Goal: Feedback & Contribution: Contribute content

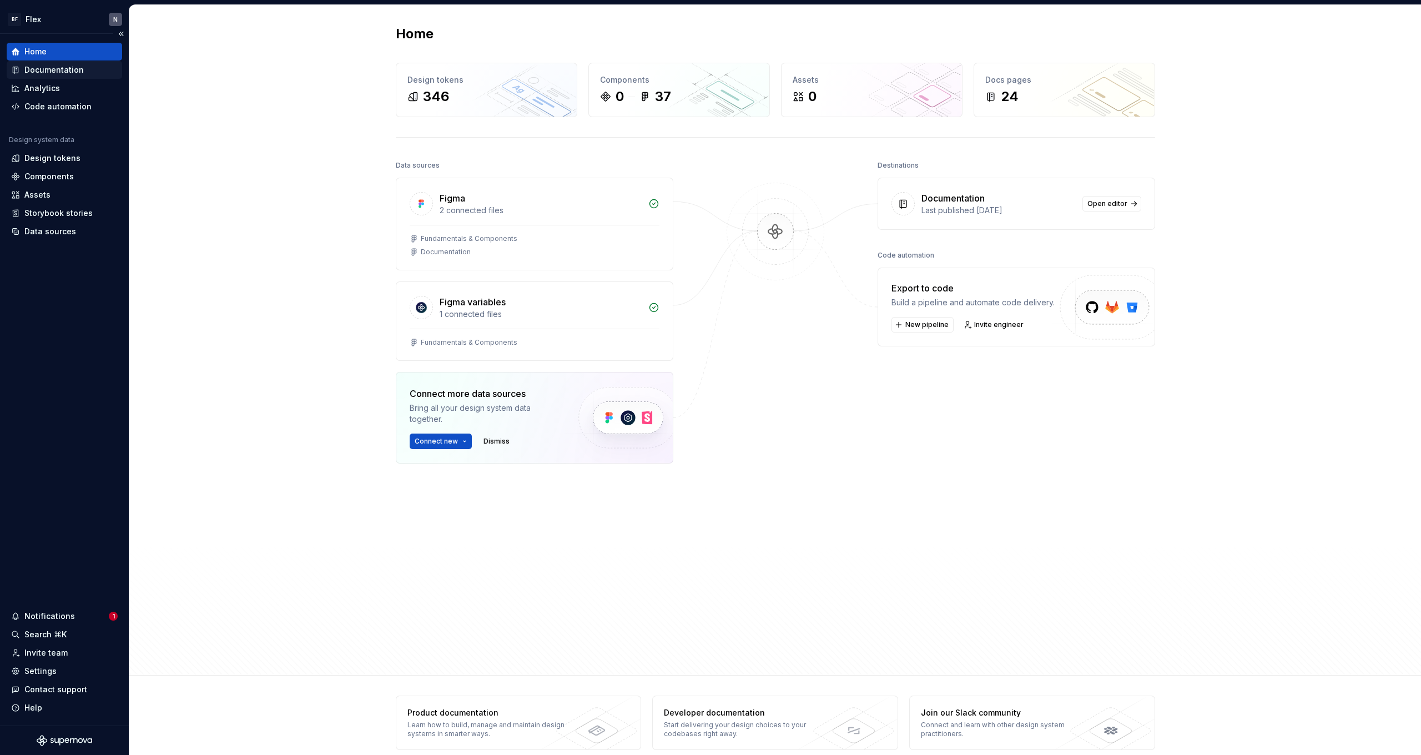
click at [18, 66] on icon at bounding box center [15, 69] width 9 height 9
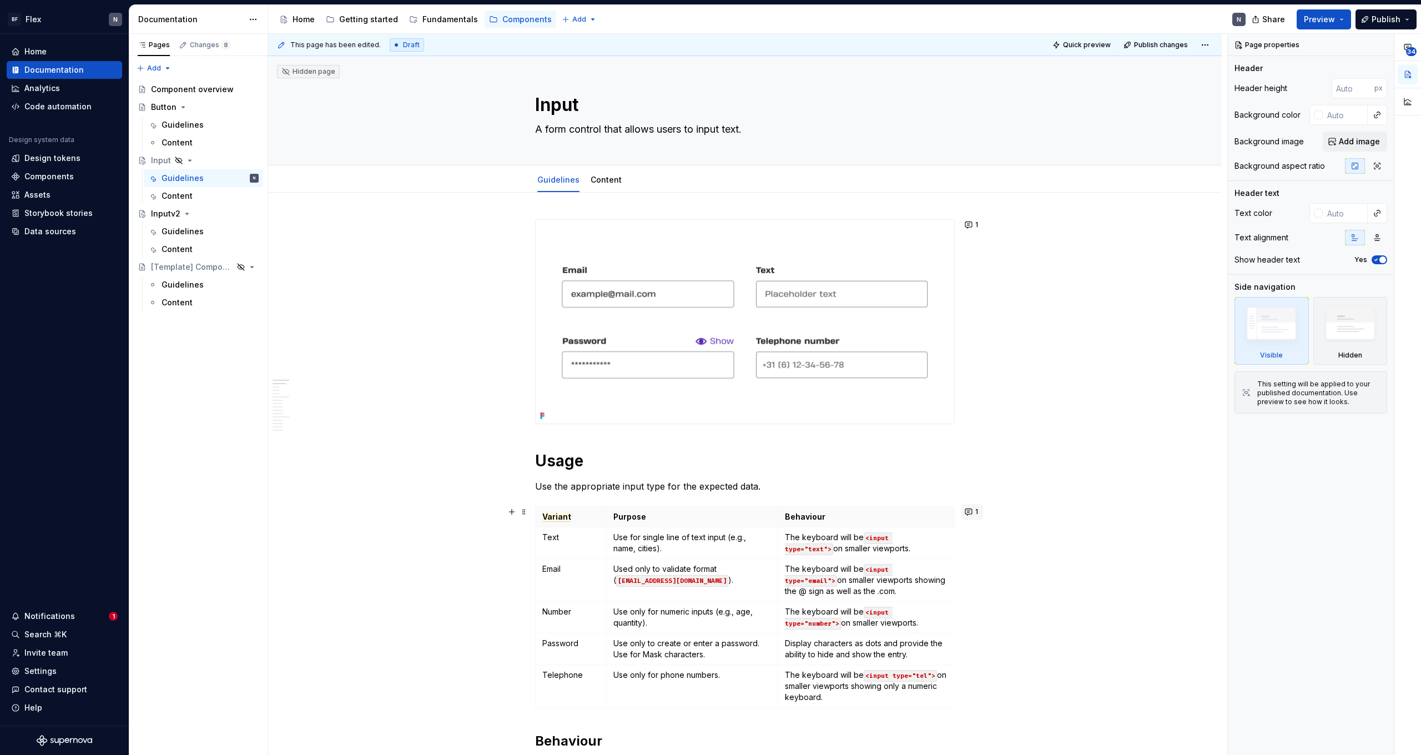
click at [976, 513] on button "1" at bounding box center [972, 512] width 22 height 16
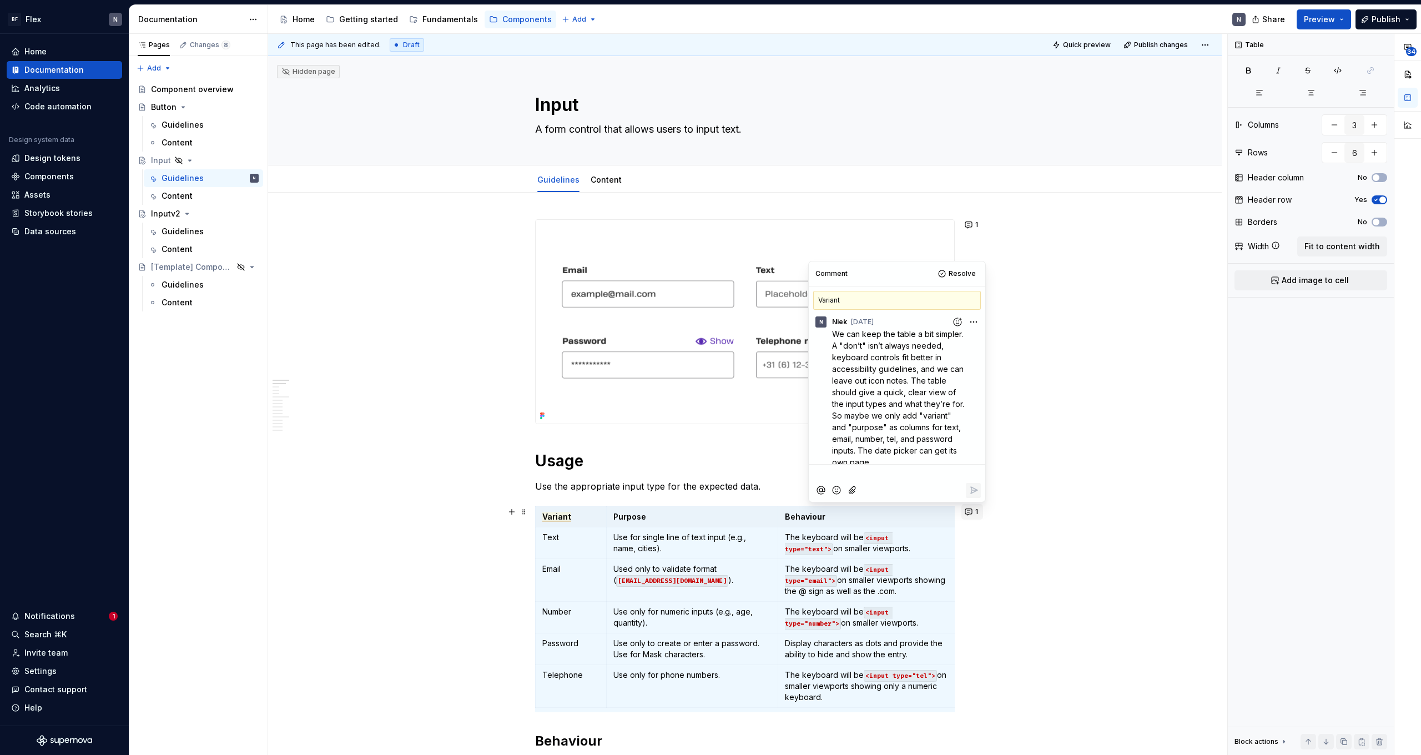
scroll to position [11, 0]
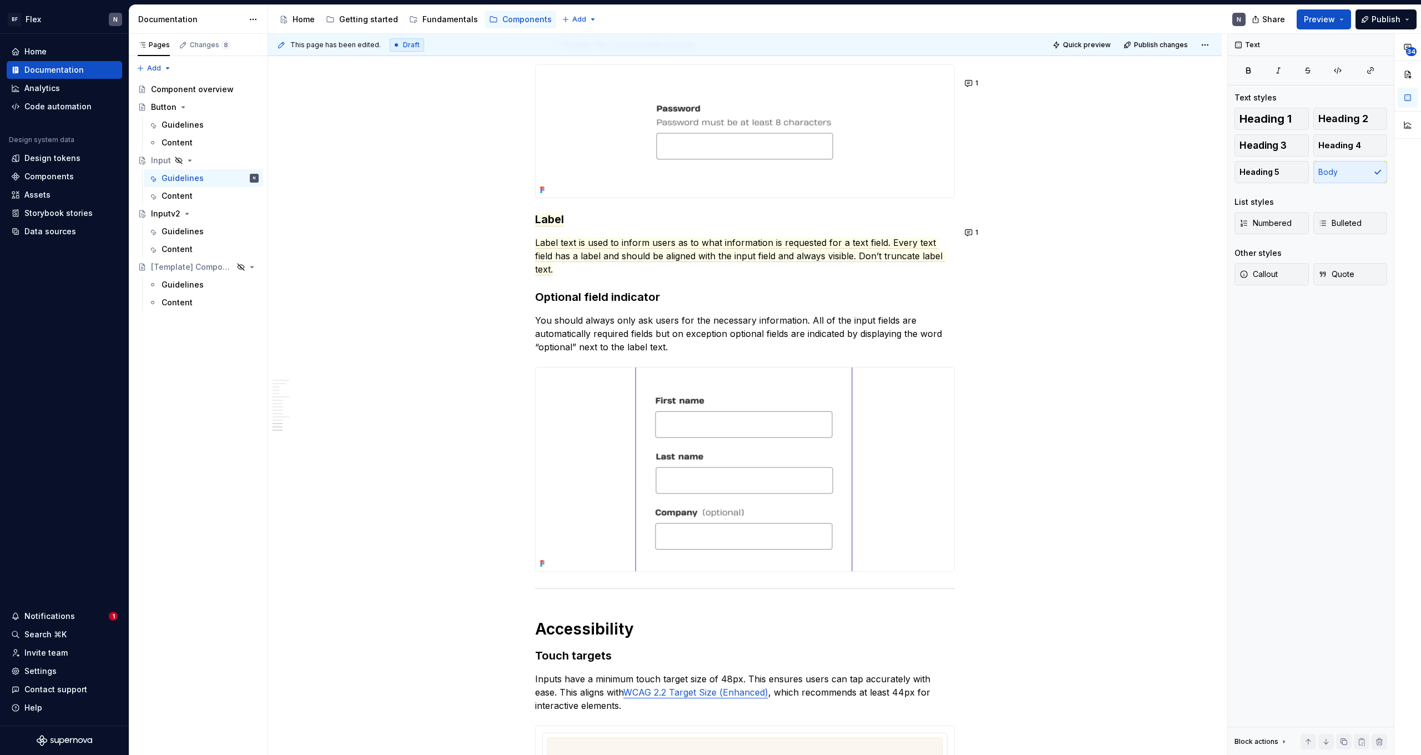
scroll to position [1409, 0]
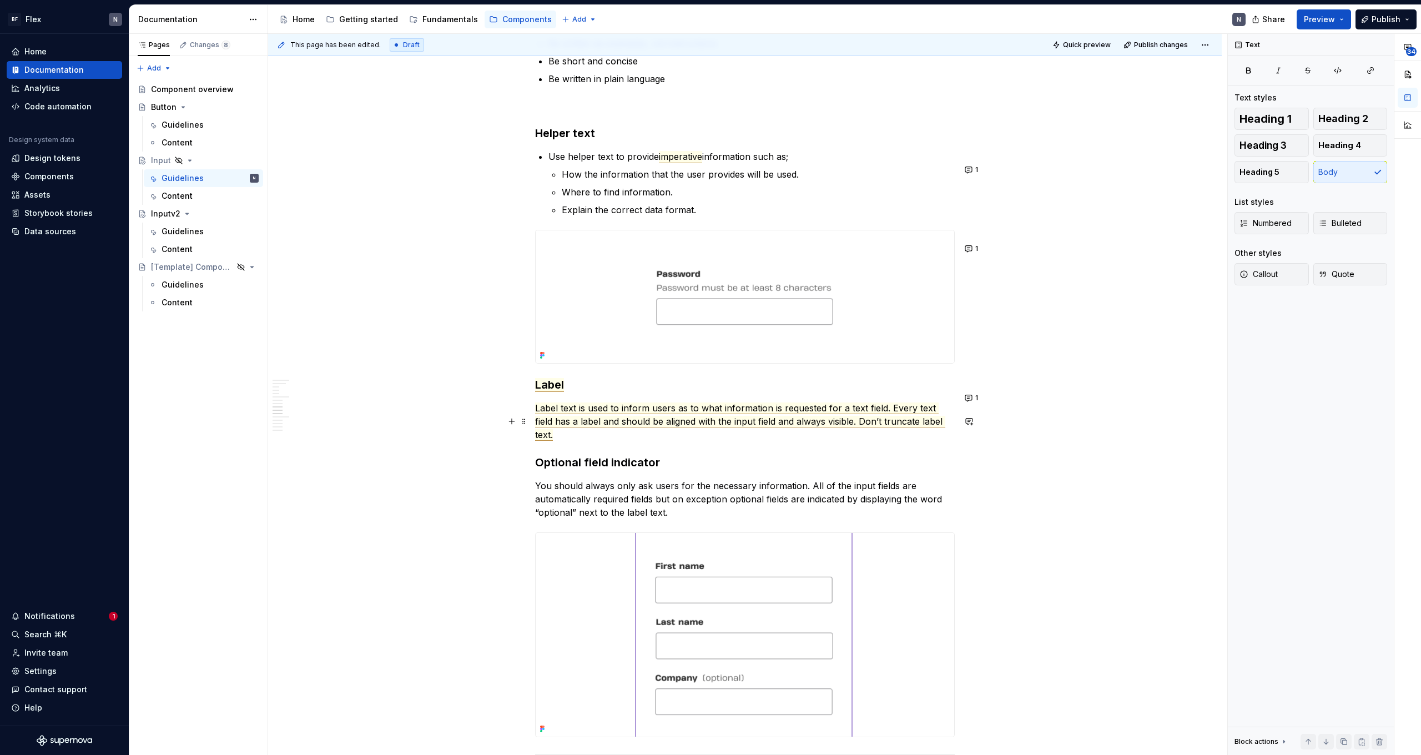
click at [656, 426] on span "Label text is used to inform users as to what information is requested for a te…" at bounding box center [740, 421] width 410 height 38
click at [601, 463] on div "Usage Use the appropriate input type for the expected data. Variant Purpose Beh…" at bounding box center [745, 143] width 420 height 2665
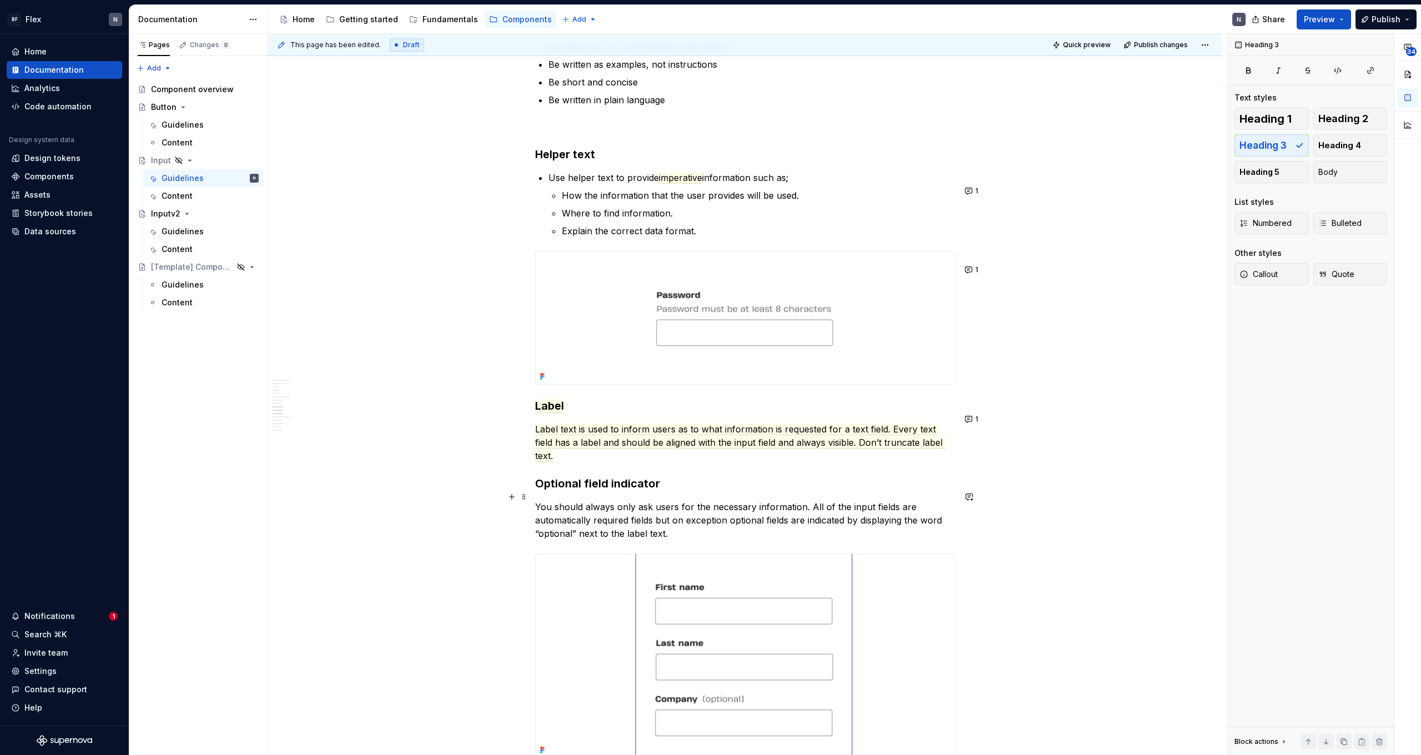
scroll to position [1379, 0]
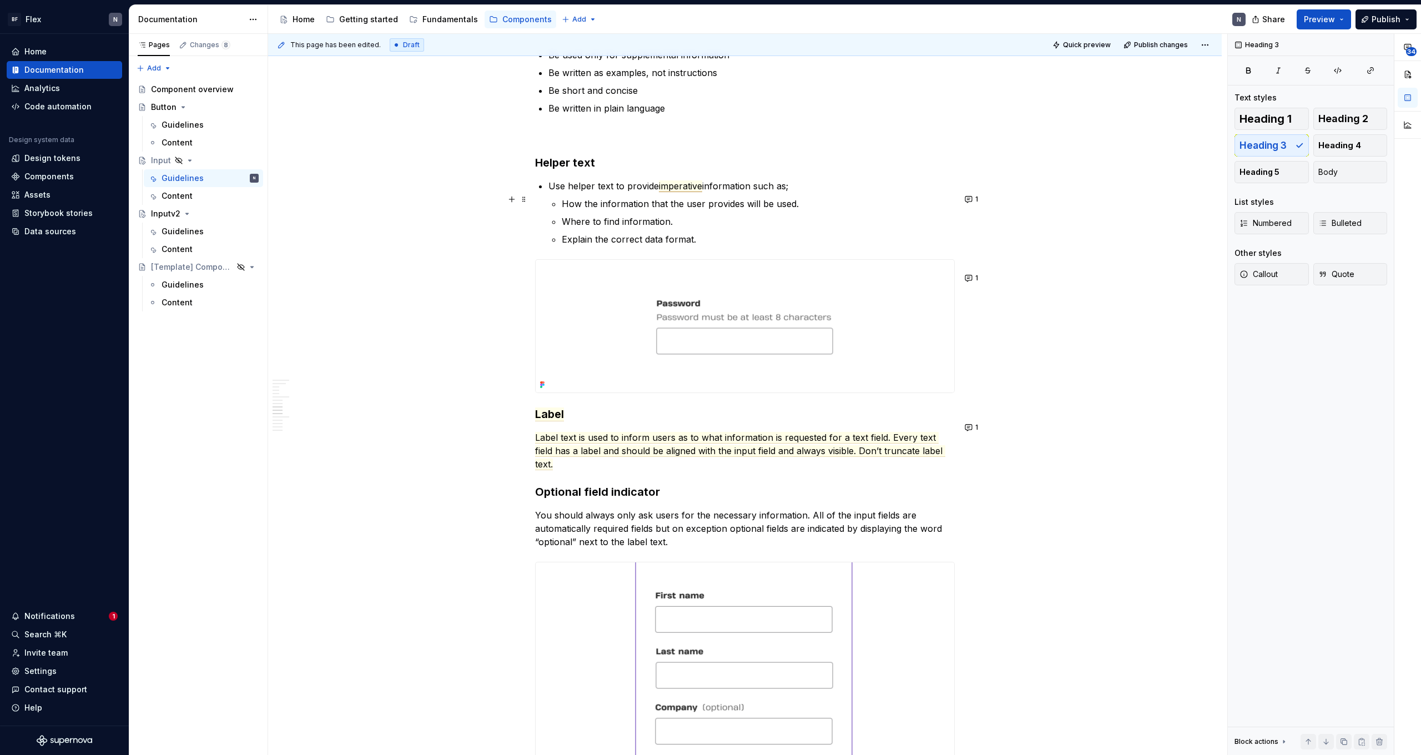
click at [679, 192] on span "imperative" at bounding box center [680, 186] width 43 height 12
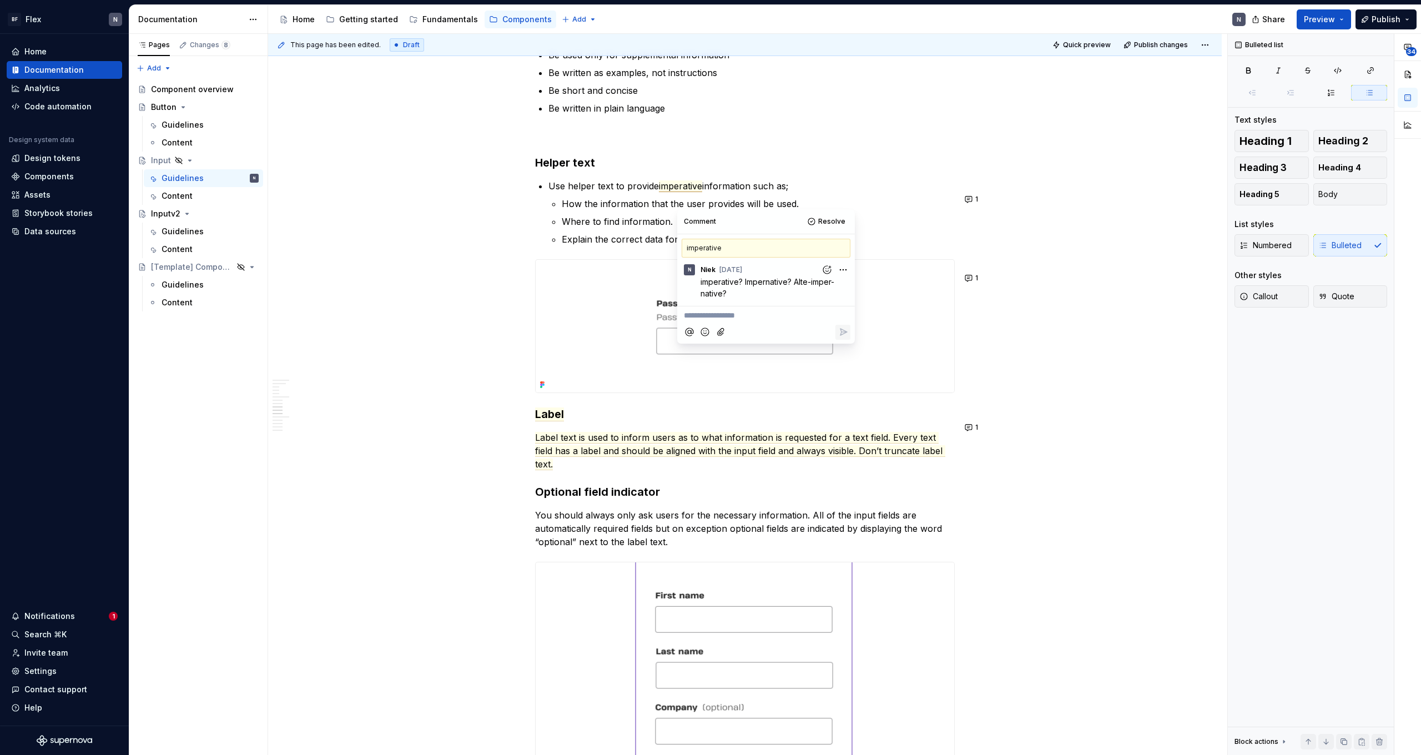
click at [826, 270] on icon "Add reaction" at bounding box center [826, 269] width 11 height 11
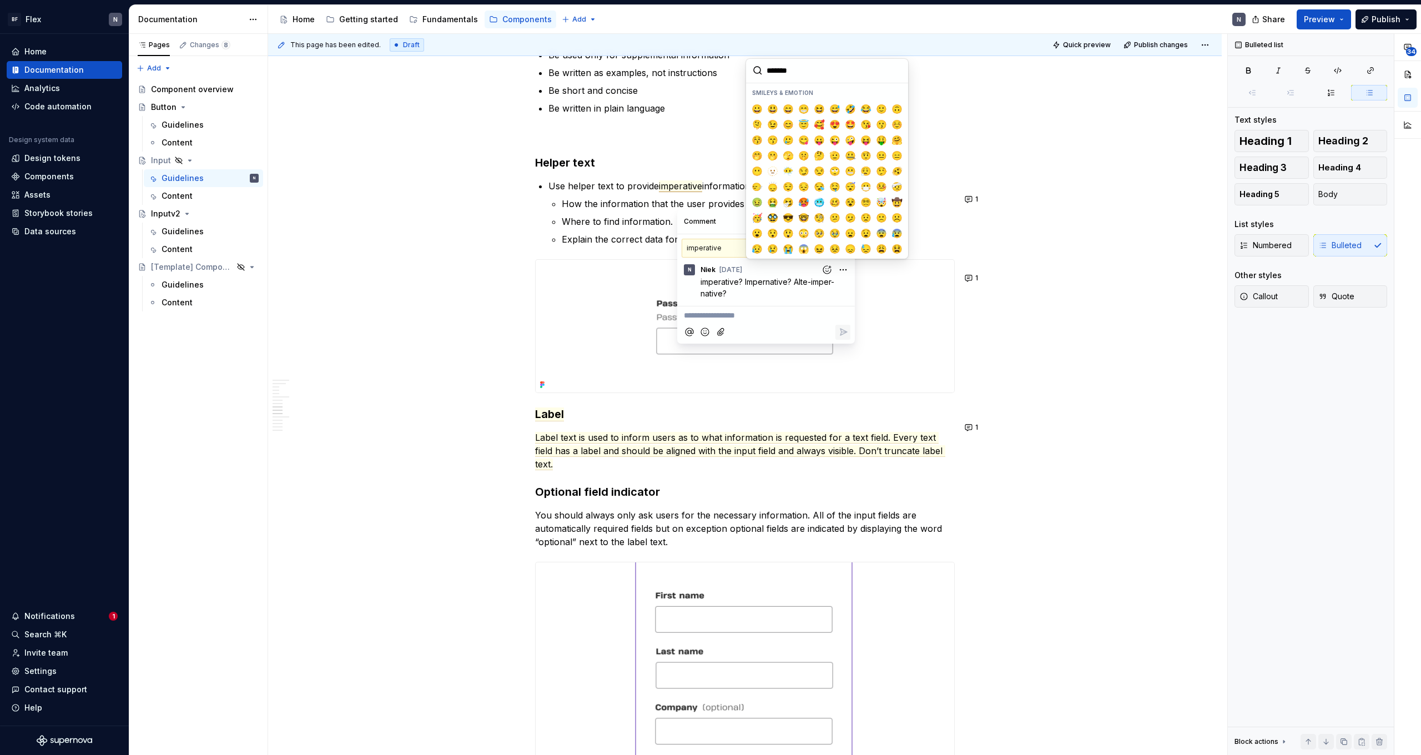
drag, startPoint x: 830, startPoint y: 300, endPoint x: 841, endPoint y: 283, distance: 21.2
click at [834, 298] on div "N Niek [DATE] imperative? Impernative? Alte-imper-native? N" at bounding box center [766, 280] width 178 height 44
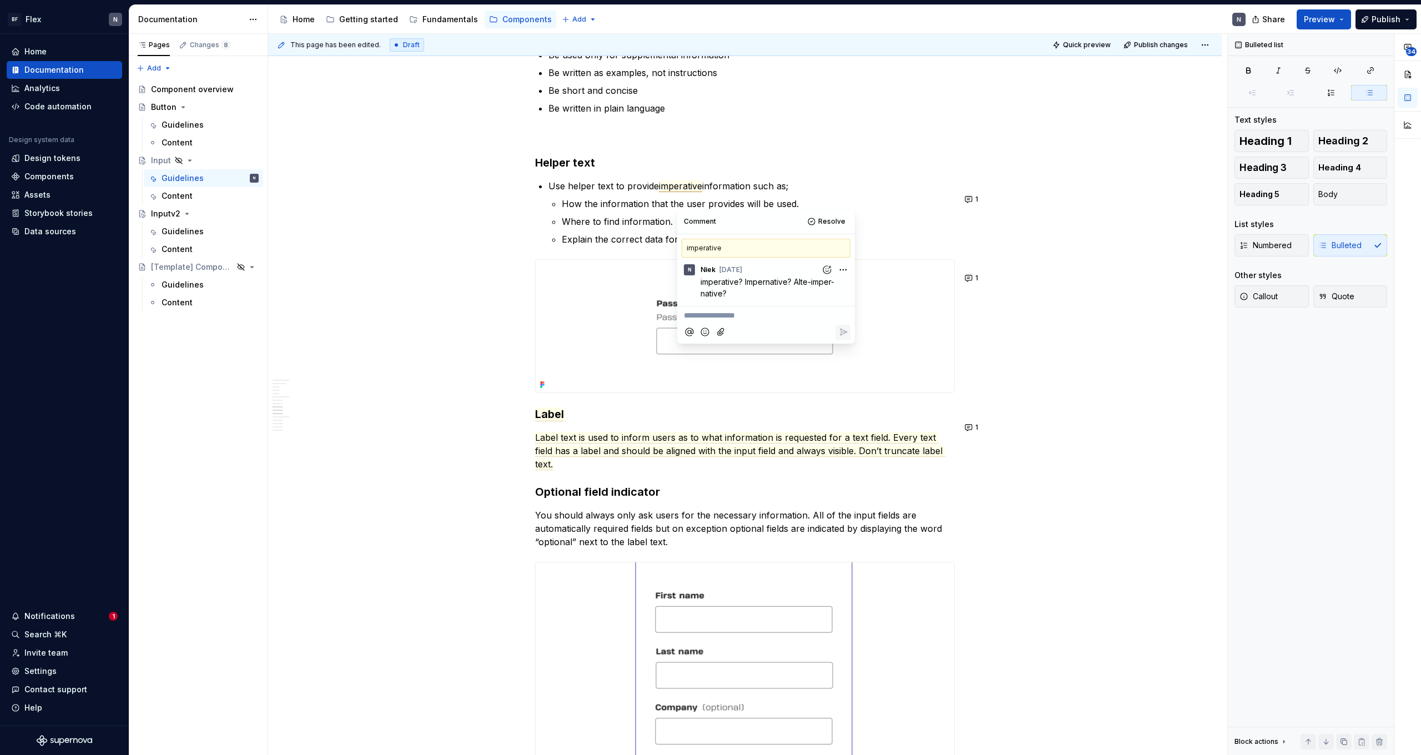
click at [841, 273] on html "BF Flex N Home Documentation Analytics Code automation Design system data Desig…" at bounding box center [710, 377] width 1421 height 755
click at [829, 284] on div "Edit comment" at bounding box center [806, 291] width 85 height 16
click at [723, 309] on icon "Add emoji" at bounding box center [723, 309] width 11 height 11
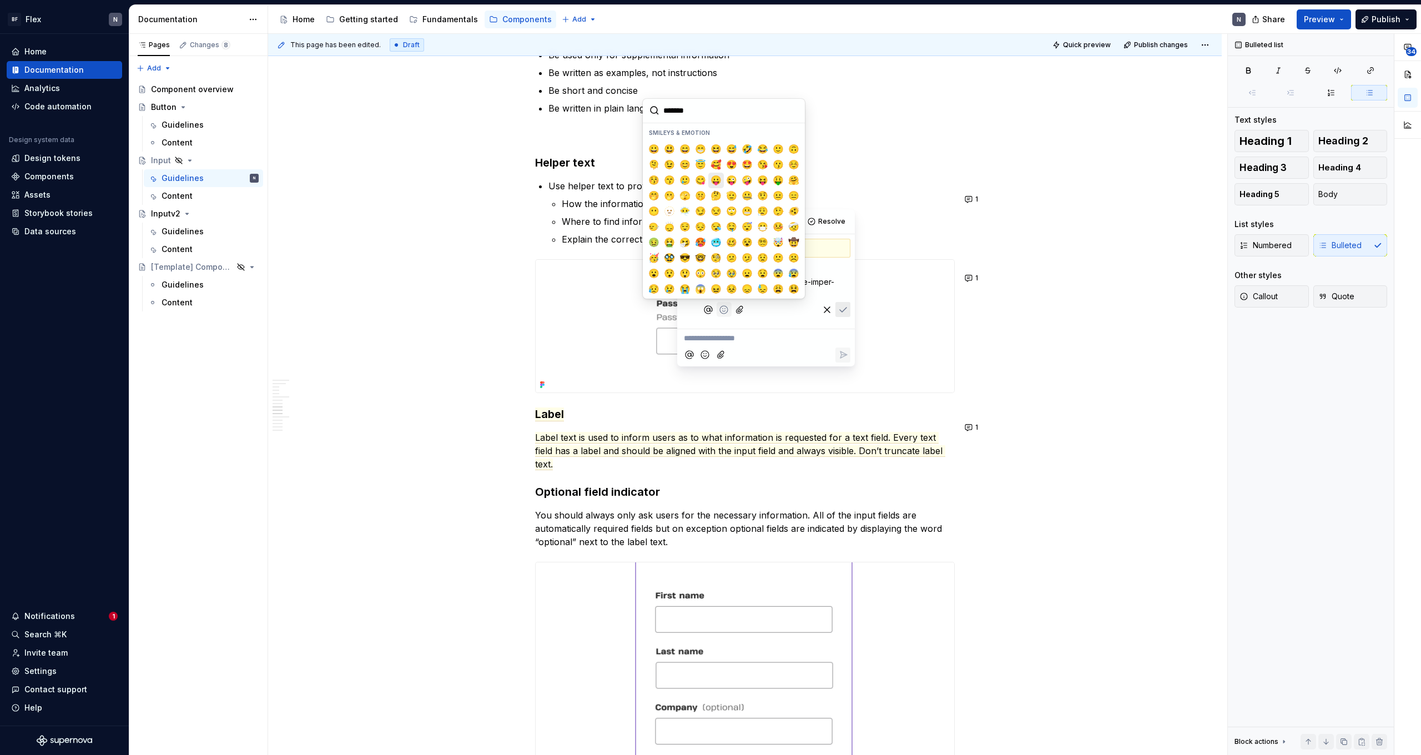
click at [718, 184] on span "😛" at bounding box center [716, 180] width 9 height 11
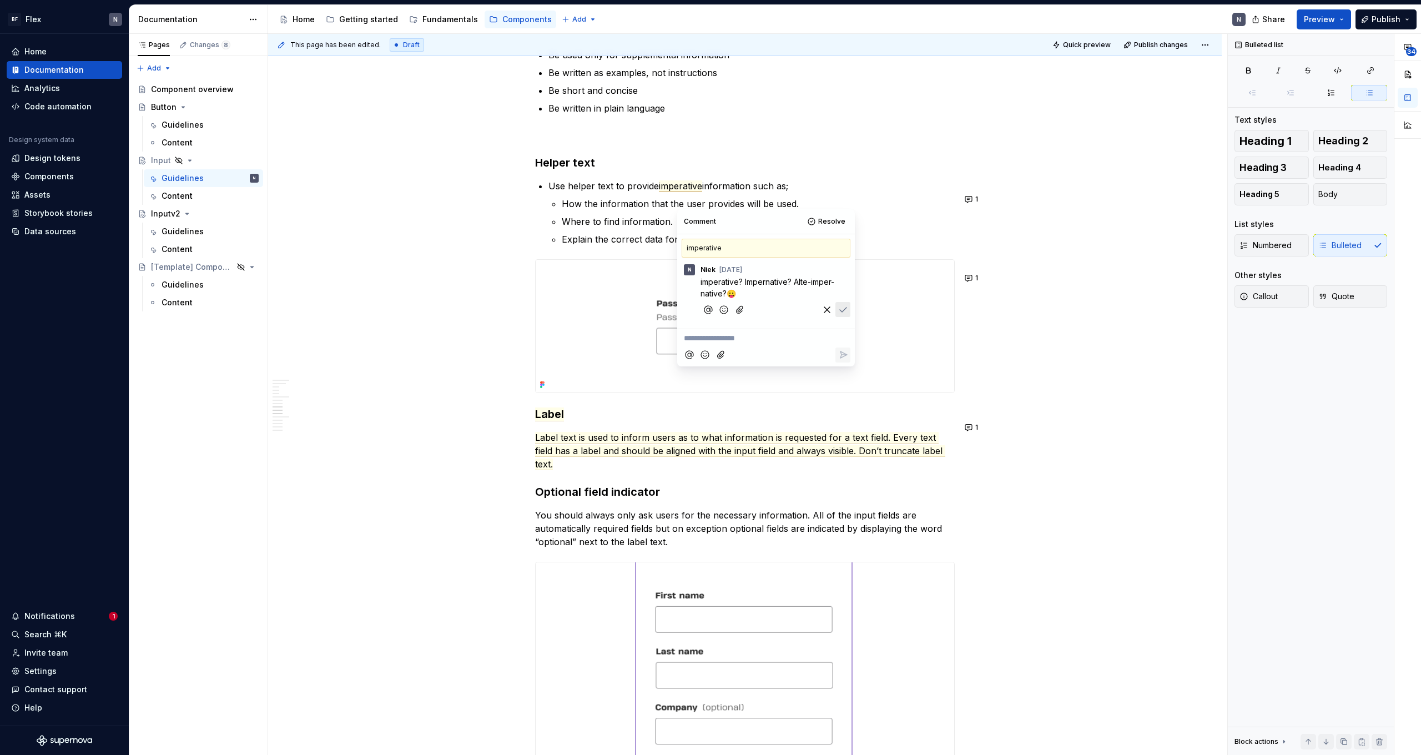
click at [848, 311] on icon "Save" at bounding box center [843, 309] width 11 height 11
click at [1082, 266] on div "Usage Use the appropriate input type for the expected data. Variant Purpose Beh…" at bounding box center [745, 278] width 954 height 2931
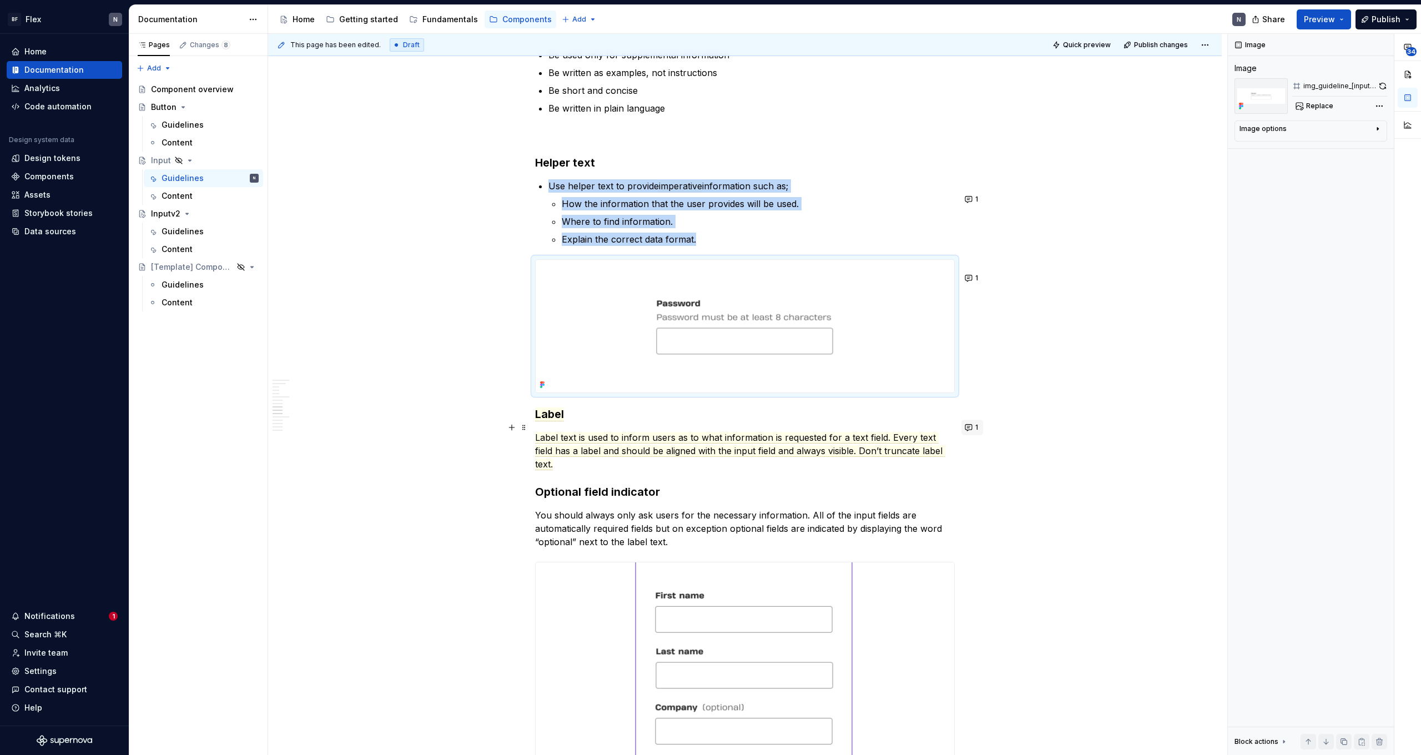
click at [974, 424] on button "1" at bounding box center [972, 428] width 22 height 16
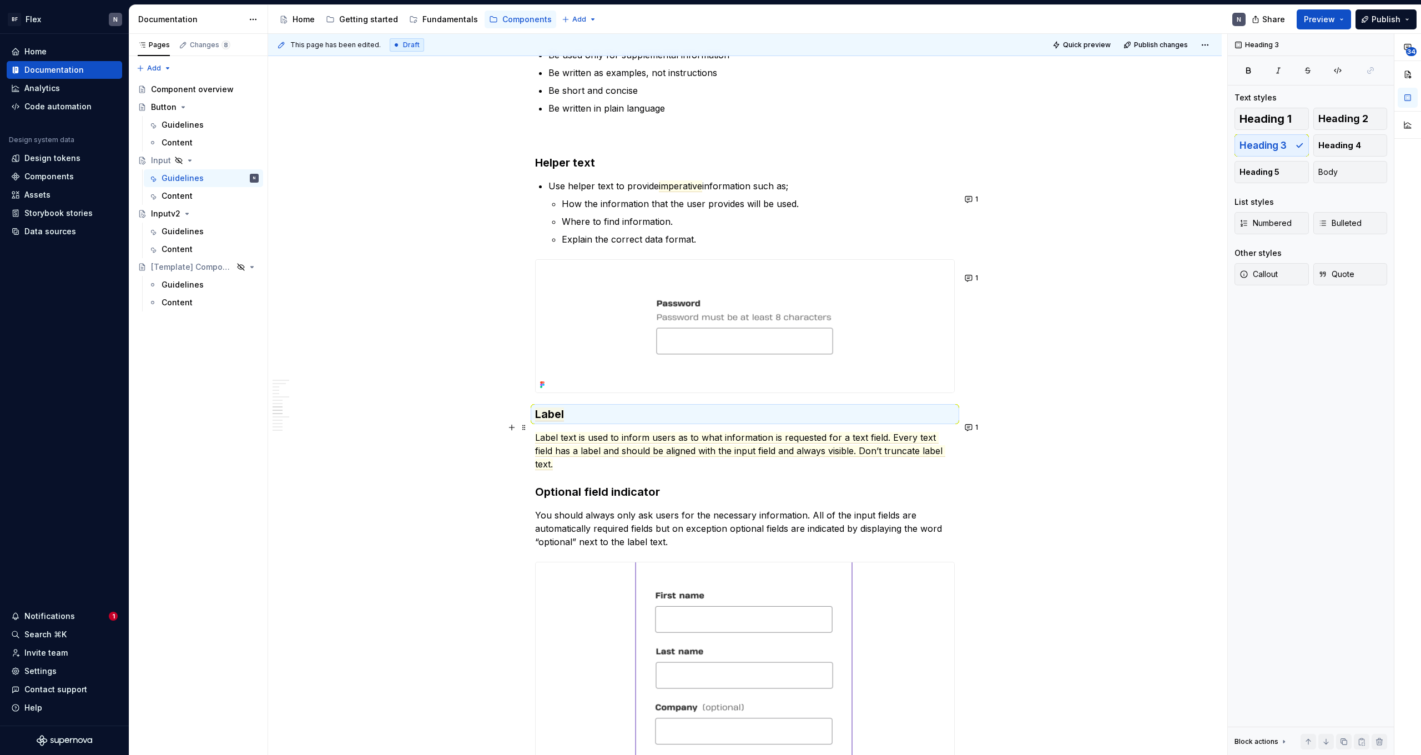
click at [1035, 402] on div "This page has been edited. Draft Quick preview Publish changes Hidden page Inpu…" at bounding box center [747, 395] width 959 height 722
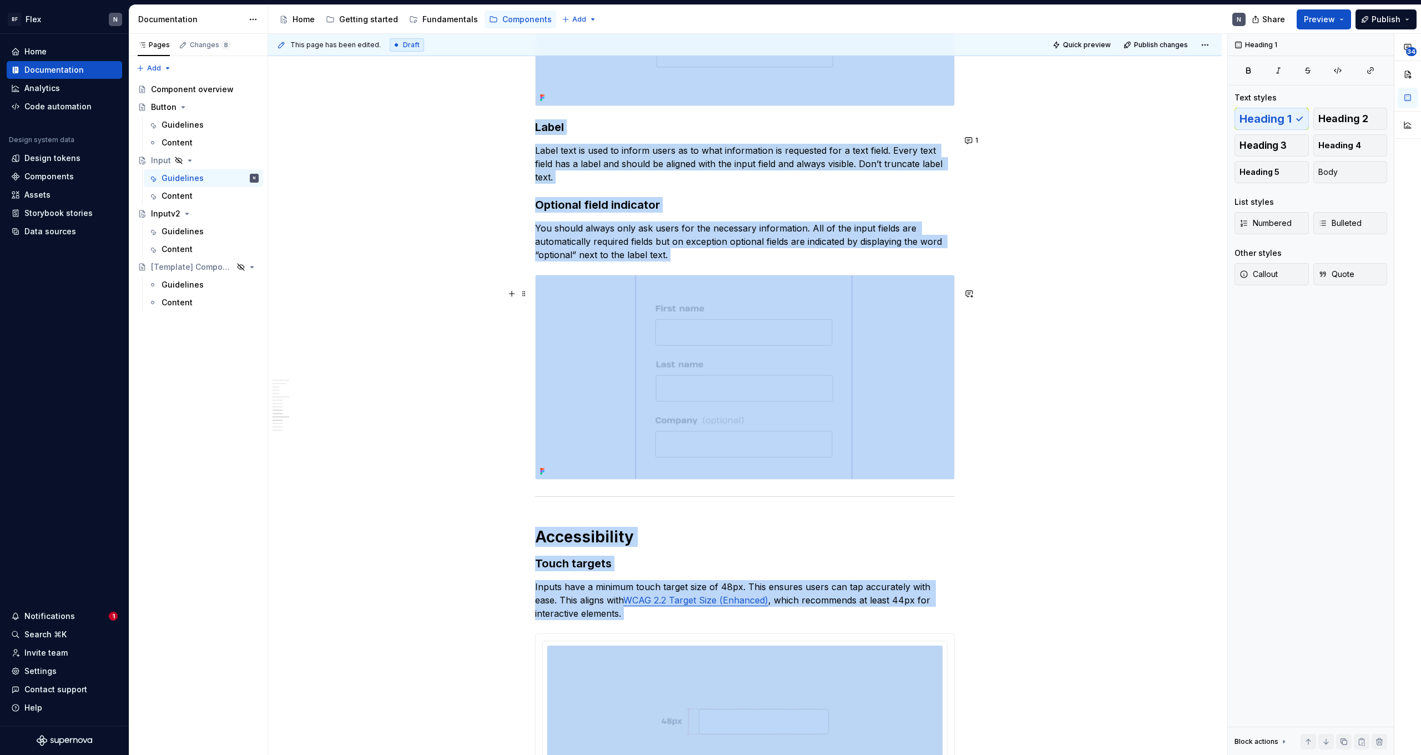
scroll to position [1977, 0]
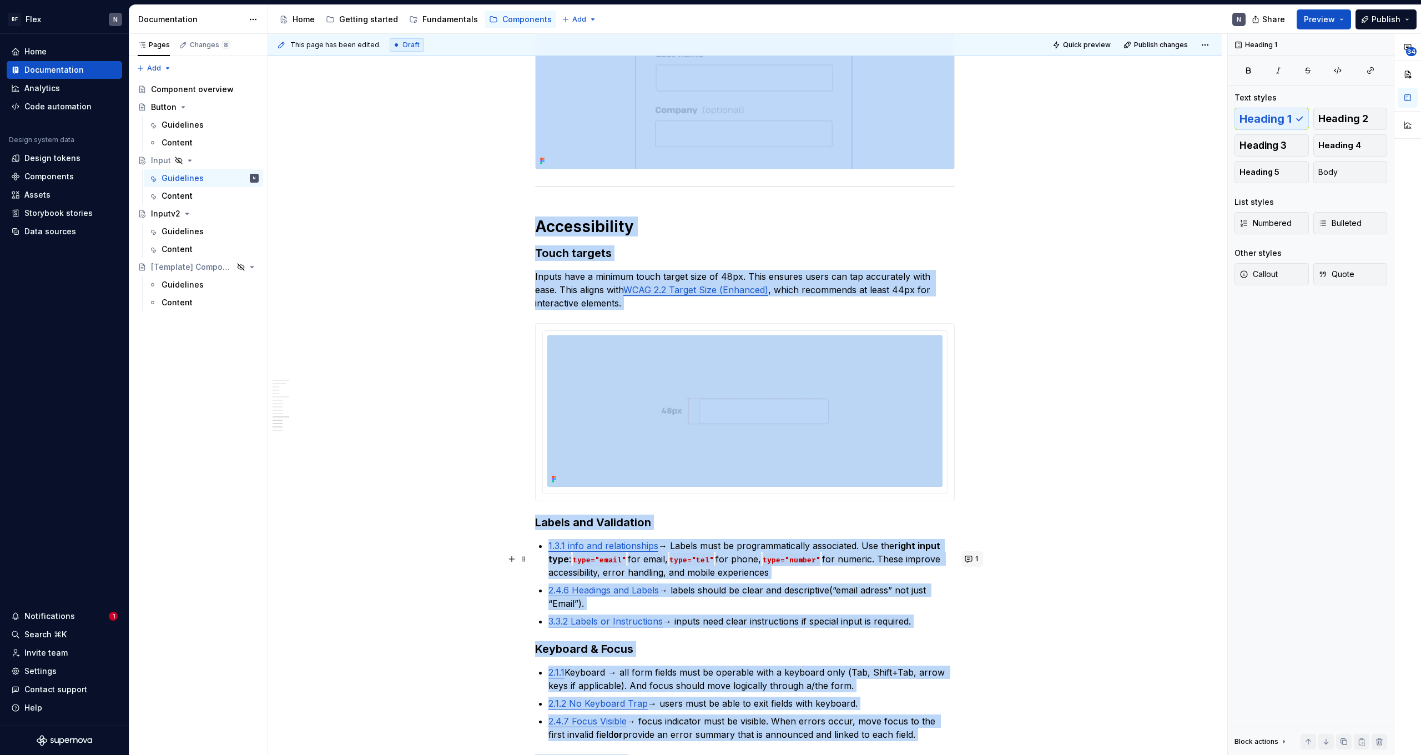
click at [977, 553] on button "1" at bounding box center [972, 559] width 22 height 16
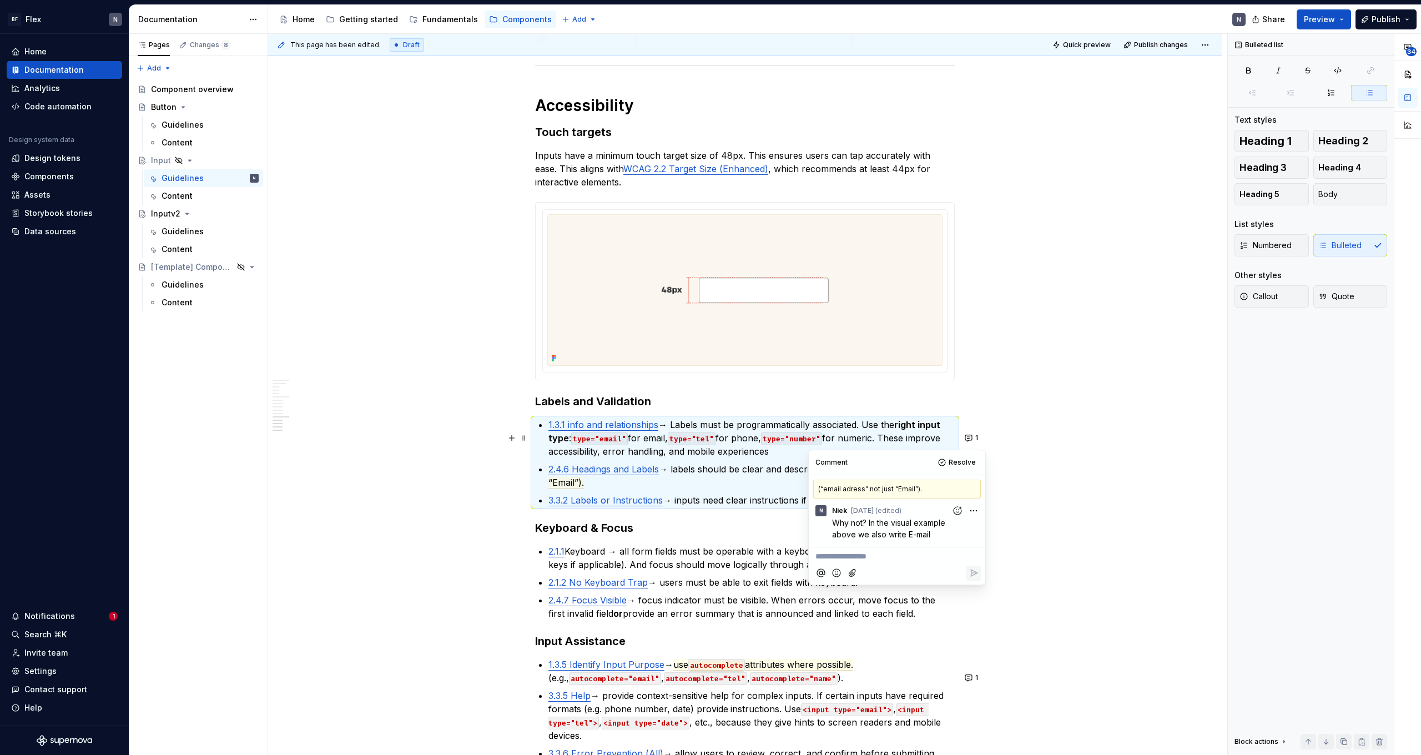
scroll to position [2098, 0]
click at [822, 670] on span "attributes where possible." at bounding box center [799, 664] width 108 height 12
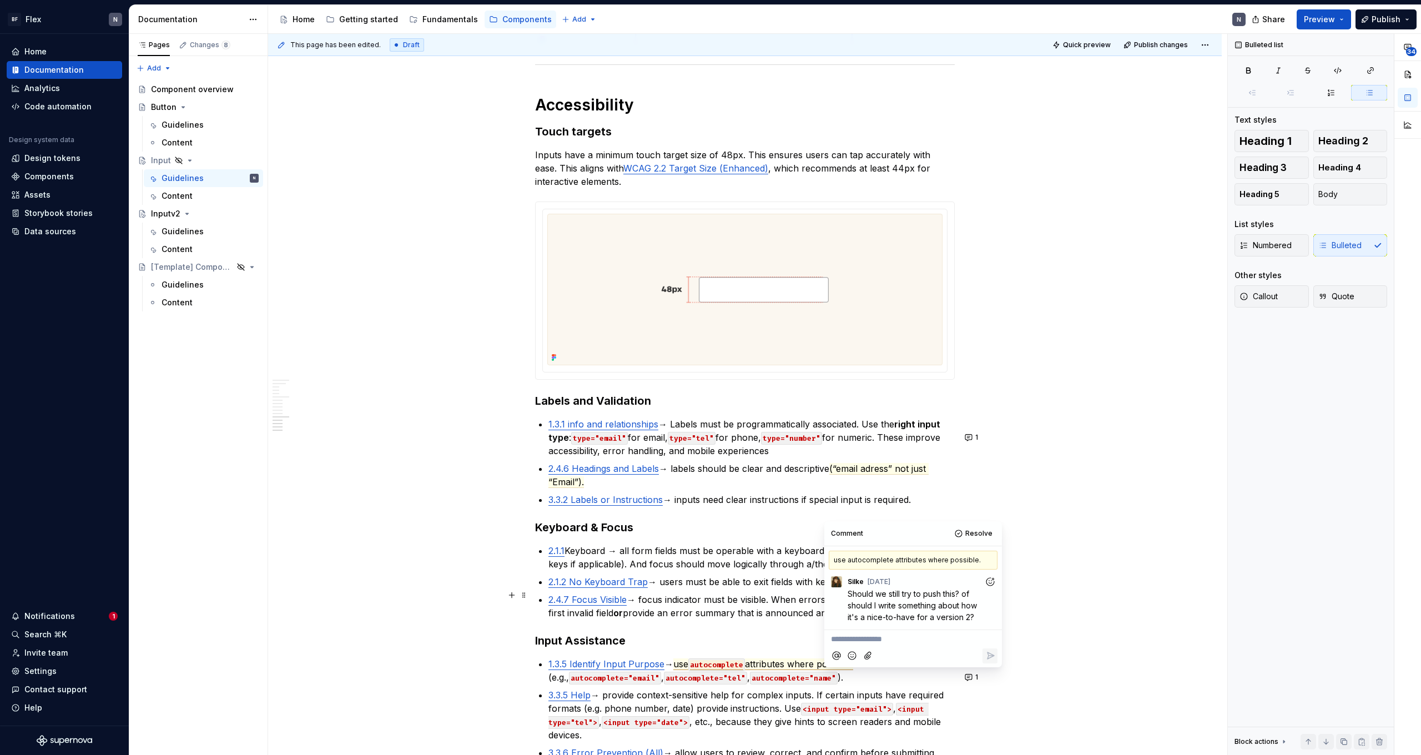
click at [904, 601] on span "Should we still try to push this? of should I write something about how it's a …" at bounding box center [914, 605] width 132 height 33
click at [921, 616] on span "Should we still try to push this? of should I write something about how it's a …" at bounding box center [914, 605] width 132 height 33
click at [910, 684] on p "1.3.5 Identify Input Purpose → use autocomplete attributes where possible. (e.g…" at bounding box center [751, 670] width 406 height 27
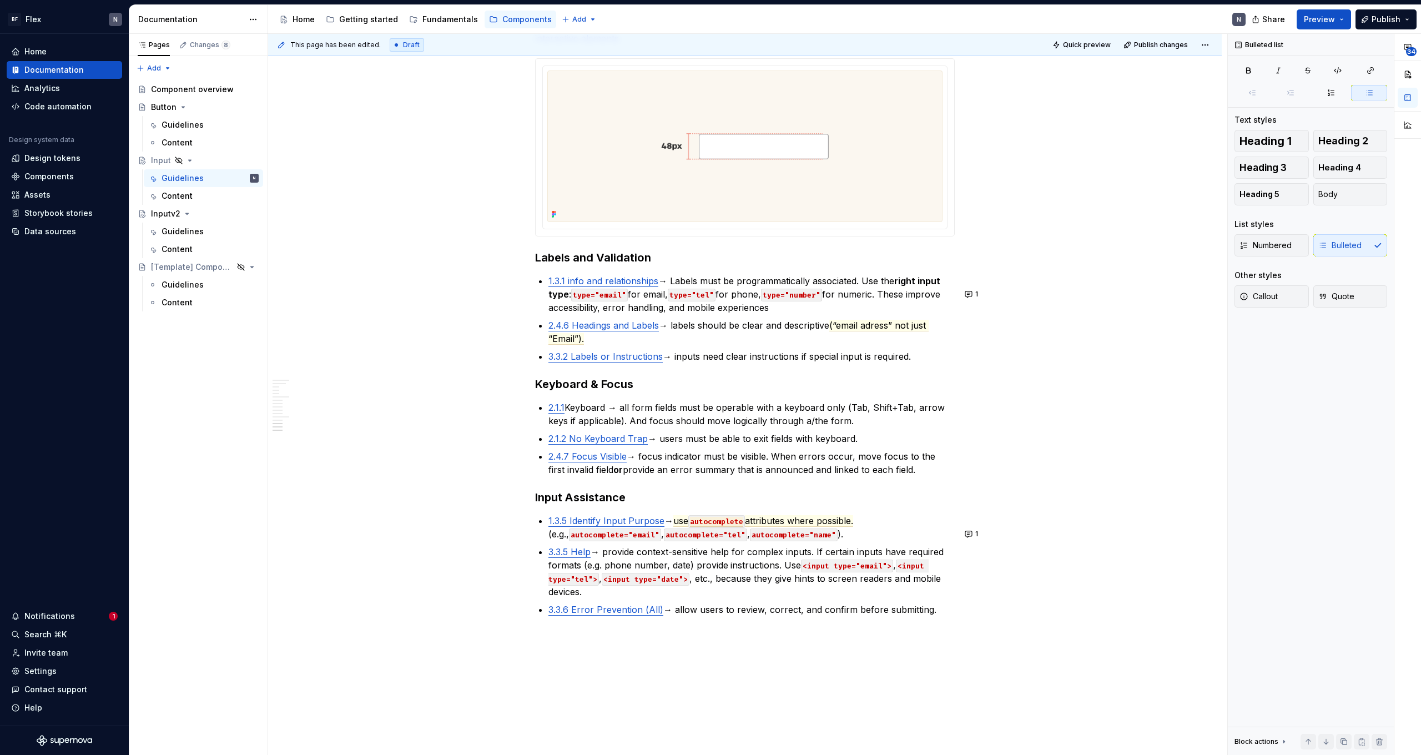
scroll to position [2257, 0]
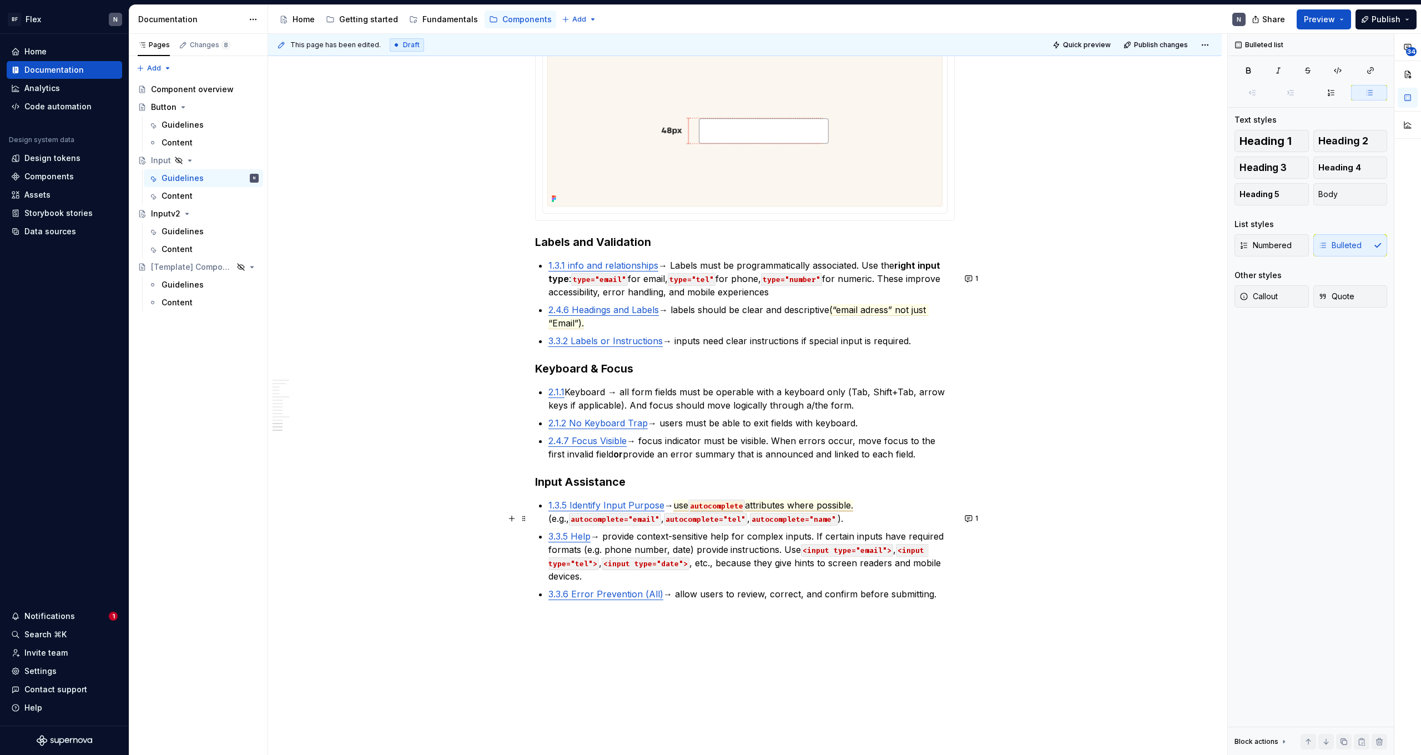
click at [800, 511] on span "attributes where possible." at bounding box center [799, 506] width 108 height 12
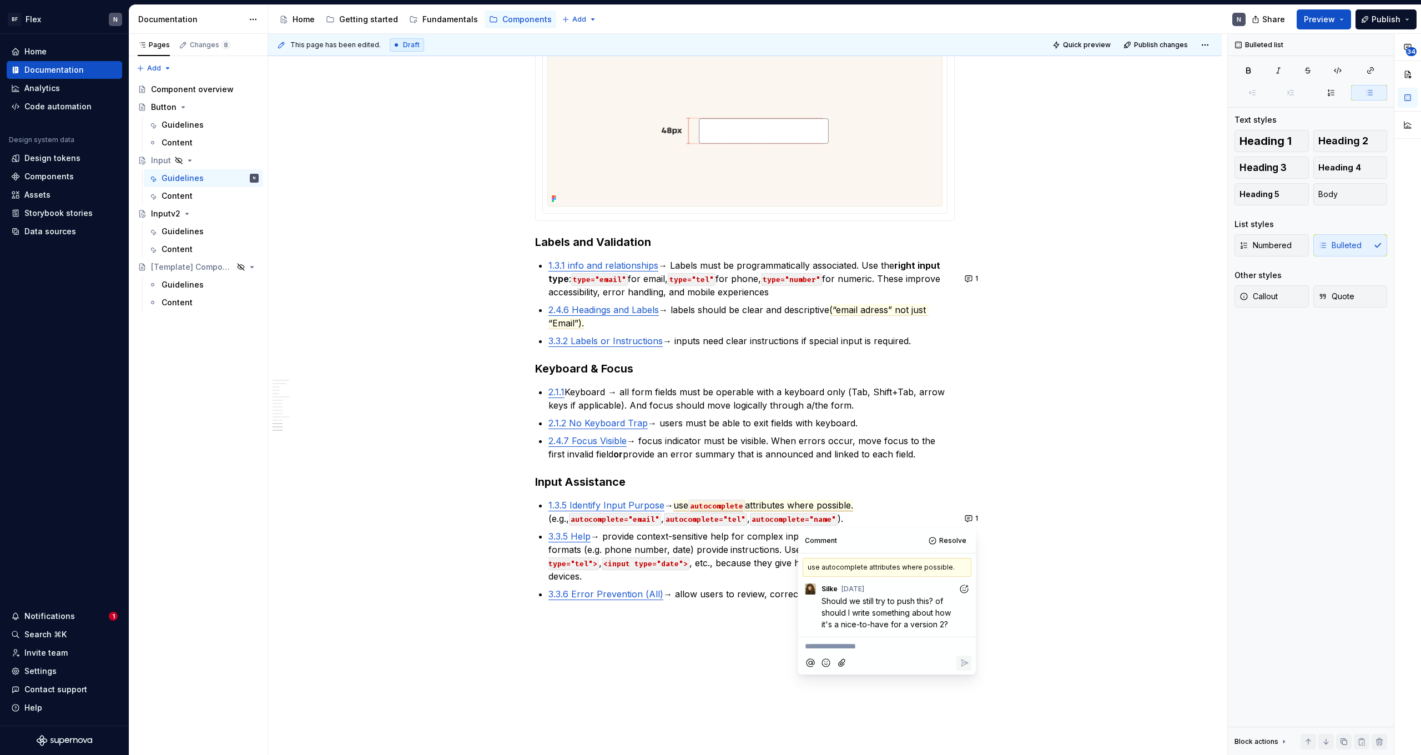
type textarea "*"
click at [866, 647] on p "**********" at bounding box center [887, 647] width 164 height 12
click at [805, 645] on span "We can leave it out I guess." at bounding box center [855, 646] width 100 height 9
drag, startPoint x: 913, startPoint y: 647, endPoint x: 916, endPoint y: 660, distance: 13.3
click at [916, 660] on p "What purpose does it serve? We can leave it out I guess." at bounding box center [887, 652] width 164 height 23
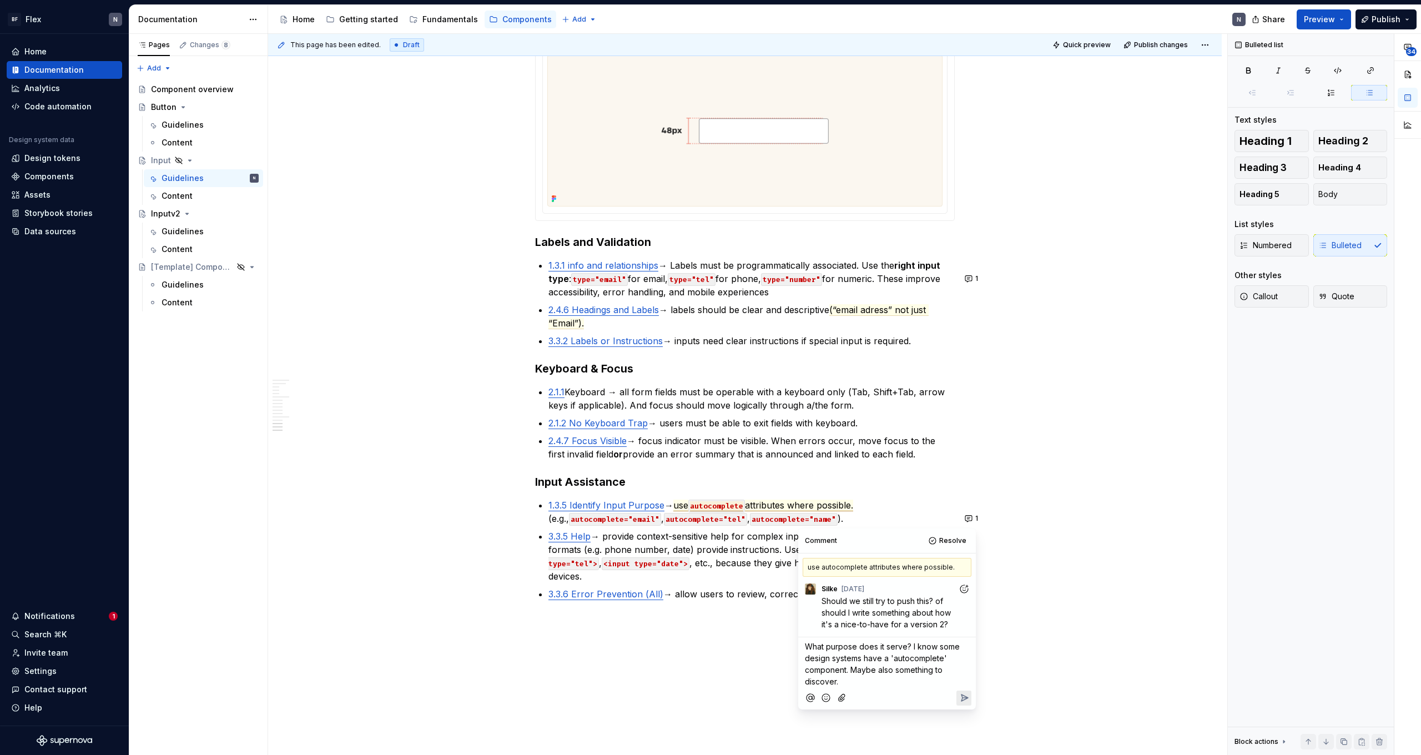
click at [875, 646] on span "What purpose does it serve? I know some design systems have a 'autocomplete' co…" at bounding box center [883, 664] width 157 height 44
click at [851, 648] on span "What purpose does it serve? I know some design systems have a 'autocomplete' co…" at bounding box center [883, 664] width 157 height 44
drag, startPoint x: 883, startPoint y: 646, endPoint x: 874, endPoint y: 649, distance: 8.8
click at [882, 646] on span "What purpose does it serve? I know some design systems have a 'autocomplete' co…" at bounding box center [883, 664] width 157 height 44
click at [873, 649] on span "What purpose does it serve? I know some design systems have a 'autocomplete' co…" at bounding box center [883, 664] width 157 height 44
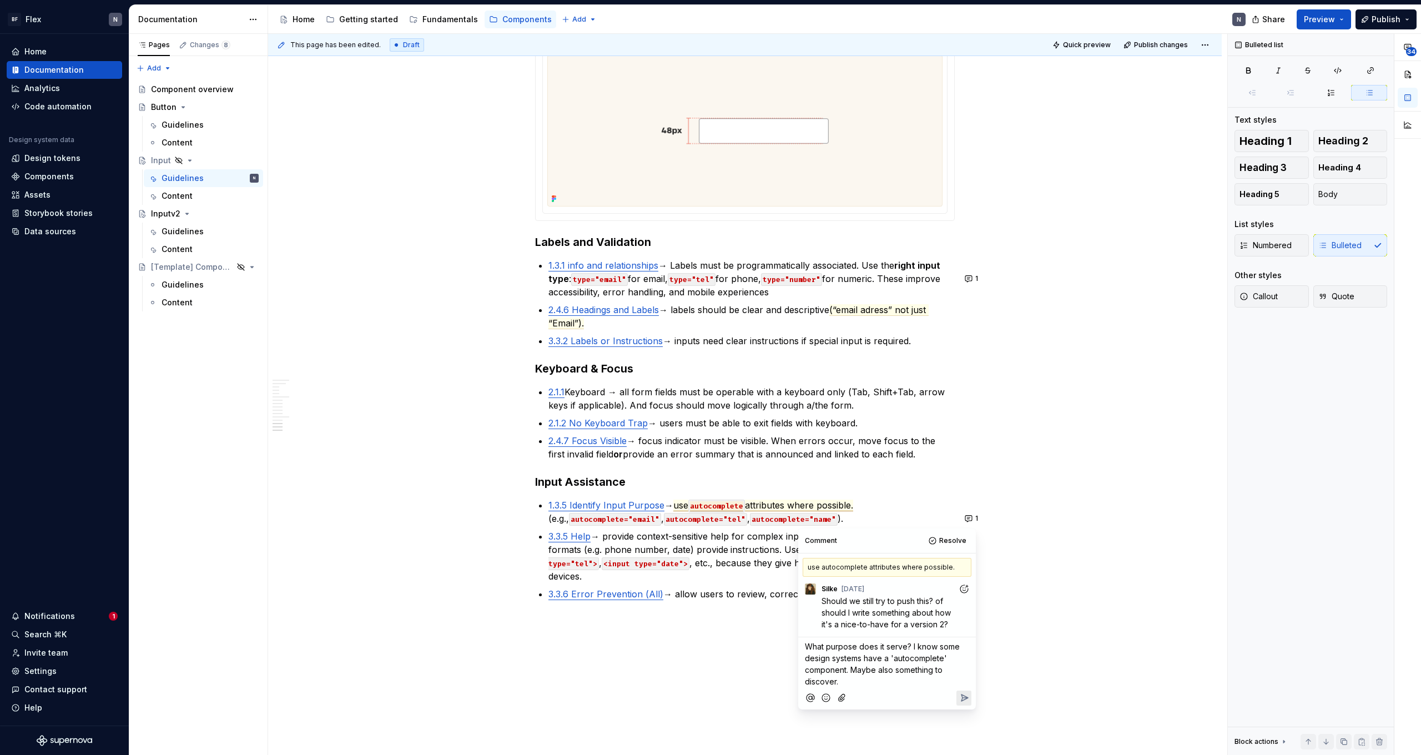
drag, startPoint x: 877, startPoint y: 647, endPoint x: 876, endPoint y: 655, distance: 7.8
click at [877, 649] on span "What purpose does it serve? I know some design systems have a 'autocomplete' co…" at bounding box center [883, 664] width 157 height 44
drag, startPoint x: 876, startPoint y: 655, endPoint x: 892, endPoint y: 654, distance: 15.6
click at [893, 648] on span "What purpose does this currently it serve? I know some design systems have a 'a…" at bounding box center [886, 664] width 162 height 44
click at [891, 664] on p "What purpose does this info currently it serve? I know some design systems have…" at bounding box center [887, 664] width 164 height 47
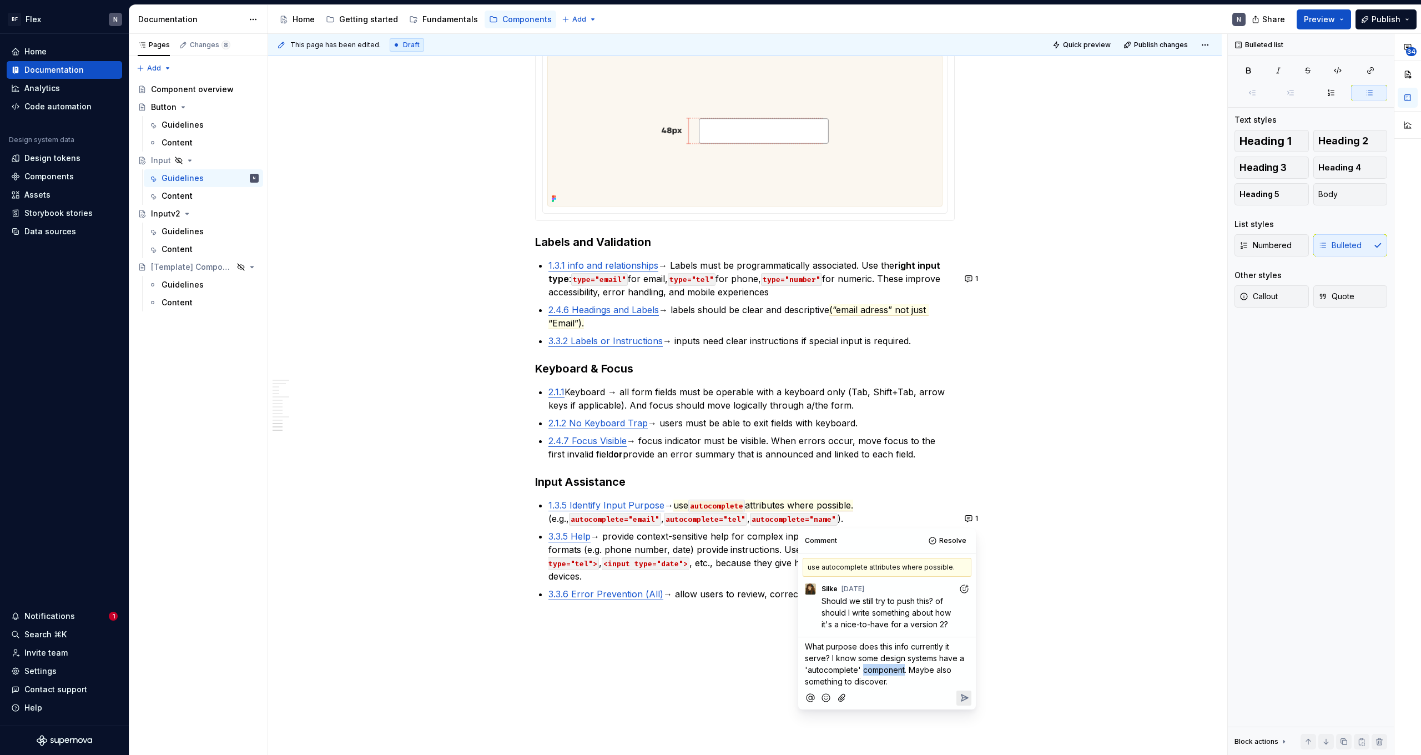
click at [891, 664] on p "What purpose does this info currently it serve? I know some design systems have…" at bounding box center [887, 664] width 164 height 47
click at [895, 672] on span "What purpose does this info currently it serve? I know some design systems have…" at bounding box center [886, 664] width 162 height 44
click at [882, 663] on span "What purpose does this info currently it serve? I know some design systems have…" at bounding box center [886, 664] width 162 height 44
click at [918, 676] on p "What purpose does this info currently it serve? I know some design systems have…" at bounding box center [887, 664] width 164 height 47
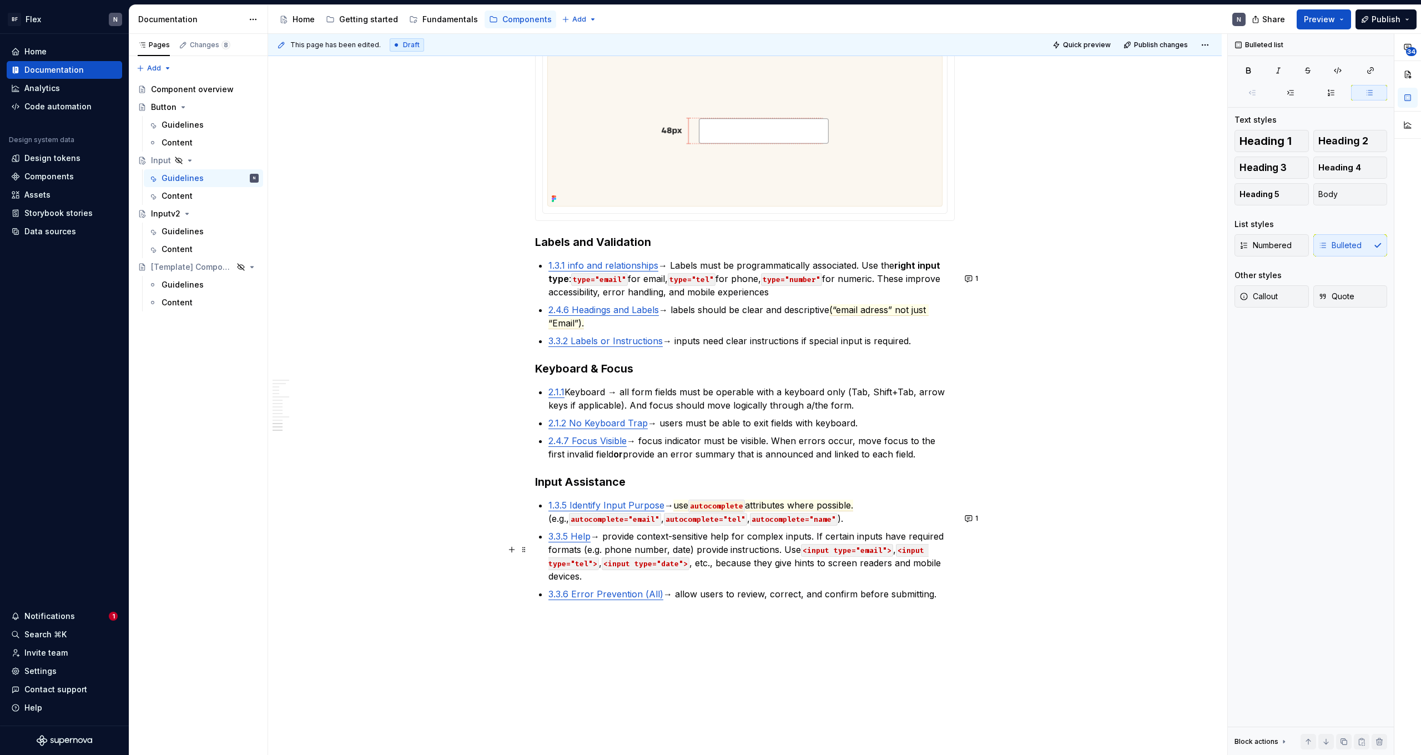
click at [749, 571] on p "3.3.5 Help → provide context-sensitive help for complex inputs. If certain inpu…" at bounding box center [751, 556] width 406 height 53
click at [770, 511] on span "attributes where possible." at bounding box center [799, 506] width 108 height 12
click at [780, 560] on p "3.3.5 Help → provide context-sensitive help for complex inputs. If certain inpu…" at bounding box center [751, 556] width 406 height 53
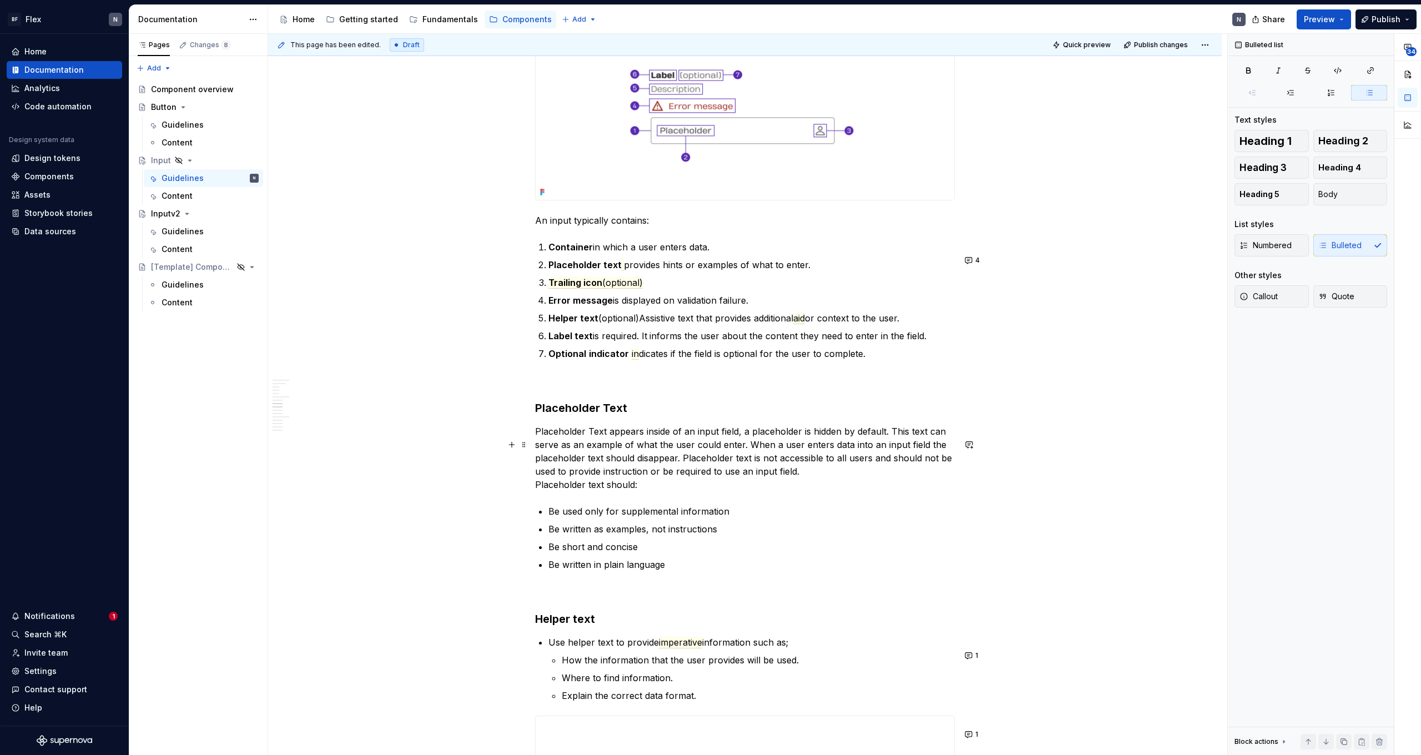
scroll to position [923, 0]
click at [718, 465] on p "Placeholder Text appears inside of an input field, a placeholder is hidden by d…" at bounding box center [745, 458] width 420 height 67
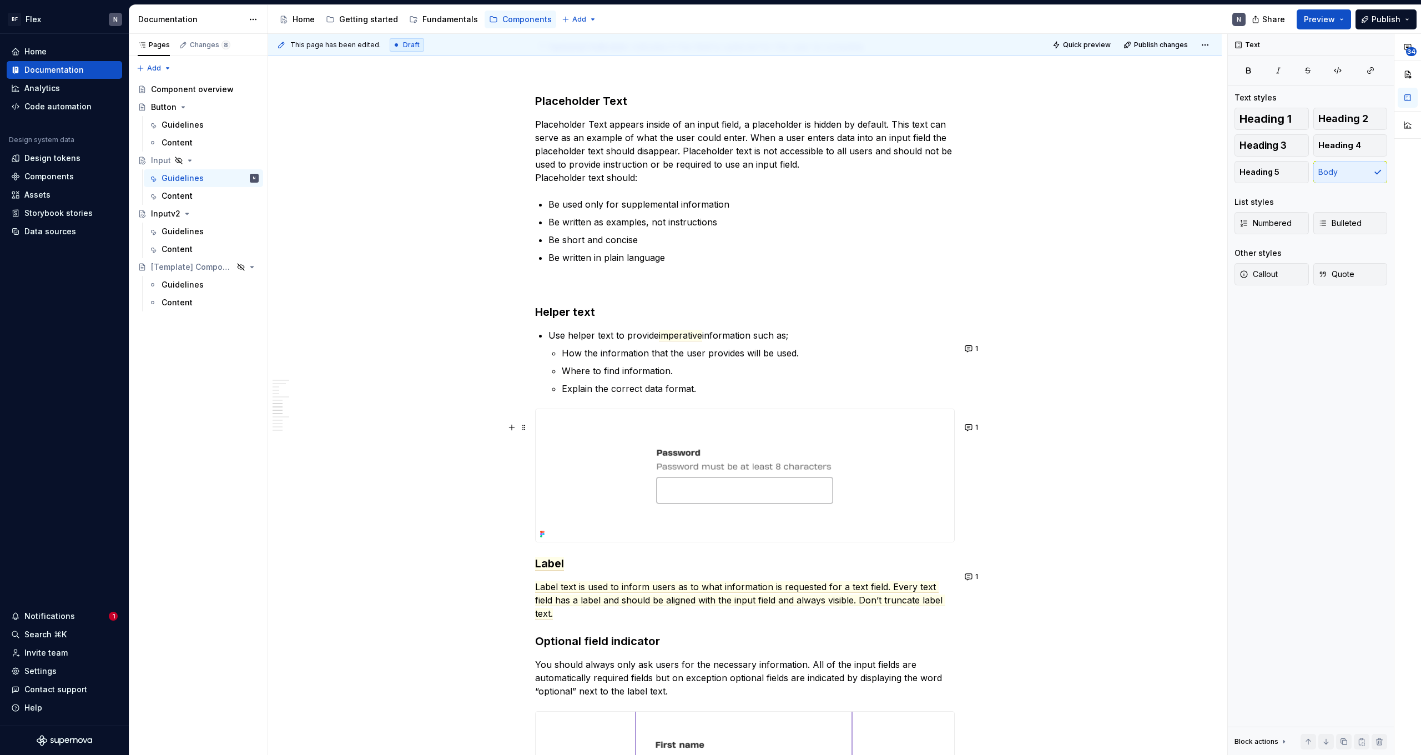
scroll to position [1229, 0]
click at [683, 342] on span "imperative" at bounding box center [680, 336] width 43 height 12
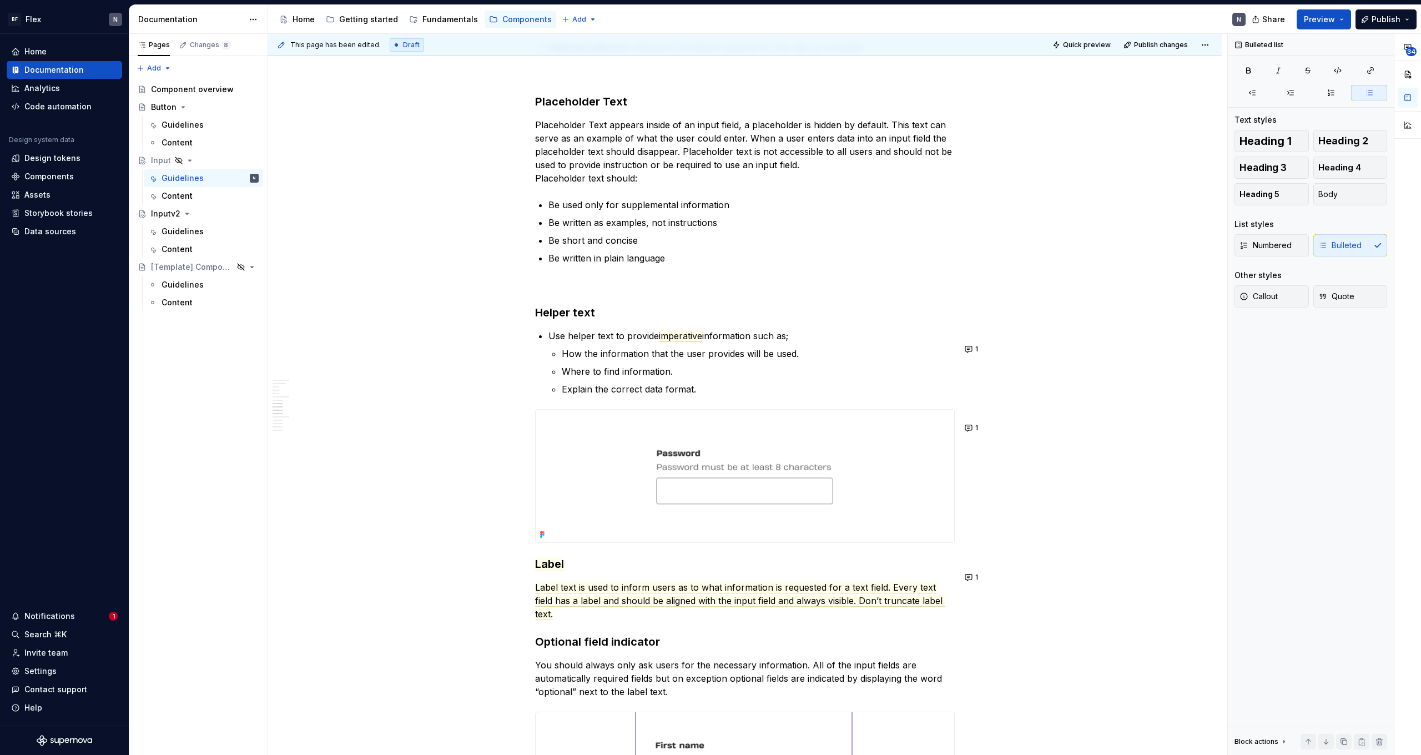
click at [633, 378] on p "Where to find information." at bounding box center [758, 371] width 393 height 13
drag, startPoint x: 646, startPoint y: 366, endPoint x: 733, endPoint y: 406, distance: 95.4
click at [733, 396] on ul "How the information that the user provides will be used. Where to find informat…" at bounding box center [758, 371] width 393 height 49
click at [746, 396] on p "Explain the correct data format." at bounding box center [758, 388] width 393 height 13
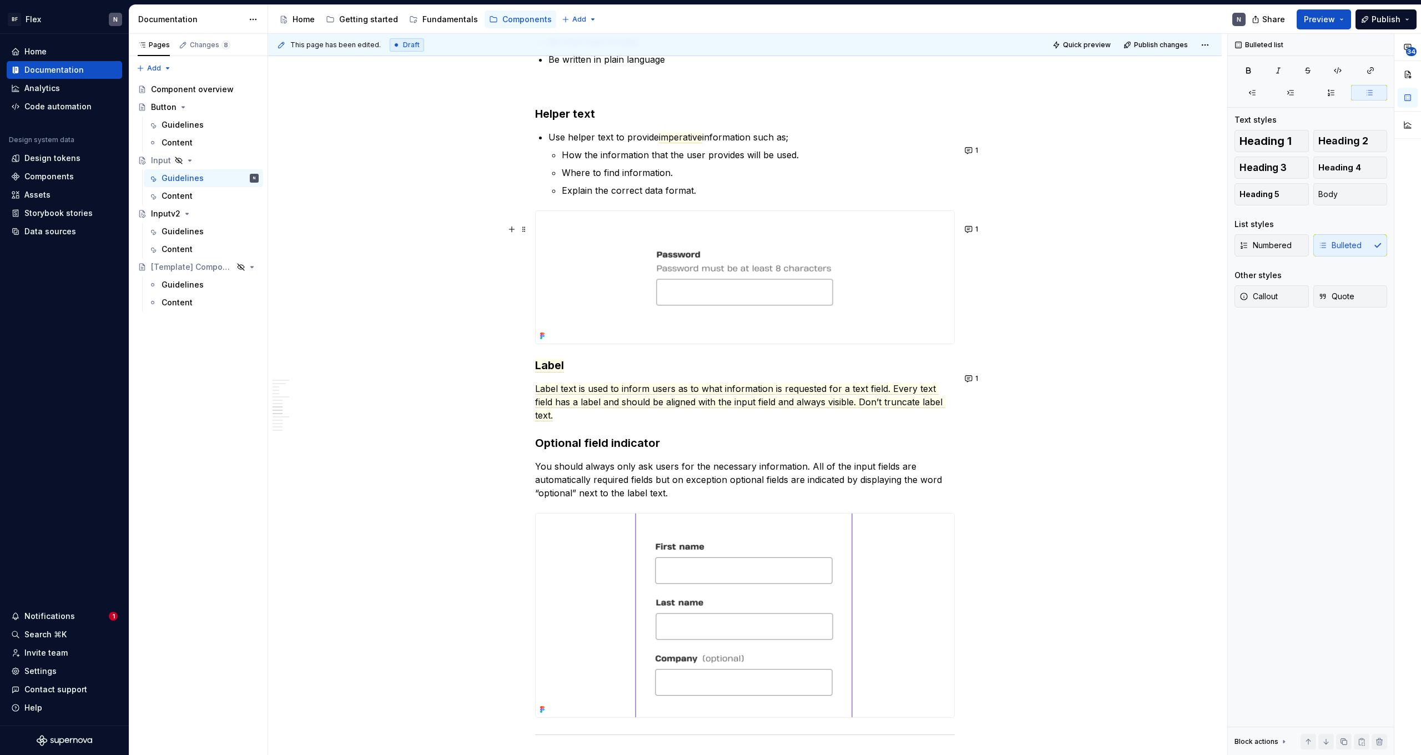
scroll to position [1471, 0]
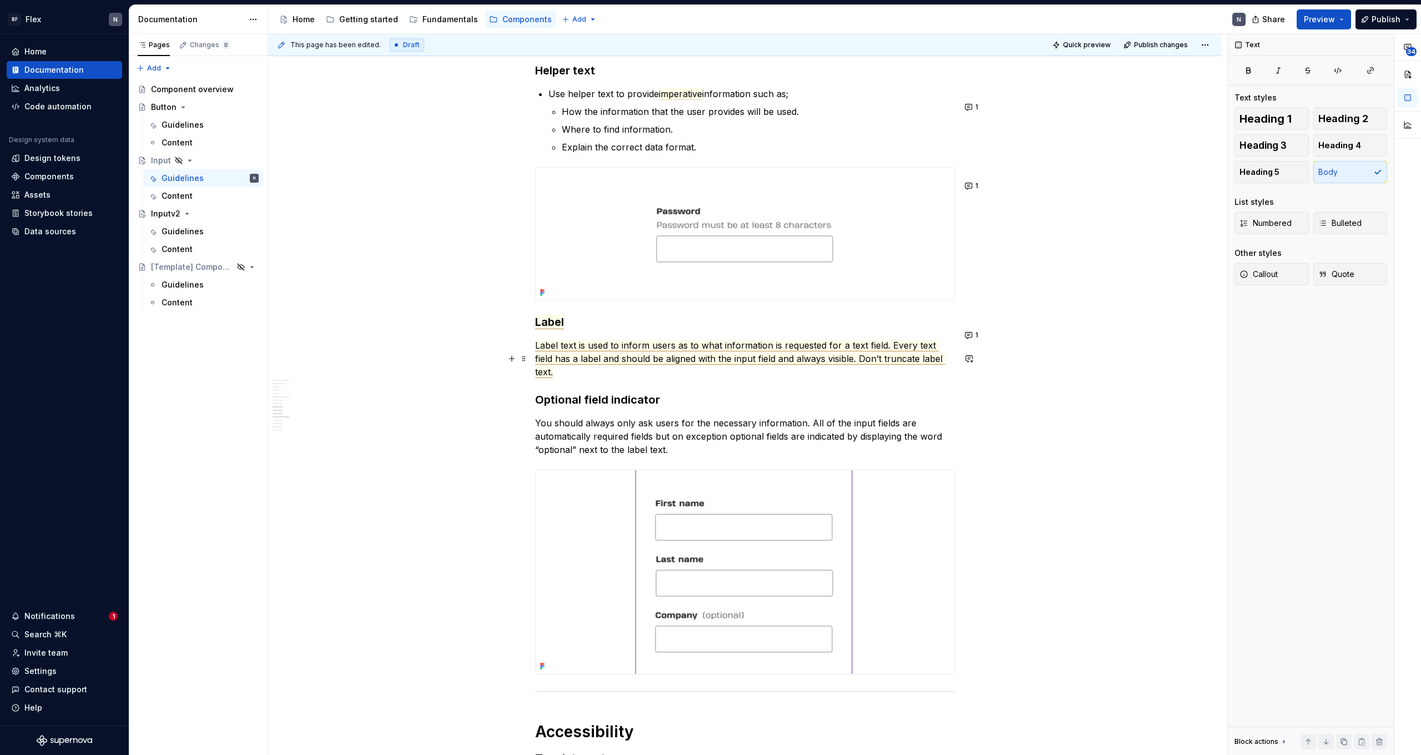
click at [617, 376] on span "Label text is used to inform users as to what information is requested for a te…" at bounding box center [740, 359] width 410 height 38
click at [567, 379] on p "Label text is used to inform users as to what information is requested for a te…" at bounding box center [745, 359] width 420 height 40
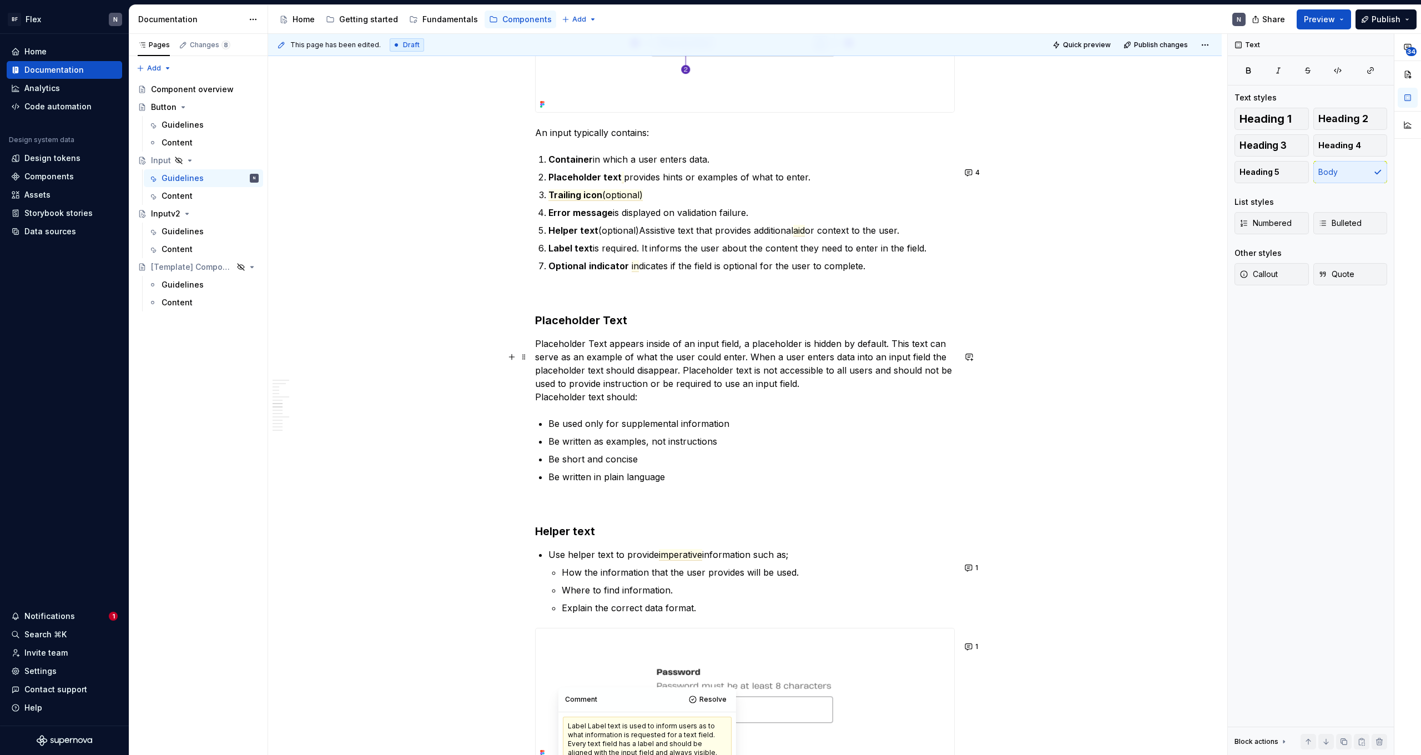
scroll to position [994, 0]
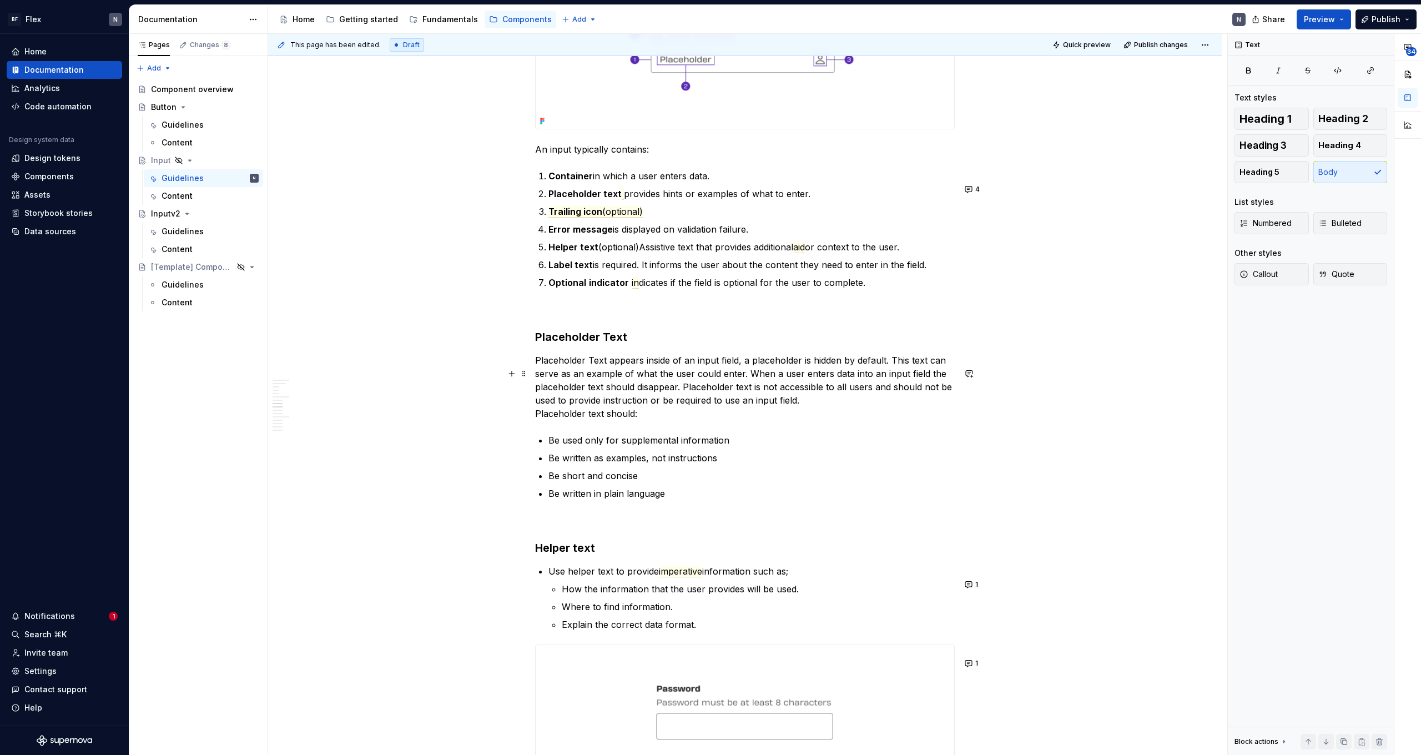
drag, startPoint x: 591, startPoint y: 393, endPoint x: 597, endPoint y: 398, distance: 7.9
click at [591, 394] on p "Placeholder Text appears inside of an input field, a placeholder is hidden by d…" at bounding box center [745, 387] width 420 height 67
click at [645, 345] on h3 "Placeholder Text" at bounding box center [745, 337] width 420 height 16
click at [651, 385] on commenthighlight "Placeholder Text appears inside of an input field, a placeholder is hidden by d…" at bounding box center [745, 380] width 420 height 51
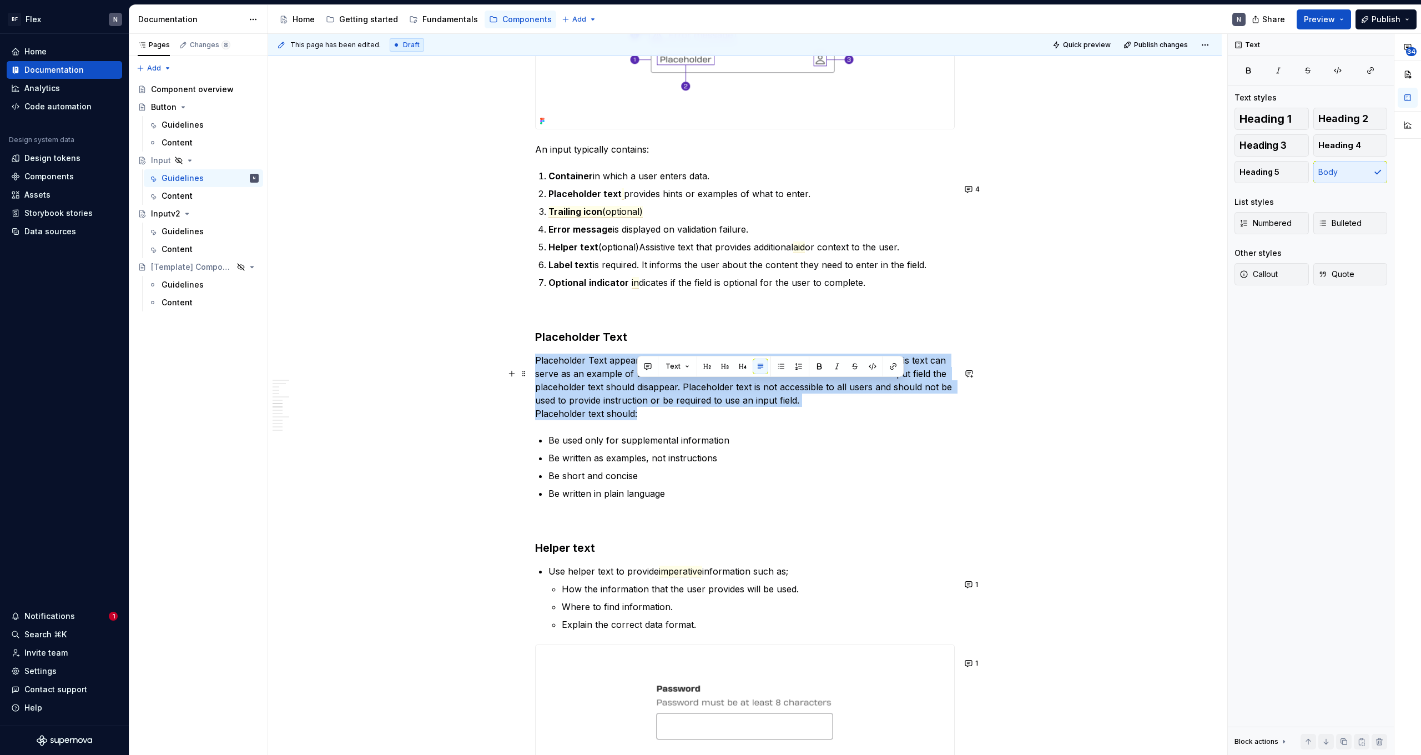
click at [651, 385] on commenthighlight "Placeholder Text appears inside of an input field, a placeholder is hidden by d…" at bounding box center [745, 380] width 420 height 51
click at [646, 395] on commenthighlight "Placeholder Text appears inside of an input field, a placeholder is hidden by d…" at bounding box center [745, 380] width 420 height 51
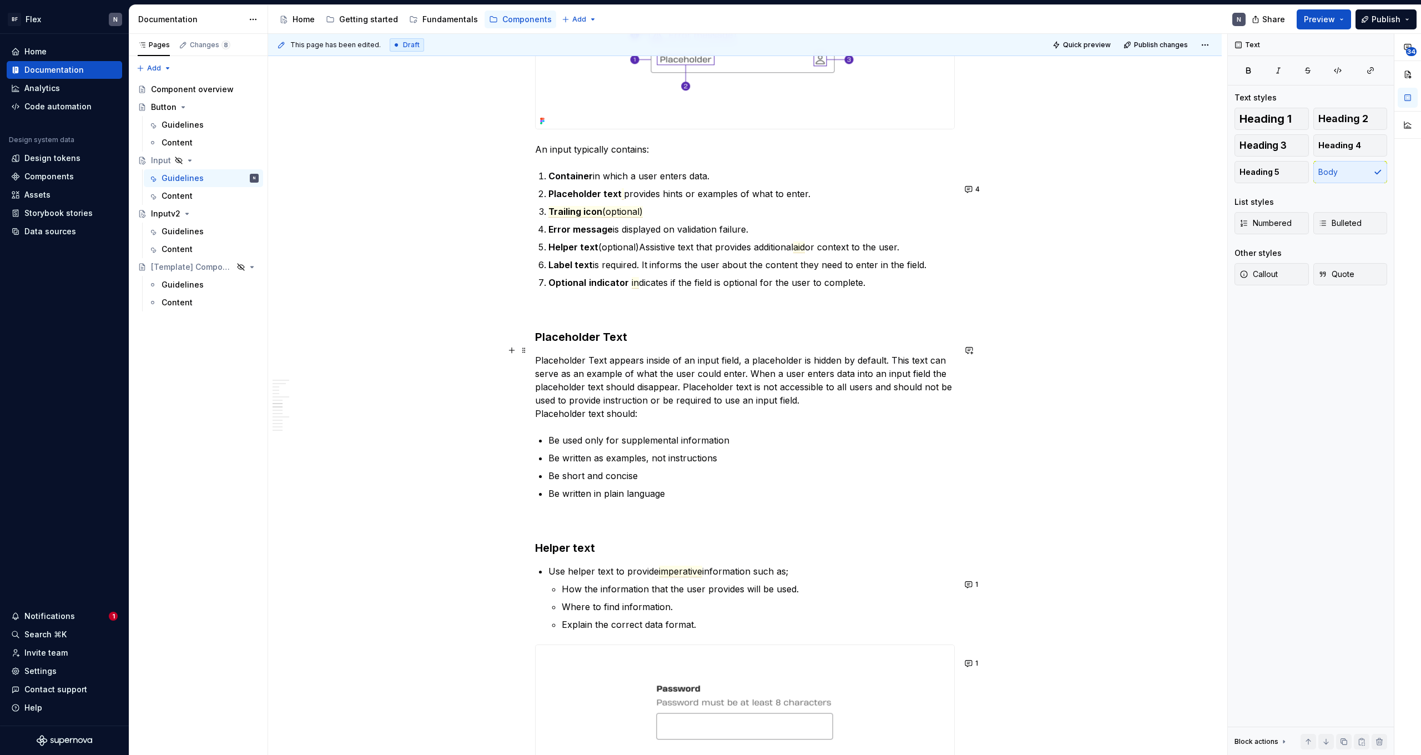
click at [658, 345] on h3 "Placeholder Text" at bounding box center [745, 337] width 420 height 16
drag, startPoint x: 888, startPoint y: 373, endPoint x: 746, endPoint y: 374, distance: 142.1
click at [746, 374] on commenthighlight "Placeholder Text appears inside of an input field, a placeholder is hidden by d…" at bounding box center [745, 380] width 420 height 51
click at [757, 355] on button "button" at bounding box center [756, 353] width 16 height 16
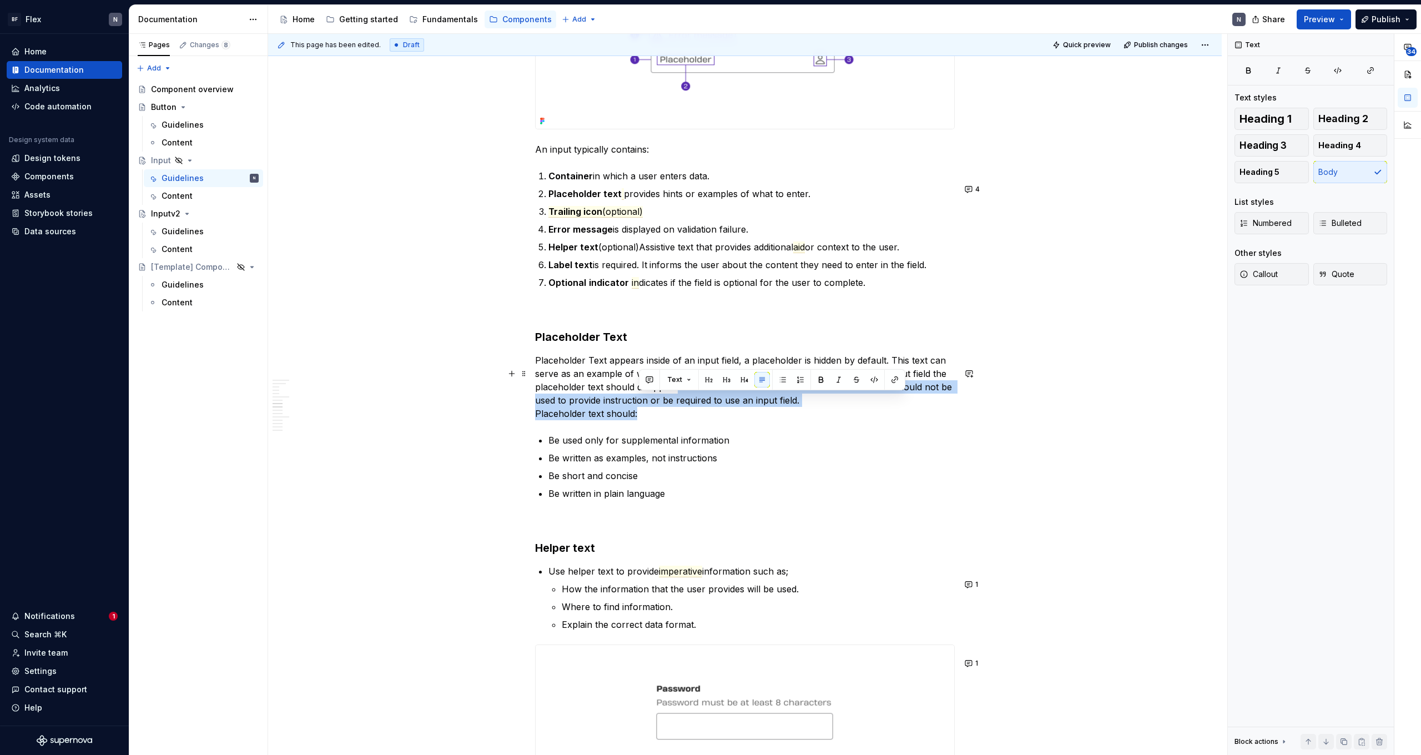
drag, startPoint x: 680, startPoint y: 404, endPoint x: 702, endPoint y: 430, distance: 33.8
click at [702, 420] on p "Placeholder Text appears inside of an input field, a placeholder is hidden by d…" at bounding box center [745, 387] width 420 height 67
click at [708, 420] on p "Placeholder Text appears inside of an input field, a placeholder is hidden by d…" at bounding box center [745, 387] width 420 height 67
drag, startPoint x: 708, startPoint y: 429, endPoint x: 686, endPoint y: 411, distance: 28.8
click at [687, 404] on p "Placeholder Text appears inside of an input field, a placeholder is hidden by d…" at bounding box center [745, 387] width 420 height 67
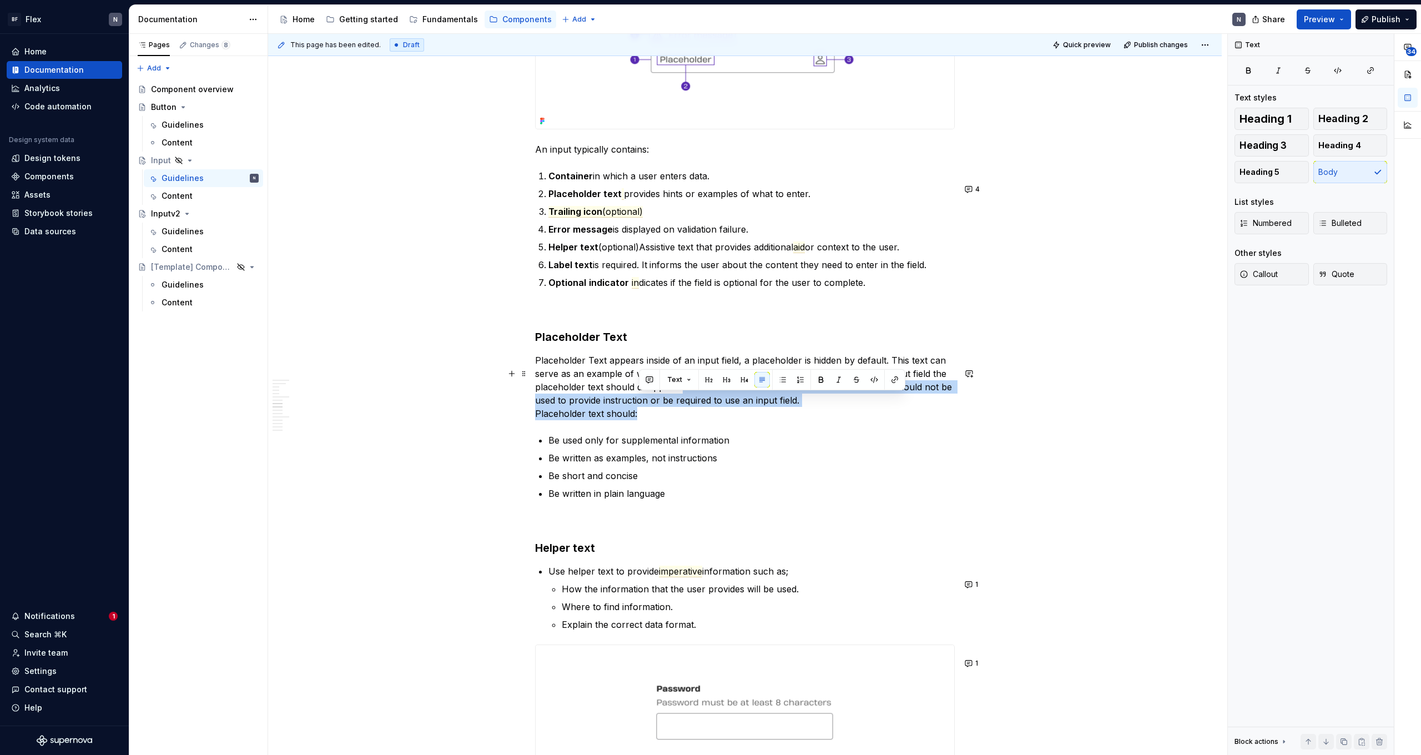
click at [686, 406] on commenthighlight "Placeholder Text appears inside of an input field, a placeholder is hidden by d…" at bounding box center [745, 380] width 420 height 51
click at [697, 420] on p "Placeholder Text appears inside of an input field, a placeholder is hidden by d…" at bounding box center [745, 387] width 420 height 67
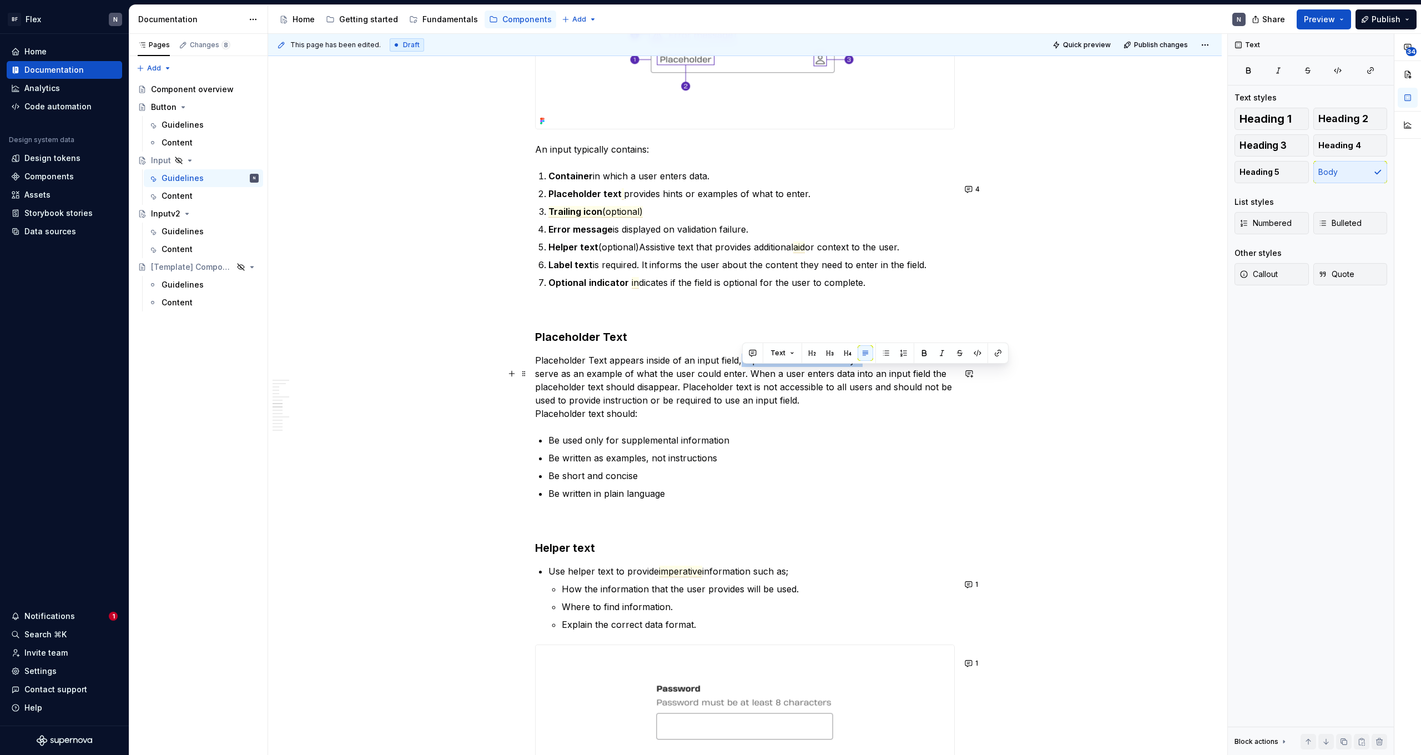
drag, startPoint x: 744, startPoint y: 374, endPoint x: 864, endPoint y: 376, distance: 119.9
click at [864, 376] on commenthighlight "Placeholder Text appears inside of an input field, a placeholder is hidden by d…" at bounding box center [745, 380] width 420 height 51
click at [875, 377] on commenthighlight "Placeholder Text appears inside of an input field, a placeholder is hidden by d…" at bounding box center [745, 380] width 420 height 51
drag, startPoint x: 886, startPoint y: 372, endPoint x: 742, endPoint y: 371, distance: 144.3
click at [742, 371] on commenthighlight "Placeholder Text appears inside of an input field, a placeholder is hidden by d…" at bounding box center [745, 380] width 420 height 51
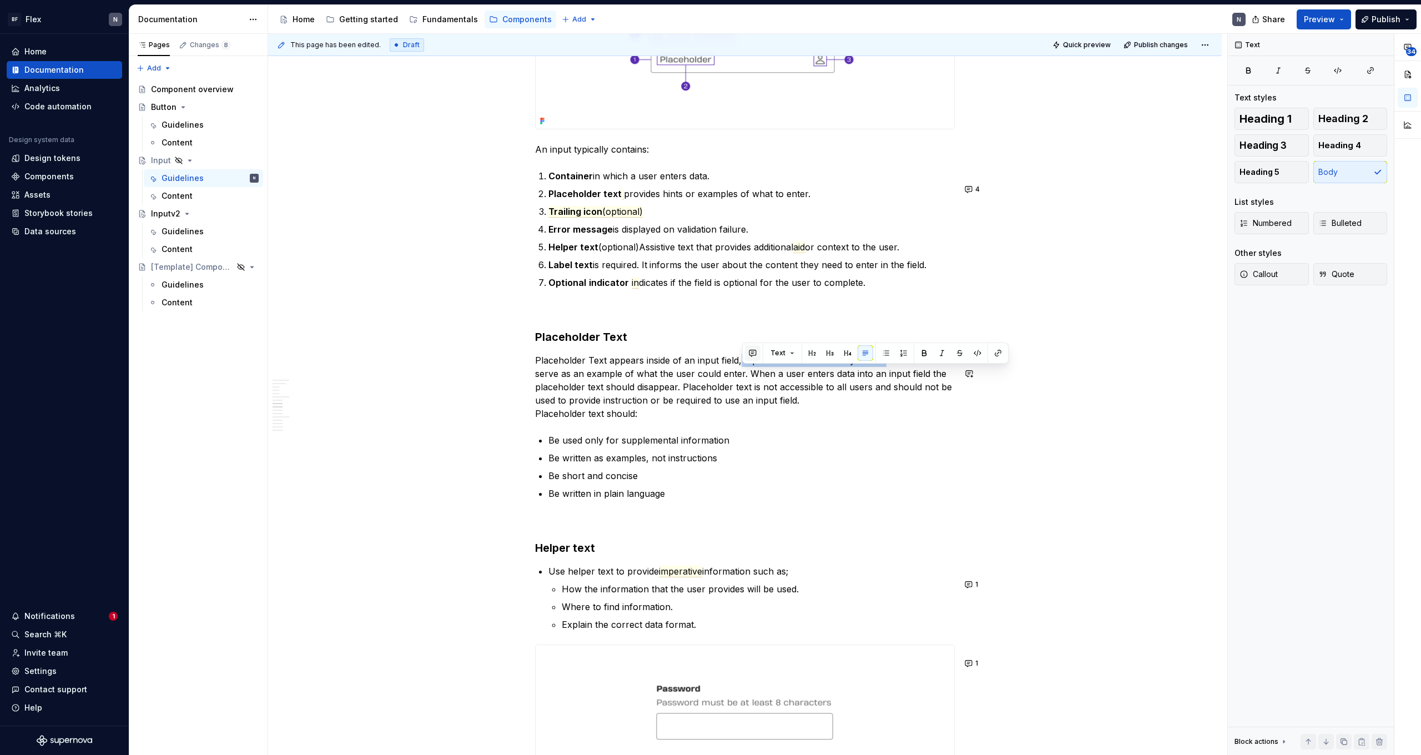
click at [755, 352] on button "button" at bounding box center [753, 353] width 16 height 16
type textarea "*"
drag, startPoint x: 714, startPoint y: 385, endPoint x: 724, endPoint y: 406, distance: 22.8
click at [724, 406] on commenthighlight "Placeholder Text appears inside of an input field, a placeholder is hidden by d…" at bounding box center [745, 380] width 420 height 51
click at [692, 406] on commenthighlight "Placeholder Text appears inside of an input field, a placeholder is hidden by d…" at bounding box center [745, 380] width 420 height 51
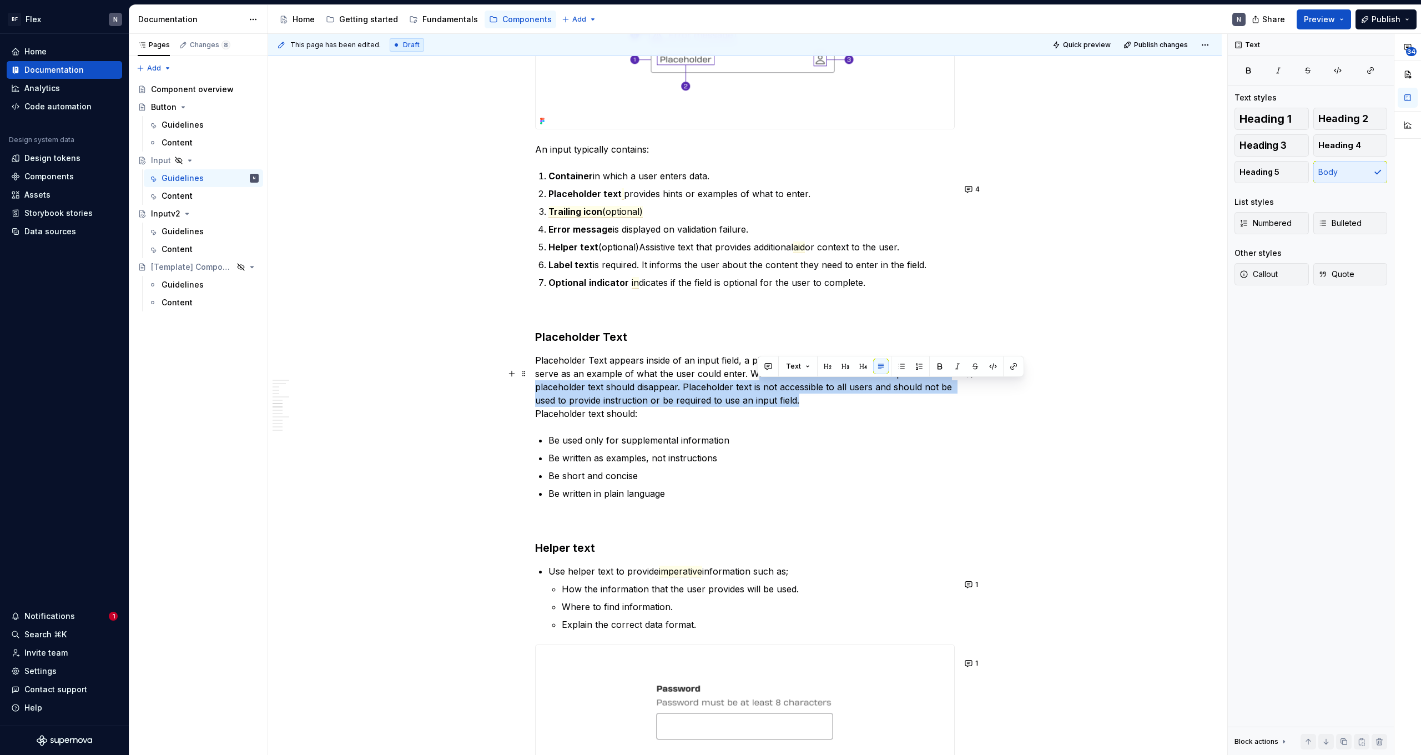
drag, startPoint x: 754, startPoint y: 384, endPoint x: 834, endPoint y: 415, distance: 85.2
click at [834, 415] on p "Placeholder Text appears inside of an input field, a placeholder is hidden by d…" at bounding box center [745, 387] width 420 height 67
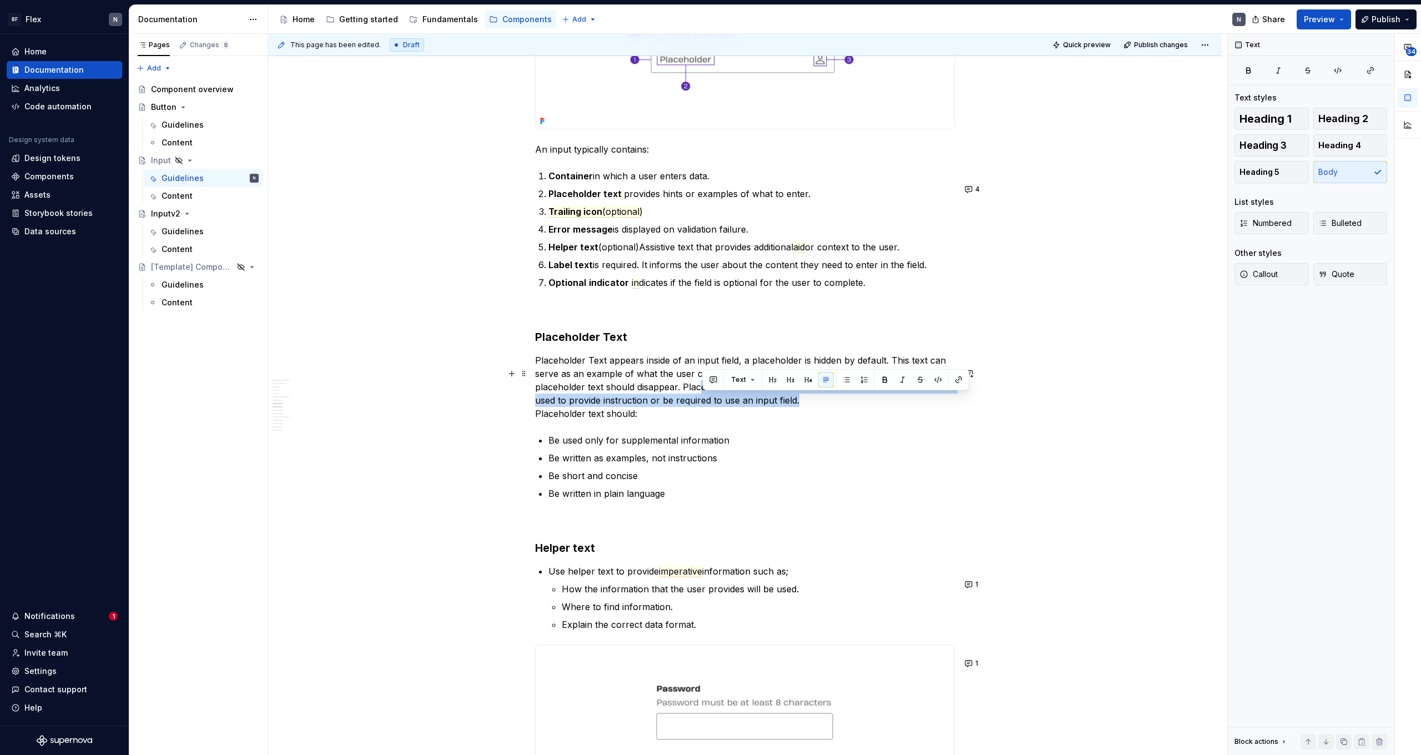
drag, startPoint x: 754, startPoint y: 405, endPoint x: 702, endPoint y: 416, distance: 53.5
click at [700, 401] on p "Placeholder Text appears inside of an input field, a placeholder is hidden by d…" at bounding box center [745, 387] width 420 height 67
click at [703, 406] on commenthighlight "Placeholder Text appears inside of an input field, a placeholder is hidden by d…" at bounding box center [745, 380] width 420 height 51
click at [697, 420] on p "Placeholder Text appears inside of an input field, a placeholder is hidden by d…" at bounding box center [745, 387] width 420 height 67
click at [703, 400] on commenthighlight "Placeholder Text appears inside of an input field, a placeholder is hidden by d…" at bounding box center [745, 380] width 420 height 51
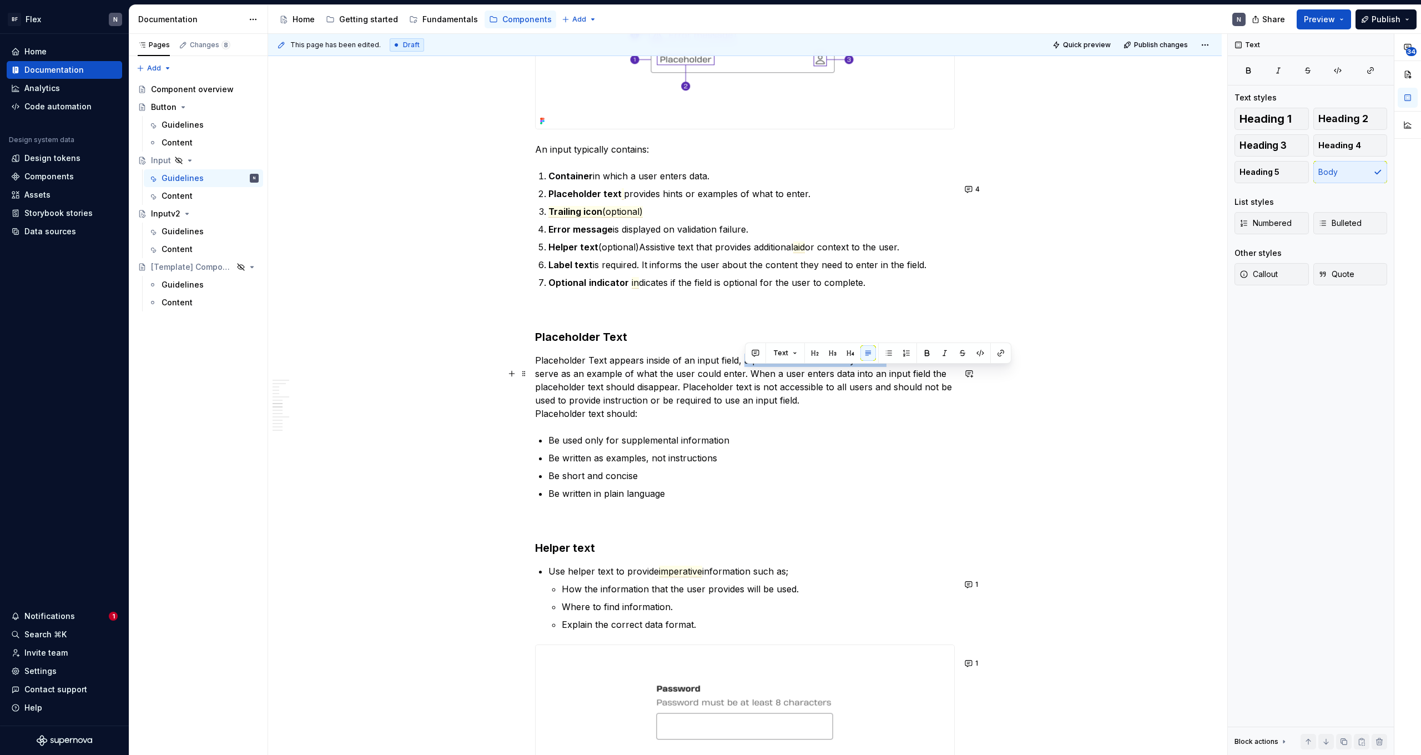
drag, startPoint x: 746, startPoint y: 372, endPoint x: 779, endPoint y: 361, distance: 34.6
click at [888, 373] on commenthighlight "Placeholder Text appears inside of an input field, a placeholder is hidden by d…" at bounding box center [745, 380] width 420 height 51
click at [757, 352] on button "button" at bounding box center [756, 353] width 16 height 16
drag, startPoint x: 758, startPoint y: 372, endPoint x: 747, endPoint y: 371, distance: 11.1
click at [747, 371] on body "BF Flex N Home Documentation Analytics Code automation Design system data Desig…" at bounding box center [710, 377] width 1421 height 755
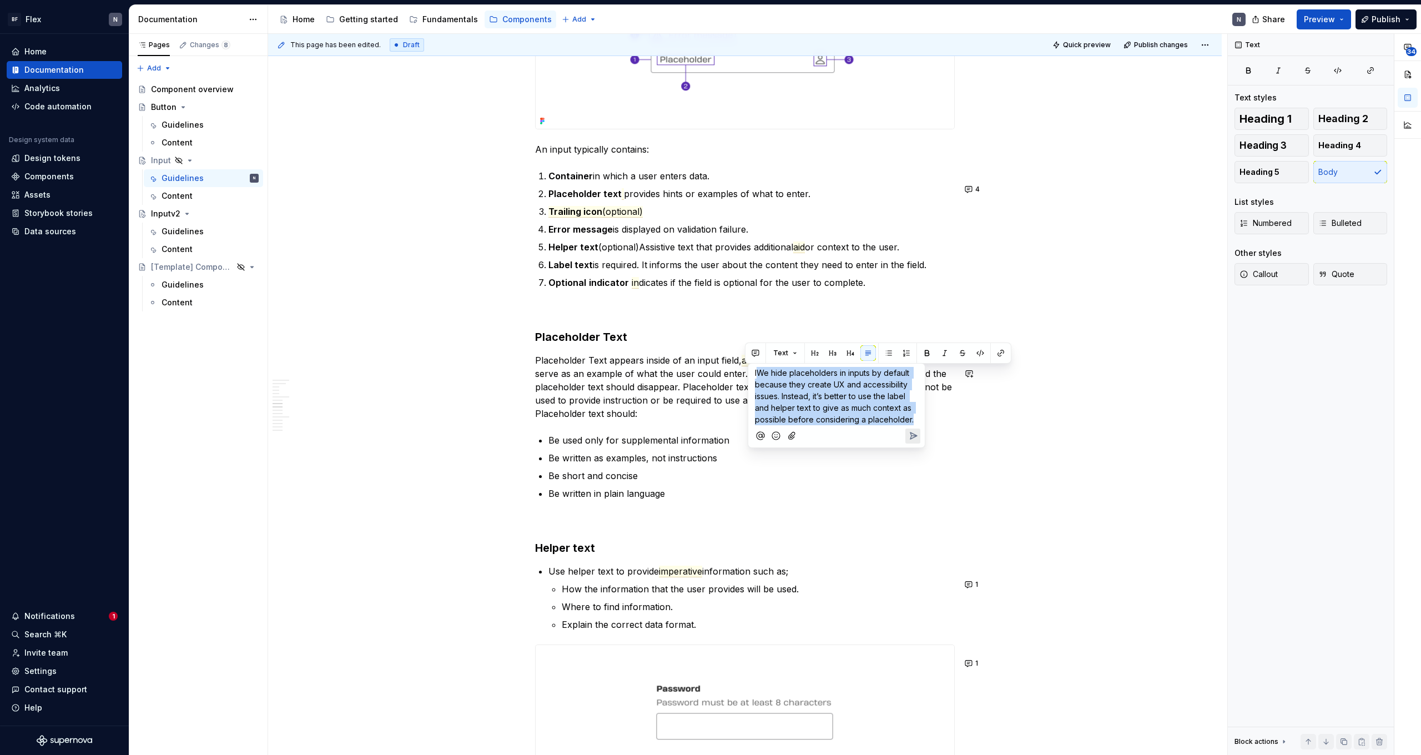
click at [759, 374] on span "IWe hide placeholders in inputs by default because they create UX and accessibi…" at bounding box center [834, 396] width 159 height 56
drag, startPoint x: 759, startPoint y: 374, endPoint x: 755, endPoint y: 377, distance: 5.9
click at [754, 374] on div "IWe hide placeholders in inputs by default because they create UX and accessibi…" at bounding box center [837, 395] width 168 height 62
drag, startPoint x: 816, startPoint y: 374, endPoint x: 783, endPoint y: 375, distance: 32.8
click at [784, 374] on span "Include how can We hide placeholders in inputs by default because they create U…" at bounding box center [833, 402] width 157 height 68
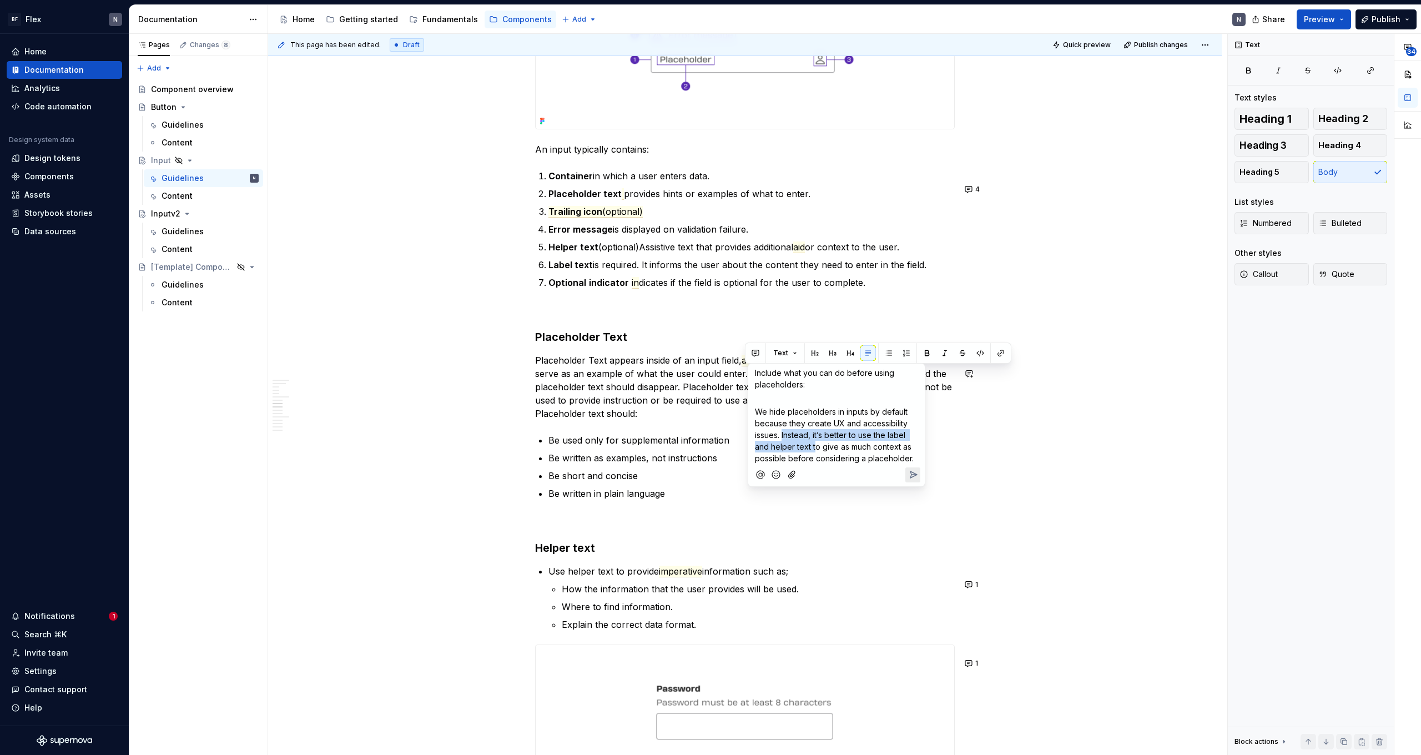
drag, startPoint x: 782, startPoint y: 431, endPoint x: 815, endPoint y: 447, distance: 37.0
click at [815, 447] on span "We hide placeholders in inputs by default because they create UX and accessibil…" at bounding box center [834, 435] width 159 height 56
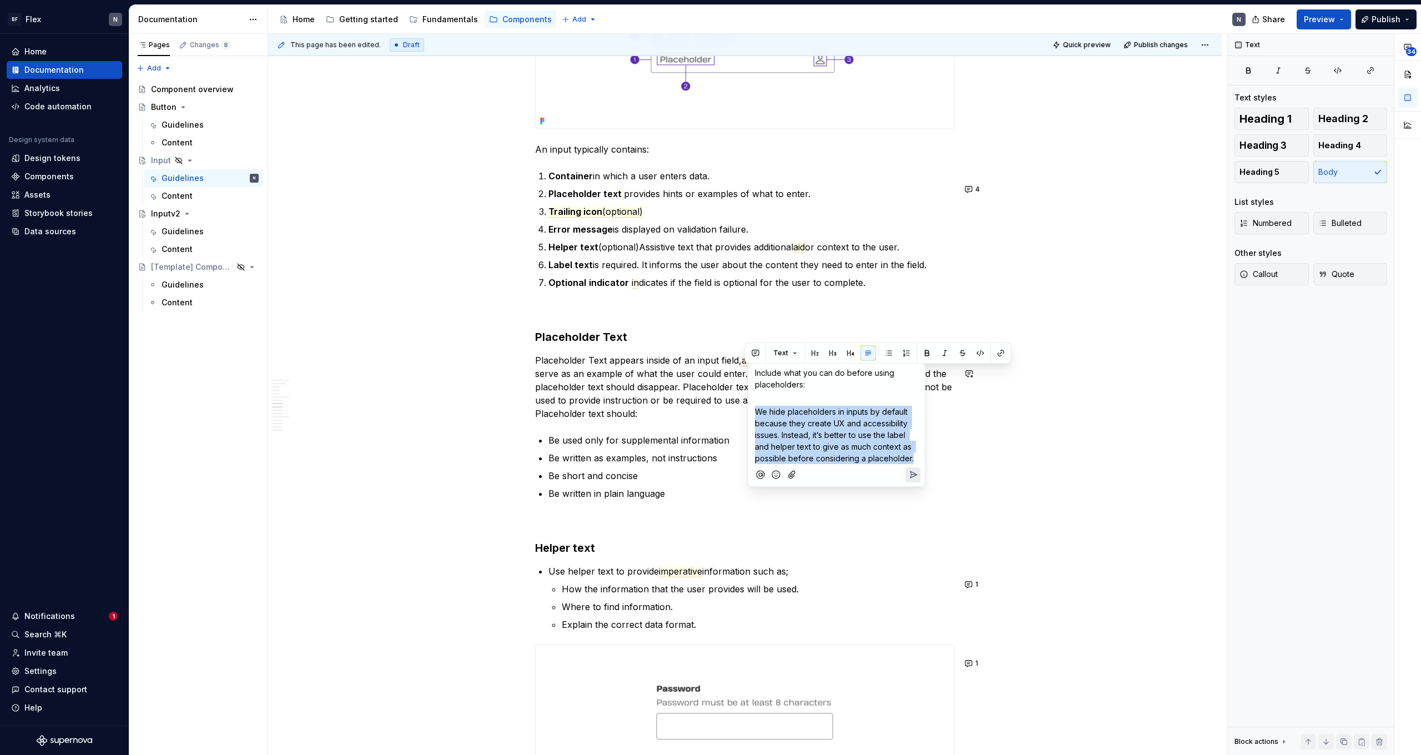
click at [864, 447] on span "We hide placeholders in inputs by default because they create UX and accessibil…" at bounding box center [834, 435] width 159 height 56
drag, startPoint x: 755, startPoint y: 414, endPoint x: 804, endPoint y: 426, distance: 50.5
click at [851, 442] on span "We hide placeholders in inputs by default because they create UX and accessibil…" at bounding box center [834, 435] width 159 height 56
click at [758, 414] on span "We hide placeholders in inputs by default because they create UX and accessibil…" at bounding box center [834, 435] width 159 height 56
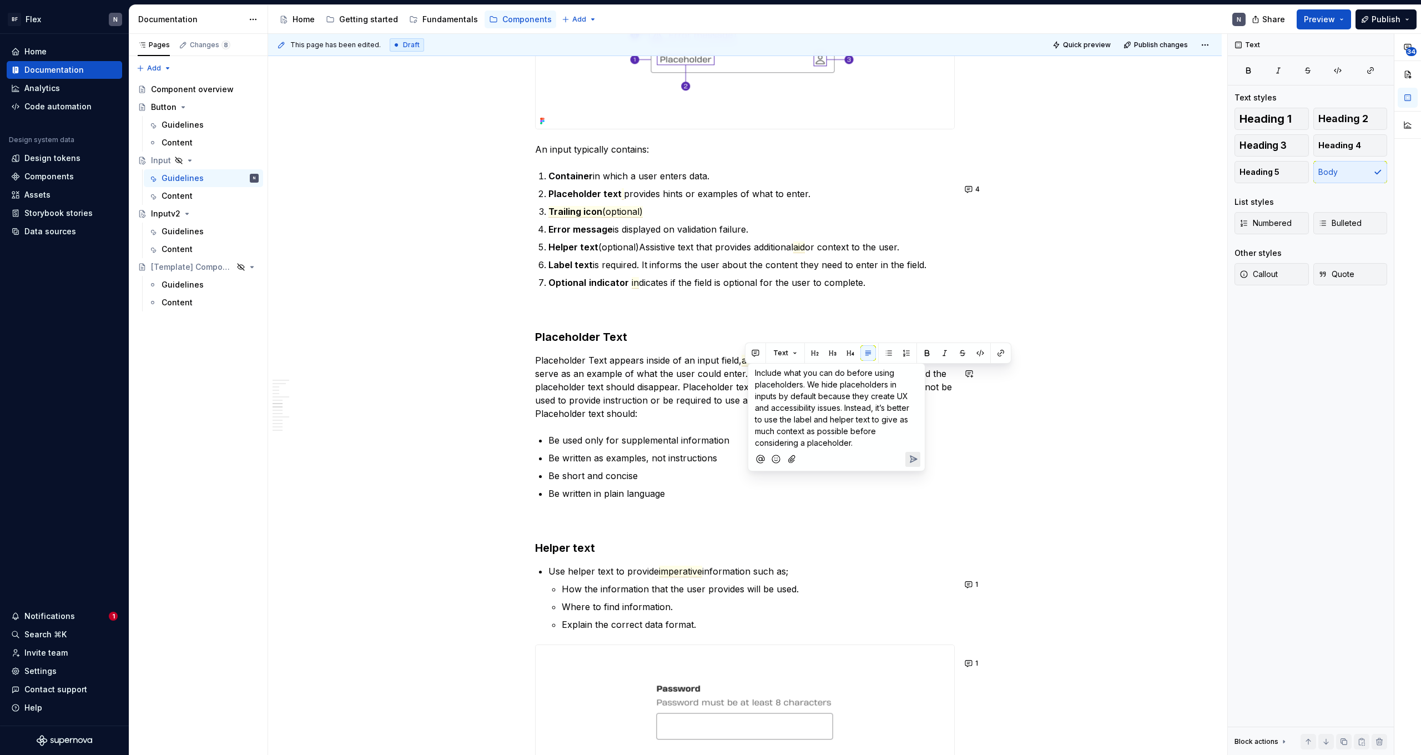
click at [854, 416] on span "Include what you can do before using placeholders. We hide placeholders in inpu…" at bounding box center [833, 407] width 157 height 79
click at [851, 422] on span "Include what you can do before using placeholders. We hide placeholders in inpu…" at bounding box center [833, 407] width 157 height 79
drag, startPoint x: 848, startPoint y: 407, endPoint x: 878, endPoint y: 441, distance: 45.6
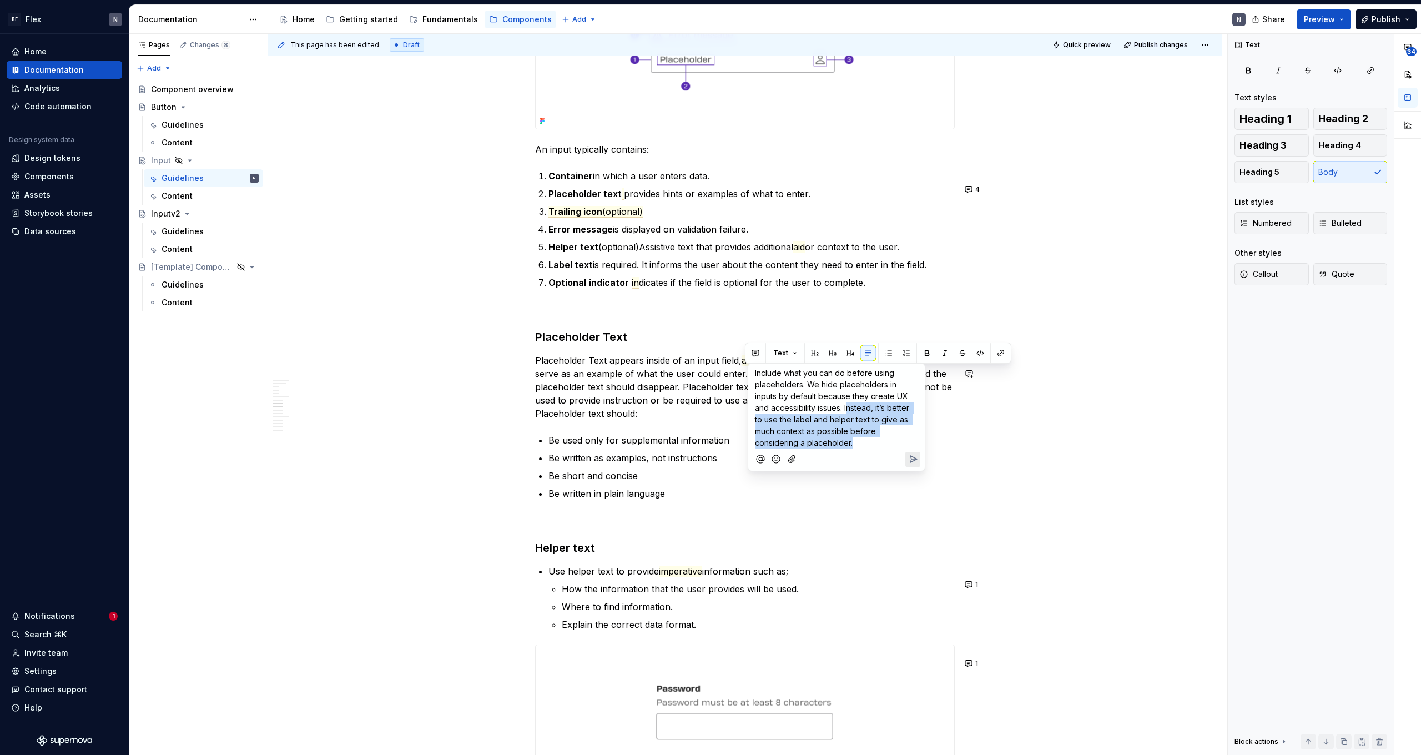
click at [877, 441] on p "Include what you can do before using placeholders. We hide placeholders in inpu…" at bounding box center [836, 408] width 163 height 82
click at [878, 441] on p "Include what you can do before using placeholders. We hide placeholders in inpu…" at bounding box center [836, 408] width 163 height 82
drag, startPoint x: 878, startPoint y: 441, endPoint x: 795, endPoint y: 395, distance: 94.2
click at [764, 376] on p "Include what you can do before using placeholders. We hide placeholders in inpu…" at bounding box center [836, 408] width 163 height 82
click at [818, 405] on span "Include what you can do before using placeholders. We hide placeholders in inpu…" at bounding box center [833, 407] width 157 height 79
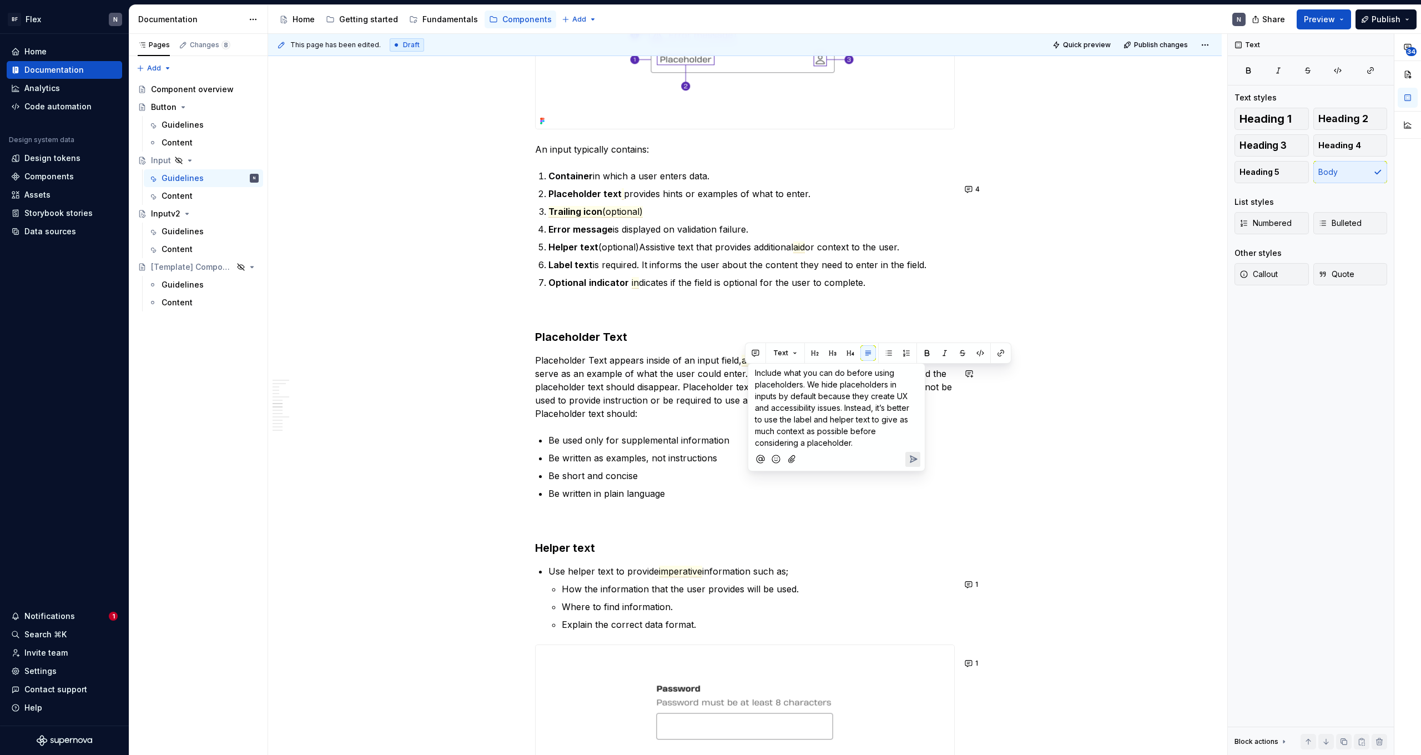
click at [870, 448] on p "Include what you can do before using placeholders. We hide placeholders in inpu…" at bounding box center [836, 408] width 163 height 82
click at [913, 459] on icon "Send" at bounding box center [913, 459] width 7 height 7
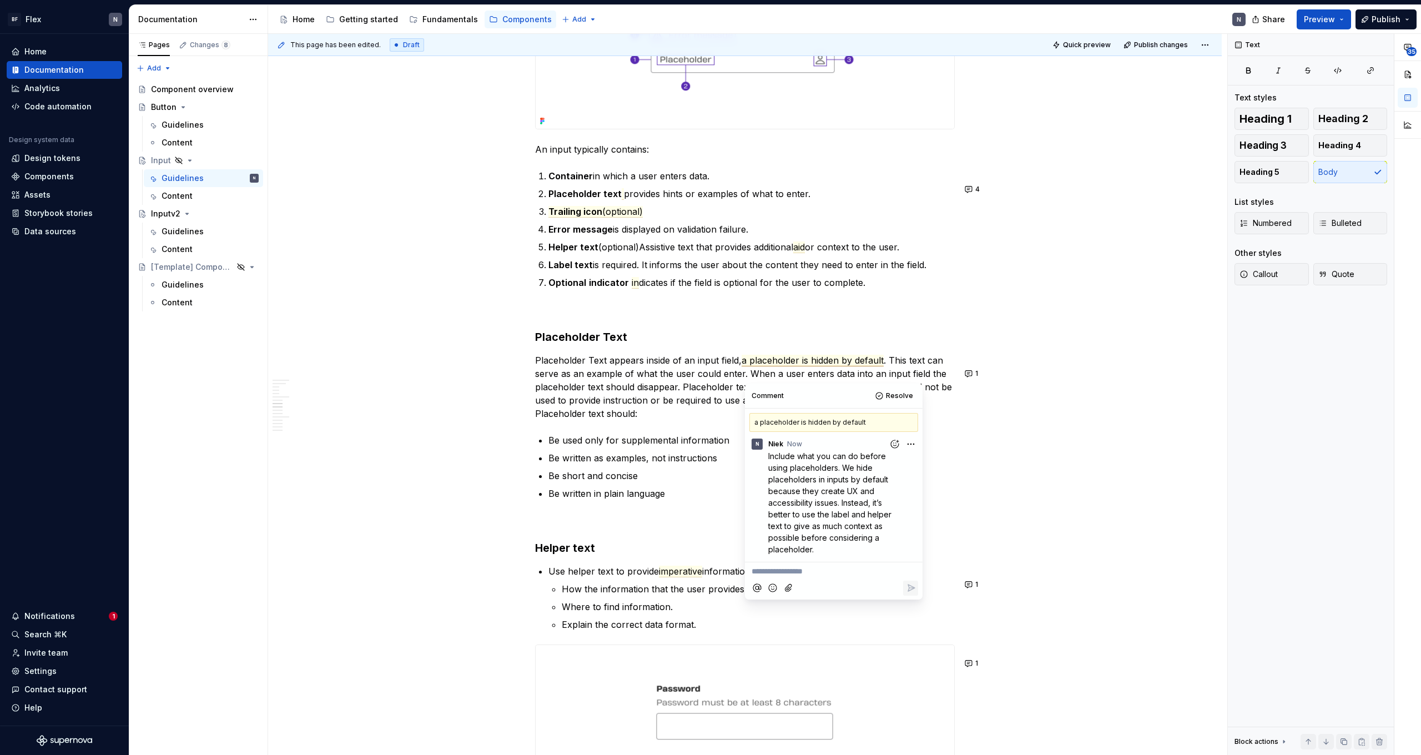
click at [598, 401] on commenthighlight ". This text can serve as an example of what the user could enter. When a user e…" at bounding box center [745, 380] width 420 height 51
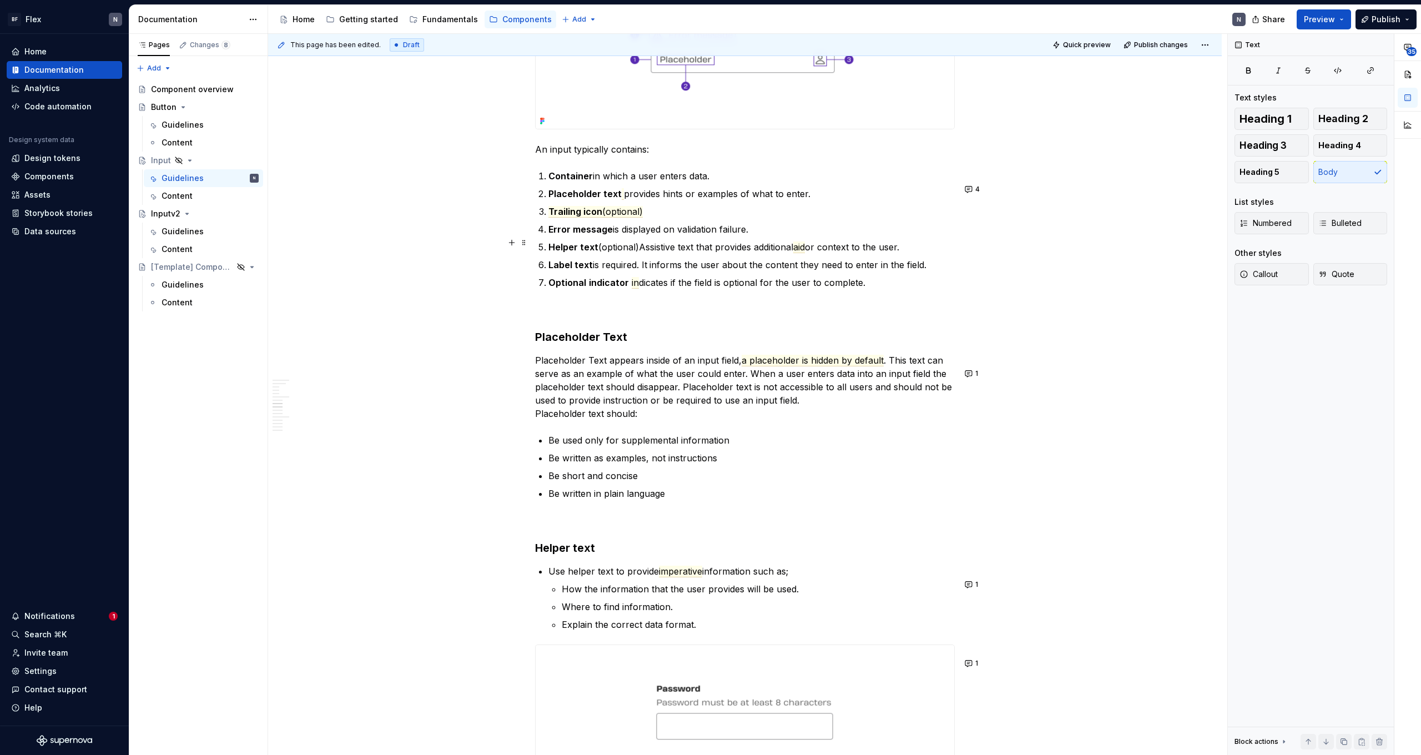
click at [577, 218] on span "Trailing icon" at bounding box center [575, 212] width 54 height 12
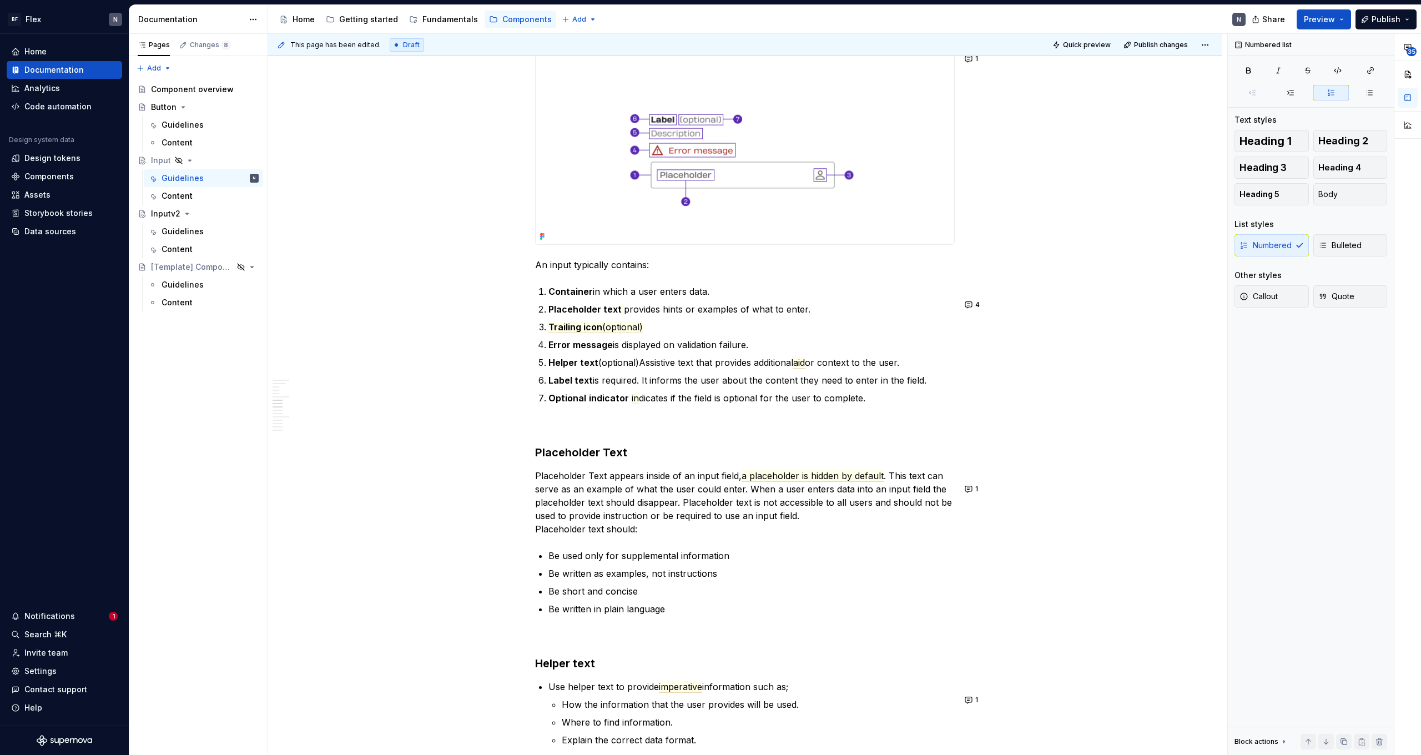
click at [916, 369] on p "Helper text (optional) Assistive text that provides additional aid or context t…" at bounding box center [751, 362] width 406 height 13
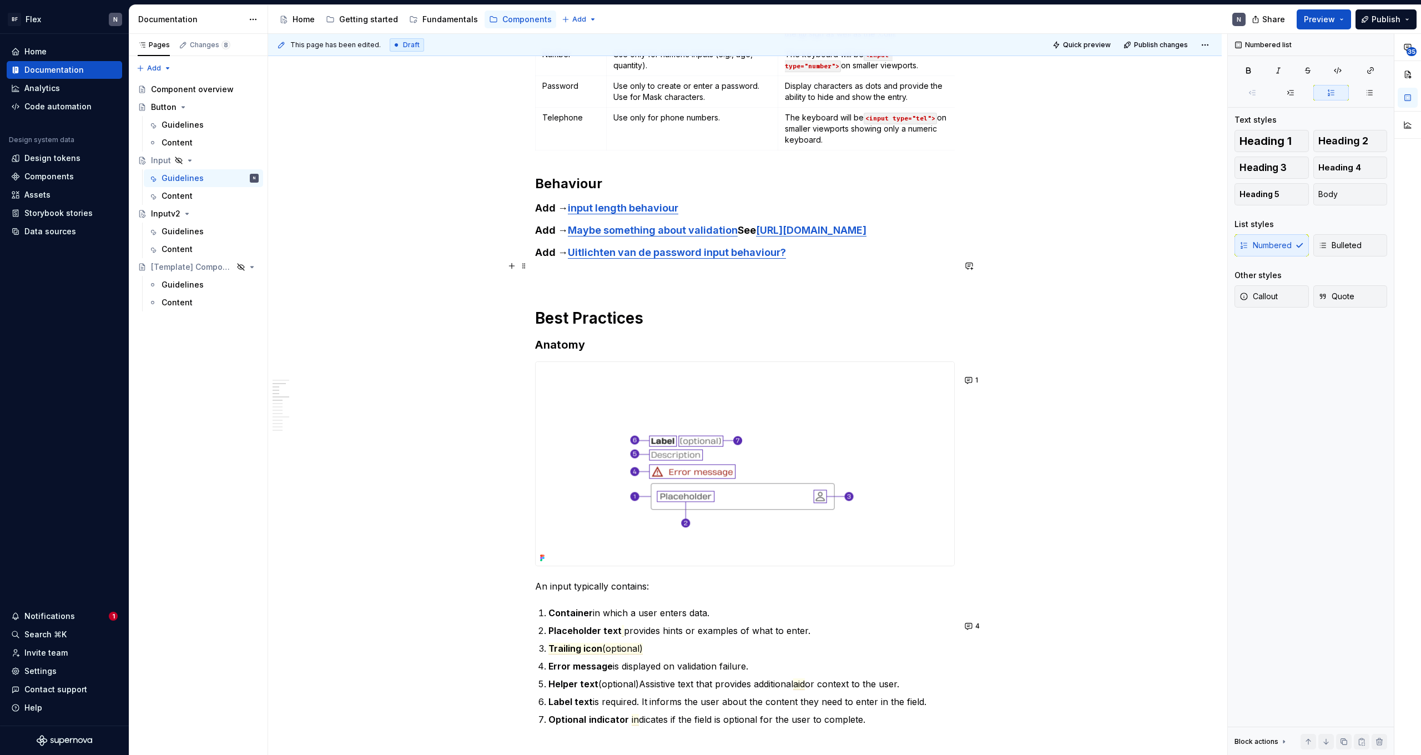
click at [639, 258] on link "Uitlichten van de password input behaviour?" at bounding box center [677, 252] width 218 height 12
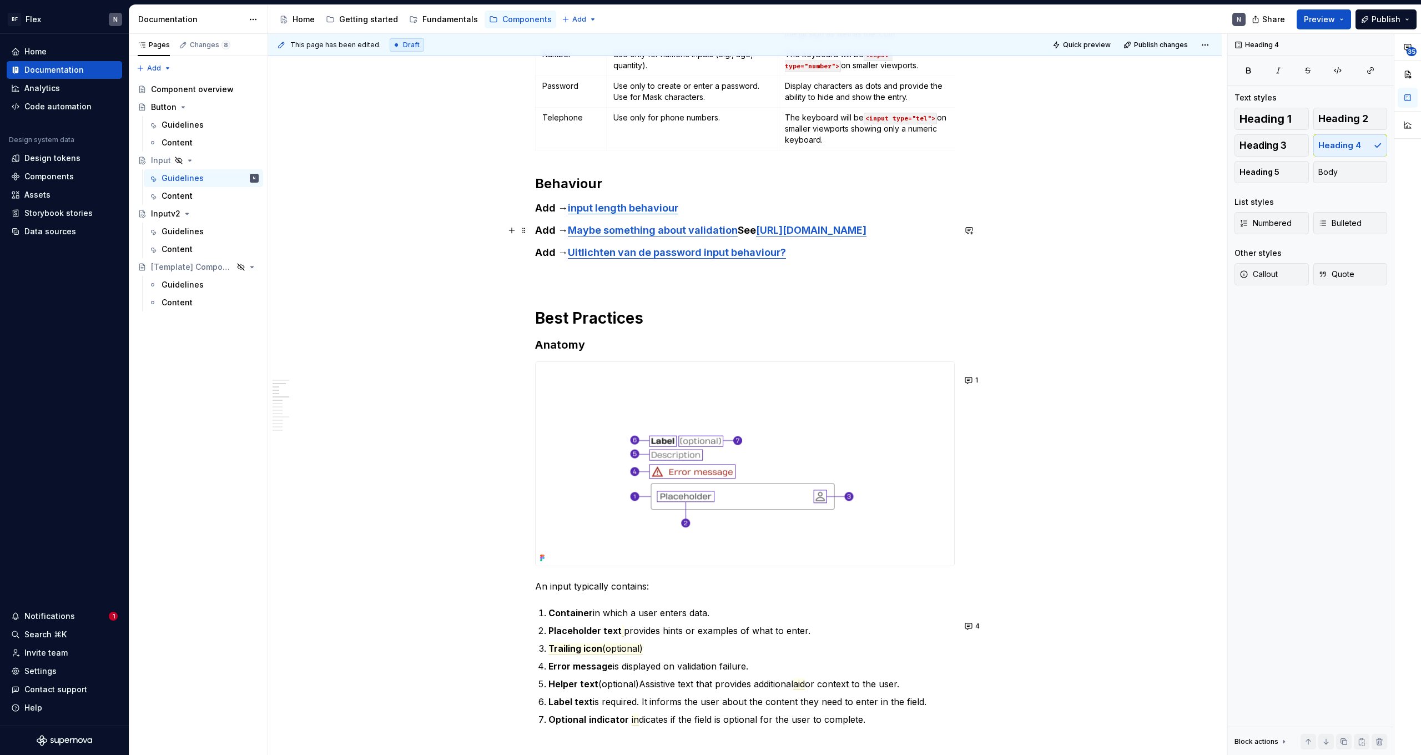
click at [920, 237] on h4 "Add → Maybe something about validation See [URL][DOMAIN_NAME]" at bounding box center [745, 230] width 420 height 13
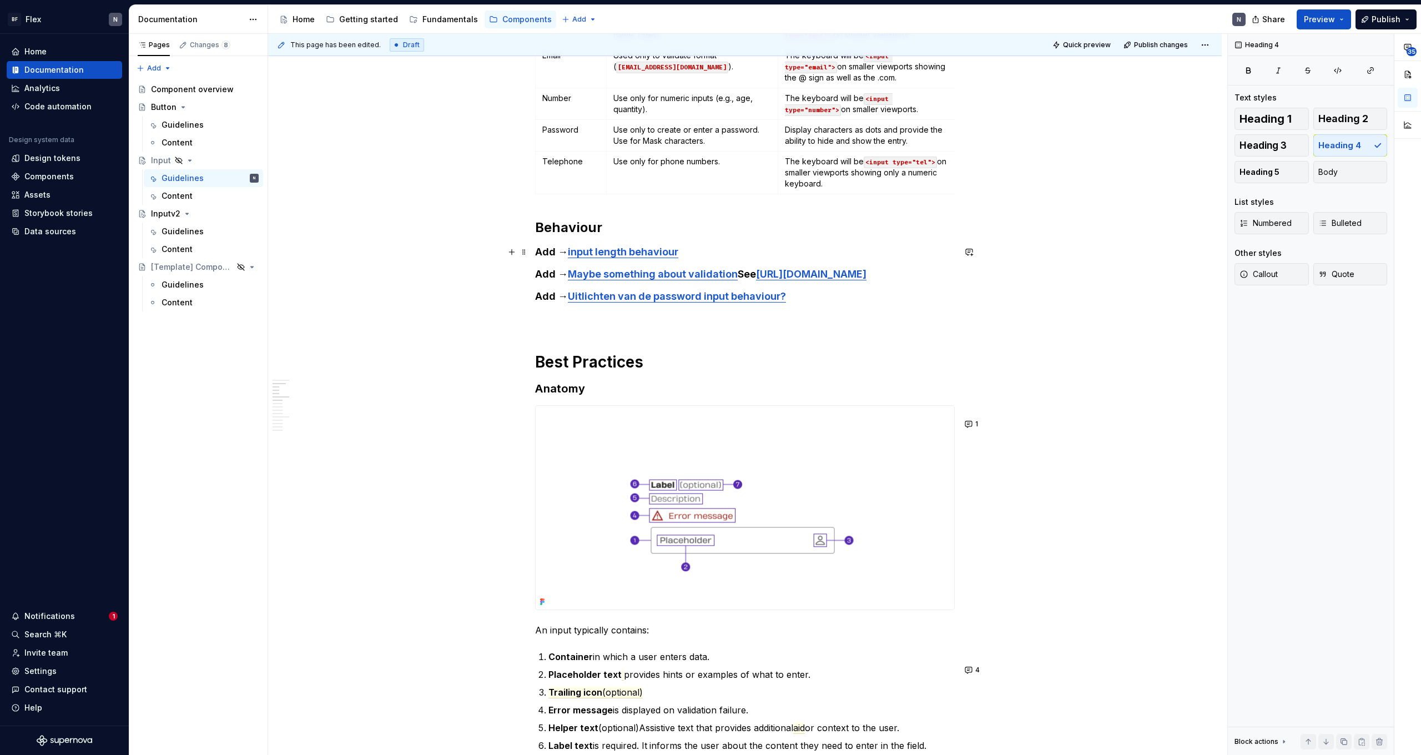
scroll to position [513, 0]
click at [784, 273] on h4 "Add → Maybe something about validation See [URL][DOMAIN_NAME]" at bounding box center [745, 274] width 420 height 13
click at [712, 251] on h4 "Add → input length behaviour" at bounding box center [745, 252] width 420 height 13
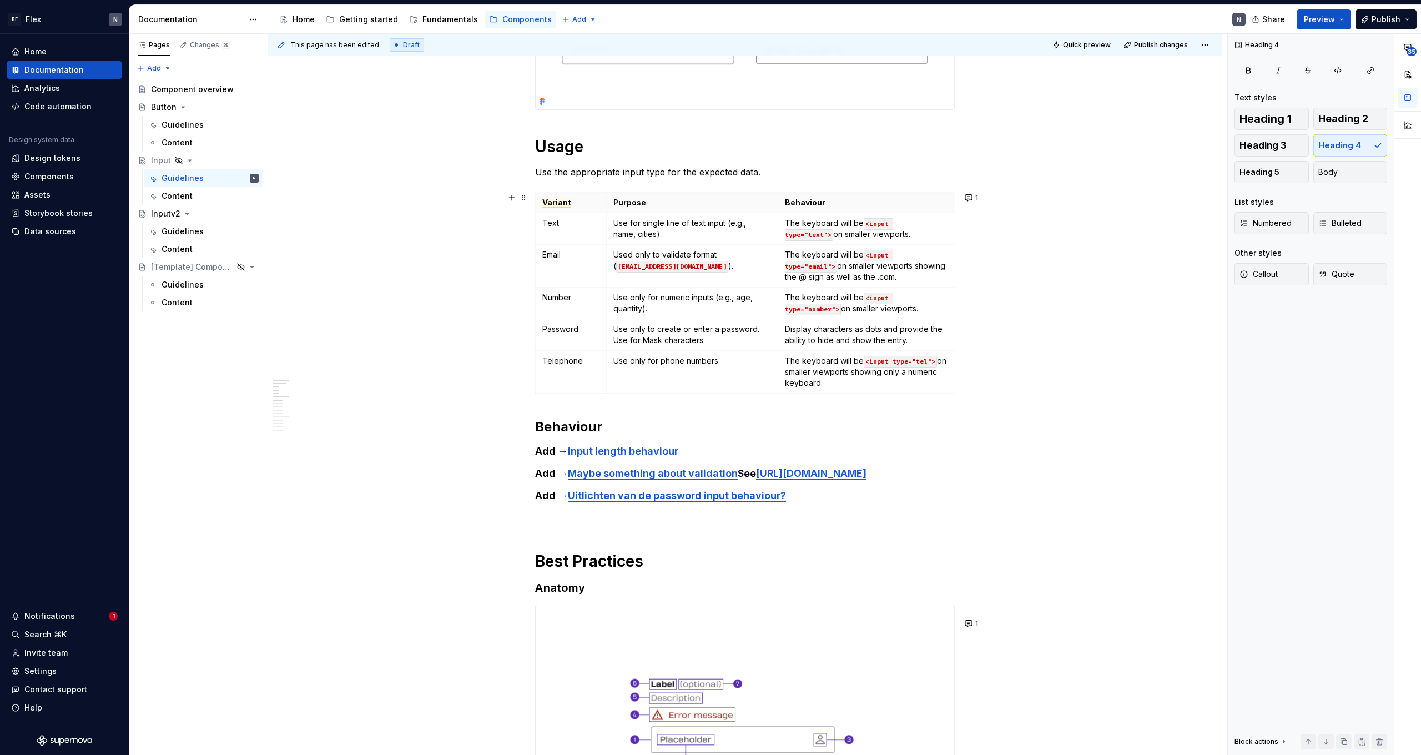
scroll to position [234, 0]
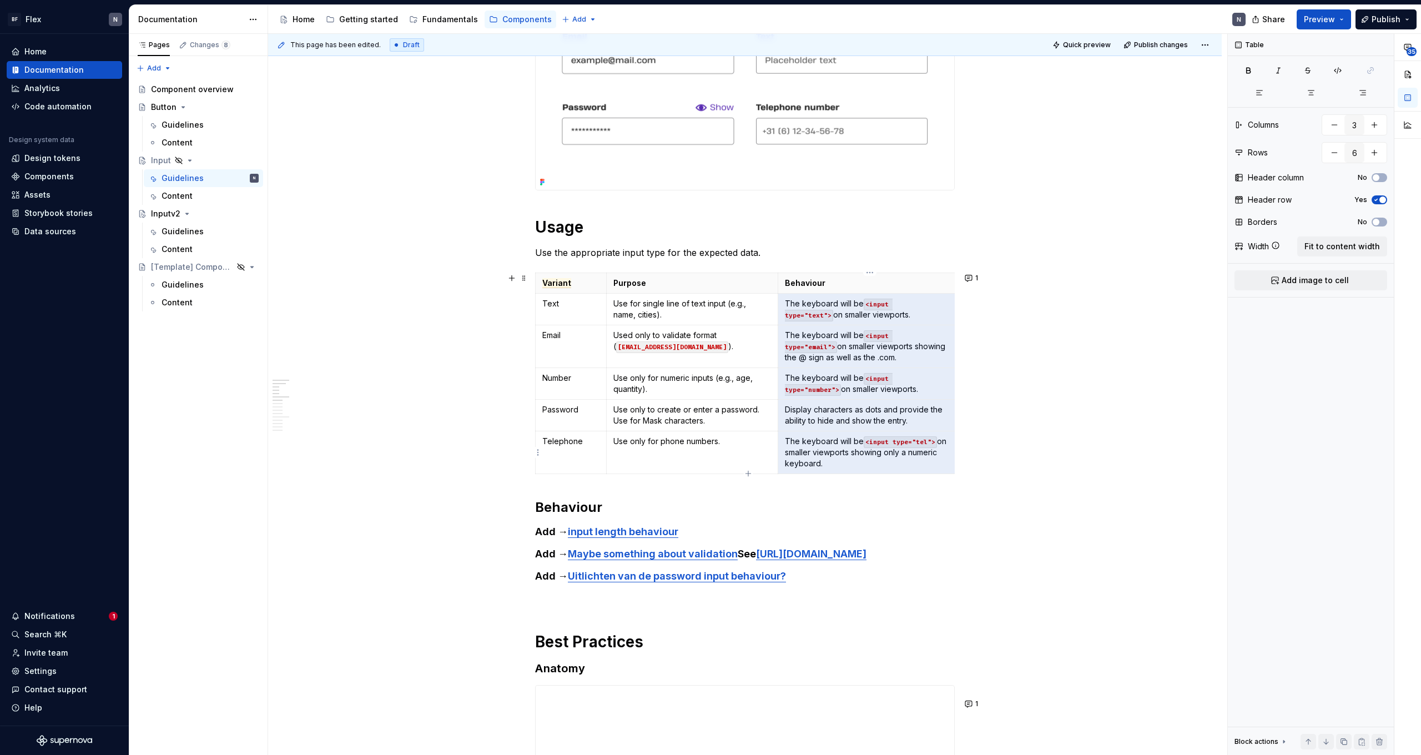
drag, startPoint x: 787, startPoint y: 300, endPoint x: 886, endPoint y: 451, distance: 180.7
click at [886, 451] on tbody "Variant Purpose Behaviour Text Use for single line of text input (e.g., name, c…" at bounding box center [746, 373] width 421 height 201
click at [819, 311] on p "The keyboard will be <input type="text"> on smaller viewports." at bounding box center [867, 309] width 164 height 22
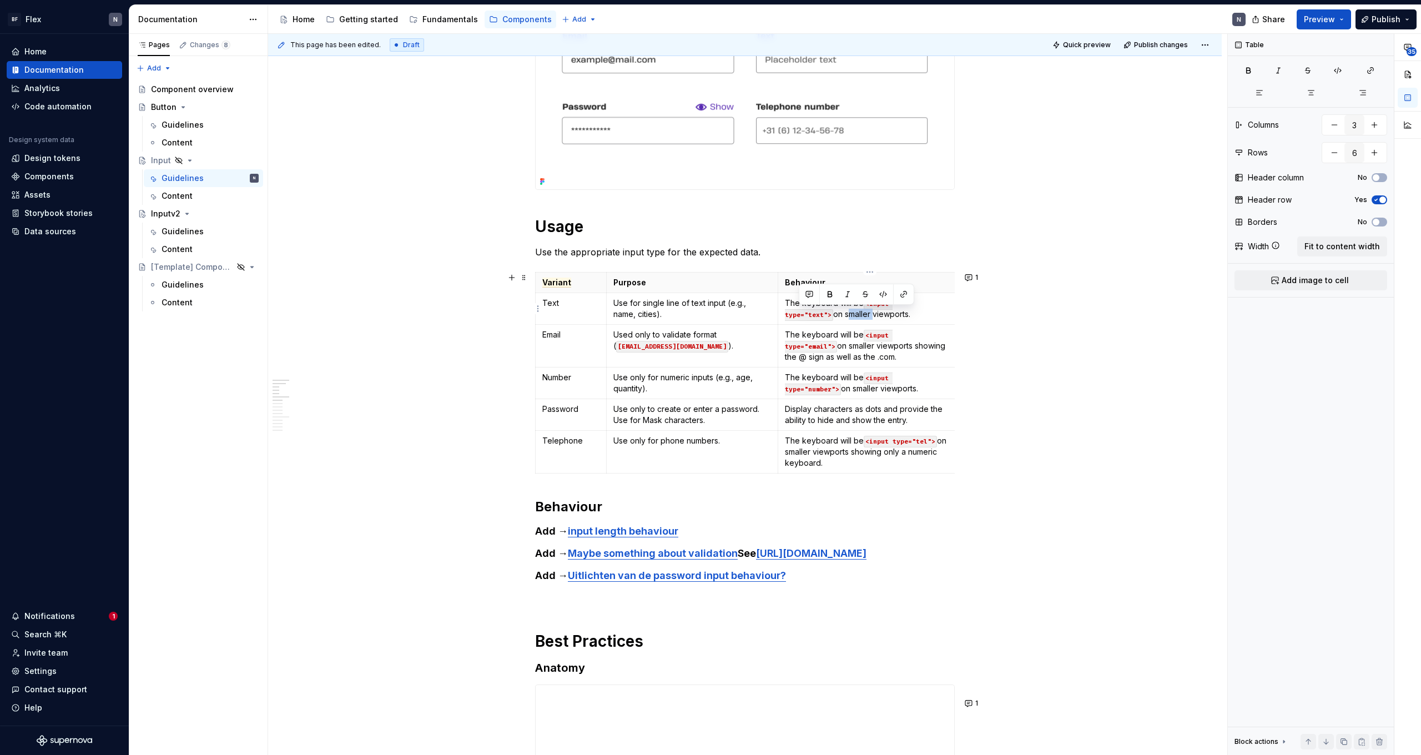
click at [819, 311] on p "The keyboard will be <input type="text"> on smaller viewports." at bounding box center [867, 309] width 164 height 22
click at [809, 344] on p "The keyboard will be <input type="email"> on smaller viewports showing the @ si…" at bounding box center [867, 345] width 164 height 33
click at [808, 344] on p "The keyboard will be <input type="email"> on smaller viewports showing the @ si…" at bounding box center [867, 345] width 164 height 33
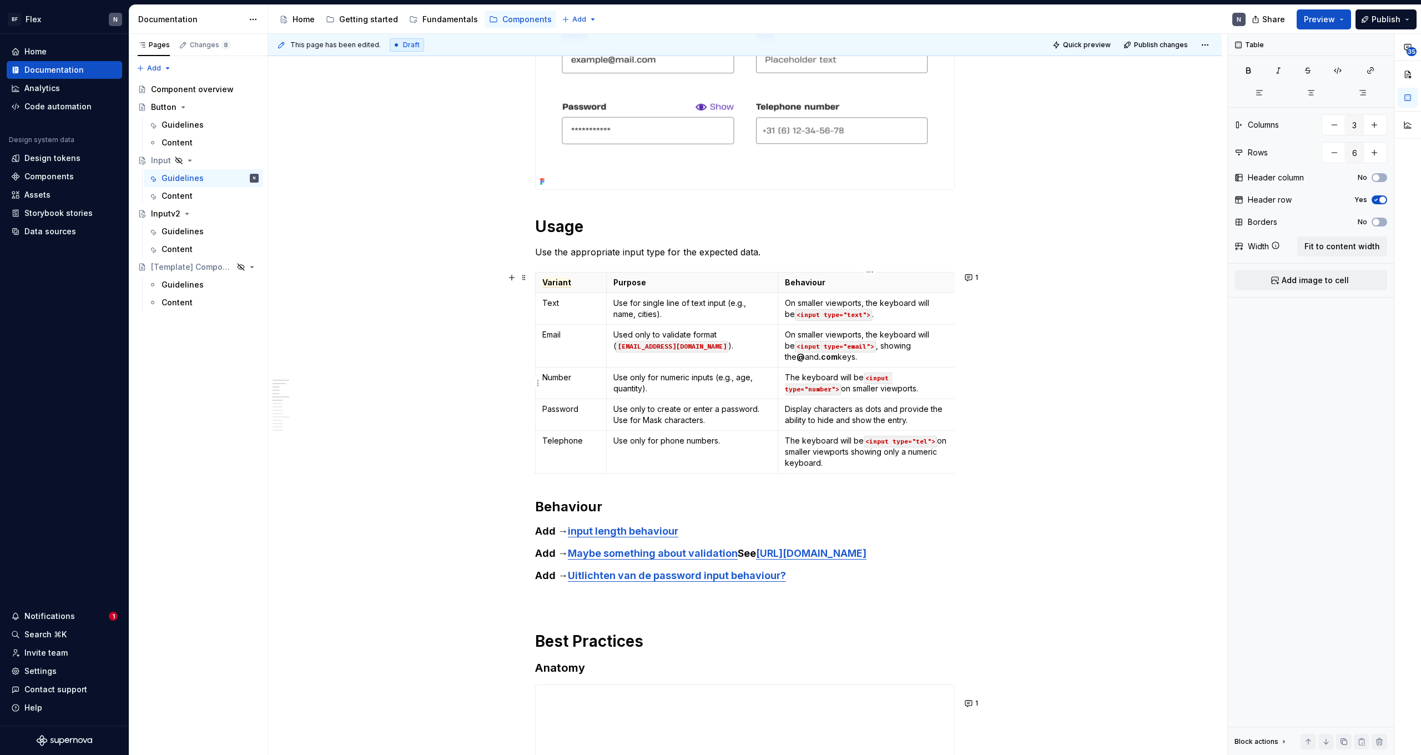
click at [804, 375] on p "The keyboard will be <input type="number"> on smaller viewports." at bounding box center [867, 383] width 164 height 22
click at [824, 410] on p "Display characters as dots and provide the ability to hide and show the entry." at bounding box center [867, 415] width 164 height 22
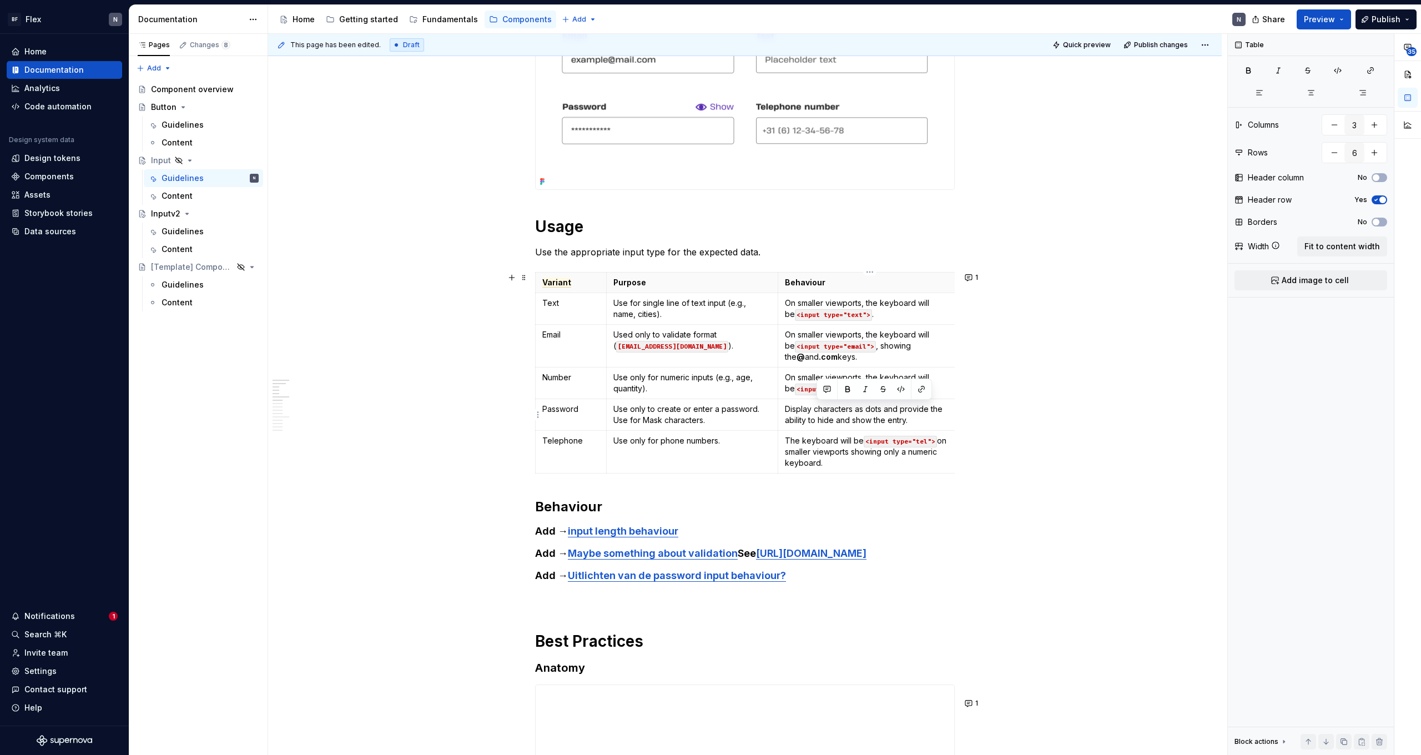
click at [824, 410] on p "Display characters as dots and provide the ability to hide and show the entry." at bounding box center [867, 415] width 164 height 22
click at [911, 418] on p "Characters are masked (dots). Provide an option to show/hide input." at bounding box center [867, 415] width 164 height 22
click at [927, 416] on p "Characters are masked (dots). Provide an option to show/hide input." at bounding box center [867, 415] width 164 height 22
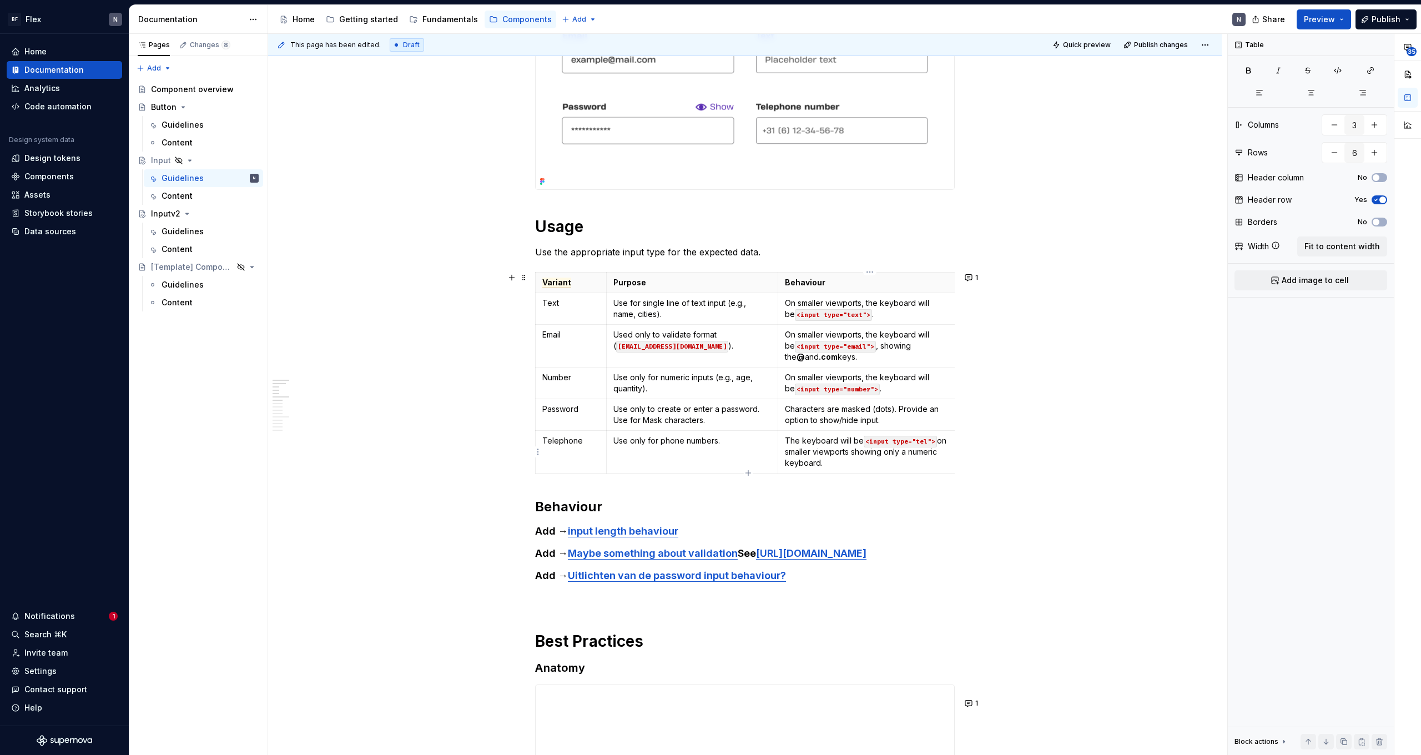
click at [868, 447] on p "The keyboard will be <input type="tel"> on smaller viewports showing only a num…" at bounding box center [867, 451] width 164 height 33
click at [823, 446] on p "The keyboard will be <input type="tel"> on smaller viewports showing only a num…" at bounding box center [867, 451] width 164 height 33
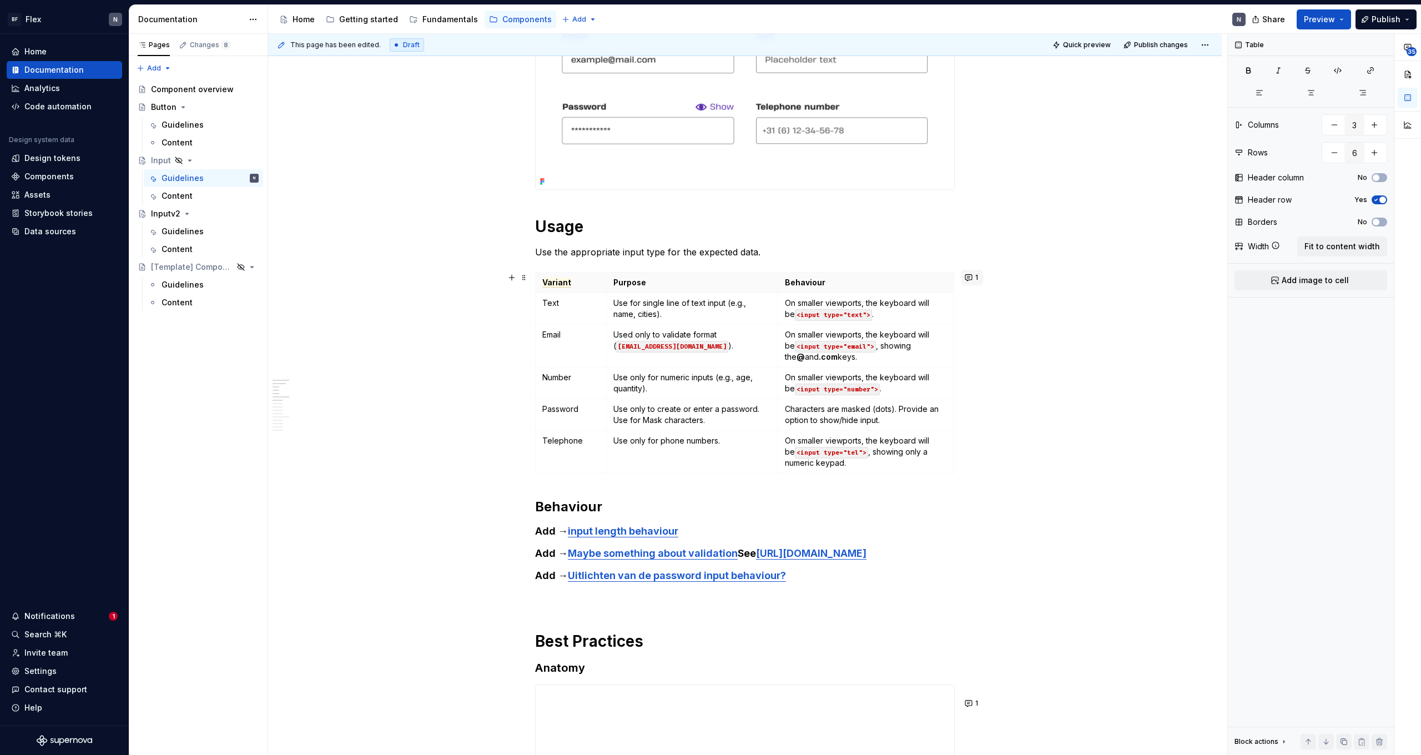
click at [976, 276] on button "1" at bounding box center [972, 278] width 22 height 16
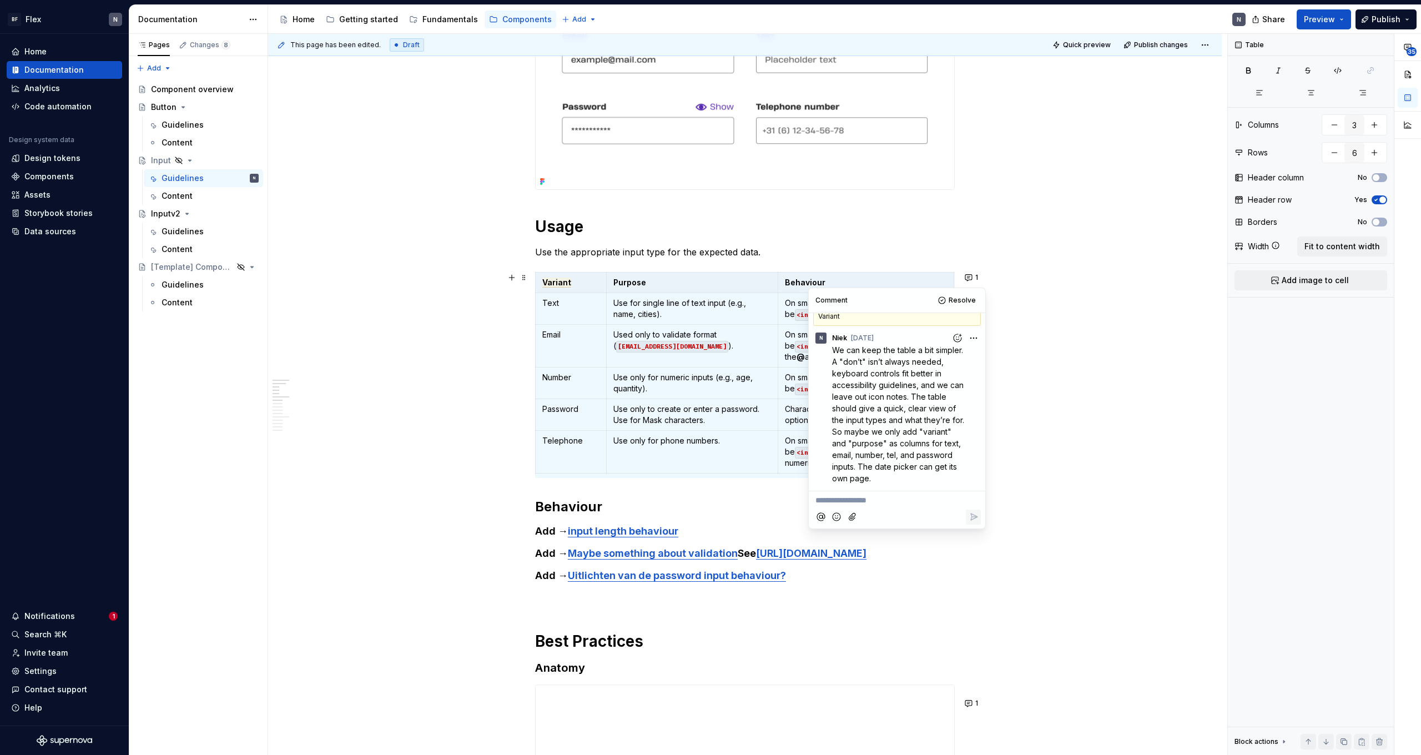
scroll to position [11, 0]
click at [959, 305] on button "Resolve" at bounding box center [958, 301] width 46 height 16
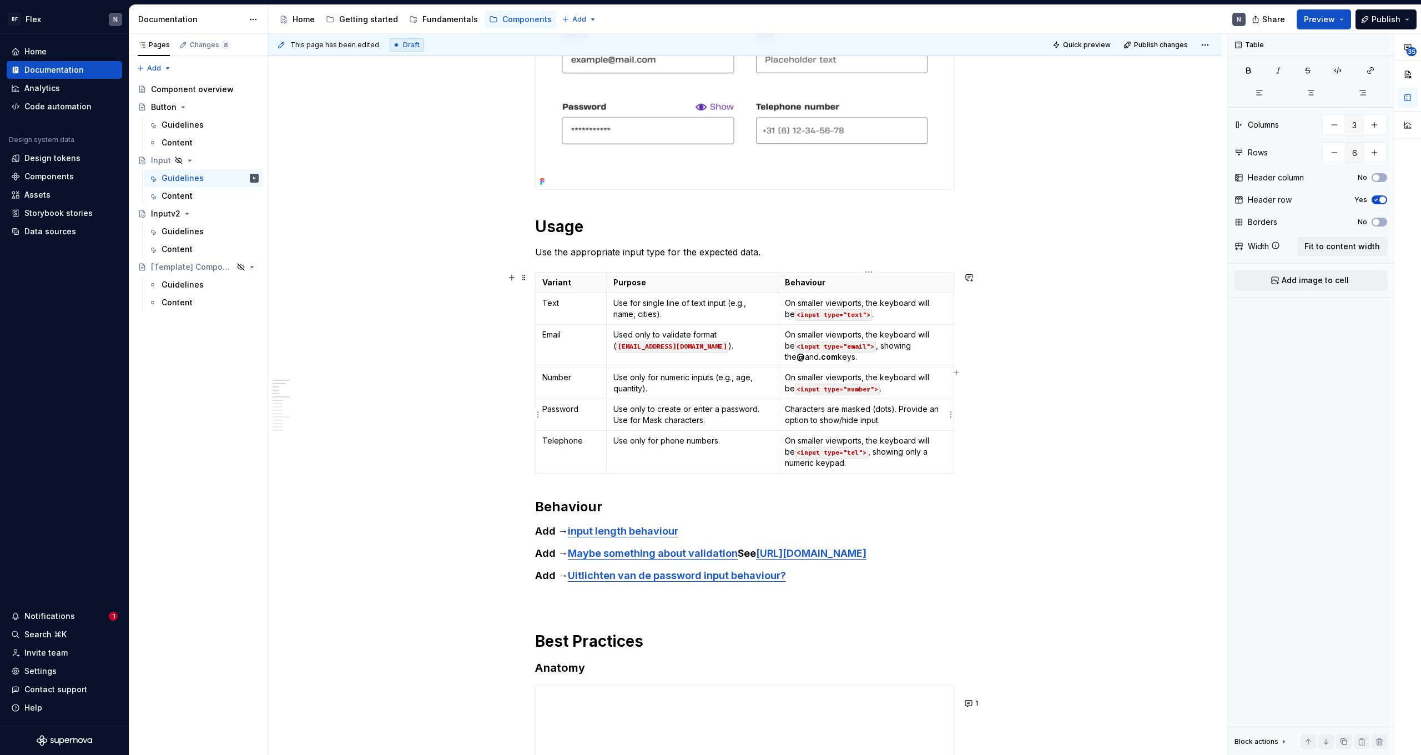
click at [861, 418] on p "Characters are masked (dots). Provide an option to show/hide input." at bounding box center [866, 415] width 162 height 22
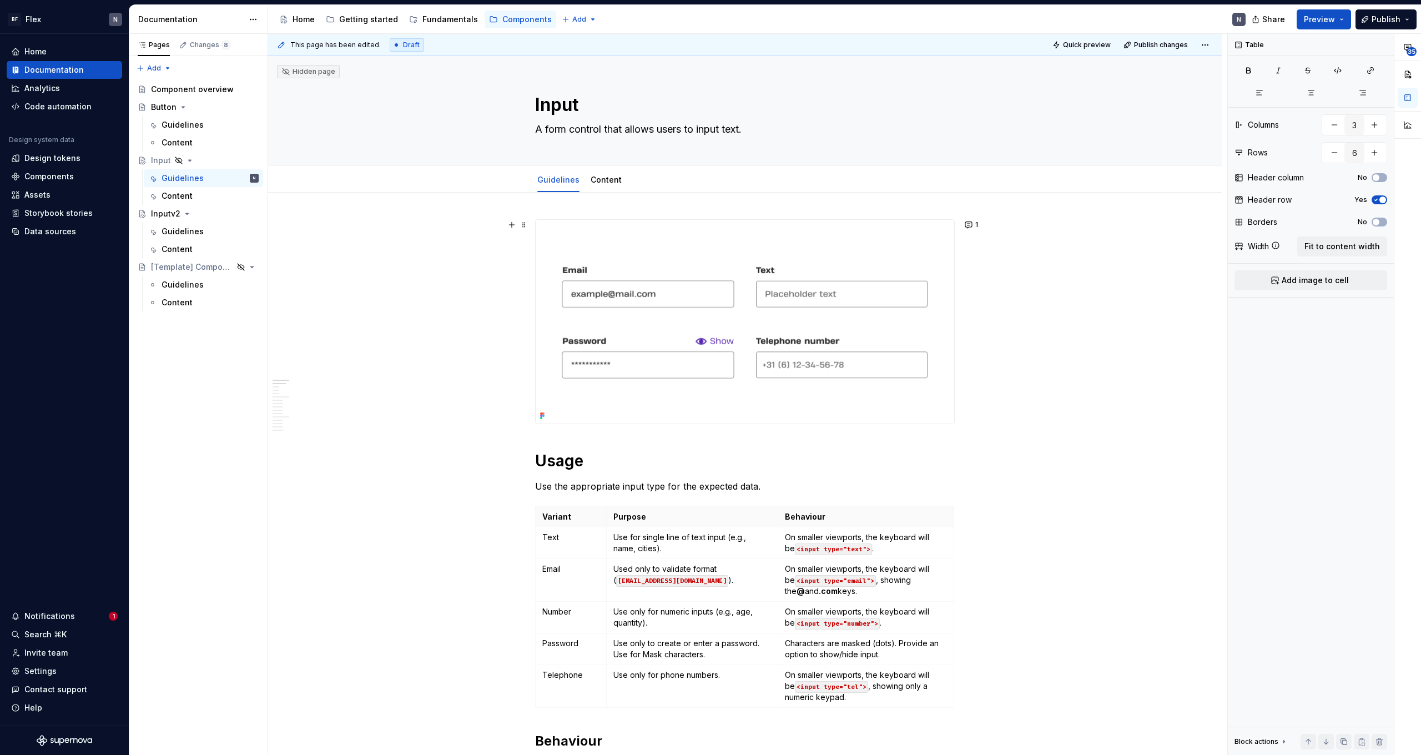
scroll to position [0, 0]
click at [972, 225] on button "1" at bounding box center [972, 225] width 22 height 16
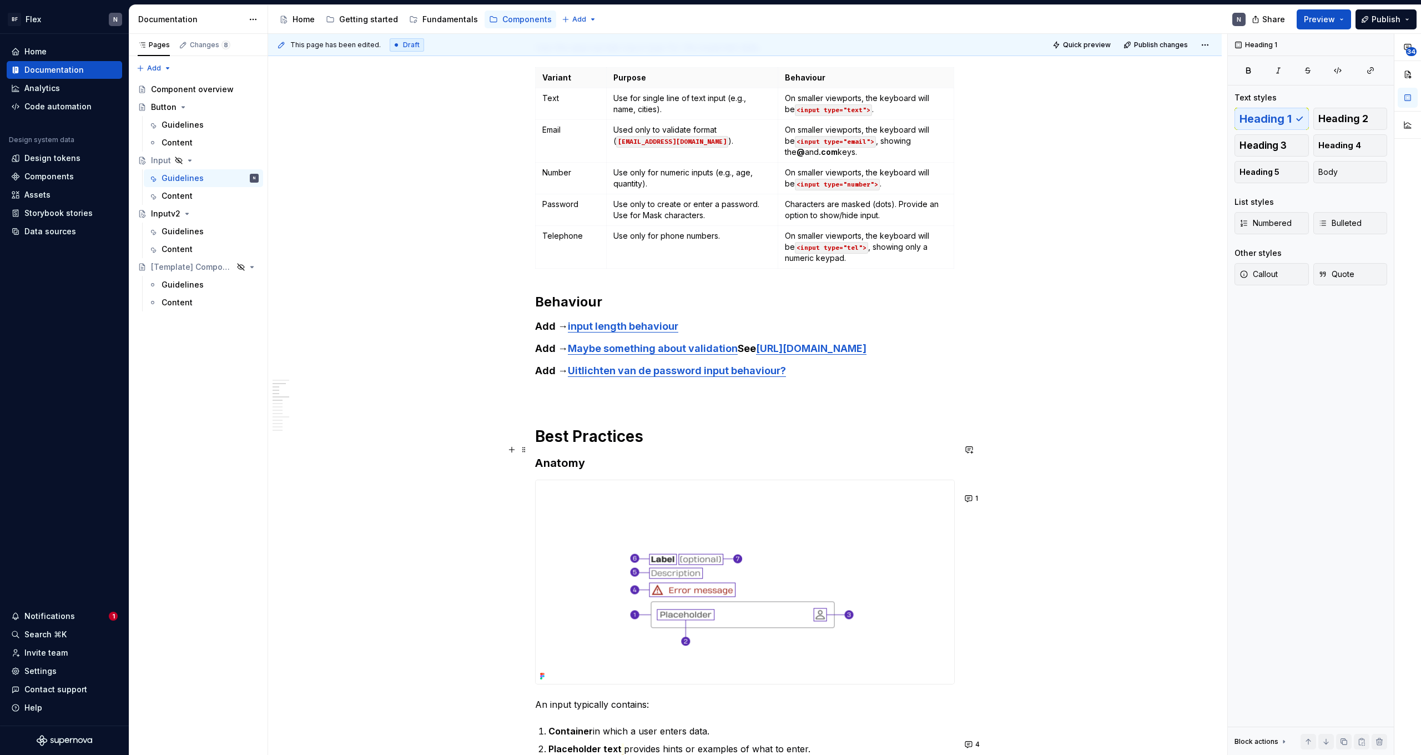
scroll to position [443, 0]
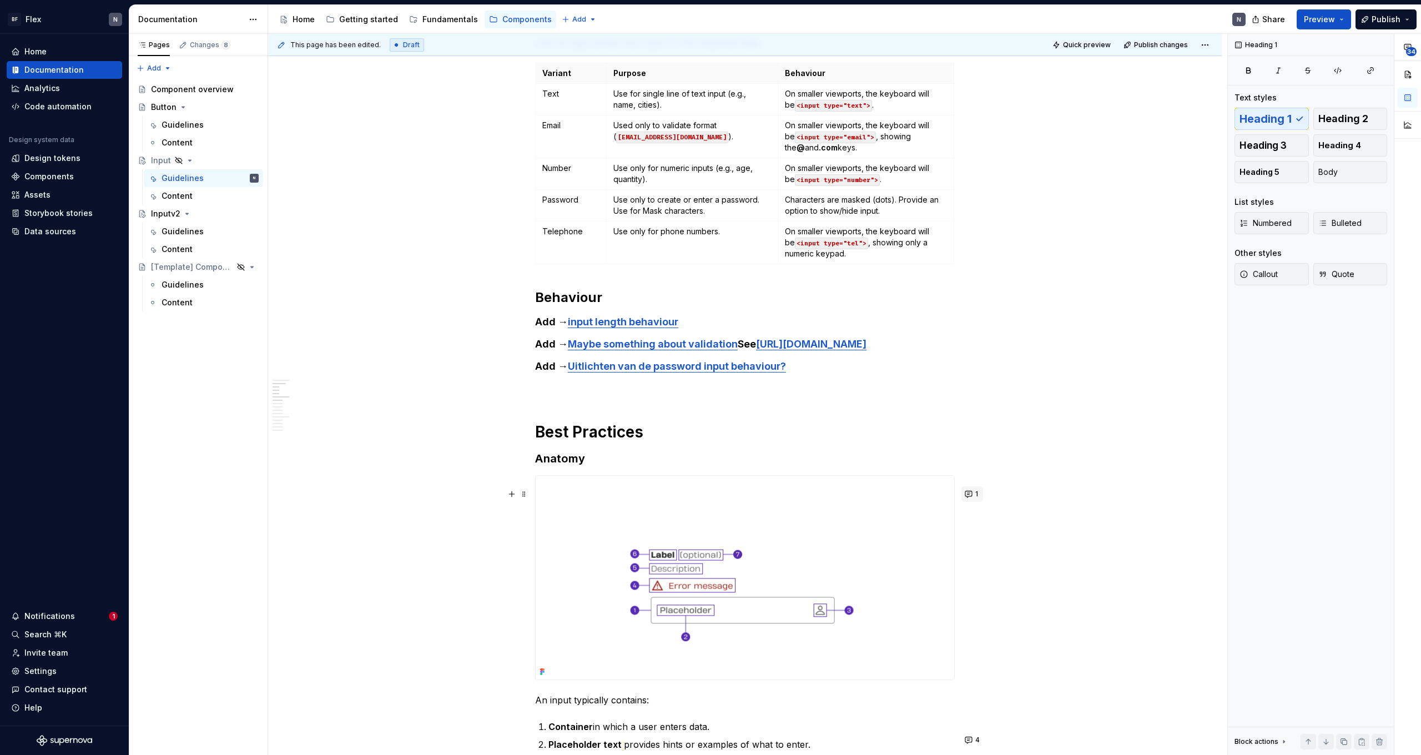
click at [978, 493] on span "1" at bounding box center [976, 494] width 3 height 9
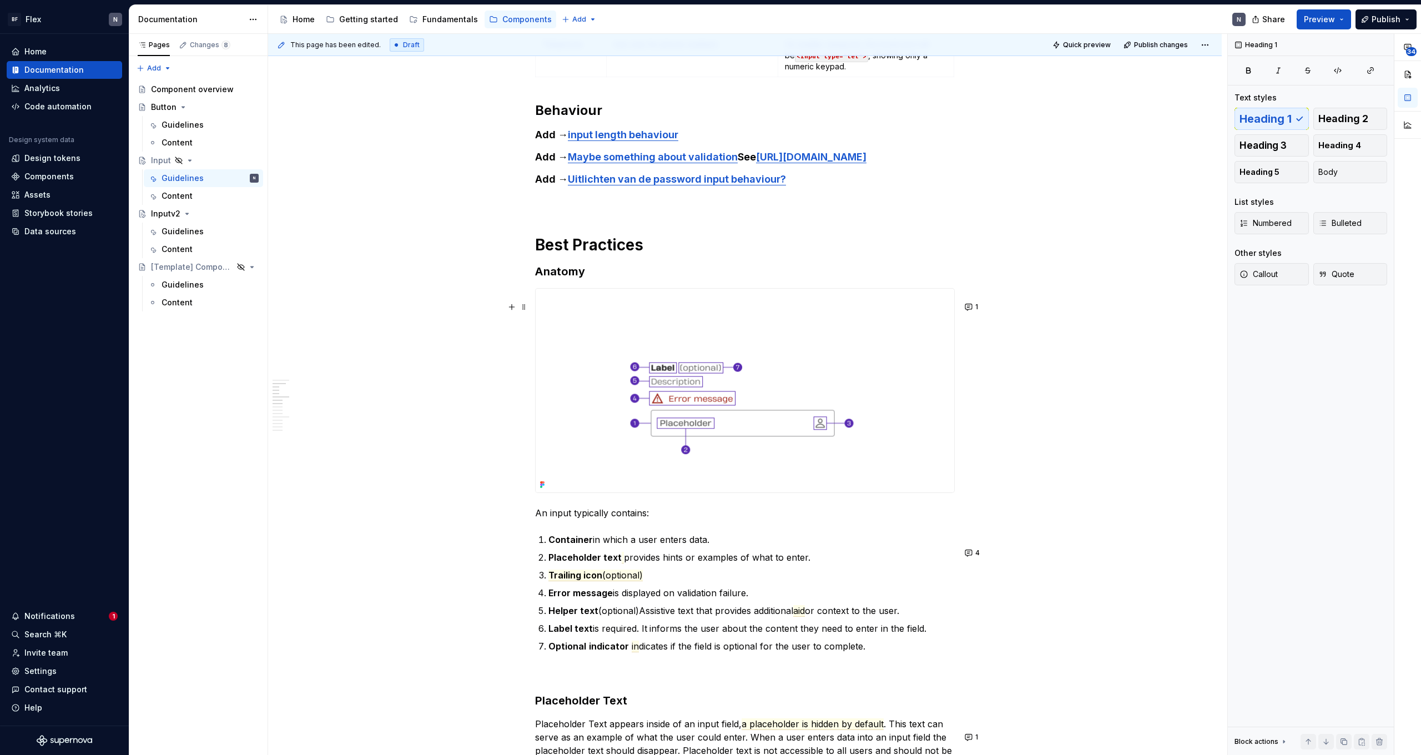
scroll to position [697, 0]
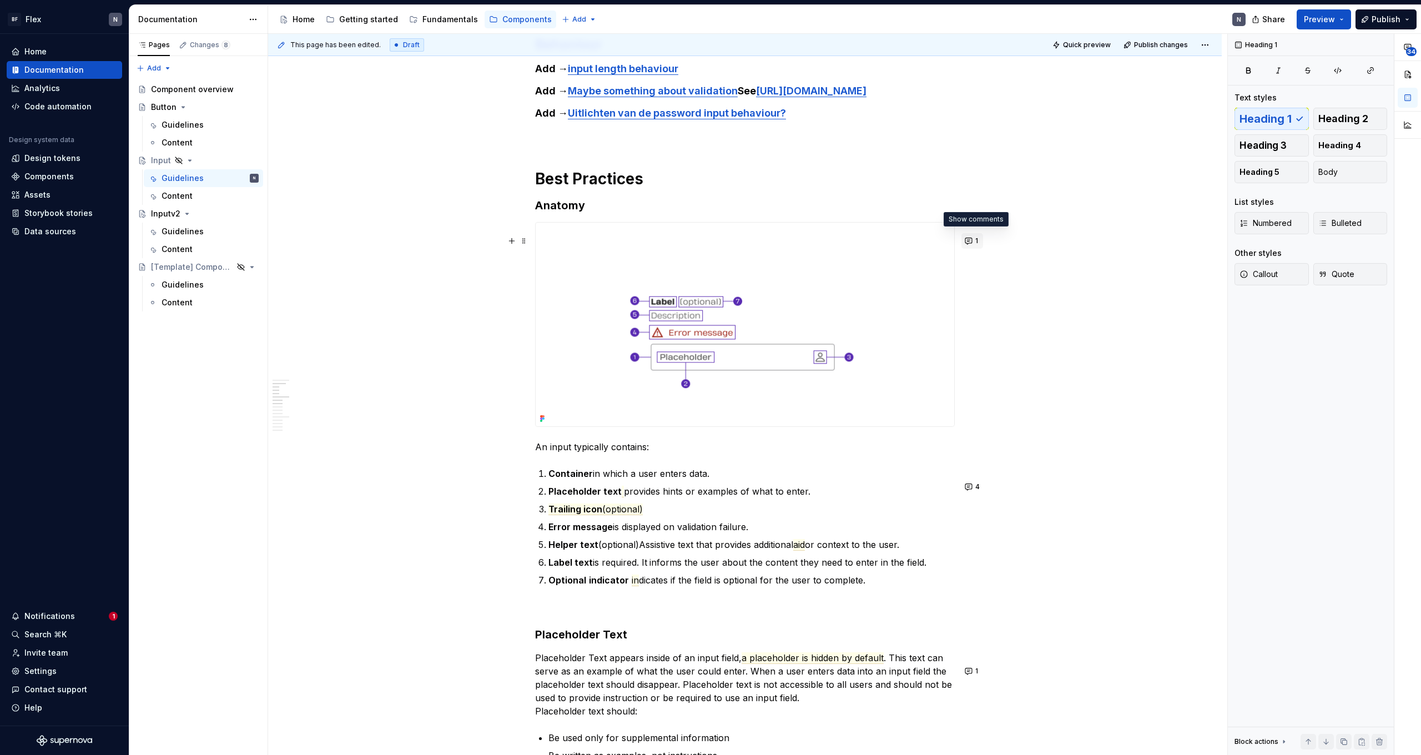
click at [972, 235] on button "1" at bounding box center [972, 241] width 22 height 16
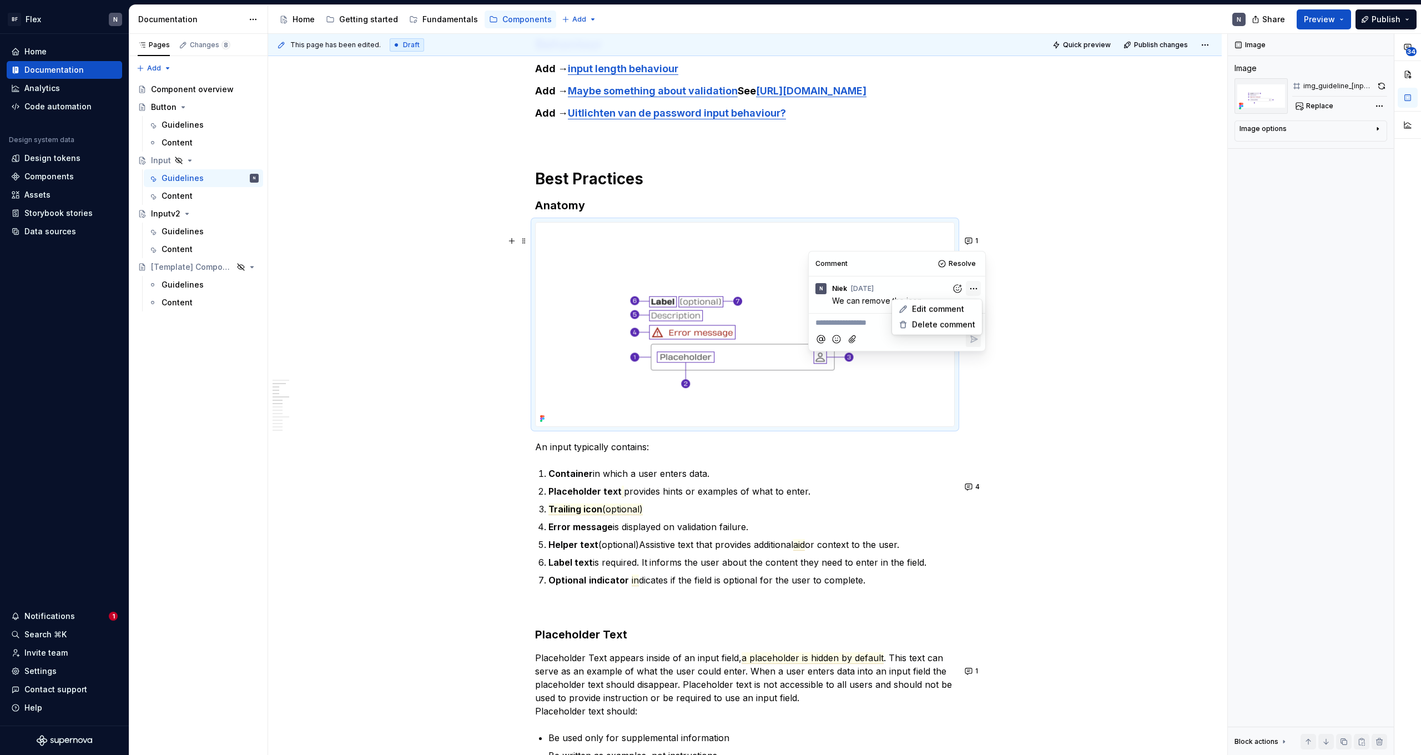
click at [969, 287] on html "BF Flex N Home Documentation Analytics Code automation Design system data Desig…" at bounding box center [710, 377] width 1421 height 755
click at [964, 308] on div "Edit comment" at bounding box center [936, 309] width 85 height 16
type textarea "*"
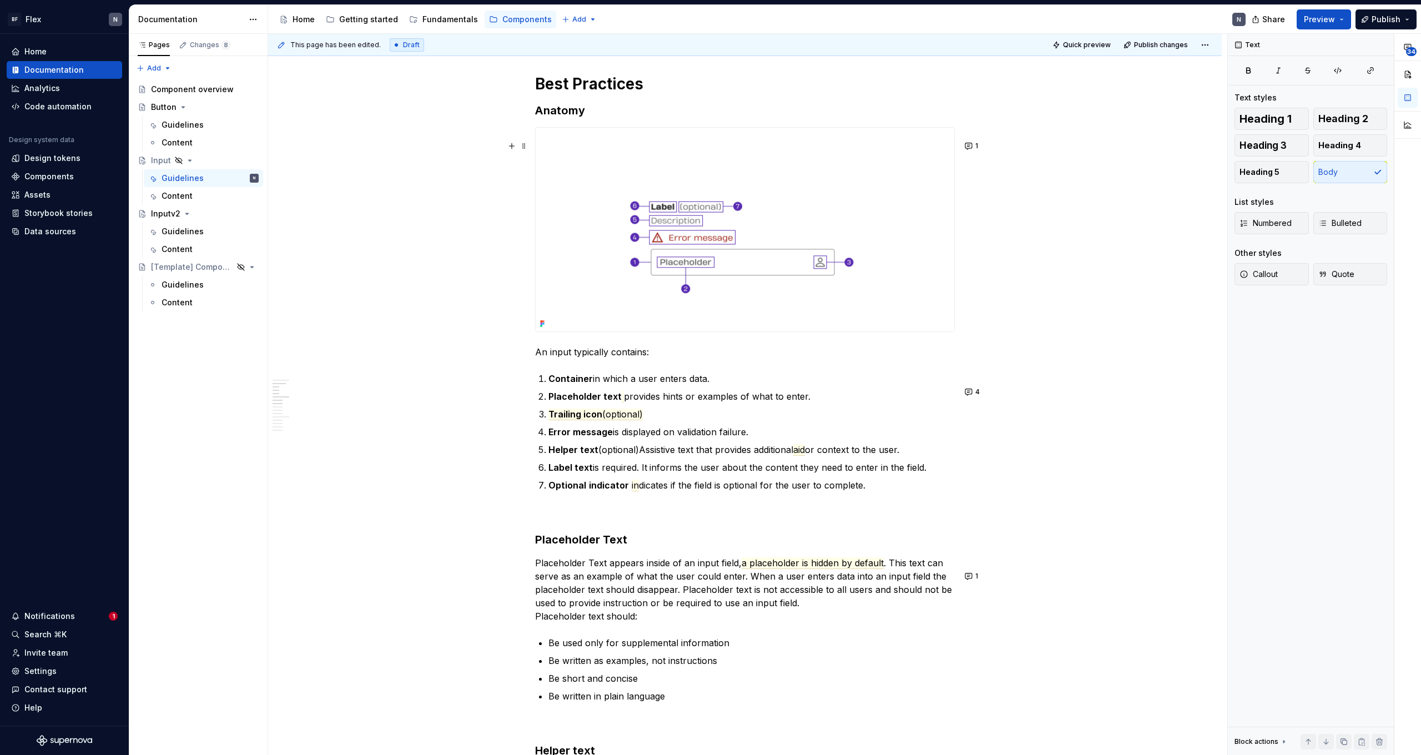
scroll to position [802, 0]
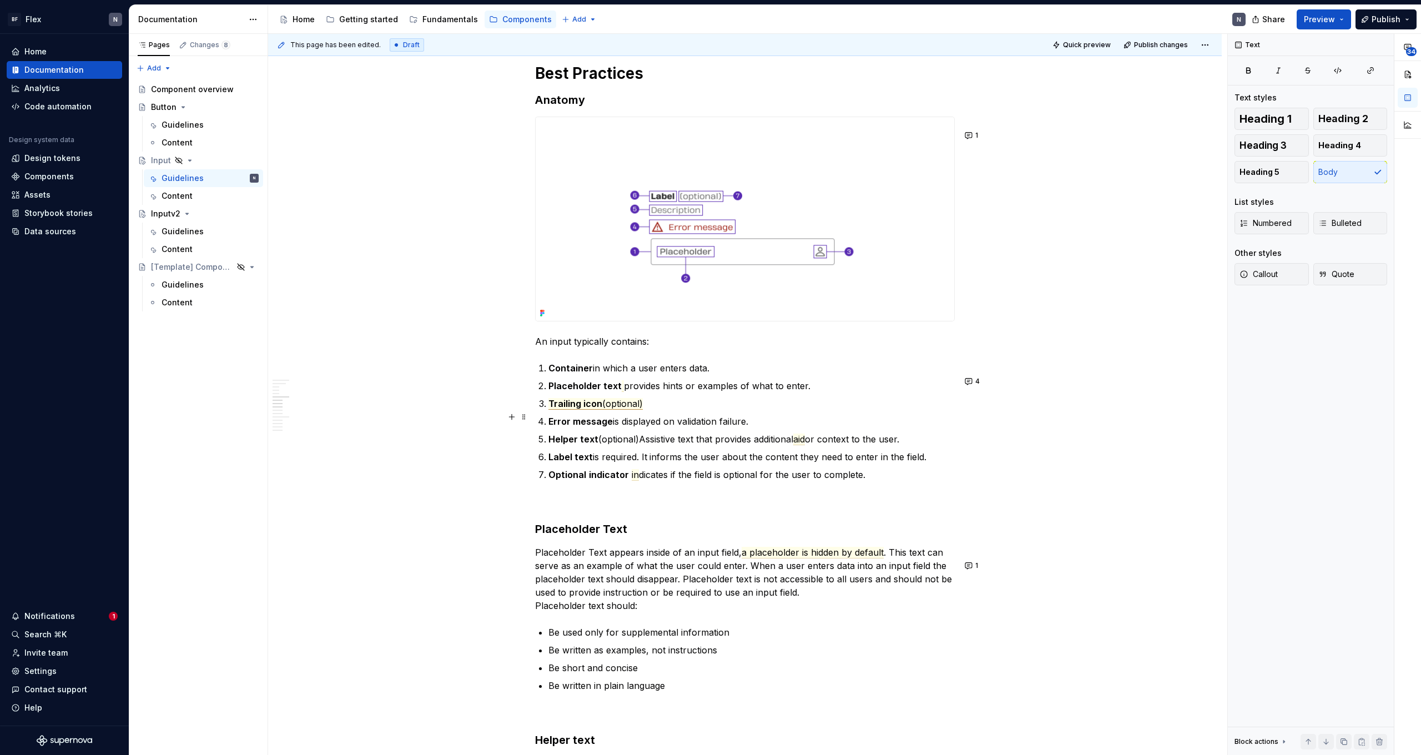
click at [627, 410] on span "(optional)" at bounding box center [622, 404] width 41 height 12
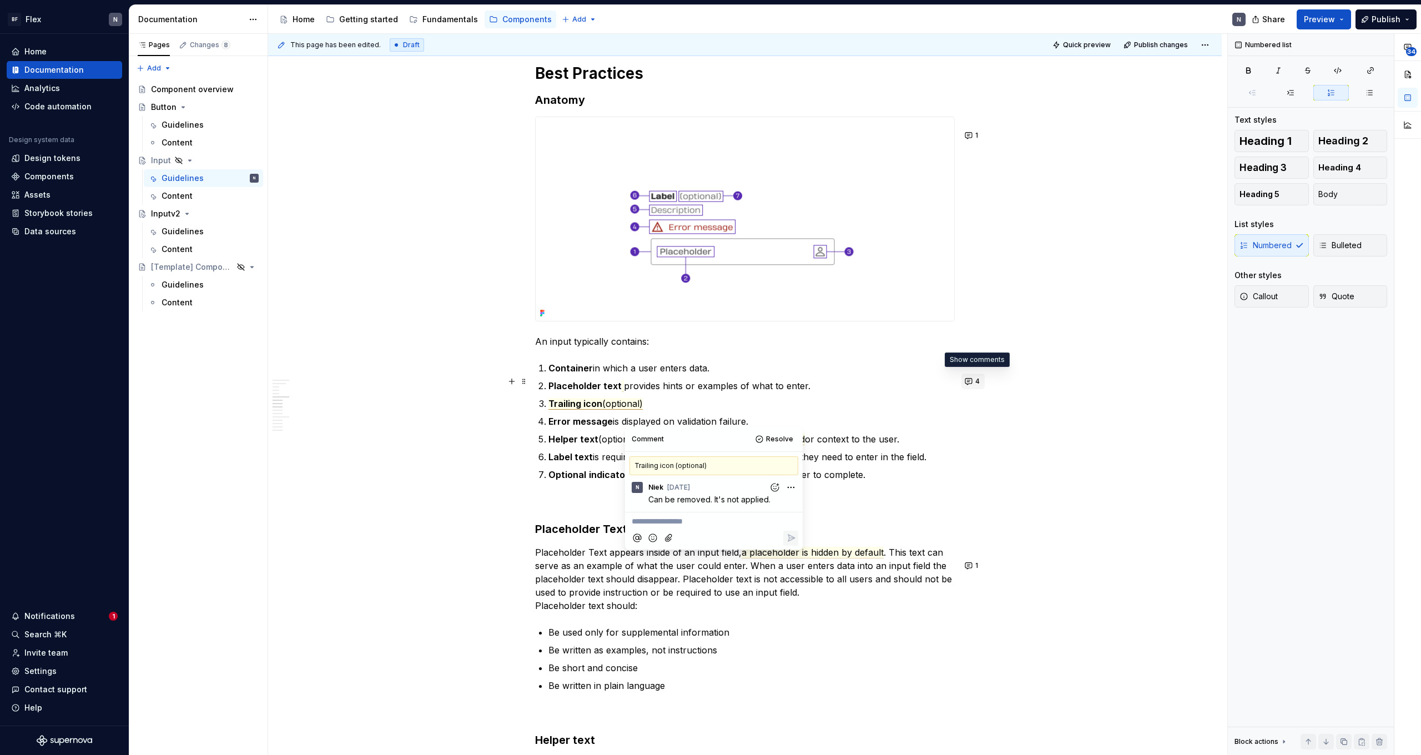
click at [980, 383] on span "4" at bounding box center [977, 381] width 4 height 9
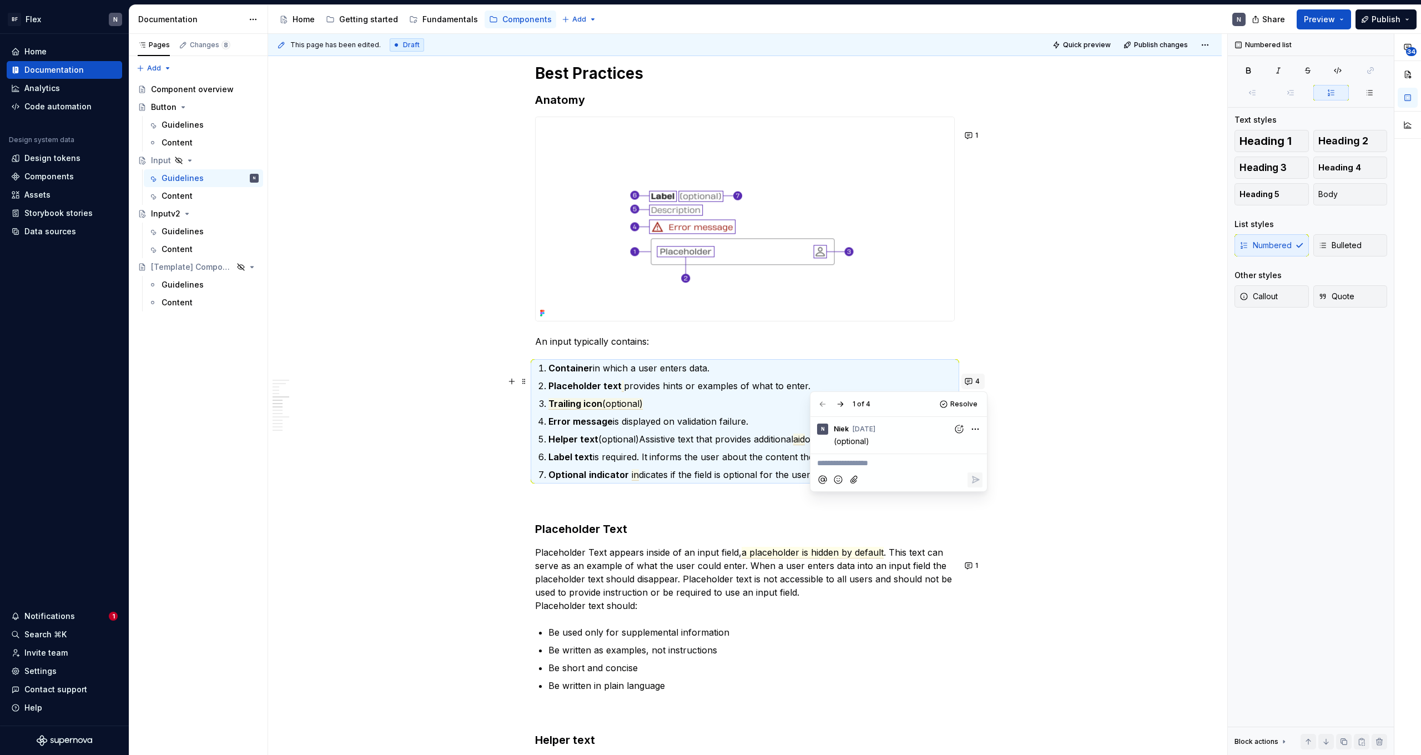
click at [979, 383] on span "4" at bounding box center [977, 381] width 4 height 9
click at [968, 377] on button "4" at bounding box center [972, 382] width 23 height 16
click at [843, 400] on button "button" at bounding box center [841, 404] width 16 height 16
click at [822, 404] on button "button" at bounding box center [823, 404] width 16 height 16
click at [839, 405] on button "button" at bounding box center [841, 404] width 16 height 16
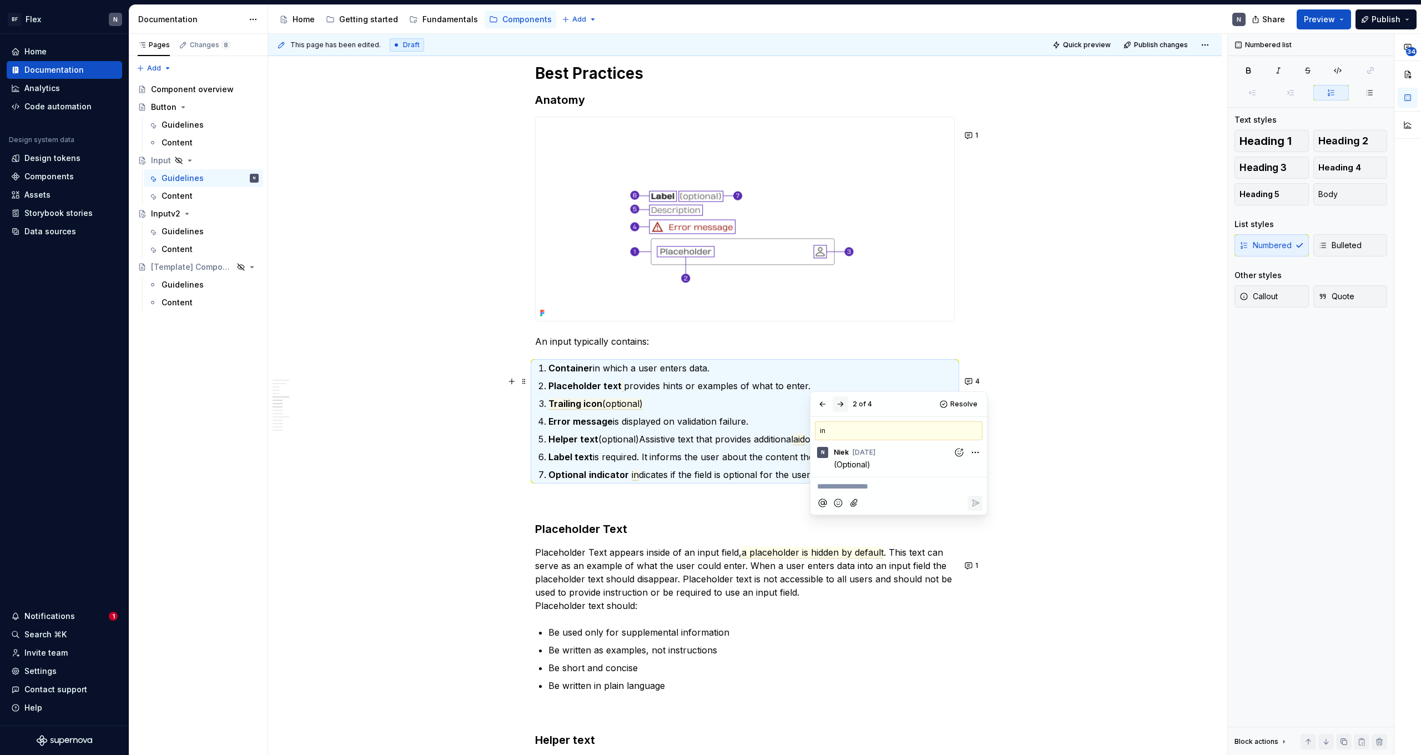
click at [839, 405] on button "button" at bounding box center [841, 404] width 16 height 16
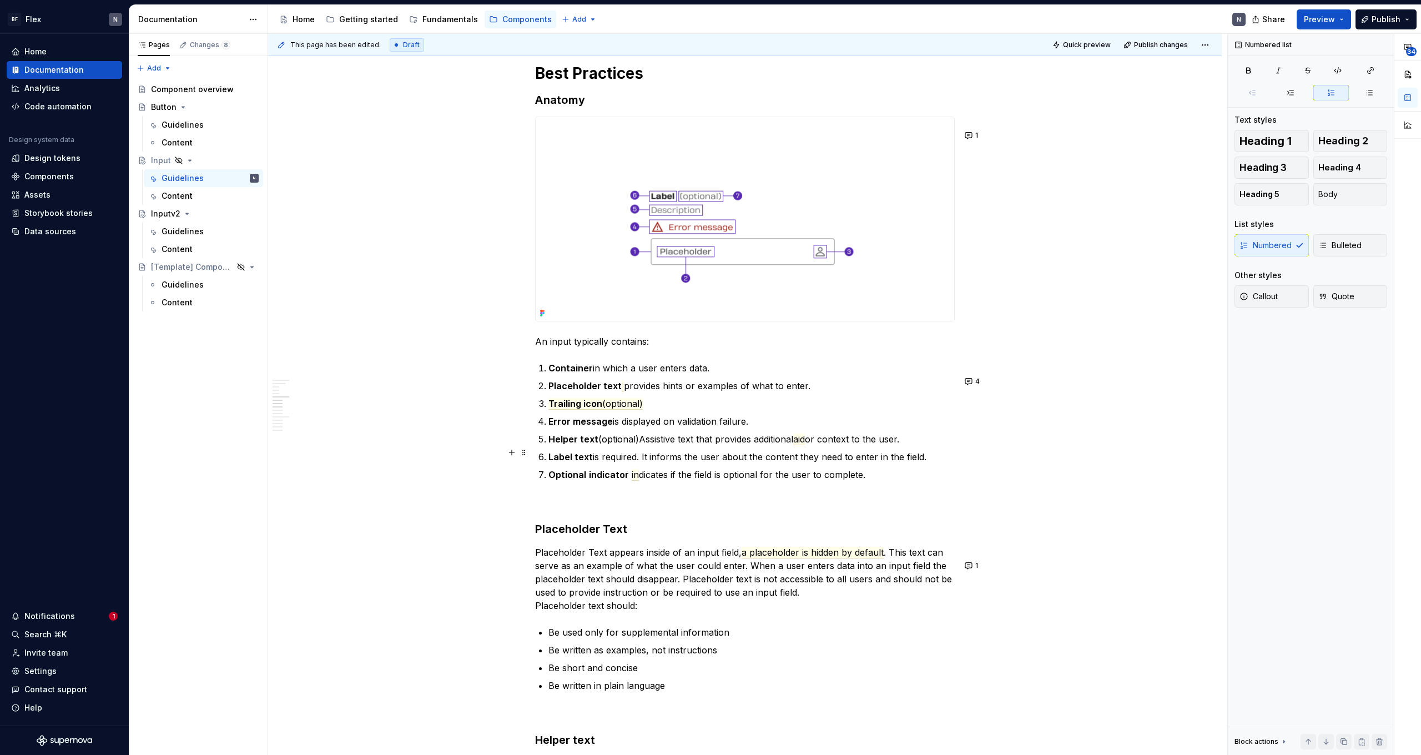
click at [633, 445] on commenthighlight "Helper text (optional)" at bounding box center [593, 438] width 90 height 11
click at [637, 481] on span "in" at bounding box center [635, 475] width 7 height 12
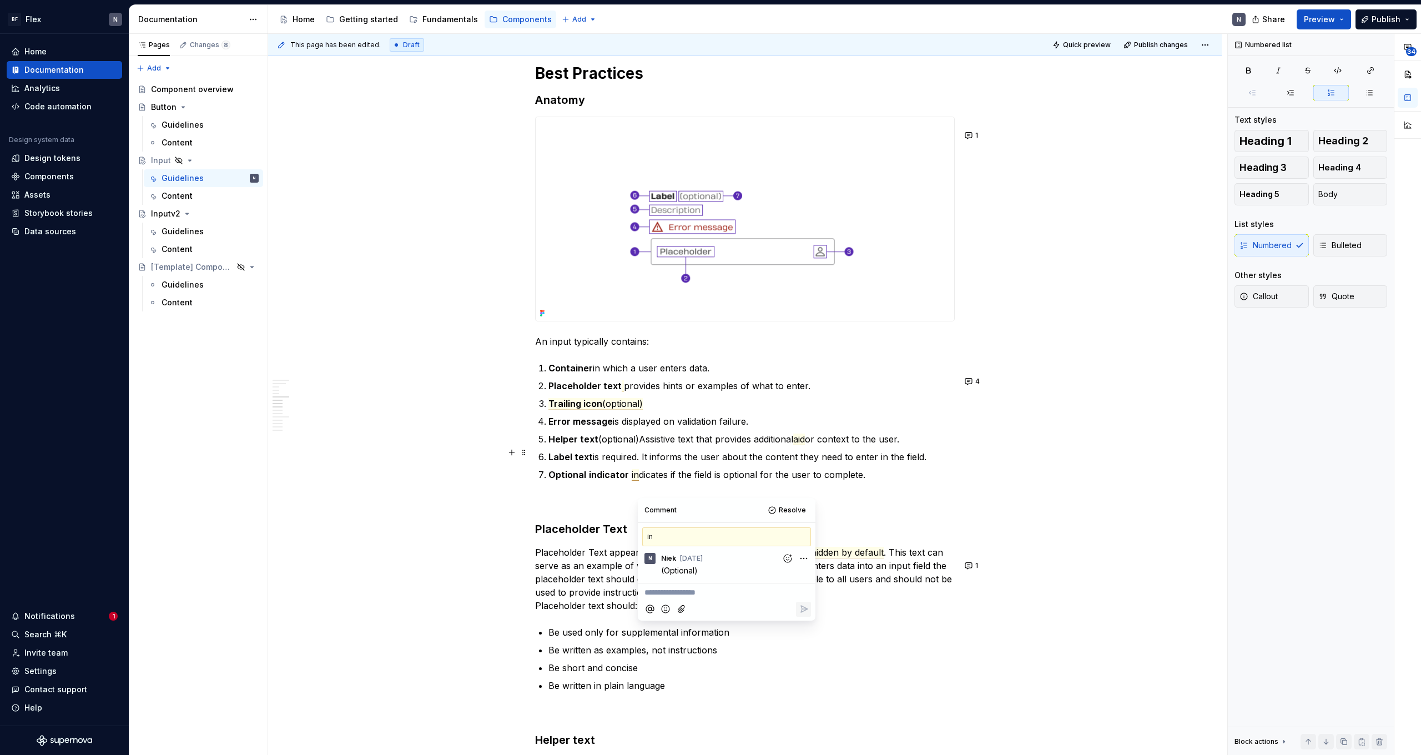
click at [610, 445] on commenthighlight "Helper text (optional)" at bounding box center [593, 438] width 90 height 11
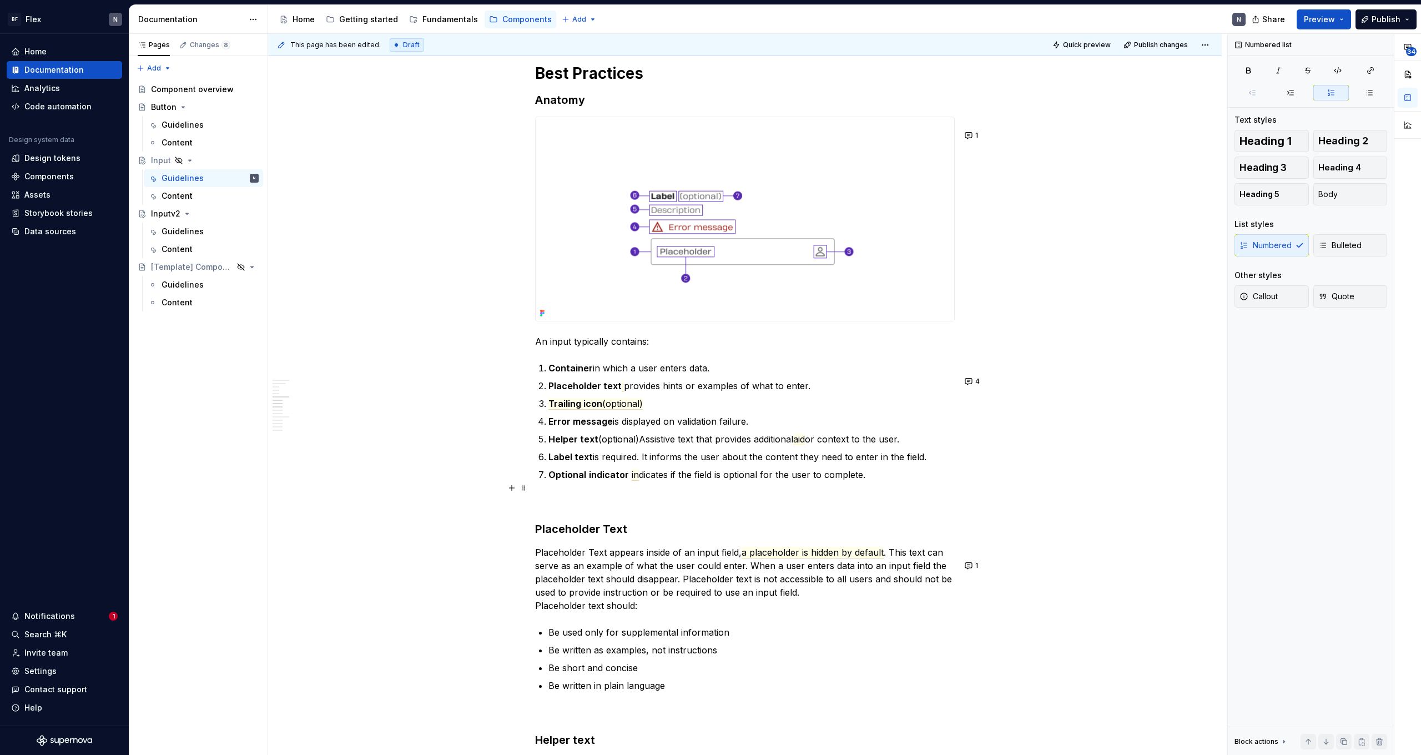
click at [626, 480] on strong "indicator" at bounding box center [609, 474] width 40 height 11
click at [627, 480] on strong "indicator" at bounding box center [609, 474] width 40 height 11
drag, startPoint x: 629, startPoint y: 489, endPoint x: 672, endPoint y: 488, distance: 42.2
click at [672, 480] on commenthighlight "Optional indicator (optional)" at bounding box center [612, 474] width 128 height 11
click at [669, 480] on commenthighlight "Optional indicator (optional)" at bounding box center [608, 474] width 121 height 11
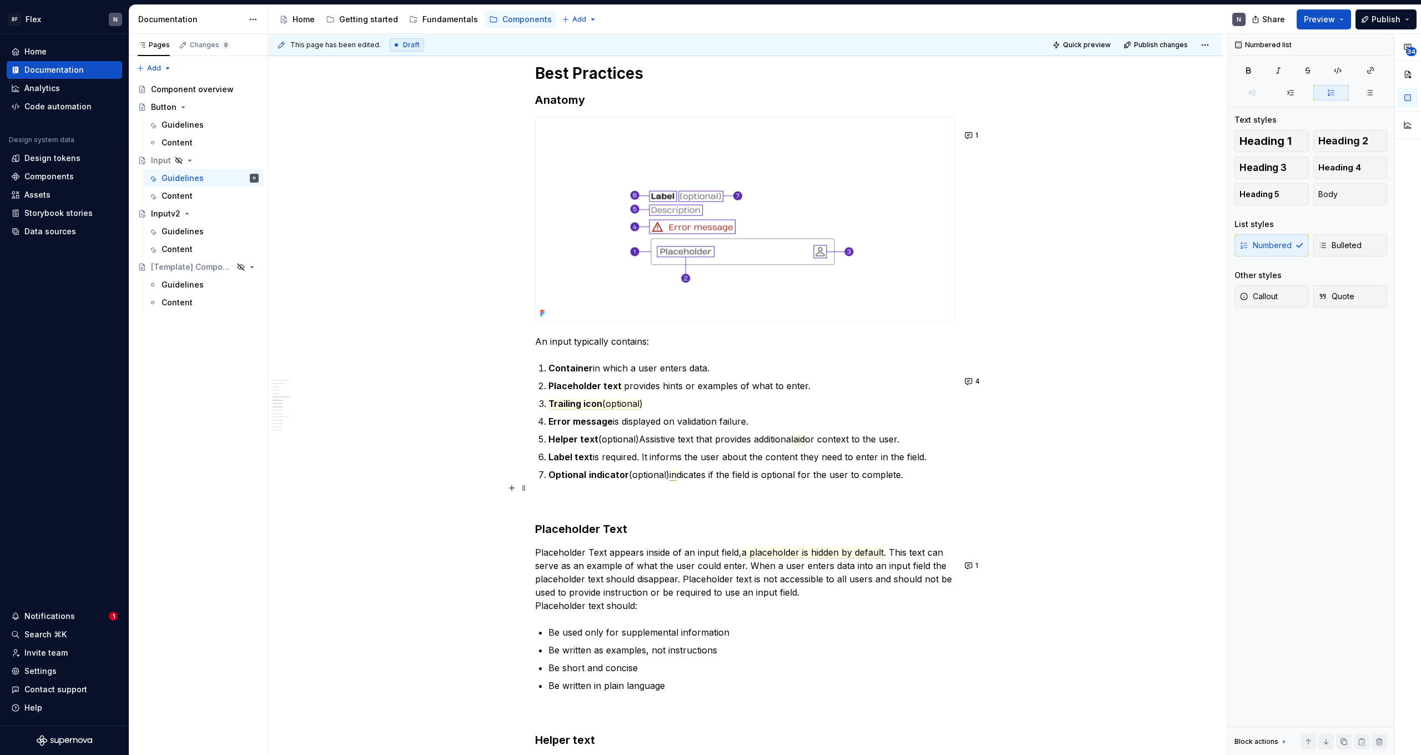
click at [677, 481] on span "in" at bounding box center [672, 475] width 7 height 12
click at [676, 481] on span "in" at bounding box center [672, 475] width 7 height 12
click at [674, 481] on span "in" at bounding box center [672, 475] width 7 height 12
click at [677, 481] on span "in" at bounding box center [672, 475] width 7 height 12
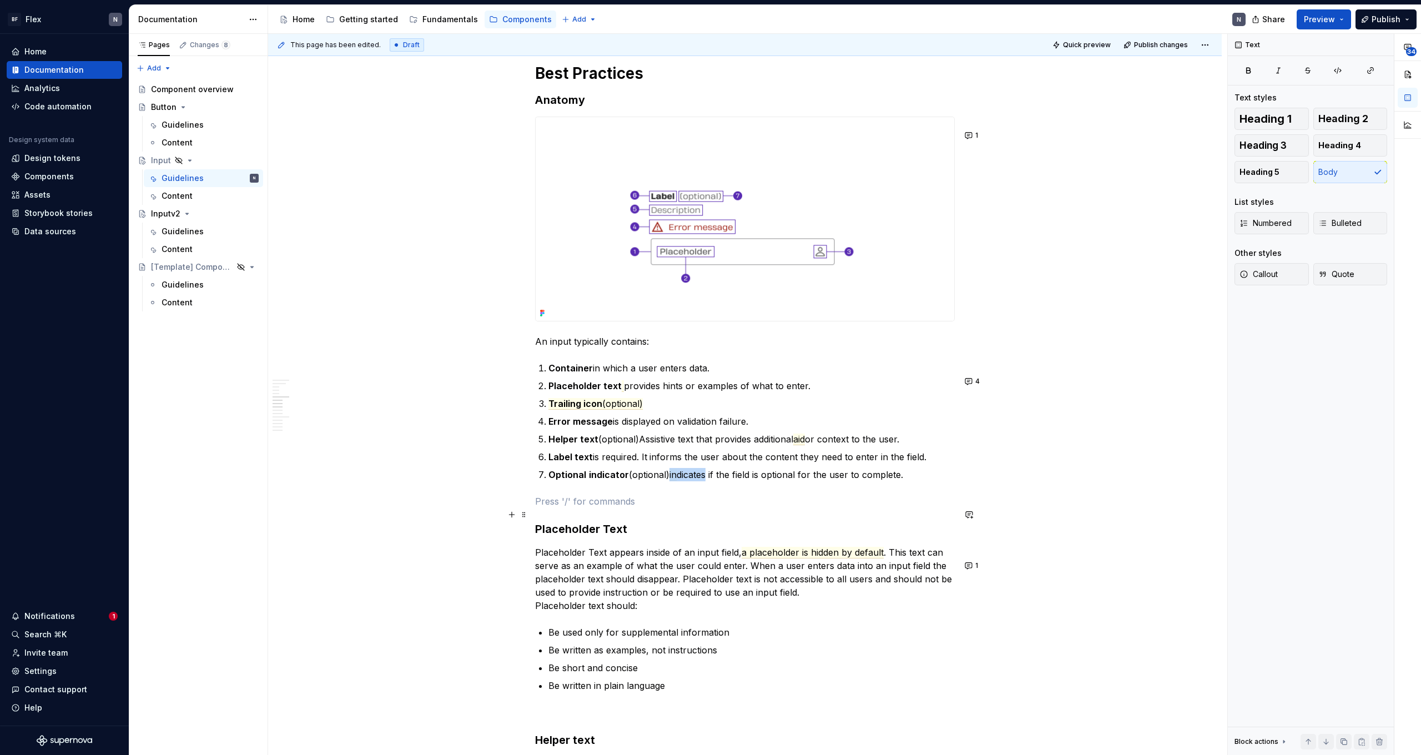
click at [690, 508] on p at bounding box center [745, 501] width 420 height 13
click at [677, 481] on span "in" at bounding box center [672, 475] width 7 height 12
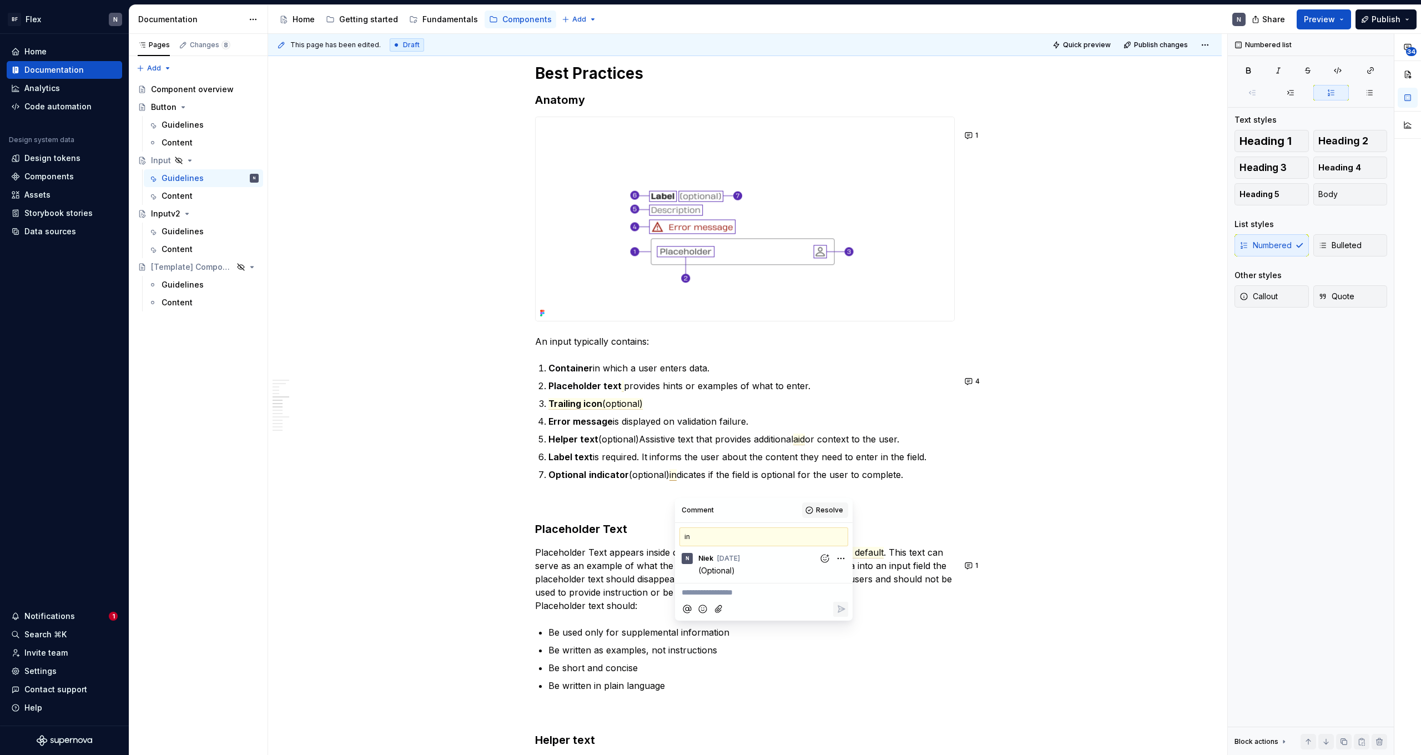
click at [810, 511] on button "Resolve" at bounding box center [825, 510] width 46 height 16
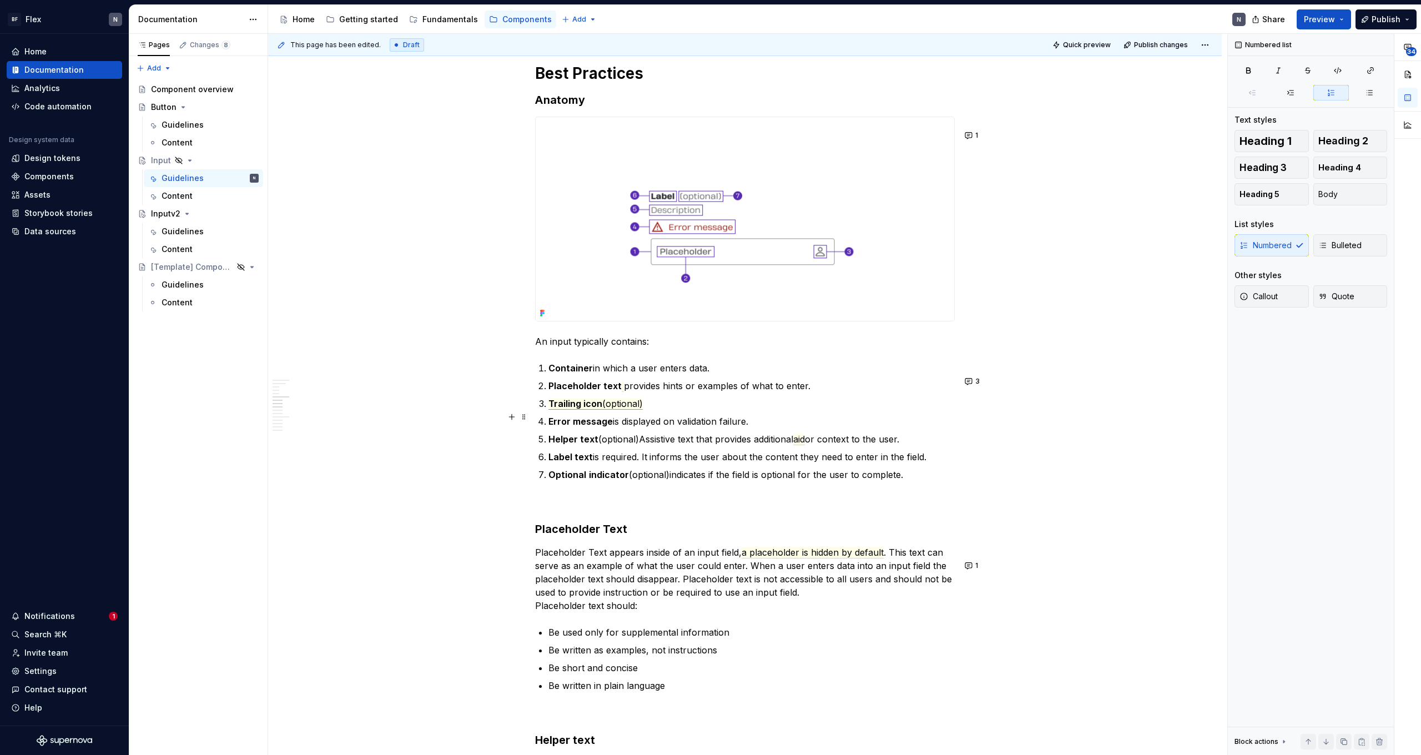
click at [608, 410] on span "(optional)" at bounding box center [622, 404] width 41 height 12
click at [619, 391] on strong "Placeholder text" at bounding box center [584, 385] width 73 height 11
click at [603, 391] on strong "Placeholder text" at bounding box center [584, 385] width 73 height 11
drag, startPoint x: 627, startPoint y: 400, endPoint x: 626, endPoint y: 405, distance: 5.6
click at [626, 392] on p "Placeholder text provides hints or examples of what to enter." at bounding box center [751, 385] width 406 height 13
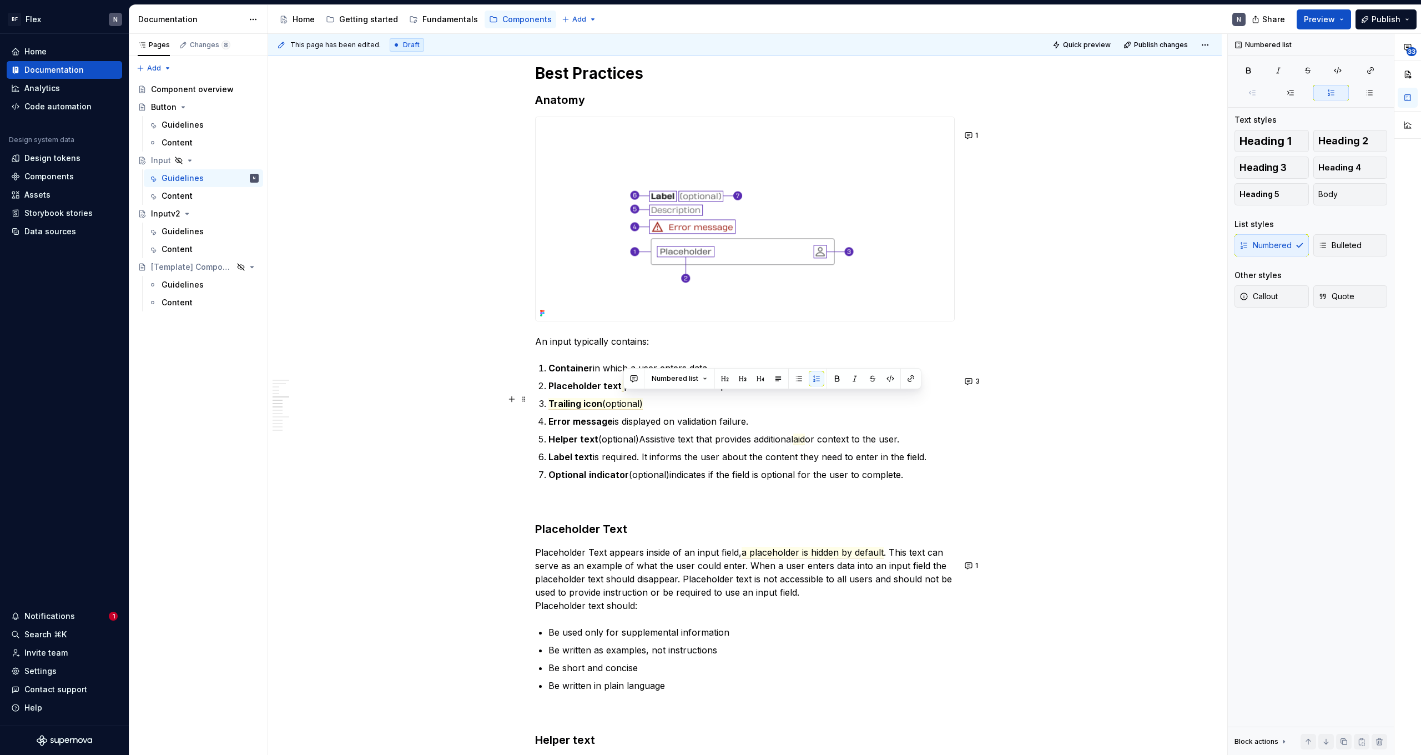
click at [630, 392] on p "Placeholder text provides hints or examples of what to enter." at bounding box center [751, 385] width 406 height 13
click at [623, 392] on span at bounding box center [623, 386] width 2 height 12
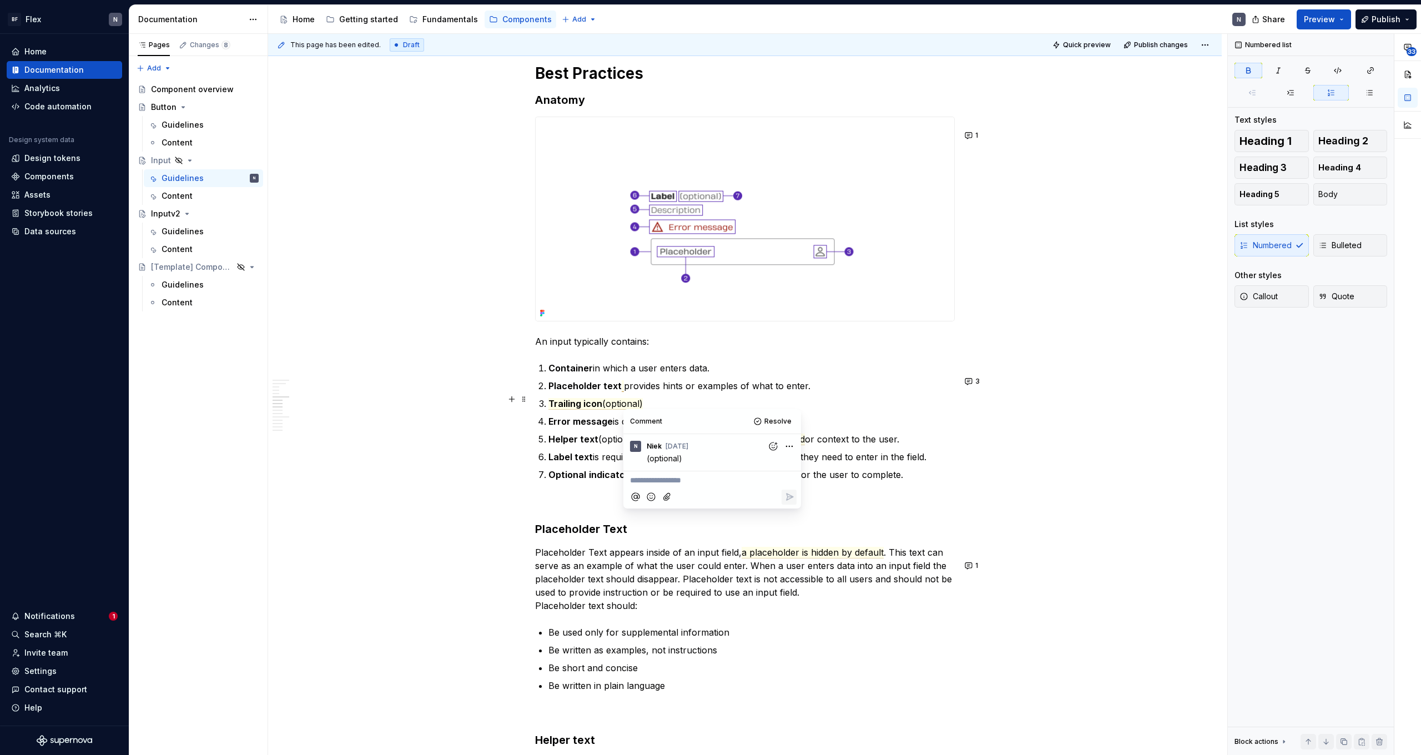
click at [621, 391] on strong "Placeholder text" at bounding box center [584, 385] width 73 height 11
click at [625, 392] on p "Placeholder text provides hints or examples of what to enter." at bounding box center [751, 385] width 406 height 13
click at [623, 392] on span at bounding box center [623, 386] width 2 height 12
click at [622, 392] on span at bounding box center [623, 386] width 2 height 12
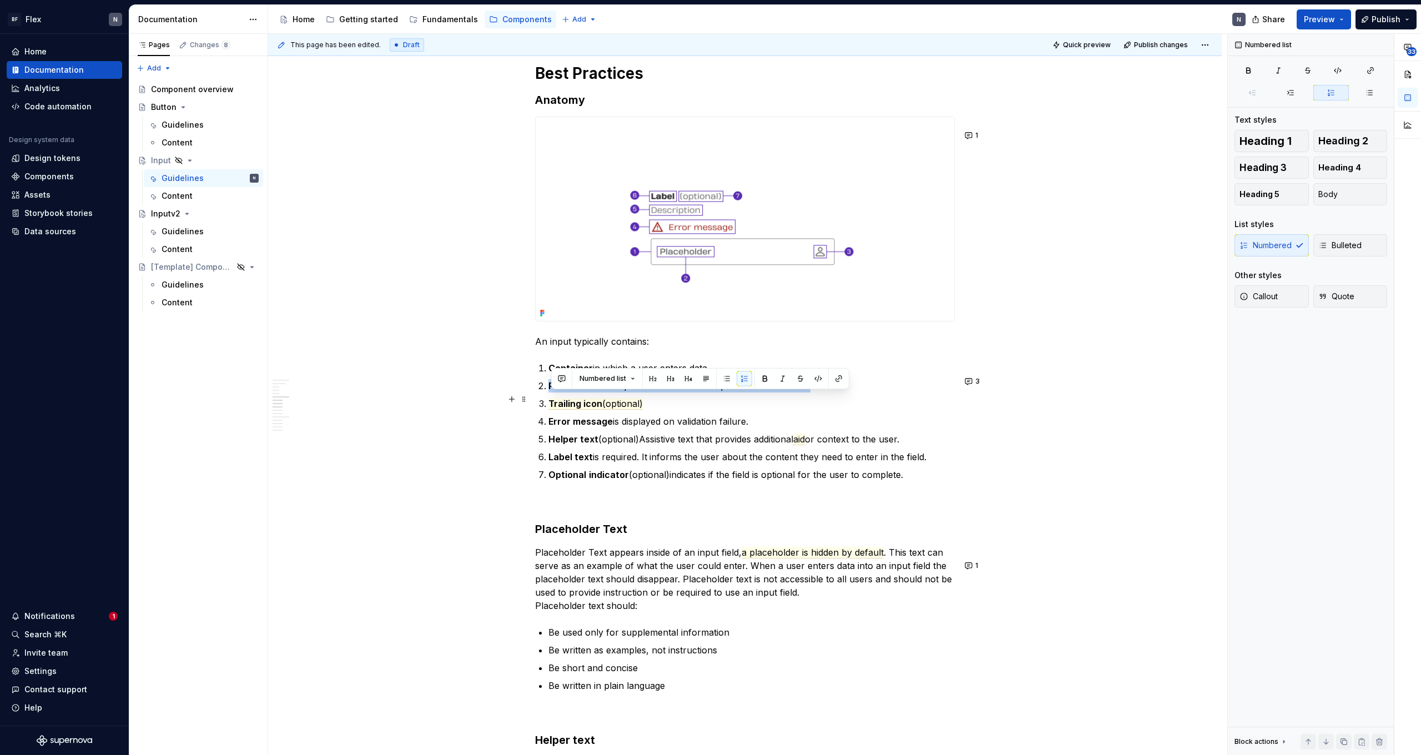
click at [623, 392] on p "Placeholder text provides hints or examples of what to enter." at bounding box center [751, 385] width 406 height 13
drag, startPoint x: 623, startPoint y: 400, endPoint x: 542, endPoint y: 402, distance: 80.5
click at [548, 392] on p "Placeholder text provides hints or examples of what to enter." at bounding box center [751, 385] width 406 height 13
click at [592, 391] on strong "Placeholder text" at bounding box center [584, 385] width 73 height 11
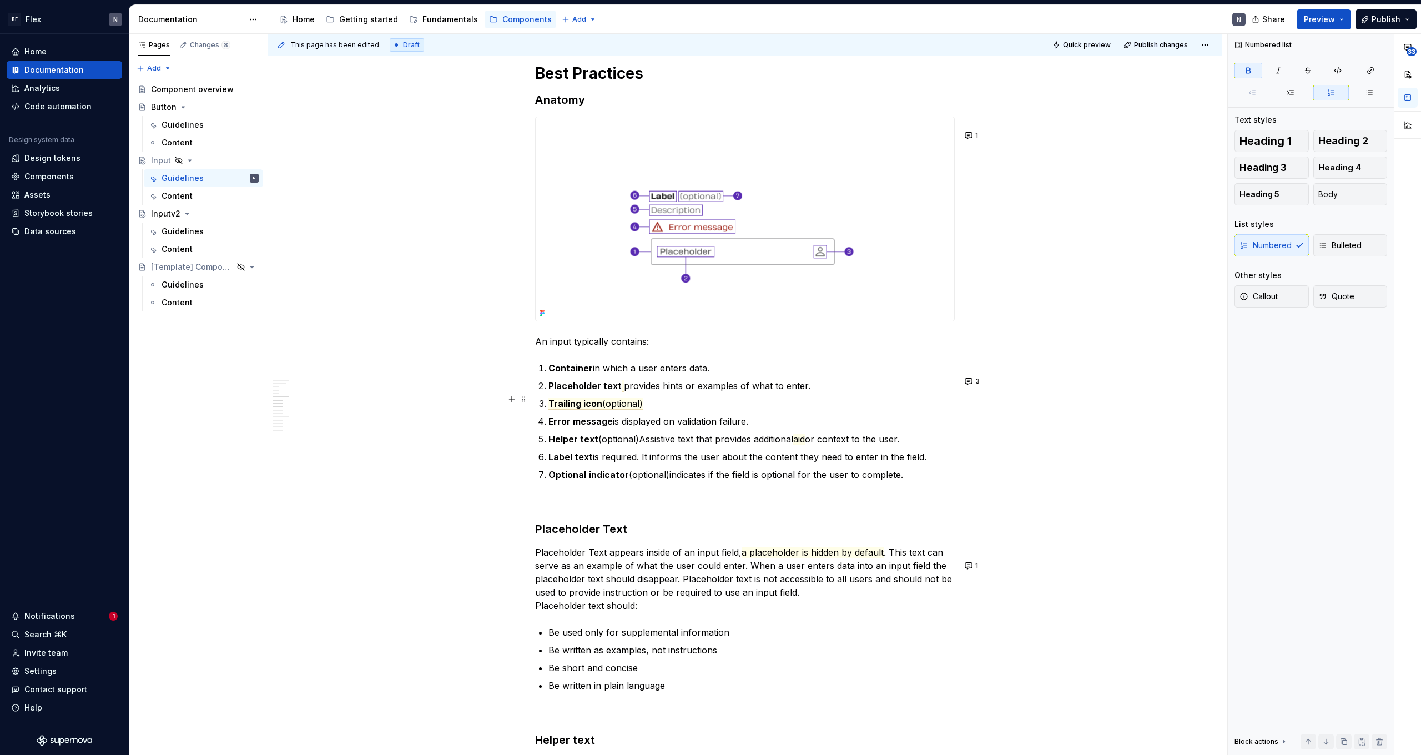
click at [624, 392] on p "Placeholder text provides hints or examples of what to enter." at bounding box center [751, 385] width 406 height 13
click at [793, 442] on html "BF Flex N Home Documentation Analytics Code automation Design system data Desig…" at bounding box center [710, 377] width 1421 height 755
click at [780, 465] on div "Edit comment" at bounding box center [752, 467] width 85 height 16
click at [710, 461] on p "(optional)" at bounding box center [715, 458] width 137 height 12
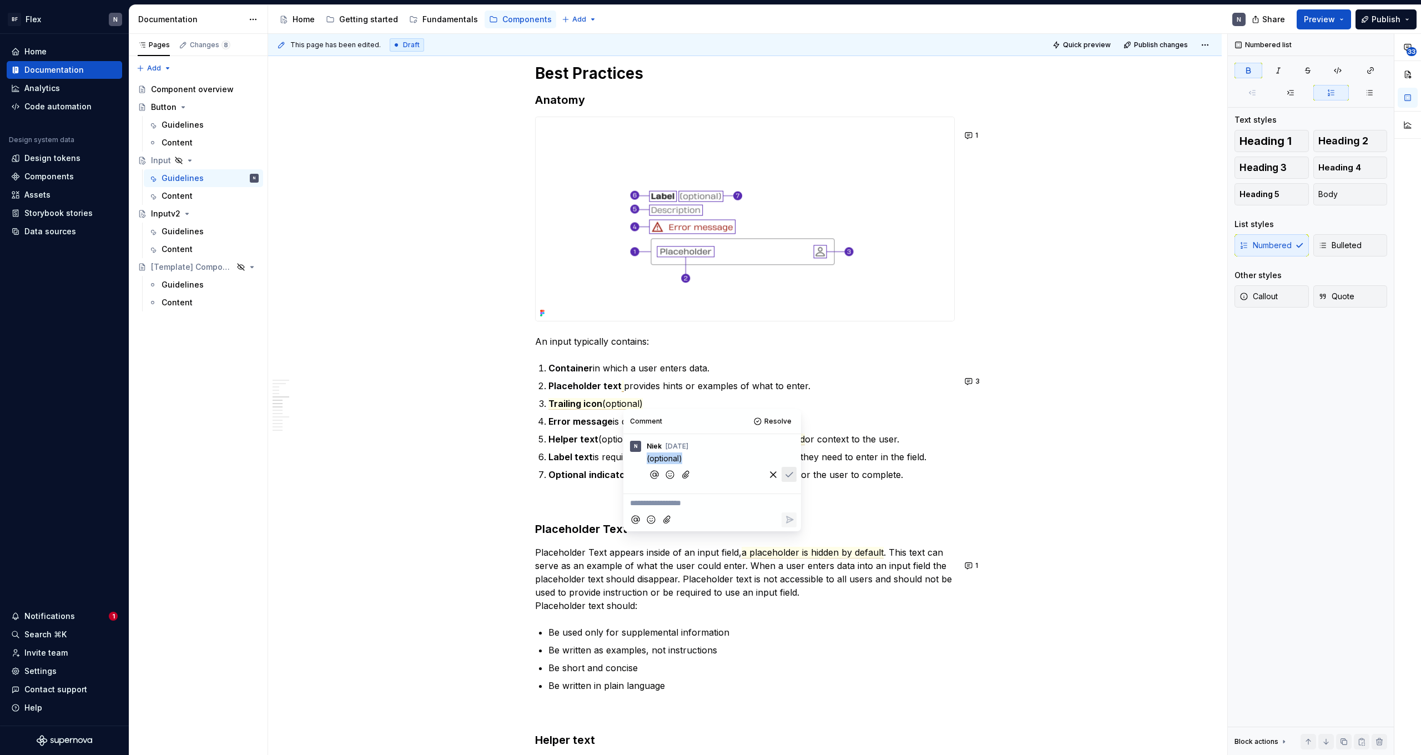
click at [710, 461] on p "(optional)" at bounding box center [715, 458] width 137 height 12
copy span "(optional)"
click at [793, 474] on icon "Save" at bounding box center [789, 474] width 11 height 11
click at [773, 417] on span "Resolve" at bounding box center [777, 421] width 27 height 9
click at [628, 410] on span "(optional)" at bounding box center [622, 404] width 41 height 12
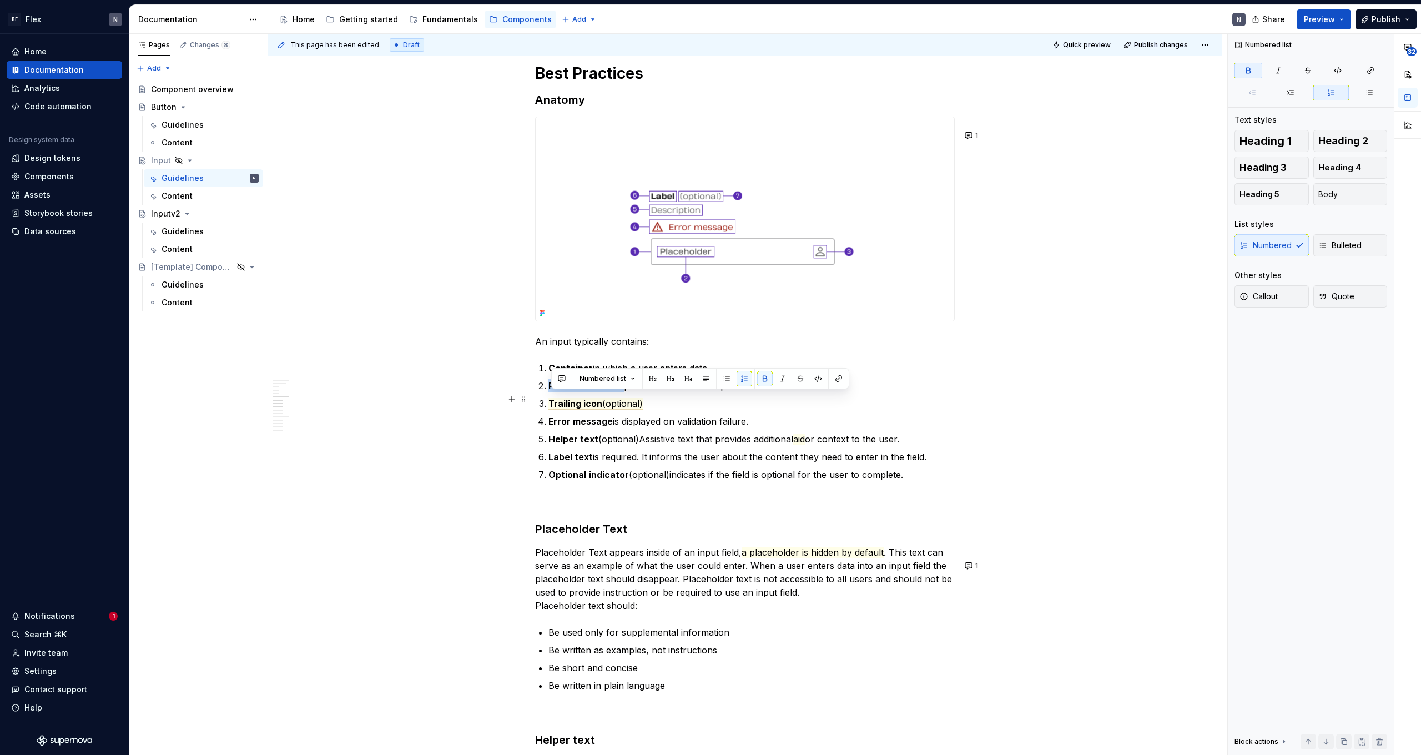
drag, startPoint x: 624, startPoint y: 400, endPoint x: 542, endPoint y: 400, distance: 82.7
click at [548, 392] on p "Placeholder text provides hints or examples of what to enter." at bounding box center [751, 385] width 406 height 13
click at [558, 381] on button "button" at bounding box center [562, 379] width 16 height 16
click at [715, 414] on icon "Send" at bounding box center [719, 414] width 11 height 11
click at [809, 410] on p "Trailing icon (optional)" at bounding box center [751, 403] width 406 height 13
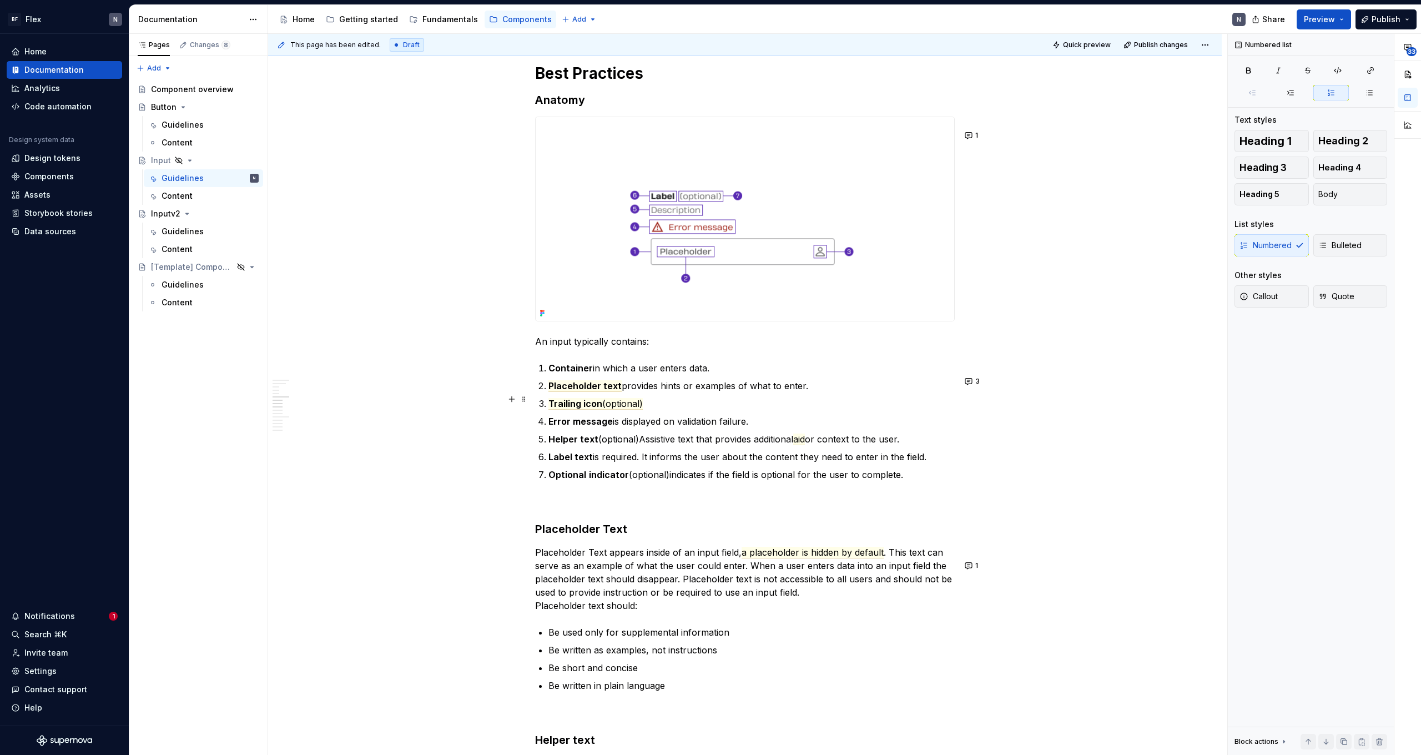
click at [693, 392] on p "Placeholder text provides hints or examples of what to enter." at bounding box center [751, 385] width 406 height 13
drag, startPoint x: 671, startPoint y: 486, endPoint x: 538, endPoint y: 487, distance: 132.7
click at [548, 481] on p "Optional indicator (optional) in dicates if the field is optional for the user …" at bounding box center [751, 474] width 406 height 13
click at [689, 481] on p "Optional indicator (optional) in dicates if the field is optional for the user …" at bounding box center [751, 474] width 406 height 13
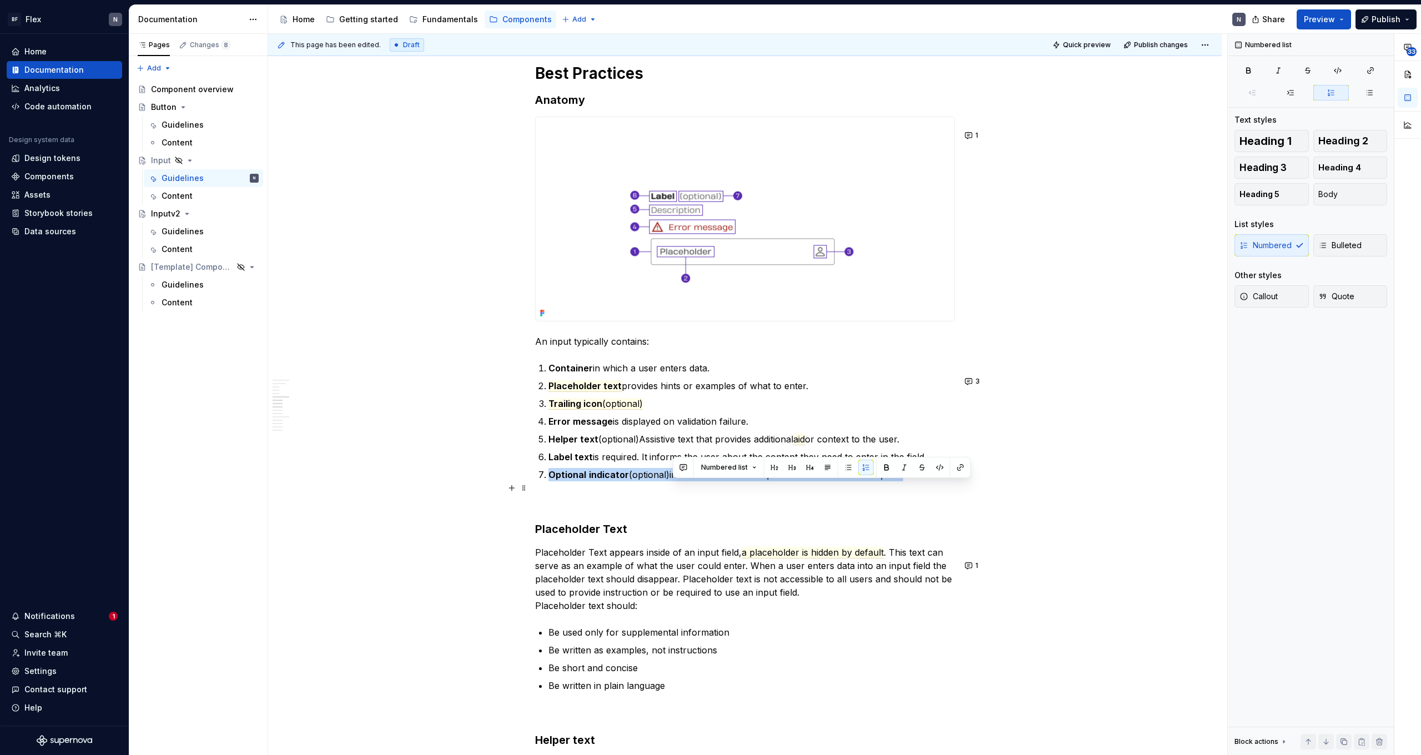
click at [689, 481] on p "Optional indicator (optional) in dicates if the field is optional for the user …" at bounding box center [751, 474] width 406 height 13
click at [685, 481] on p "Optional indicator (optional) in dicates if the field is optional for the user …" at bounding box center [751, 474] width 406 height 13
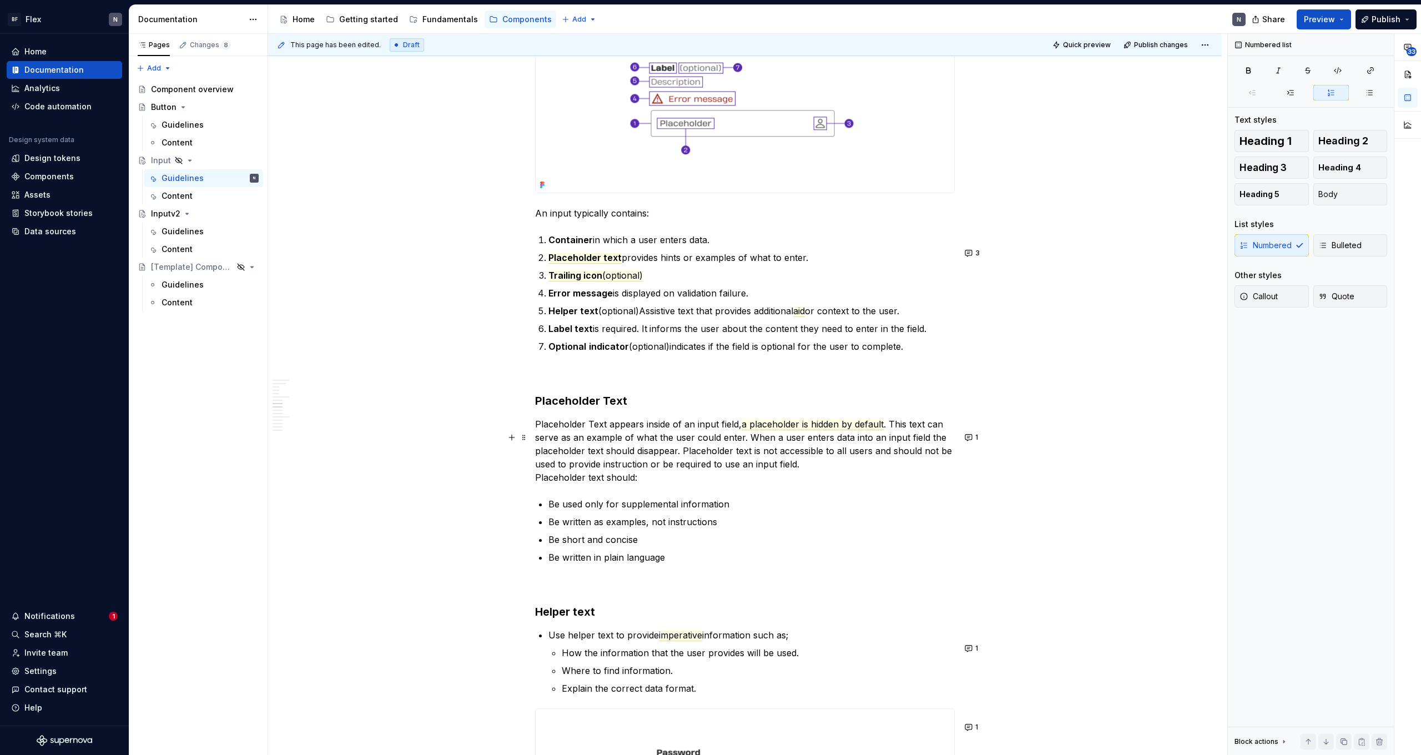
scroll to position [931, 0]
click at [785, 429] on span "a placeholder is hidden by default" at bounding box center [813, 423] width 142 height 12
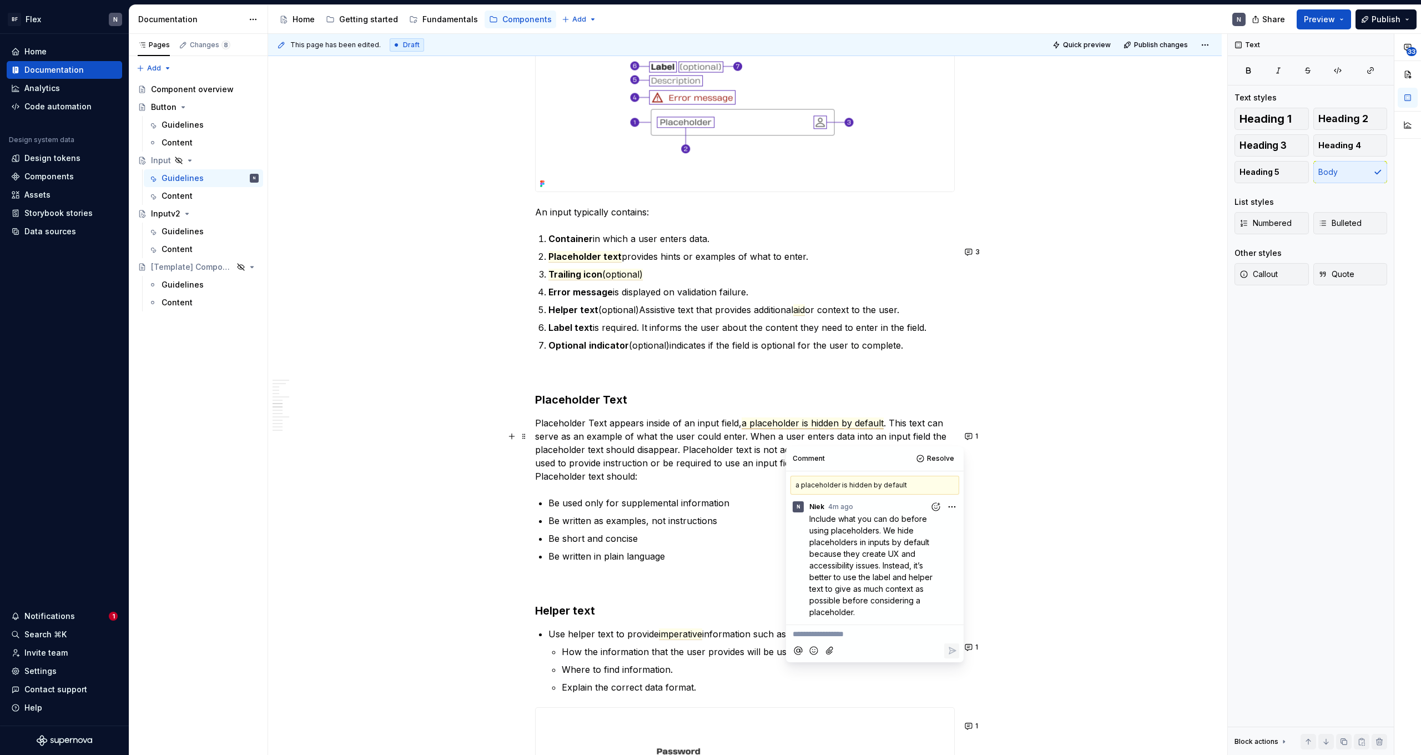
click at [671, 459] on commenthighlight ". This text can serve as an example of what the user could enter. When a user e…" at bounding box center [745, 442] width 420 height 51
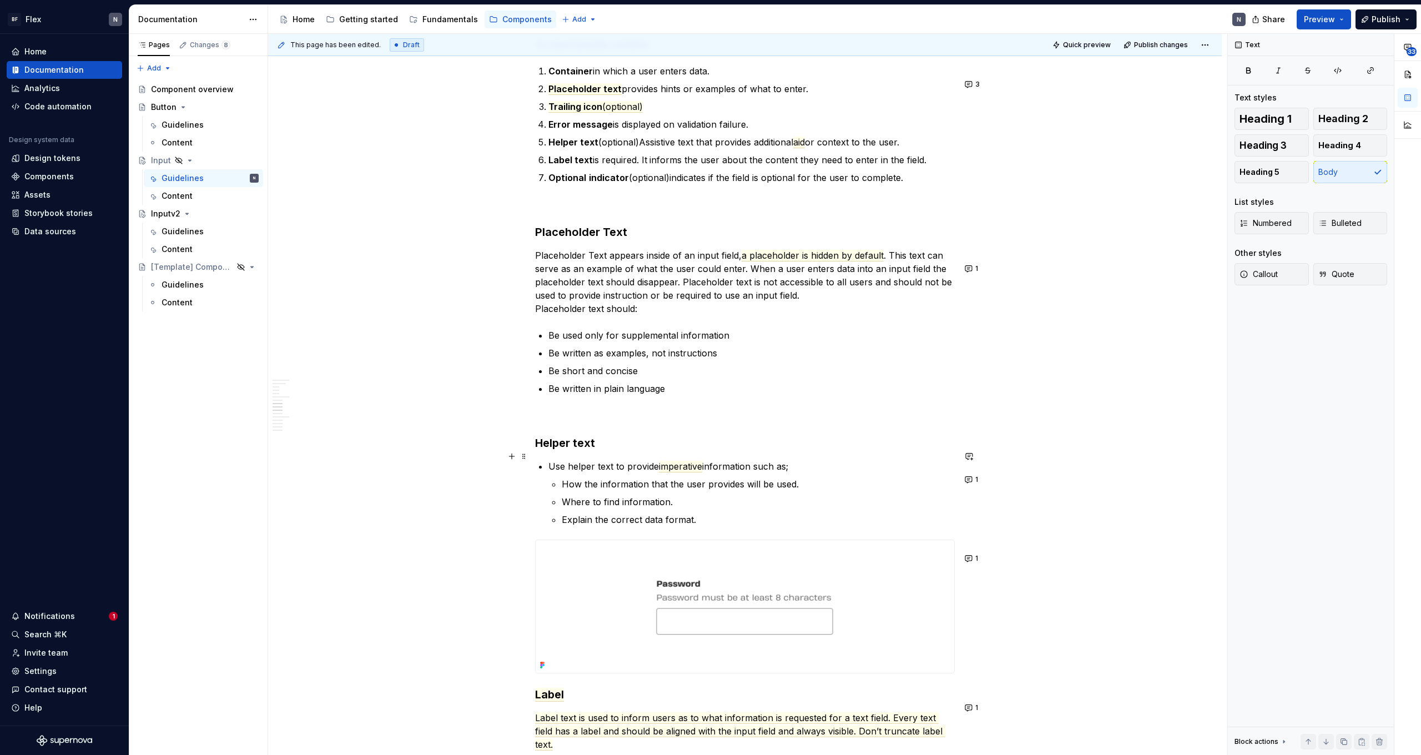
scroll to position [1101, 0]
click at [672, 471] on span "imperative" at bounding box center [680, 465] width 43 height 12
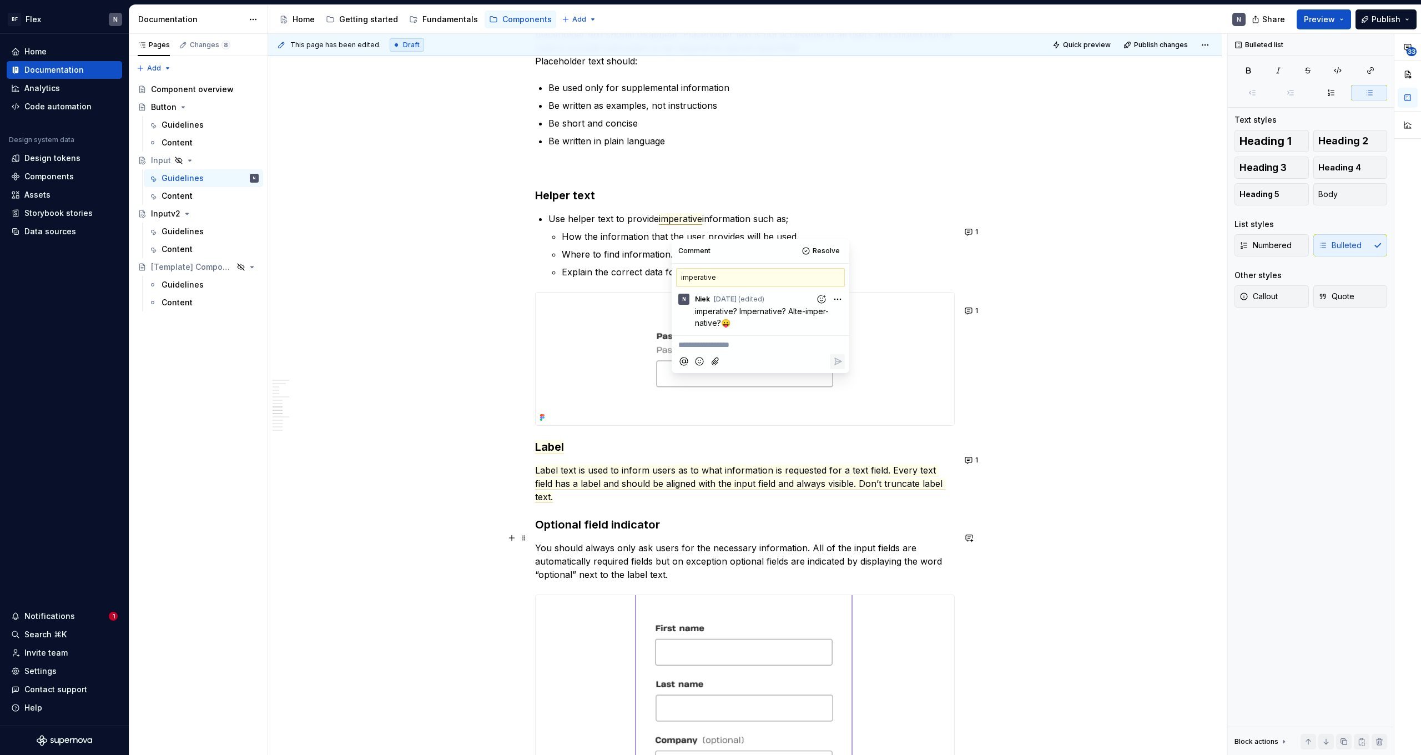
scroll to position [1354, 0]
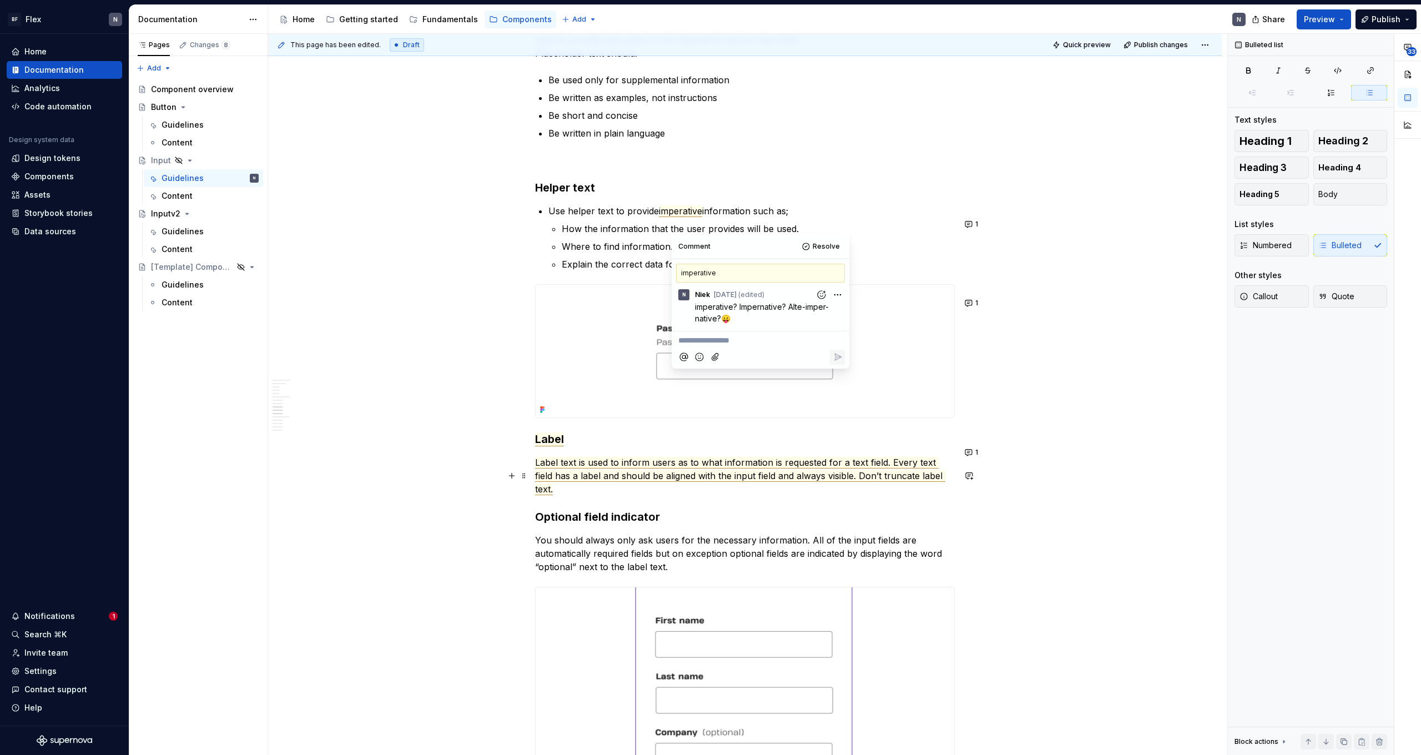
click at [589, 475] on span "Label text is used to inform users as to what information is requested for a te…" at bounding box center [740, 476] width 410 height 38
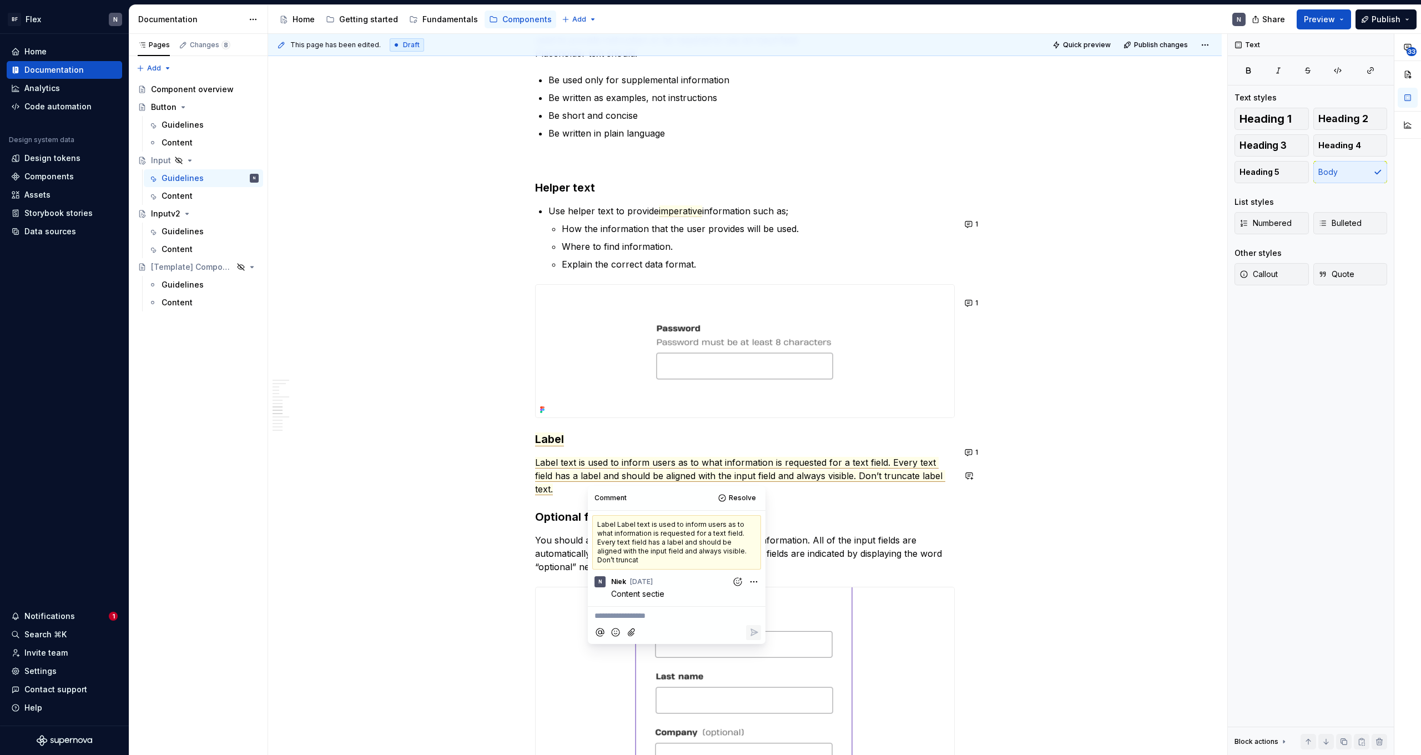
click at [903, 496] on p "Label text is used to inform users as to what information is requested for a te…" at bounding box center [745, 476] width 420 height 40
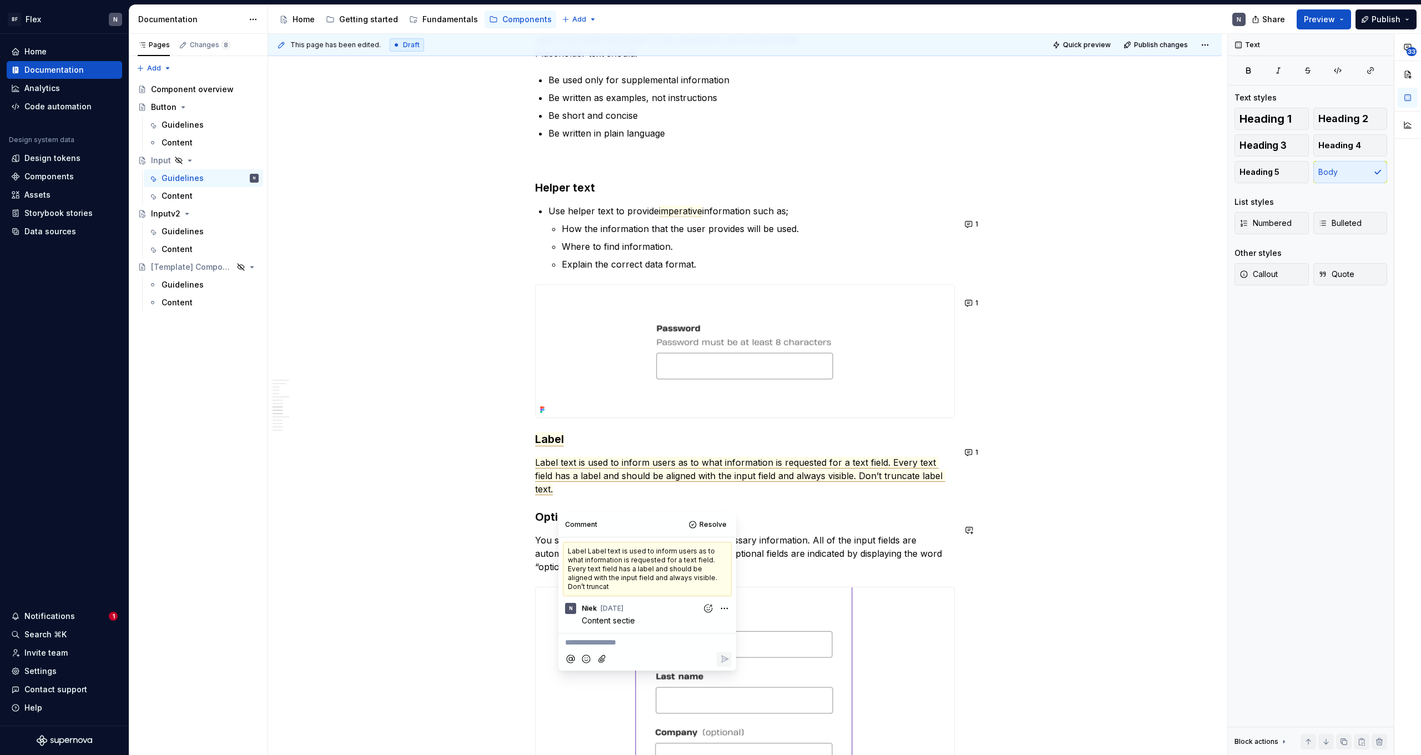
click at [904, 546] on div "Usage Use the appropriate input type for the expected data. Variant Purpose Beh…" at bounding box center [745, 197] width 420 height 2665
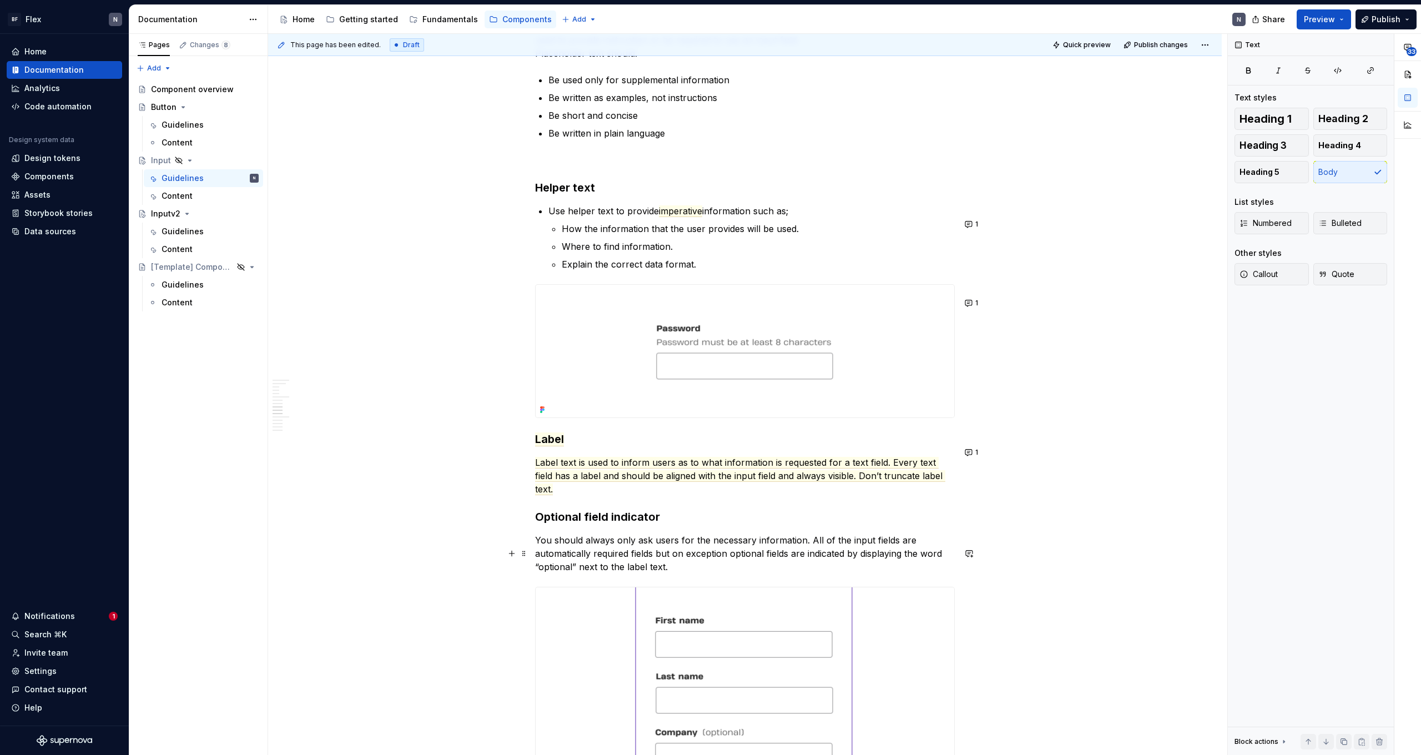
click at [721, 558] on p "You should always only ask users for the necessary information. All of the inpu…" at bounding box center [745, 553] width 420 height 40
click at [603, 573] on p "You should always only ask users for the necessary information. All of the inpu…" at bounding box center [745, 553] width 420 height 40
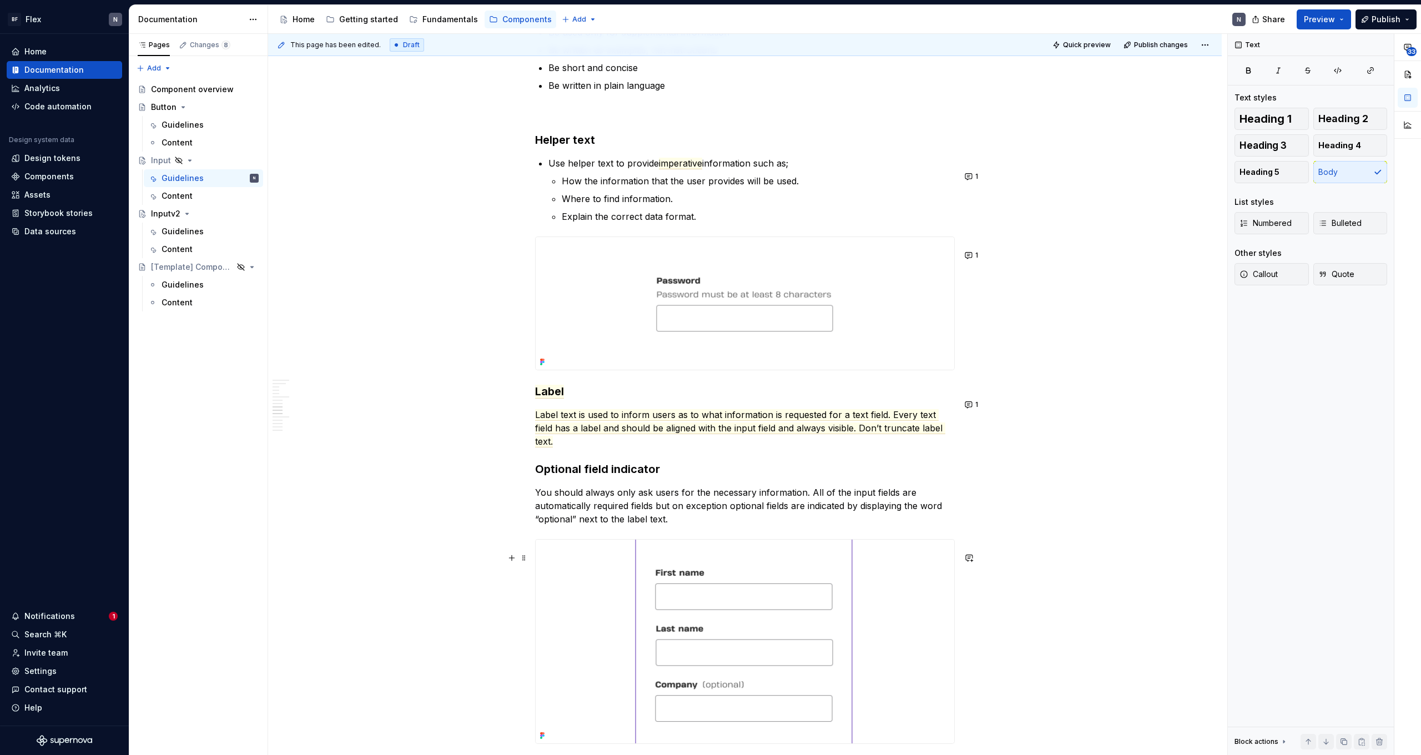
scroll to position [1428, 0]
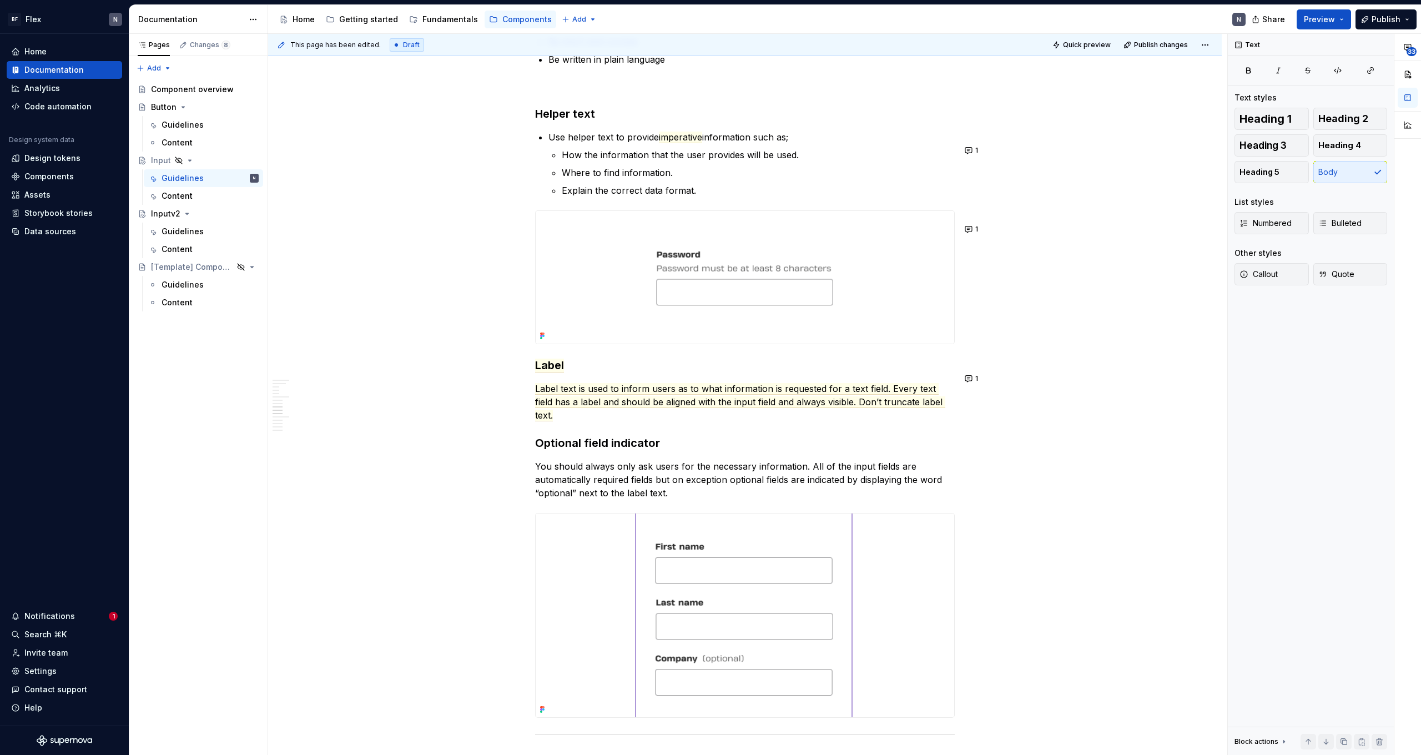
type textarea "*"
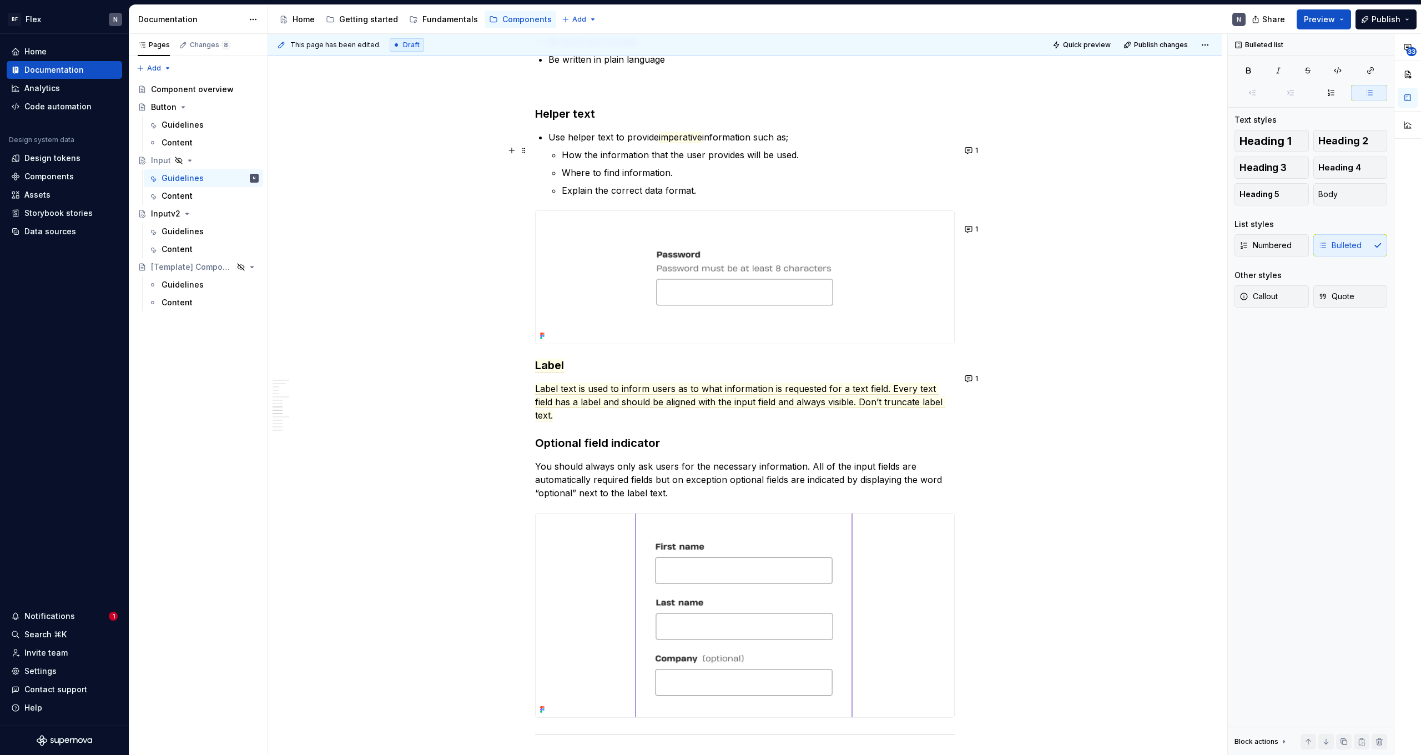
click at [640, 144] on p "Use helper text to provide imperative information such as;" at bounding box center [751, 136] width 406 height 13
click at [775, 144] on p "Use helper text to provide imperative information such as;" at bounding box center [751, 136] width 406 height 13
click at [971, 150] on button "1" at bounding box center [972, 151] width 22 height 16
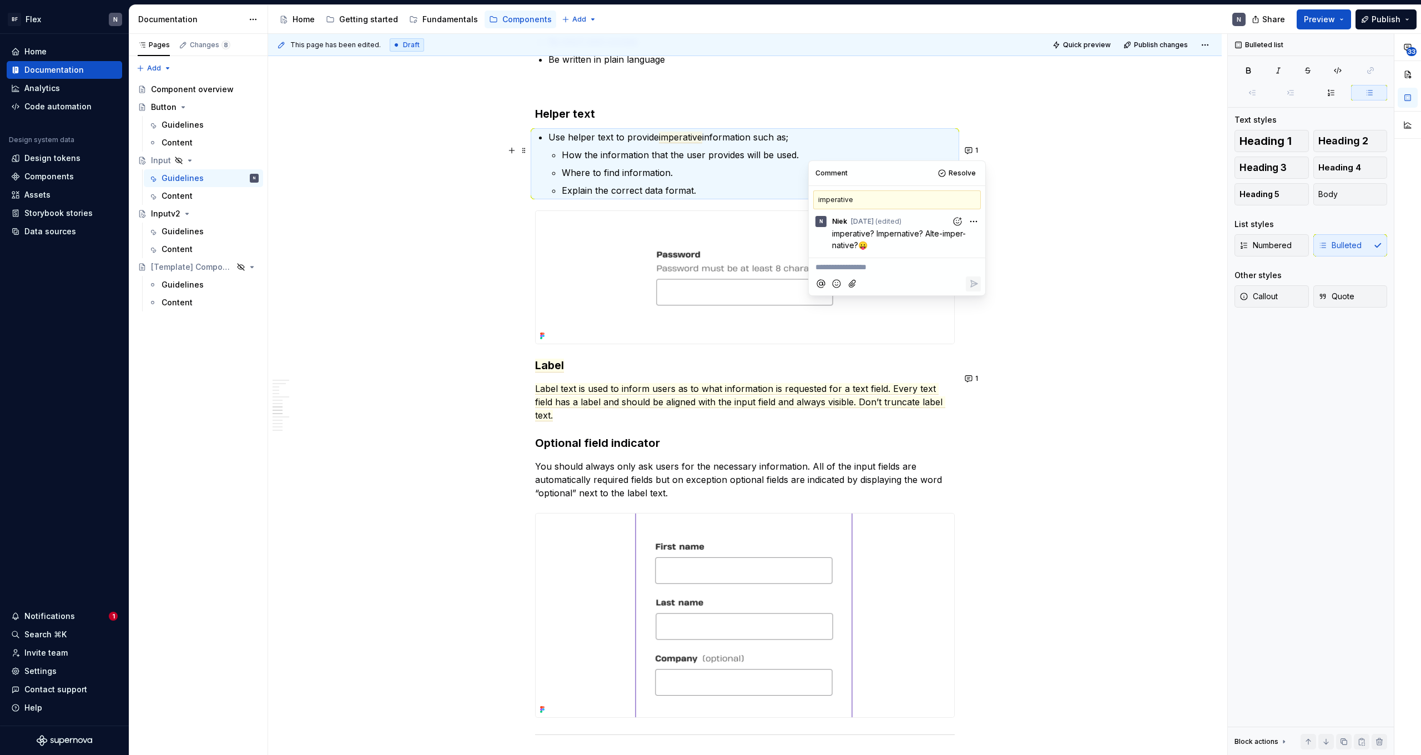
click at [656, 144] on p "Use helper text to provide imperative information such as;" at bounding box center [751, 136] width 406 height 13
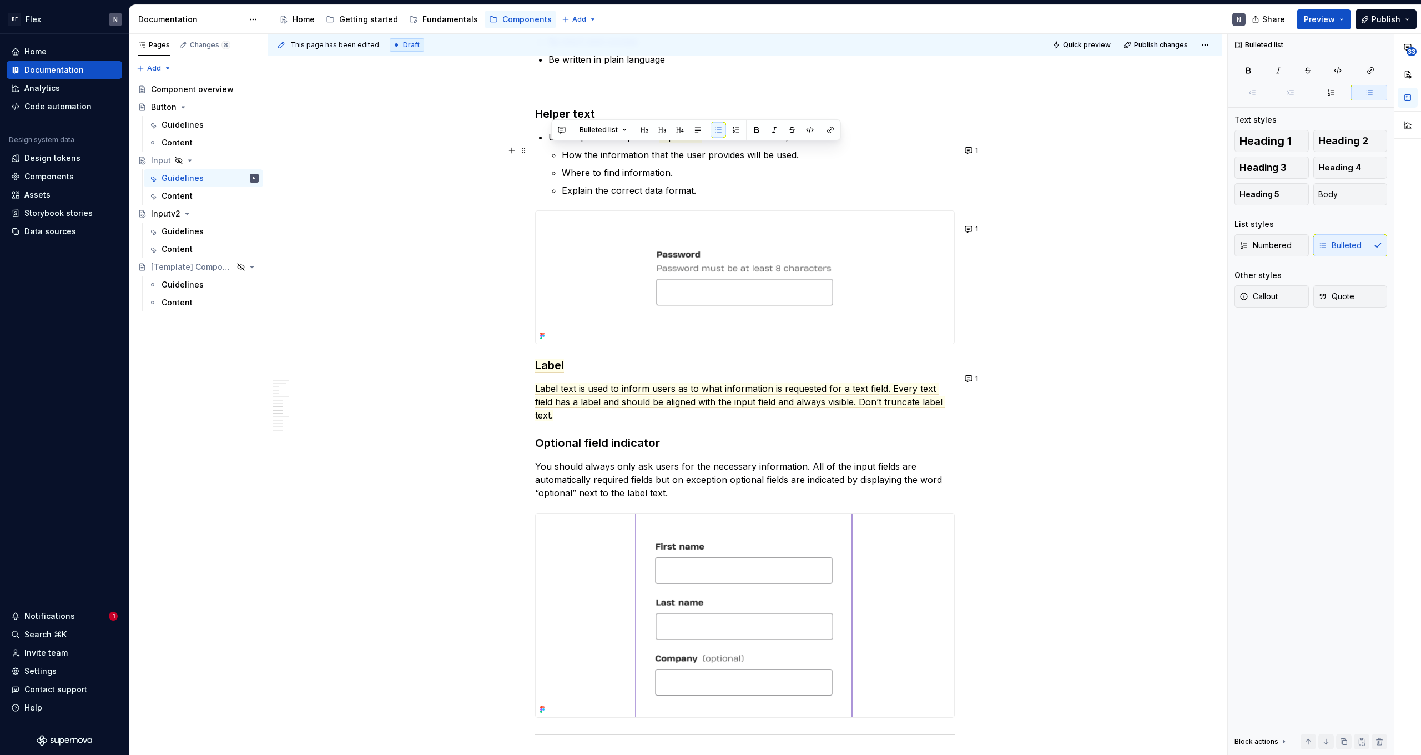
drag, startPoint x: 553, startPoint y: 152, endPoint x: 826, endPoint y: 152, distance: 272.5
click at [826, 144] on p "Use helper text to provide imperative information such as;" at bounding box center [751, 136] width 406 height 13
click at [769, 144] on p "Use helper text to provide imperative information such as;" at bounding box center [751, 136] width 406 height 13
drag, startPoint x: 553, startPoint y: 151, endPoint x: 649, endPoint y: 138, distance: 97.4
click at [617, 144] on p "Use helper text to provide imperative information such as;" at bounding box center [751, 136] width 406 height 13
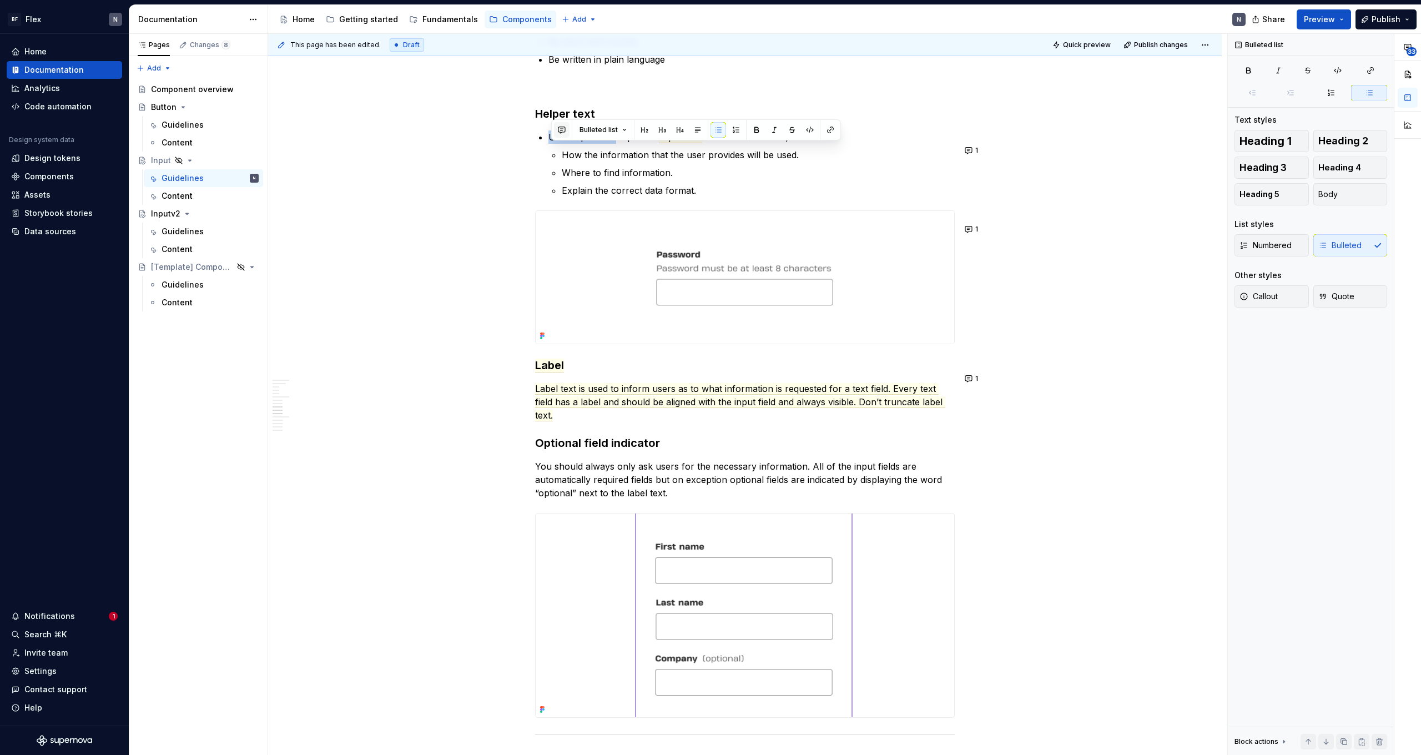
click at [559, 126] on button "button" at bounding box center [562, 130] width 16 height 16
click at [563, 150] on span "When a label alone doesn't provide enough information, you can use help text to…" at bounding box center [643, 167] width 165 height 44
click at [638, 175] on span "When a label alone doesn't provide enough information, you can use help text to…" at bounding box center [643, 181] width 165 height 44
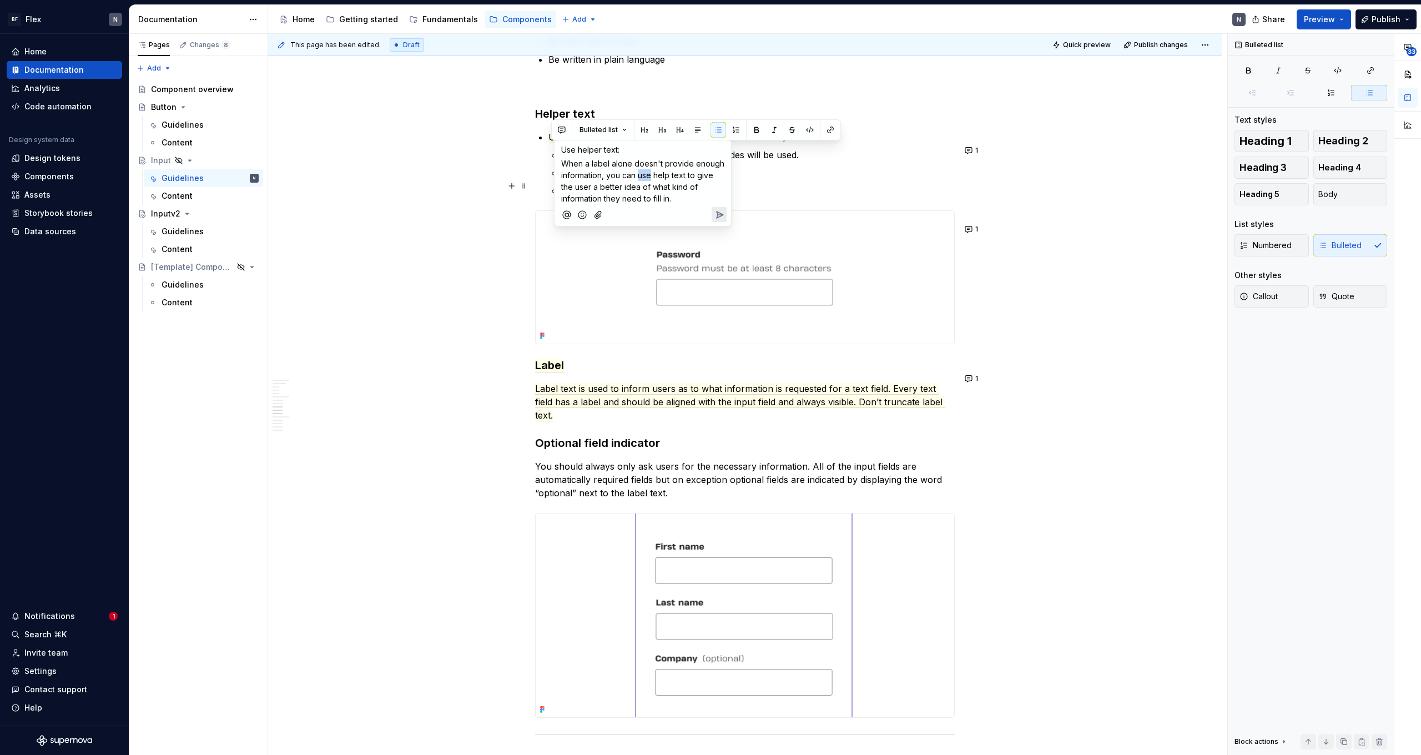
click at [648, 191] on span "When a label alone doesn't provide enough information, you can use help text to…" at bounding box center [643, 181] width 165 height 44
drag, startPoint x: 695, startPoint y: 197, endPoint x: 693, endPoint y: 175, distance: 21.8
click at [693, 175] on p "When a label alone doesn't provide enough information, you can use help text to…" at bounding box center [642, 181] width 163 height 47
click at [692, 175] on span "When a label alone doesn't provide enough information, you can use help text to…" at bounding box center [643, 181] width 165 height 44
click at [721, 211] on icon "Send" at bounding box center [719, 214] width 11 height 11
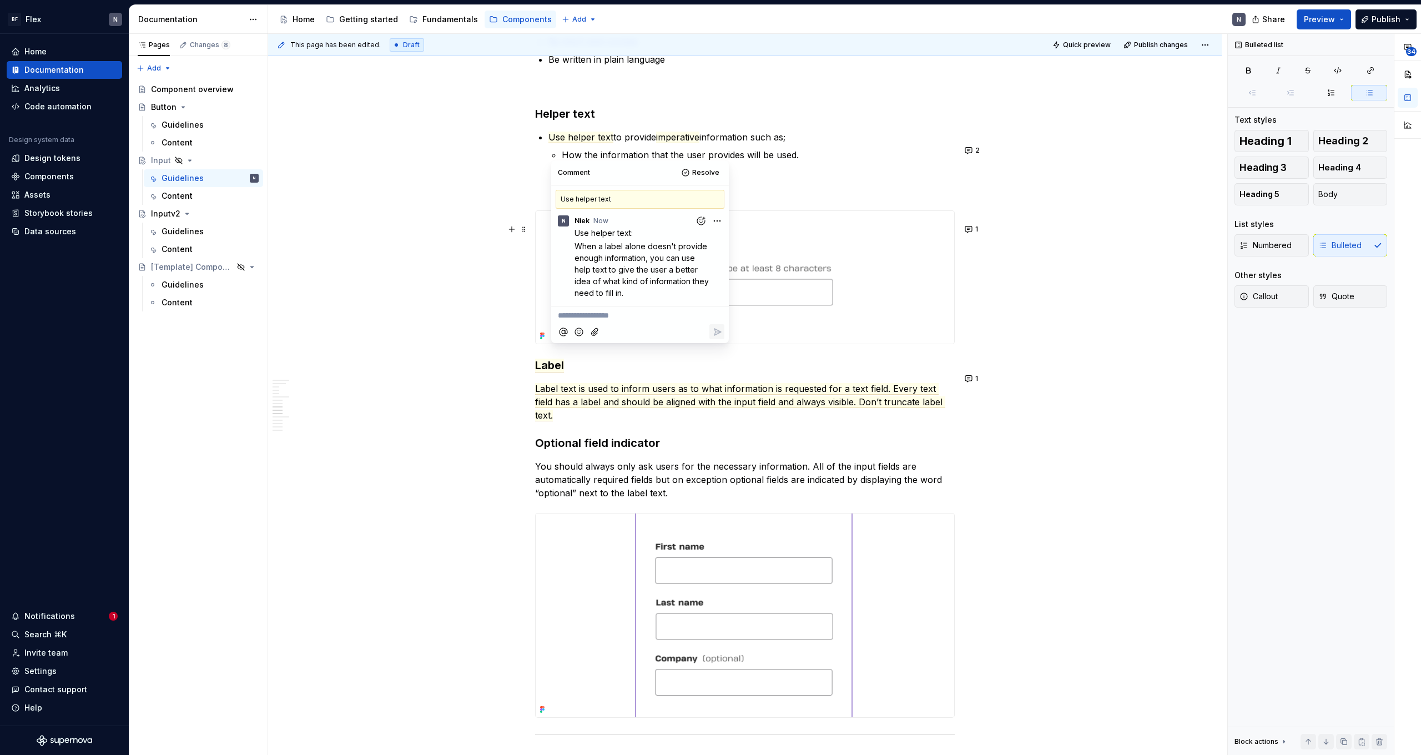
drag, startPoint x: 576, startPoint y: 245, endPoint x: 683, endPoint y: 289, distance: 115.8
click at [683, 289] on p "When a label alone doesn't provide enough information, you can use help text to…" at bounding box center [642, 269] width 137 height 58
type textarea "*"
click at [596, 249] on span "When a label alone doesn't provide enough information, you can use help text to…" at bounding box center [642, 269] width 137 height 56
click at [712, 217] on html "BF Flex N Home Documentation Analytics Code automation Design system data Desig…" at bounding box center [710, 377] width 1421 height 755
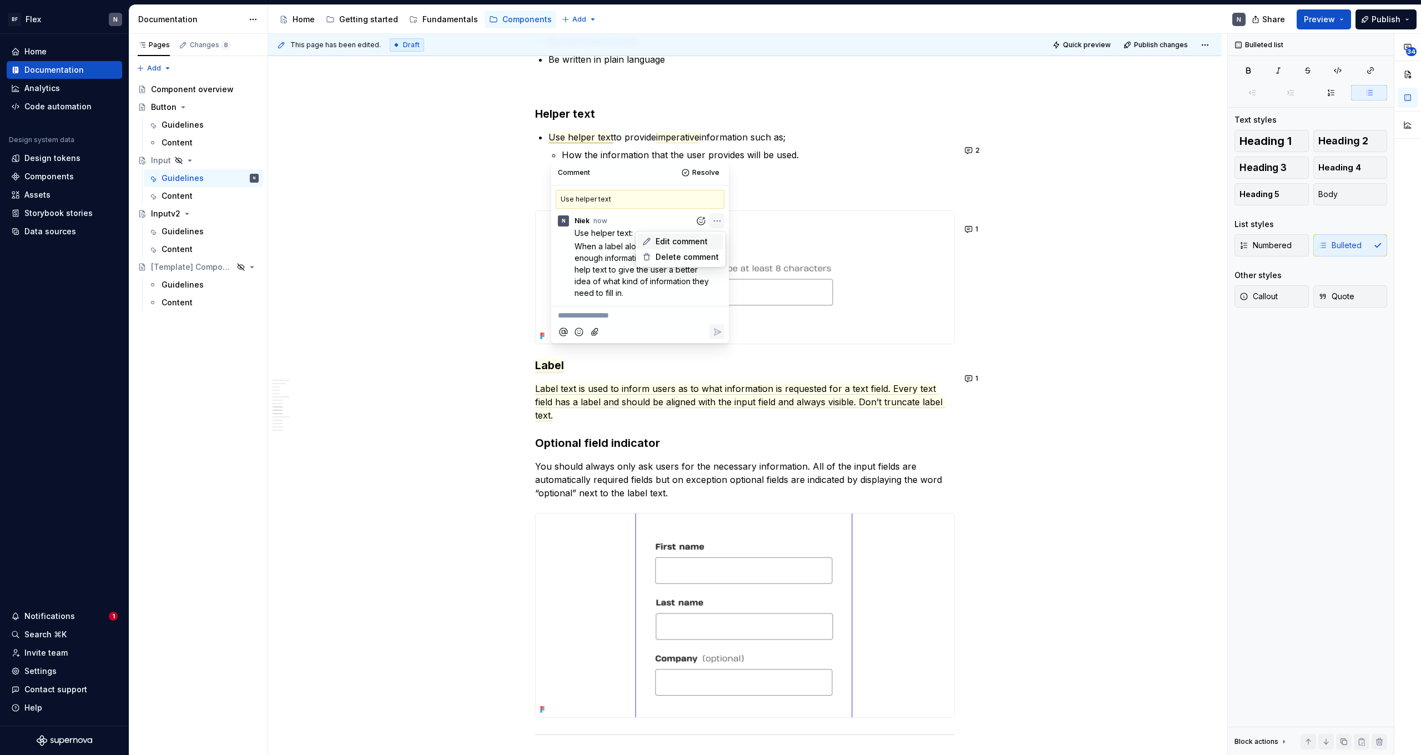
click at [709, 236] on div "Edit comment" at bounding box center [680, 242] width 85 height 16
drag, startPoint x: 653, startPoint y: 284, endPoint x: 631, endPoint y: 264, distance: 30.2
click at [565, 234] on div "Use helper text: When a label alone doesn't provide enough information, you can…" at bounding box center [640, 274] width 169 height 94
drag, startPoint x: 631, startPoint y: 264, endPoint x: 629, endPoint y: 297, distance: 33.3
click at [630, 266] on p "When a label alone doesn't provide enough information, you can use help text to…" at bounding box center [642, 269] width 137 height 58
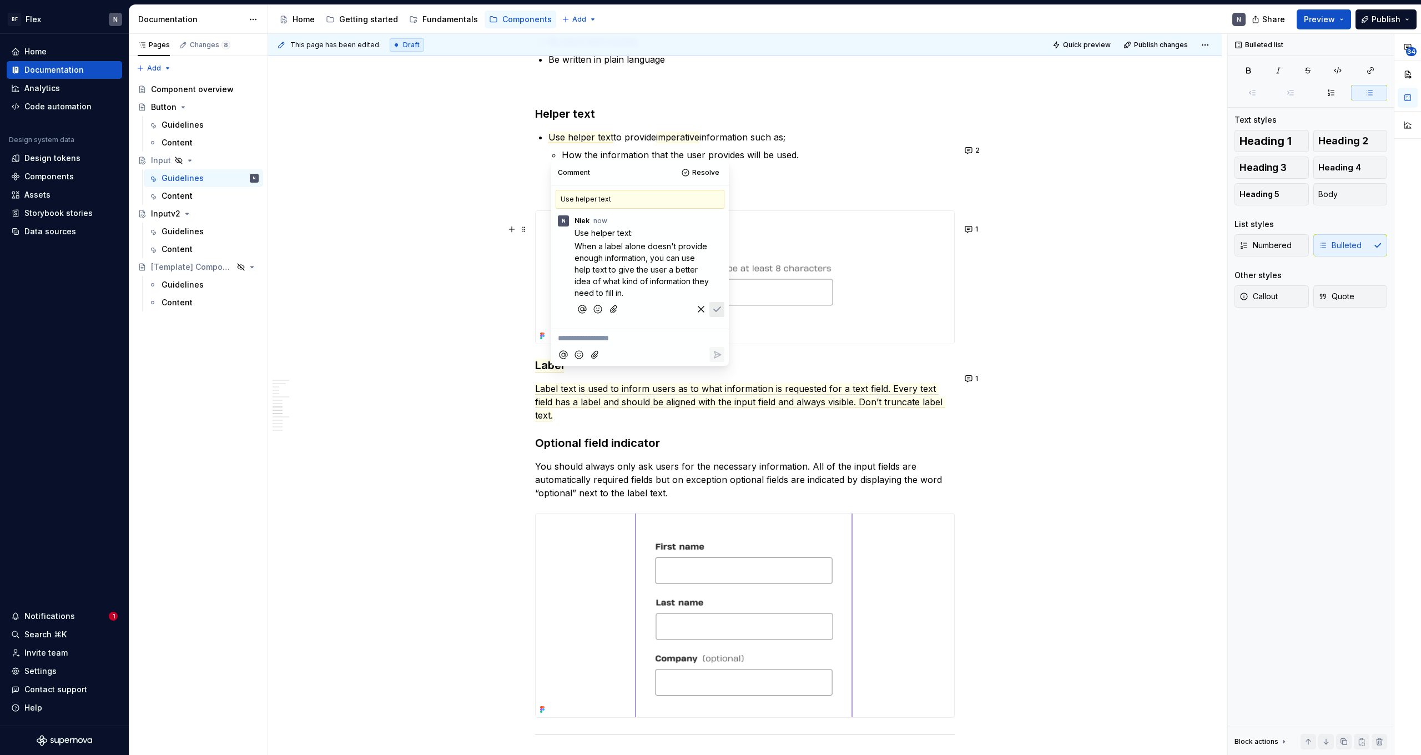
drag, startPoint x: 633, startPoint y: 291, endPoint x: 575, endPoint y: 239, distance: 77.8
click at [573, 235] on div "Use helper text: When a label alone doesn't provide enough information, you can…" at bounding box center [640, 274] width 169 height 94
click at [576, 235] on span "When a label alone isn’t enough, use helper text to guide the user on what to e…" at bounding box center [643, 244] width 138 height 33
click at [700, 256] on p "When a label alone isn’t enough, use helper text to guide the user on what to e…" at bounding box center [642, 244] width 137 height 35
click at [578, 233] on span "When a label alone isn’t enough, use helper text to guide the user on what to e…" at bounding box center [643, 244] width 138 height 33
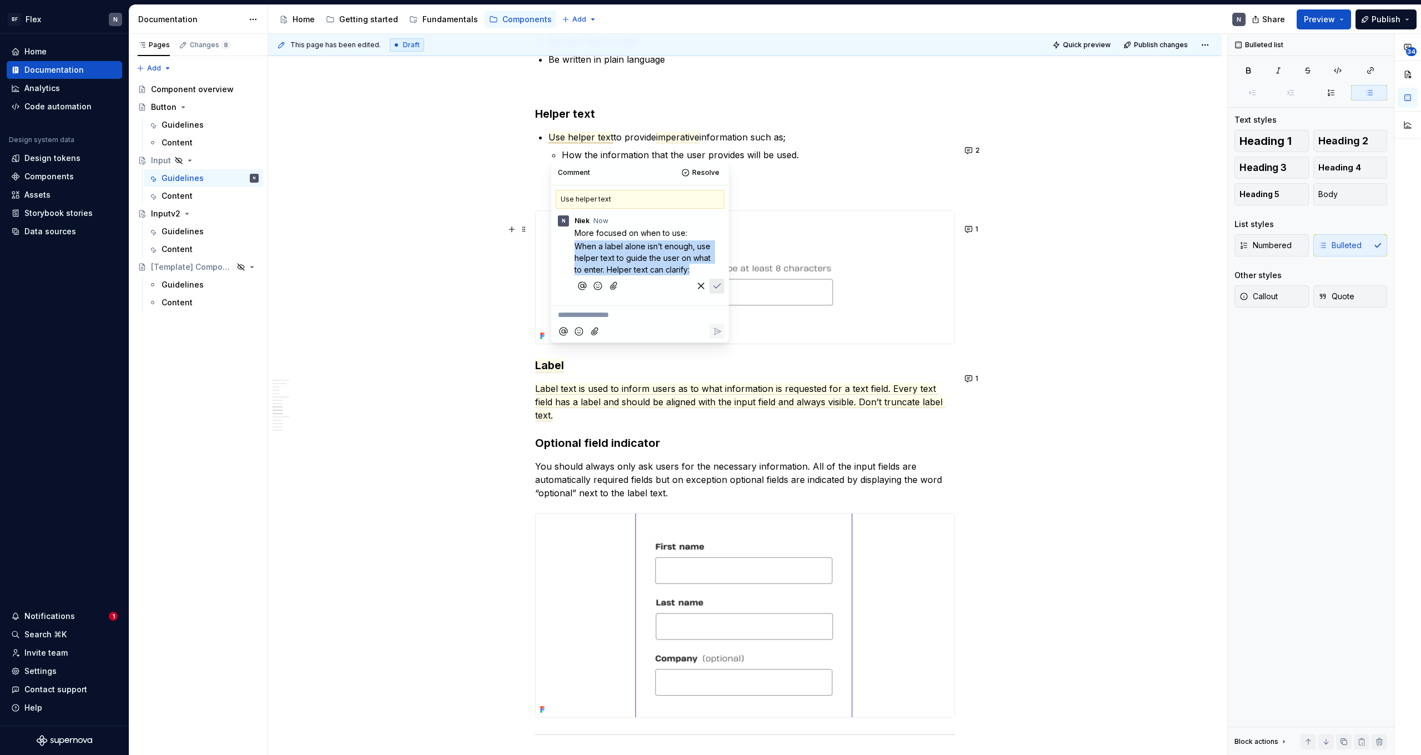
drag, startPoint x: 576, startPoint y: 245, endPoint x: 708, endPoint y: 266, distance: 133.3
click at [708, 266] on p "When a label alone isn’t enough, use helper text to guide the user on what to e…" at bounding box center [642, 257] width 137 height 35
drag, startPoint x: 672, startPoint y: 264, endPoint x: 700, endPoint y: 266, distance: 27.8
click at [678, 264] on p "When a label alone isn’t enough, use helper text to guide the user on what to e…" at bounding box center [642, 257] width 137 height 35
click at [700, 266] on p "When a label alone isn’t enough, use helper text to guide the user on what to e…" at bounding box center [642, 257] width 137 height 35
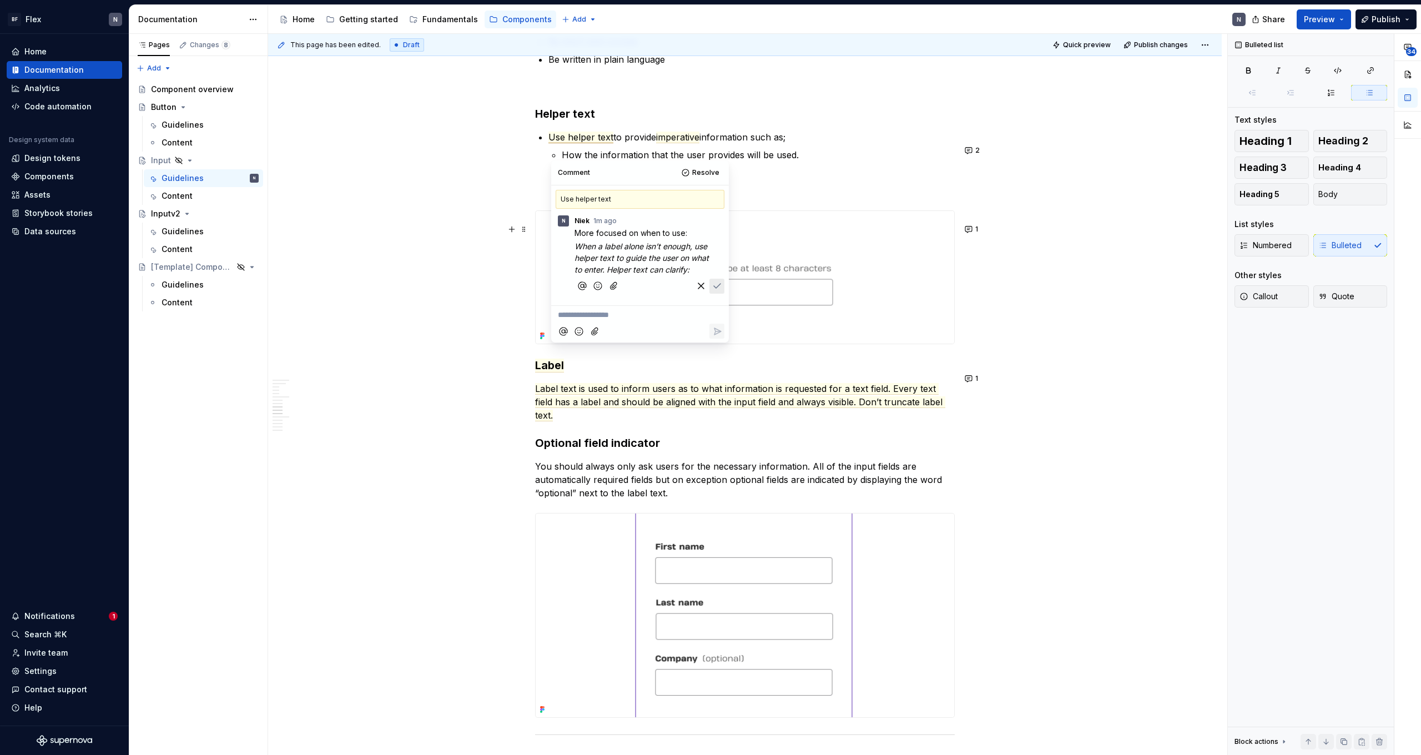
click at [657, 260] on span "When a label alone isn’t enough, use helper text to guide the user on what to e…" at bounding box center [642, 257] width 137 height 33
click at [656, 266] on span "When a label alone isn’t enough, use helper text to guide the user on what to e…" at bounding box center [642, 257] width 137 height 33
click at [719, 287] on icon "Save" at bounding box center [717, 285] width 11 height 11
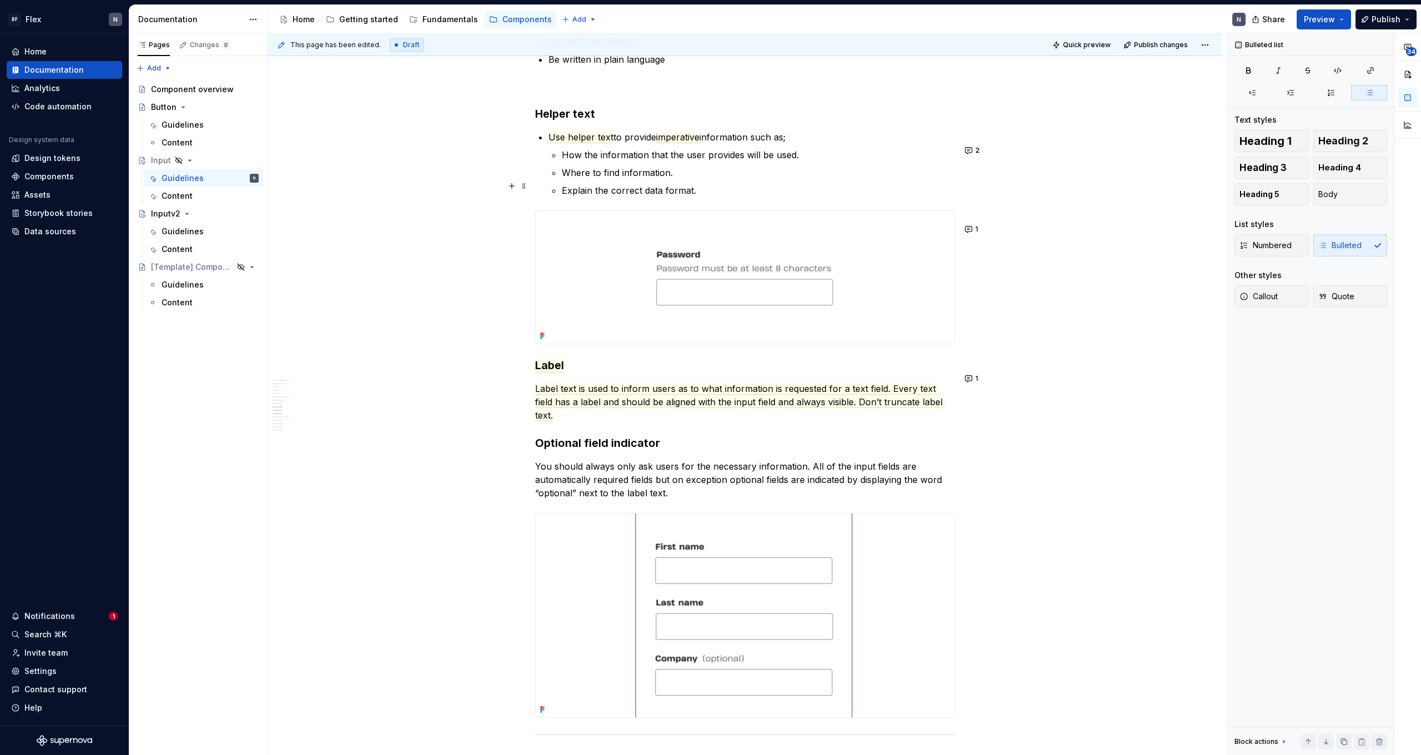
click at [853, 178] on ul "How the information that the user provides will be used. Where to find informat…" at bounding box center [758, 172] width 393 height 49
click at [784, 162] on p "How the information that the user provides will be used." at bounding box center [758, 154] width 393 height 13
click at [775, 179] on p "Where to find information." at bounding box center [758, 172] width 393 height 13
click at [765, 197] on p "Explain the correct data format." at bounding box center [758, 190] width 393 height 13
click at [806, 162] on p "How the information that the user provides will be used." at bounding box center [758, 154] width 393 height 13
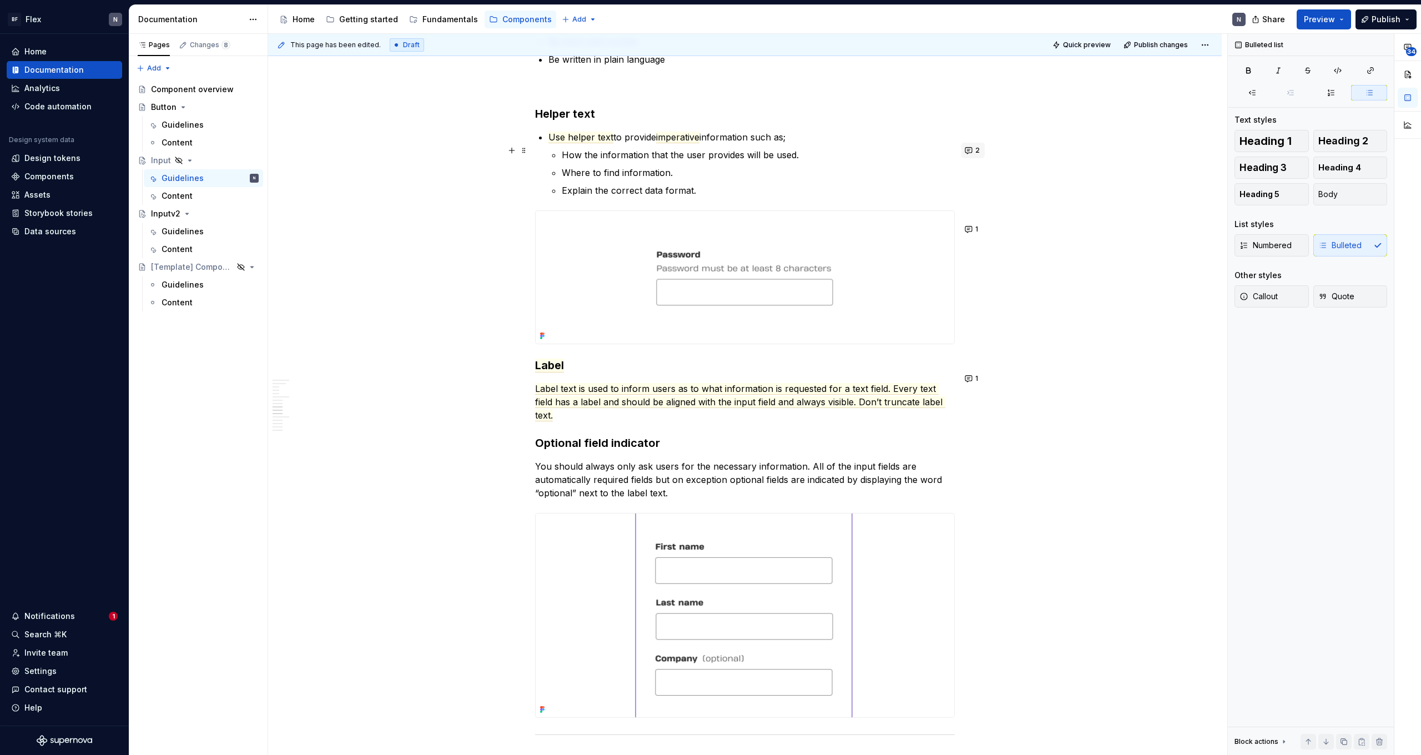
click at [972, 150] on button "2" at bounding box center [972, 151] width 23 height 16
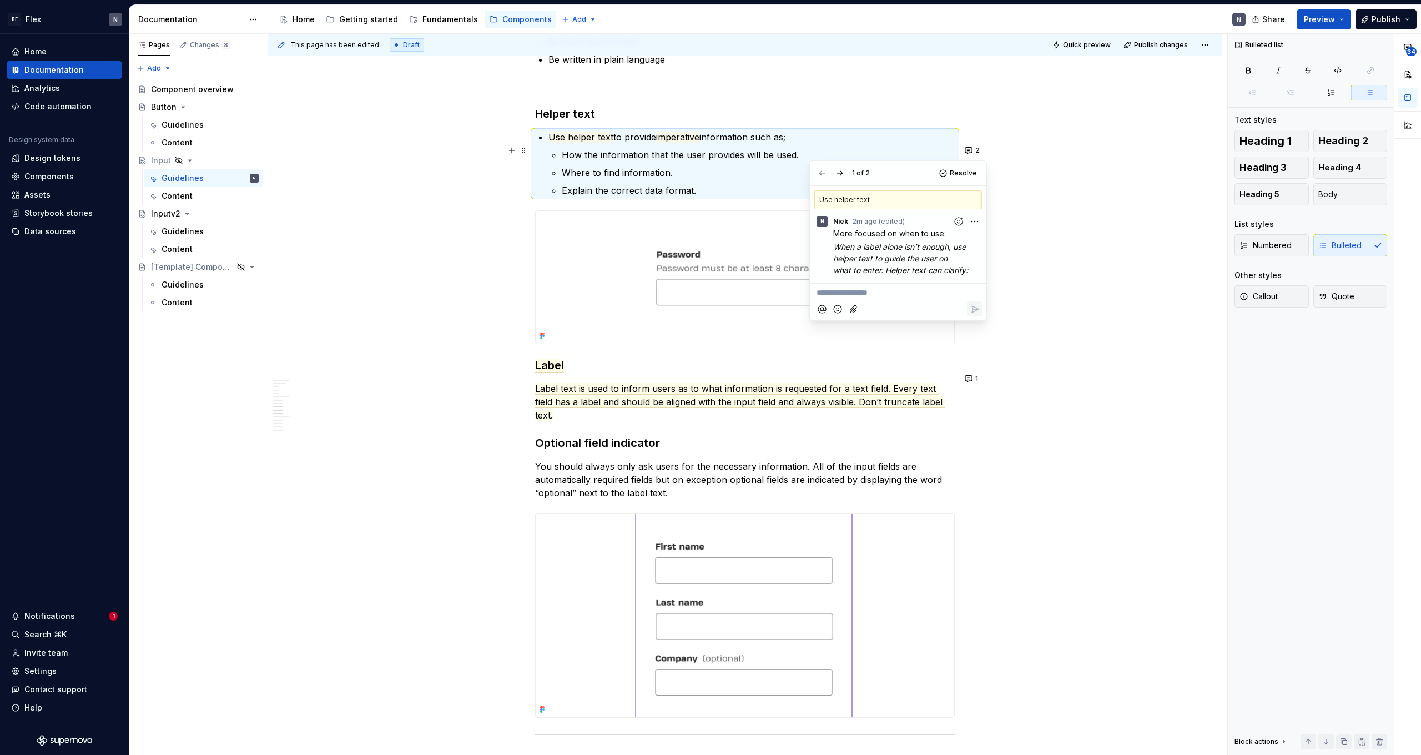
click at [667, 179] on p "Where to find information." at bounding box center [758, 172] width 393 height 13
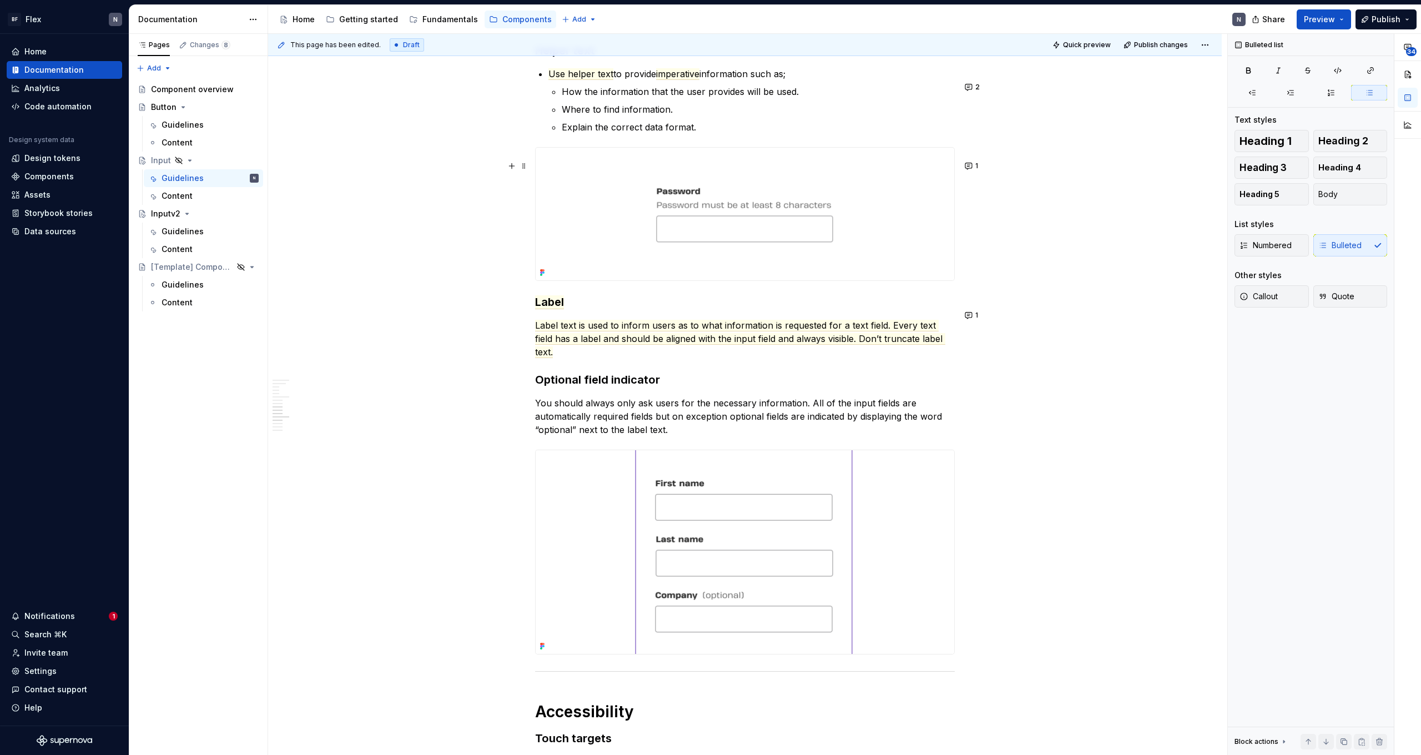
scroll to position [1500, 0]
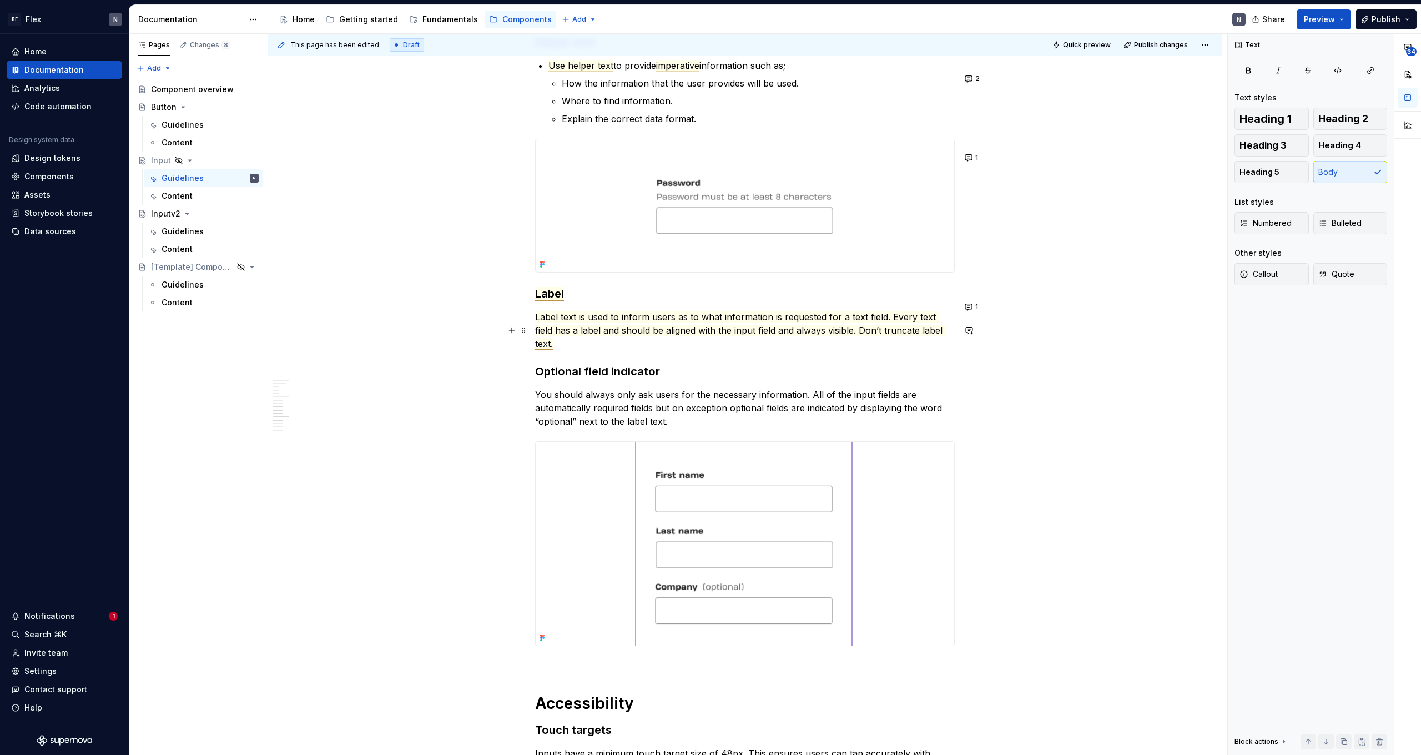
click at [612, 334] on span "Label text is used to inform users as to what information is requested for a te…" at bounding box center [740, 330] width 410 height 38
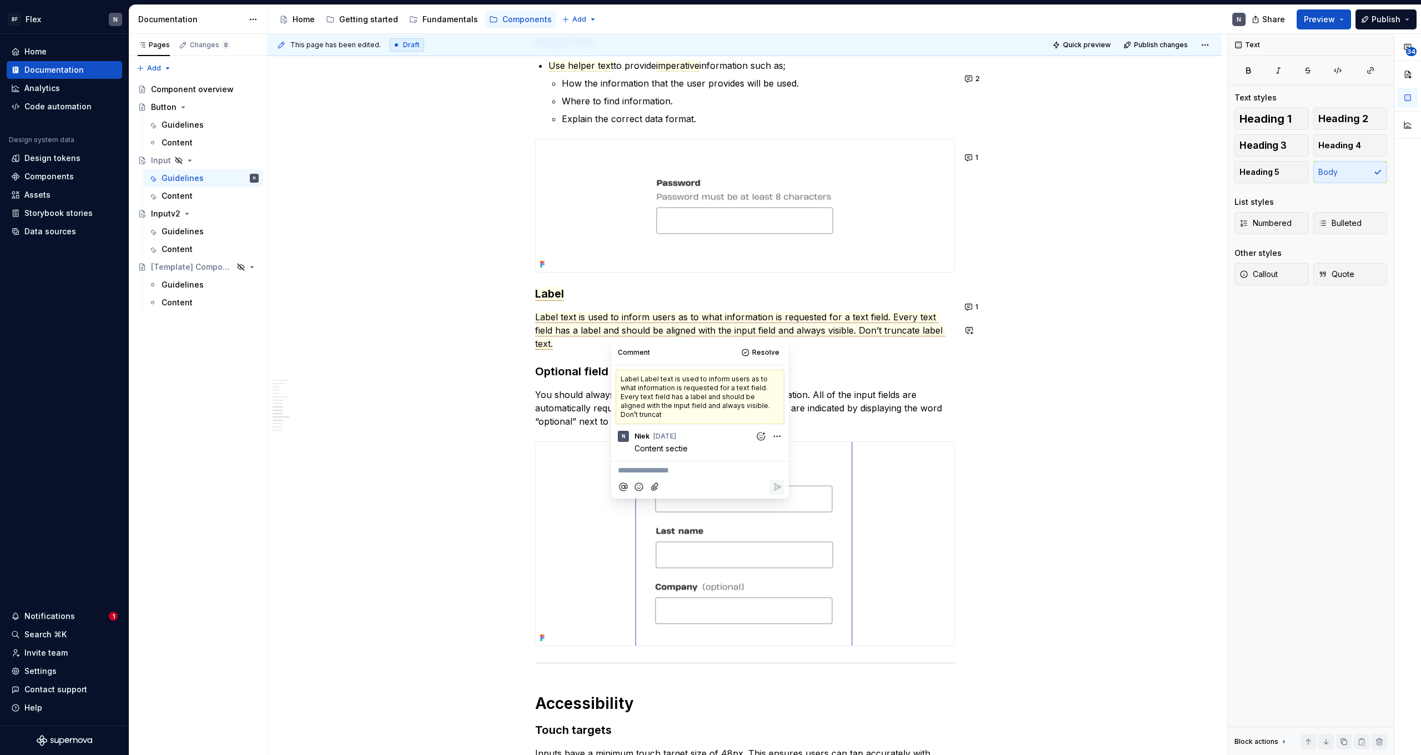
click at [567, 416] on p "You should always only ask users for the necessary information. All of the inpu…" at bounding box center [745, 408] width 420 height 40
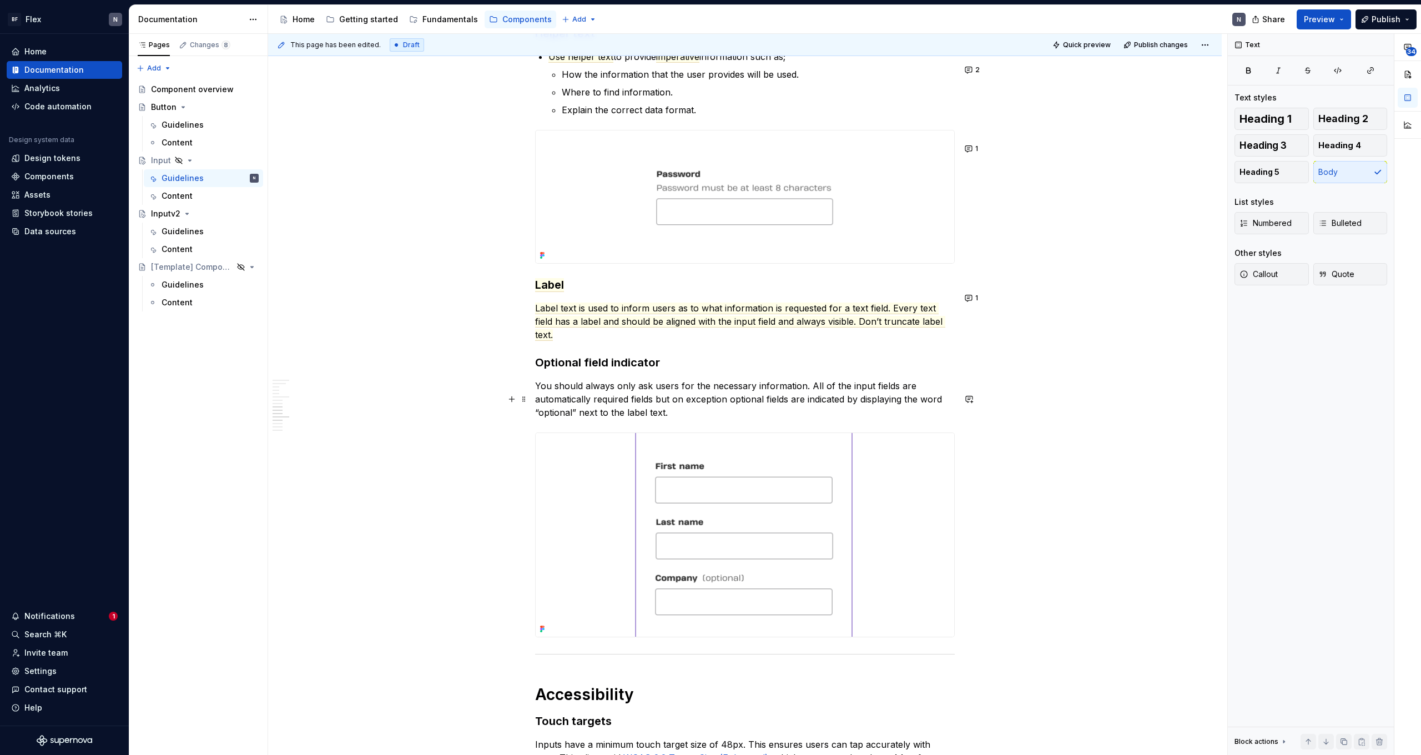
scroll to position [1509, 0]
click at [763, 419] on p "You should always only ask users for the necessary information. All of the inpu…" at bounding box center [745, 399] width 420 height 40
type textarea "*"
drag, startPoint x: 812, startPoint y: 399, endPoint x: 656, endPoint y: 414, distance: 157.2
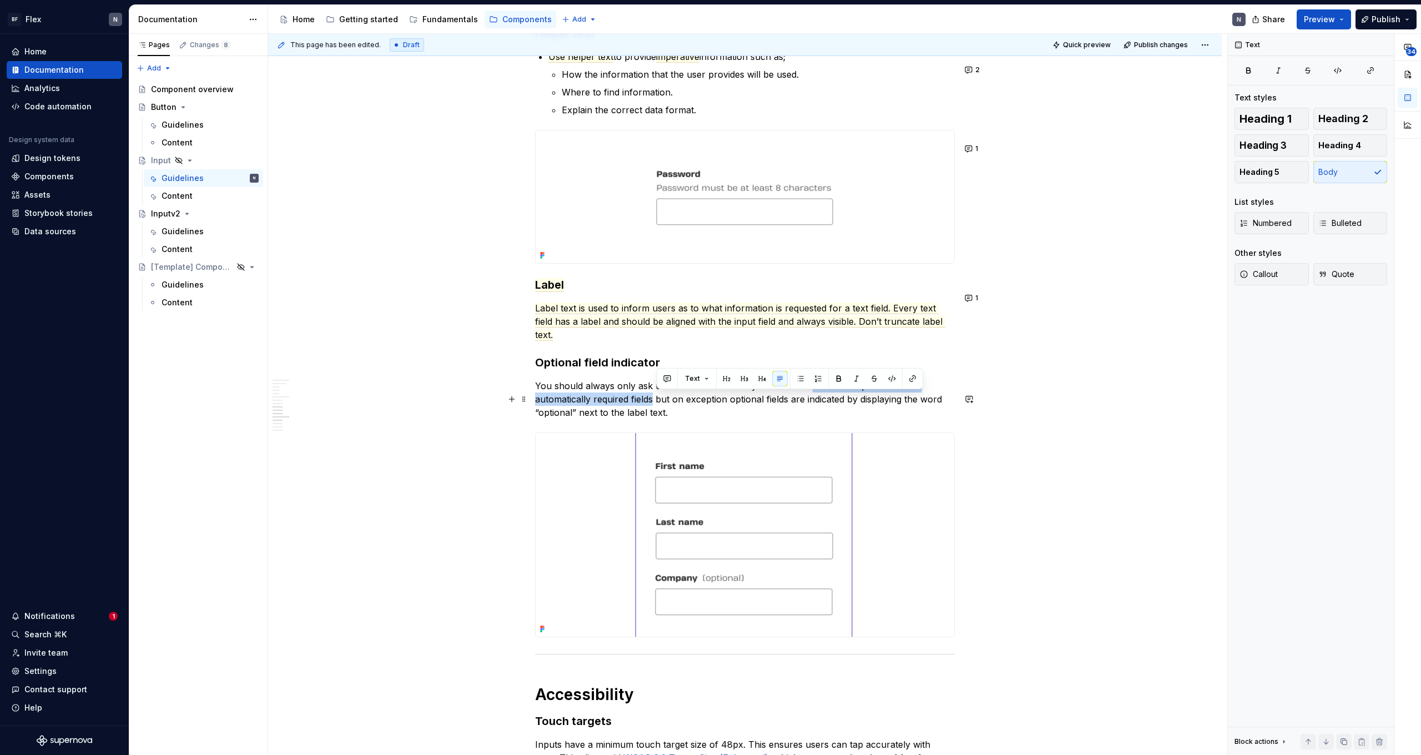
click at [656, 414] on p "You should always only ask users for the necessary information. All of the inpu…" at bounding box center [745, 399] width 420 height 40
click at [668, 378] on button "button" at bounding box center [667, 379] width 16 height 16
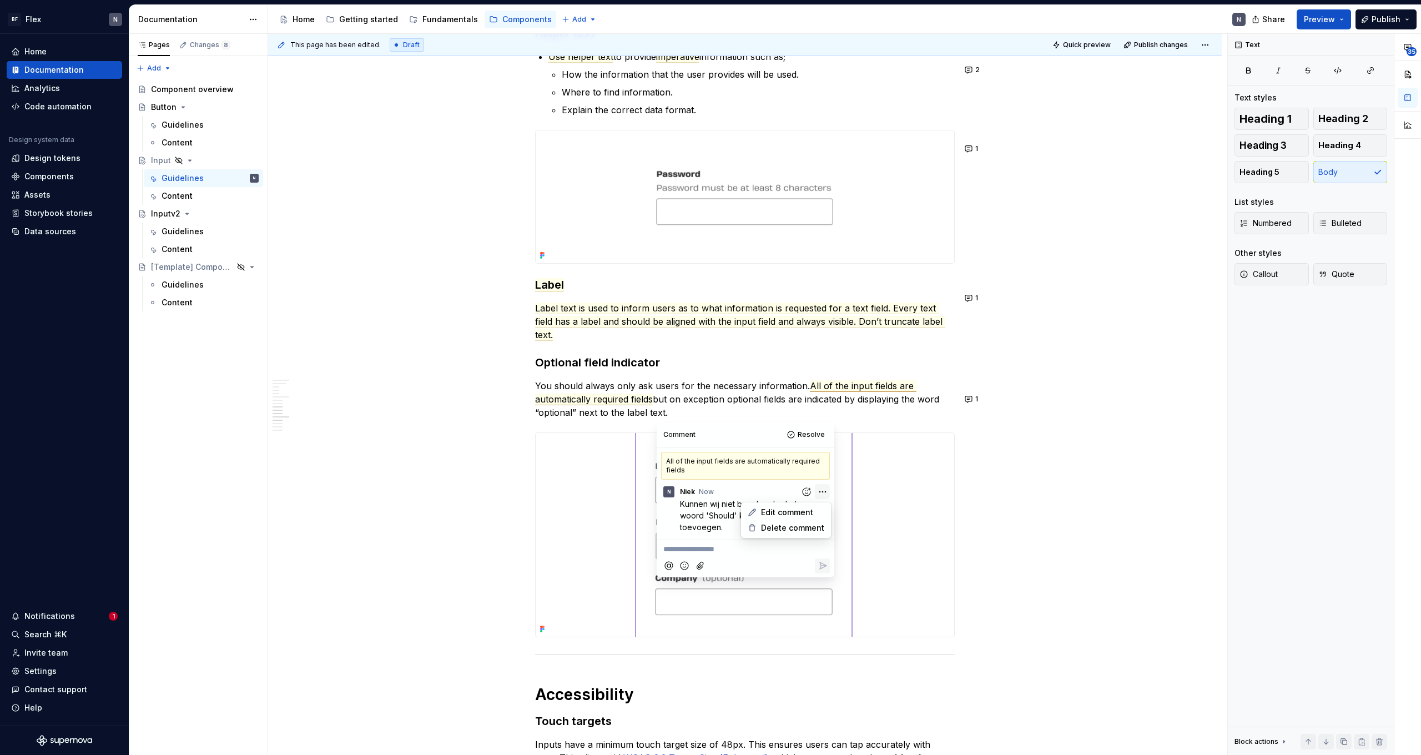
click at [818, 491] on html "BF Flex N Home Documentation Analytics Code automation Design system data Desig…" at bounding box center [710, 377] width 1421 height 755
click at [811, 512] on span "Edit comment" at bounding box center [787, 512] width 52 height 11
click at [734, 523] on p "Kunnen wij niet bepalen dus het woord 'Should' kunnen we toevoegen." at bounding box center [748, 515] width 137 height 35
drag, startPoint x: 768, startPoint y: 504, endPoint x: 770, endPoint y: 512, distance: 8.6
click at [769, 506] on span "Kunnen wij niet bepalen dus het woord 'Should' kunnen we toevoegen." at bounding box center [739, 515] width 119 height 33
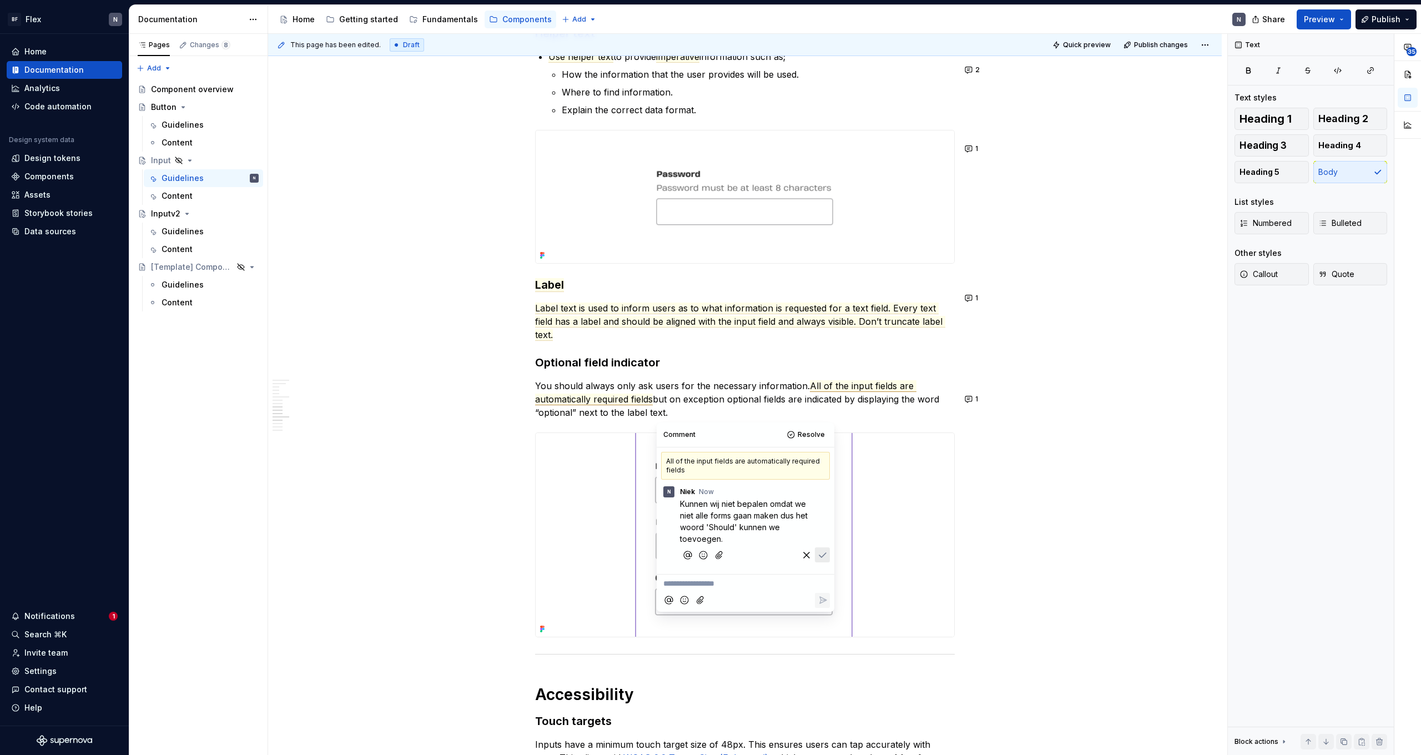
click at [755, 537] on p "Kunnen wij niet bepalen omdat we niet alle forms gaan maken dus het woord 'Shou…" at bounding box center [748, 521] width 137 height 47
click at [732, 530] on span "Kunnen wij niet bepalen omdat we niet alle forms gaan maken dus het woord 'Shou…" at bounding box center [745, 521] width 130 height 44
click at [732, 538] on p "Kunnen wij niet bepalen omdat we niet alle forms gaan maken dus het woord 'Shou…" at bounding box center [748, 521] width 137 height 47
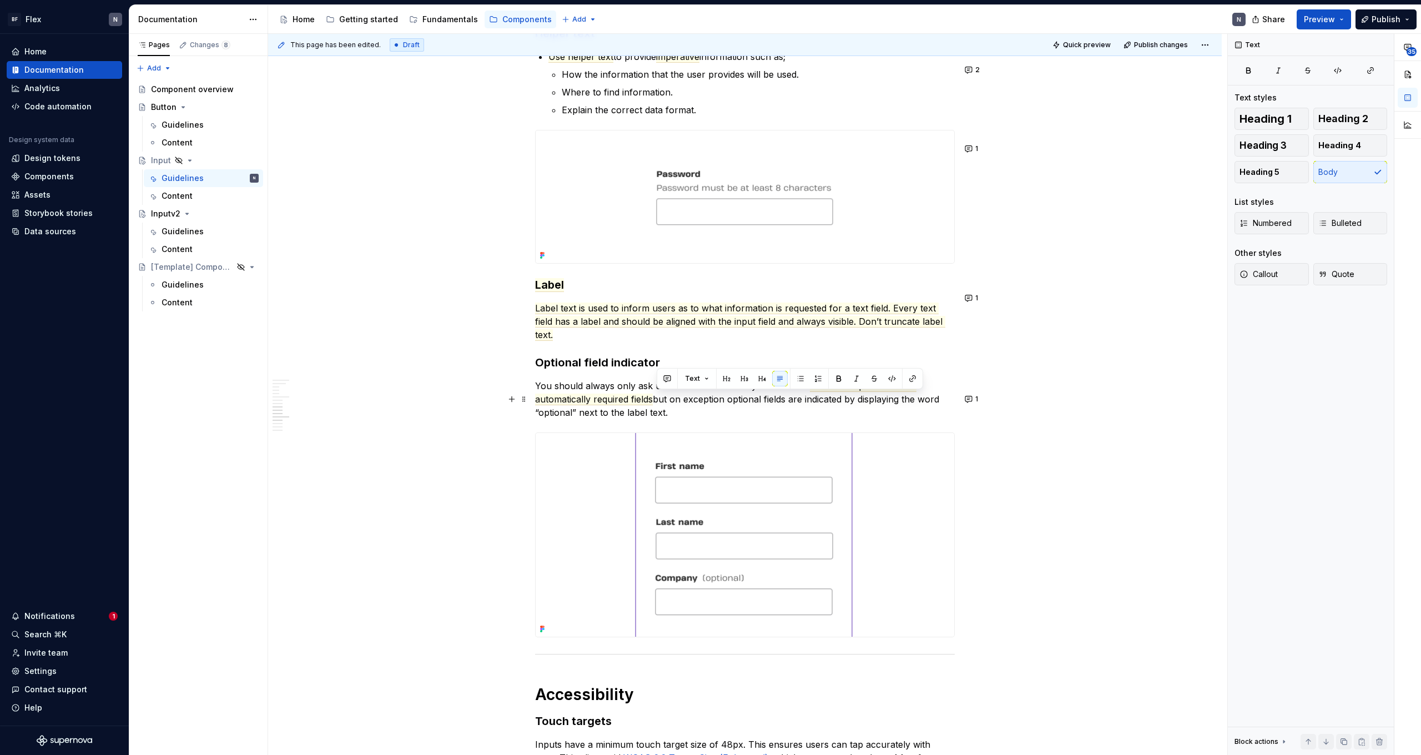
drag, startPoint x: 809, startPoint y: 396, endPoint x: 656, endPoint y: 413, distance: 154.2
click at [656, 413] on p "You should always only ask users for the necessary information. All of the inpu…" at bounding box center [745, 399] width 420 height 40
copy p "All of the input fields are automatically required fields"
click at [978, 398] on span "1" at bounding box center [976, 399] width 3 height 9
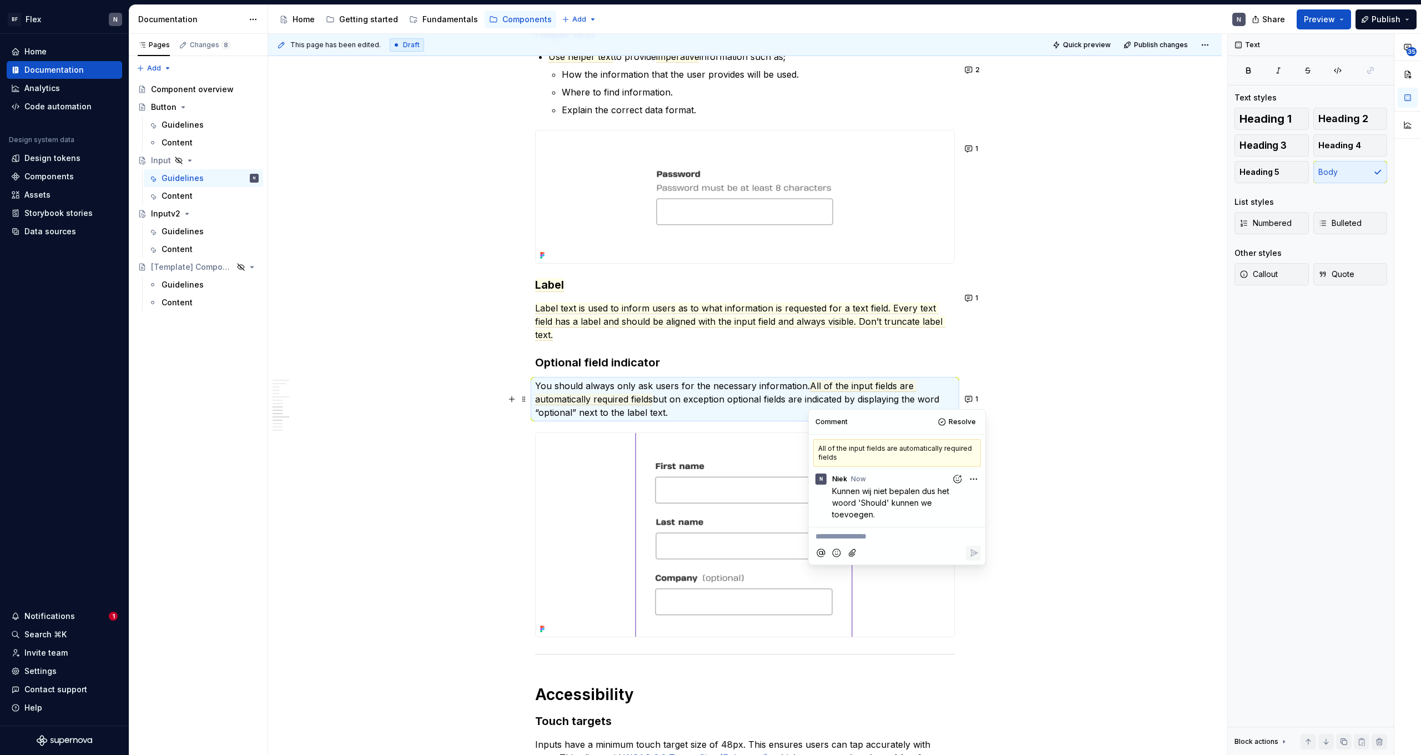
click at [971, 479] on html "BF Flex N Home Documentation Analytics Code automation Design system data Desig…" at bounding box center [710, 377] width 1421 height 755
click at [964, 506] on div "Edit comment" at bounding box center [936, 500] width 85 height 16
drag, startPoint x: 883, startPoint y: 539, endPoint x: 911, endPoint y: 531, distance: 29.5
click at [910, 529] on span "All of the input fields are automatically required fields" at bounding box center [883, 533] width 103 height 21
drag, startPoint x: 910, startPoint y: 530, endPoint x: 964, endPoint y: 527, distance: 53.9
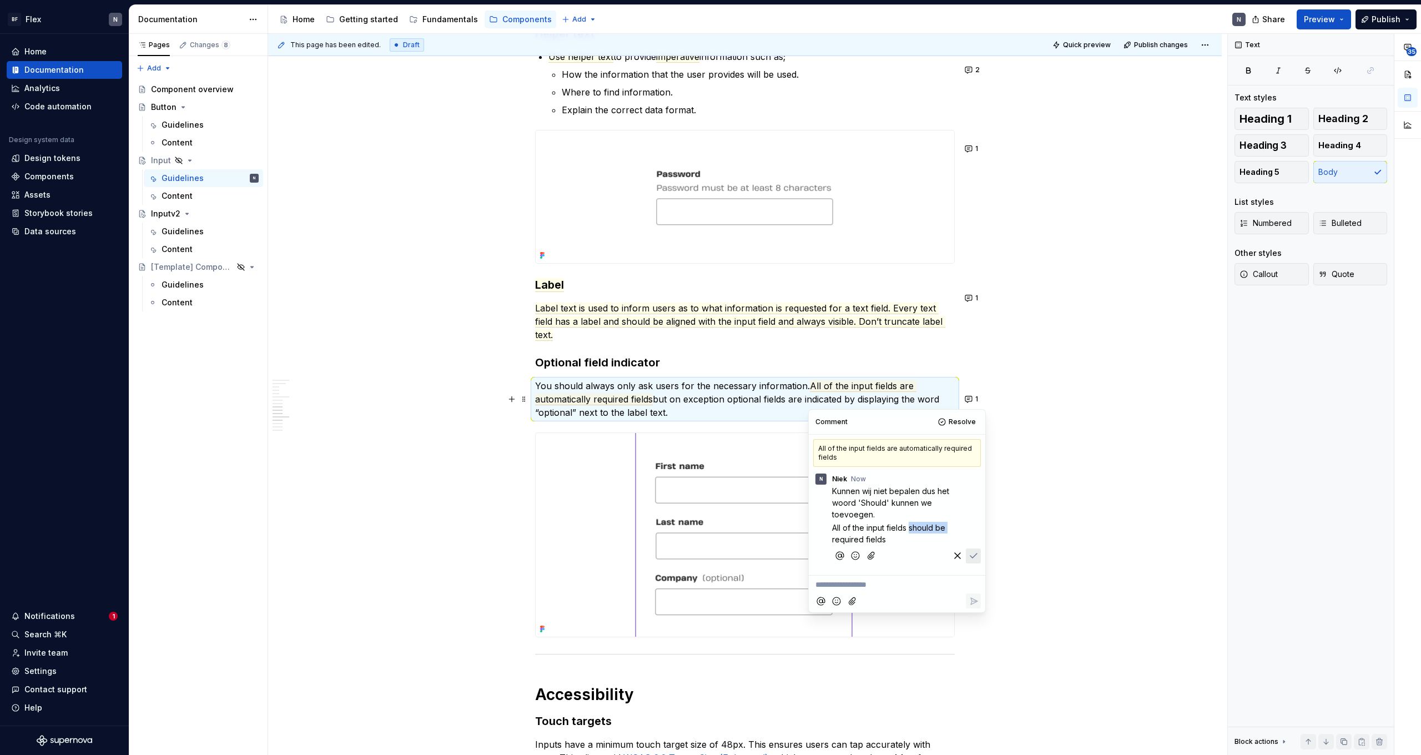
click at [964, 527] on p "All of the input fields should be required fields" at bounding box center [899, 533] width 135 height 23
click at [975, 556] on icon "Save" at bounding box center [973, 555] width 7 height 4
click at [974, 475] on html "BF Flex N Home Documentation Analytics Code automation Design system data Desig…" at bounding box center [710, 377] width 1421 height 755
click at [969, 499] on div "Edit comment" at bounding box center [936, 500] width 85 height 16
click at [900, 517] on p "Kunnen wij niet bepalen dus het woord 'Should' kunnen we toevoegen." at bounding box center [899, 502] width 135 height 35
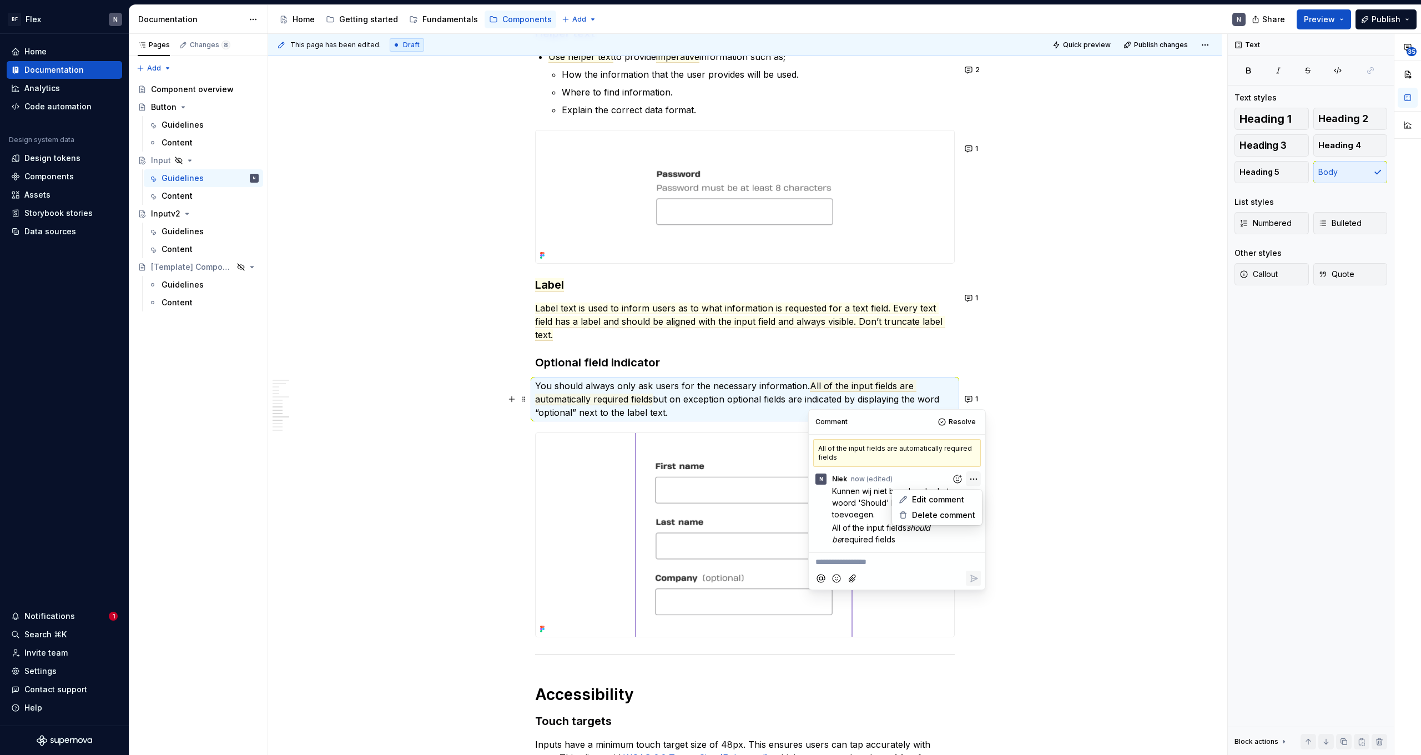
click at [972, 481] on html "BF Flex N Home Documentation Analytics Code automation Design system data Desig…" at bounding box center [710, 377] width 1421 height 755
click at [963, 498] on div "Edit comment" at bounding box center [936, 500] width 85 height 16
click at [903, 513] on p "Kunnen wij niet bepalen dus het woord 'Should' kunnen we toevoegen." at bounding box center [899, 502] width 135 height 35
click at [971, 570] on icon "Save" at bounding box center [973, 569] width 7 height 4
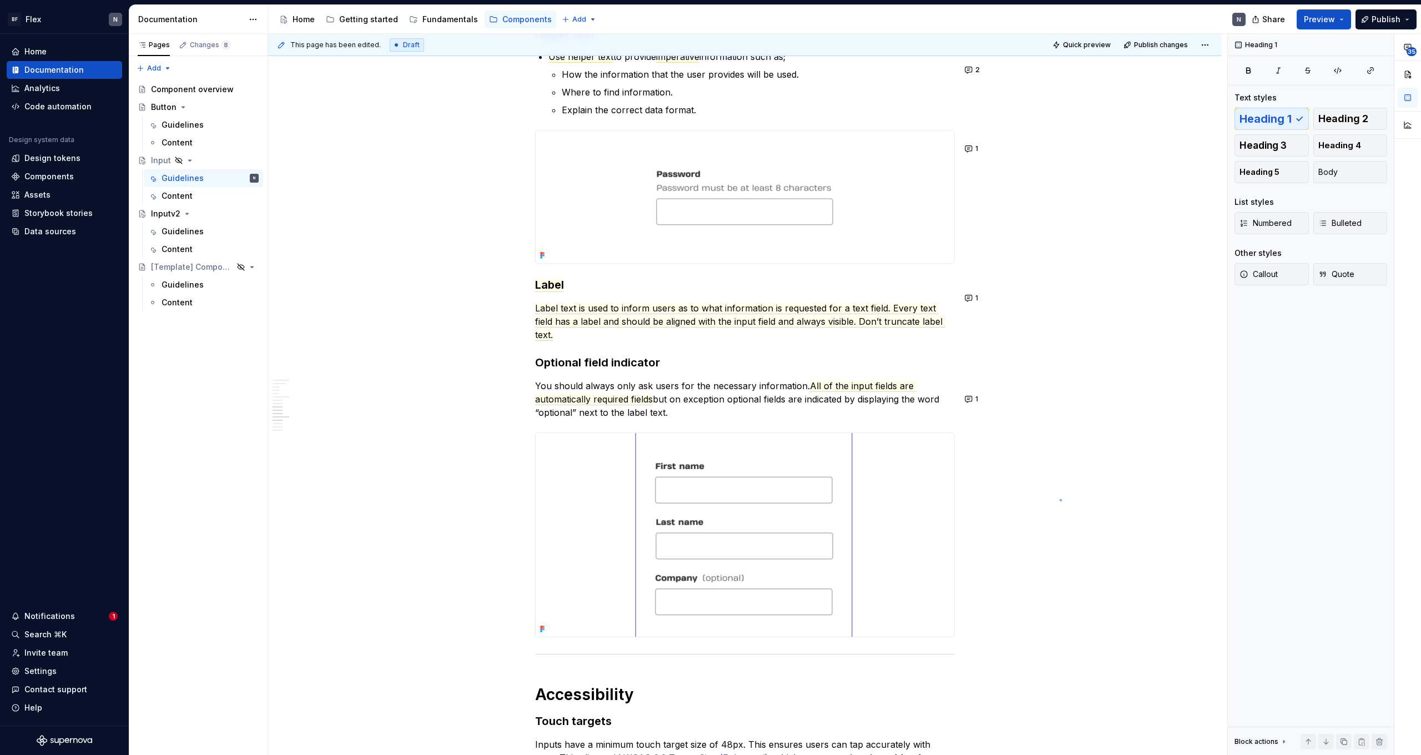
drag, startPoint x: 1060, startPoint y: 499, endPoint x: 1020, endPoint y: 499, distance: 40.0
click at [1060, 499] on div "This page has been edited. Draft Quick preview Publish changes Hidden page Inpu…" at bounding box center [747, 395] width 959 height 722
click at [748, 411] on p "You should always only ask users for the necessary information. All of the inpu…" at bounding box center [745, 399] width 420 height 40
click at [749, 419] on p "You should always only ask users for the necessary information. All of the inpu…" at bounding box center [745, 399] width 420 height 40
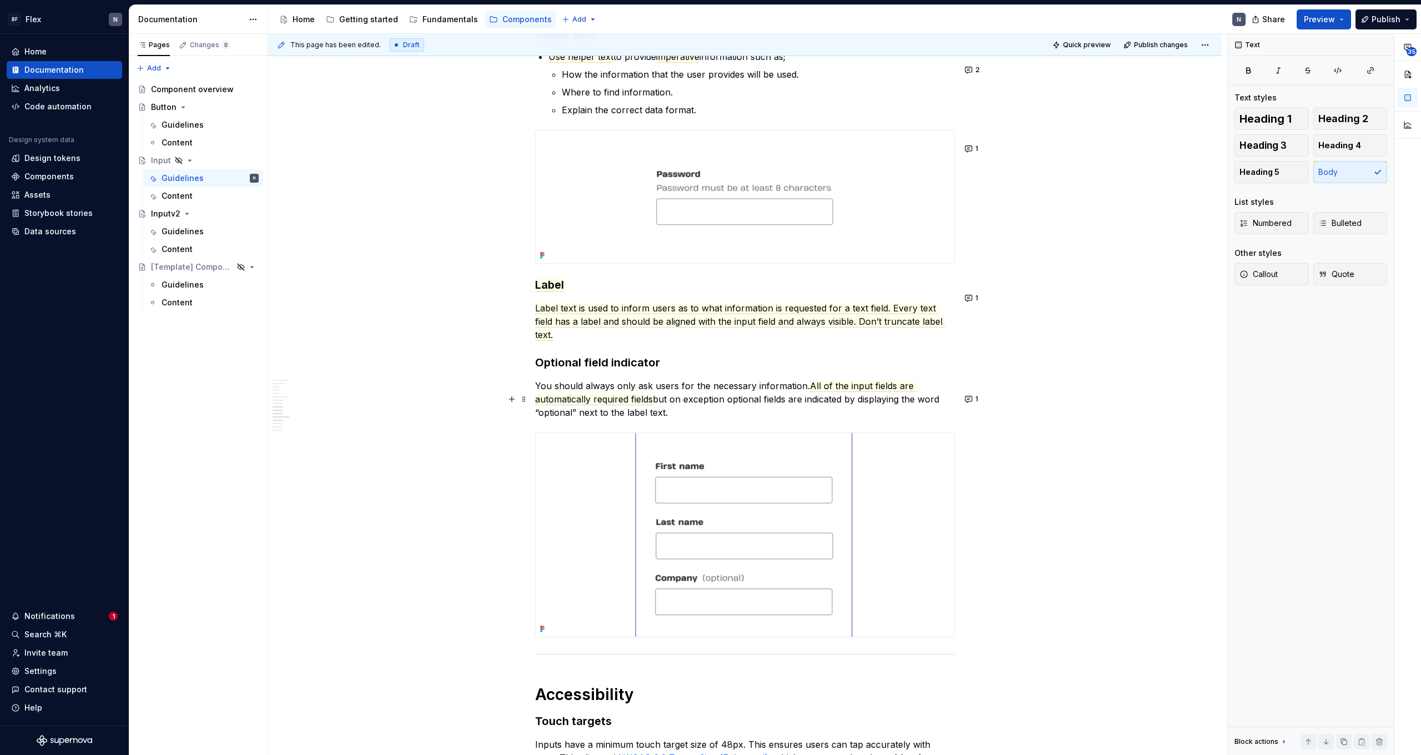
click at [749, 419] on p "You should always only ask users for the necessary information. All of the inpu…" at bounding box center [745, 399] width 420 height 40
click at [791, 419] on p "You should always only ask users for the necessary information. All of the inpu…" at bounding box center [745, 399] width 420 height 40
type textarea "*"
click at [677, 409] on p "You should always only ask users for the necessary information. All of the inpu…" at bounding box center [745, 399] width 420 height 40
click at [970, 398] on button "1" at bounding box center [972, 399] width 22 height 16
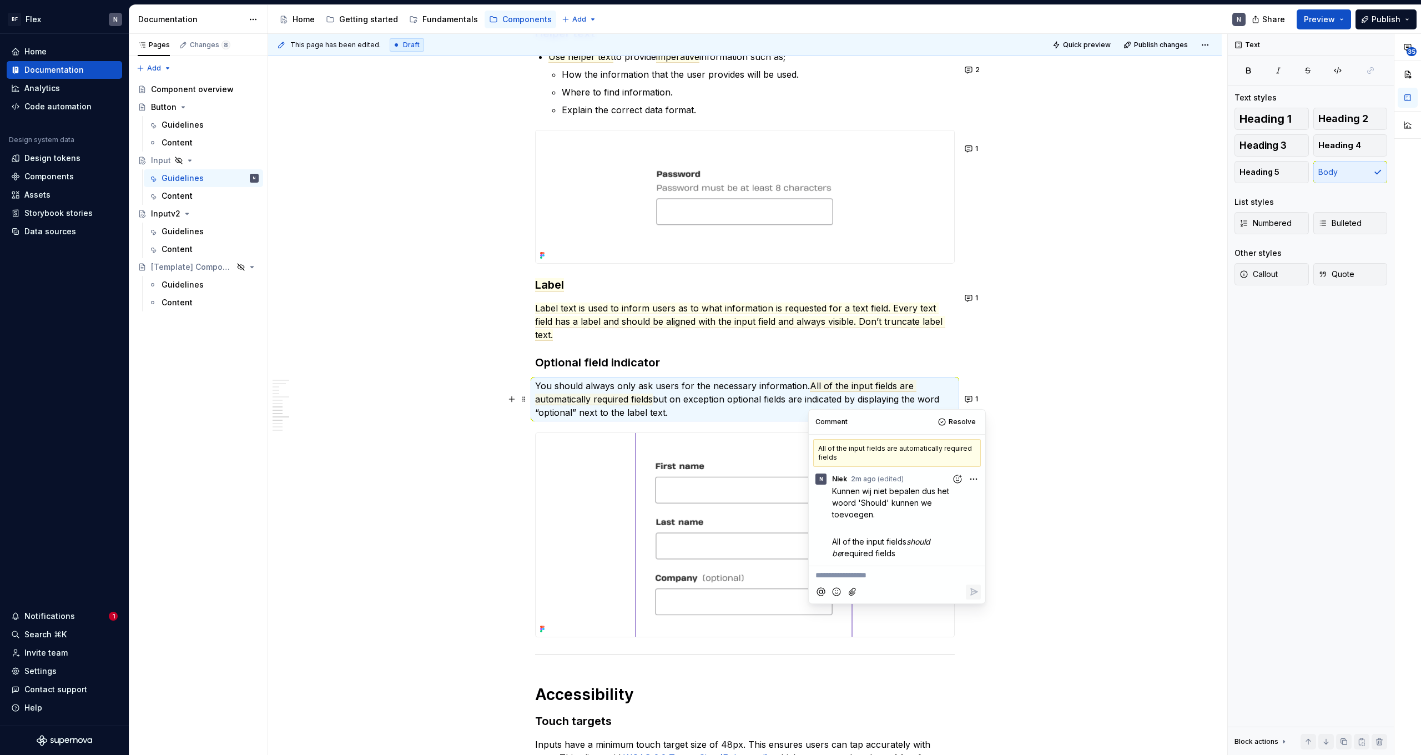
click at [868, 579] on p "**********" at bounding box center [896, 575] width 163 height 12
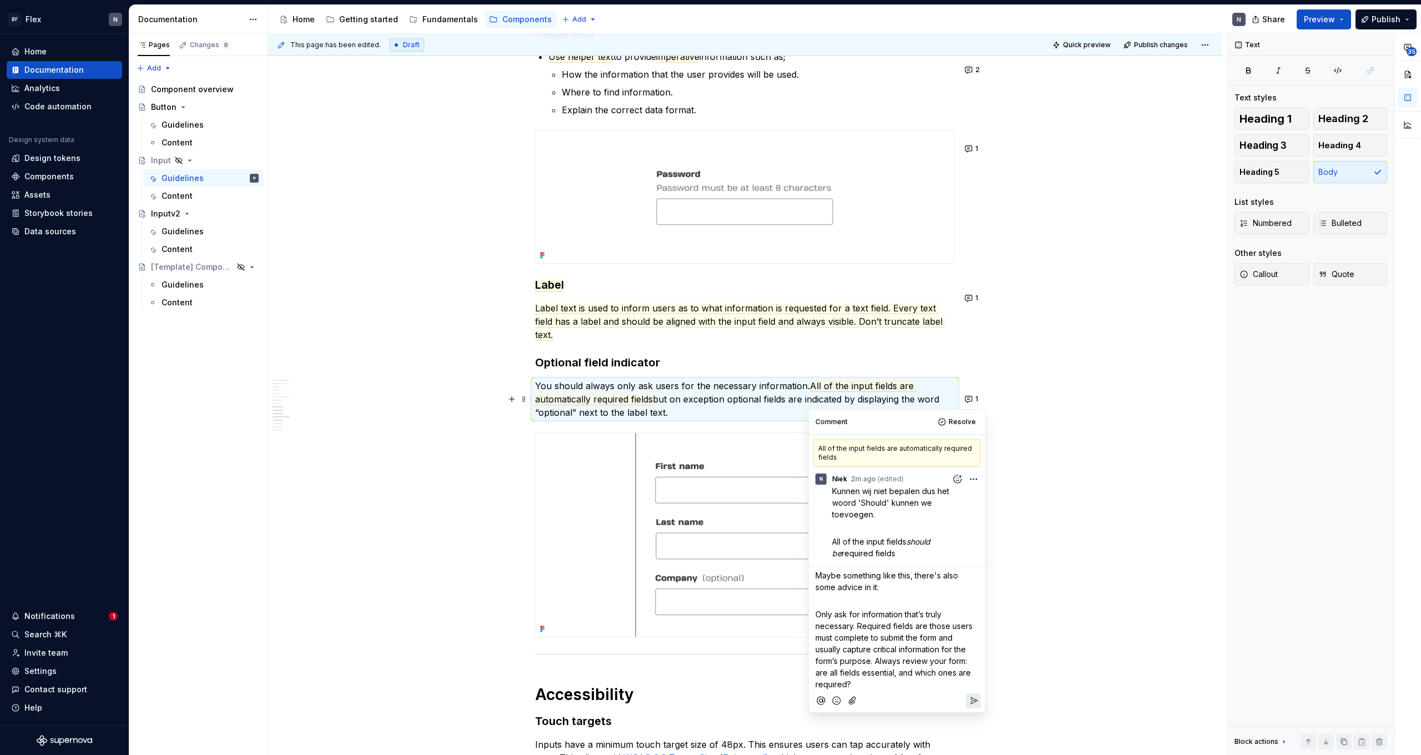
click at [861, 617] on span "Only ask for information that’s truly necessary. Required fields are those user…" at bounding box center [894, 648] width 159 height 79
click at [882, 651] on span "Only ask for information that’s truly necessary. Required fields are those user…" at bounding box center [894, 648] width 159 height 79
drag, startPoint x: 815, startPoint y: 611, endPoint x: 893, endPoint y: 679, distance: 103.1
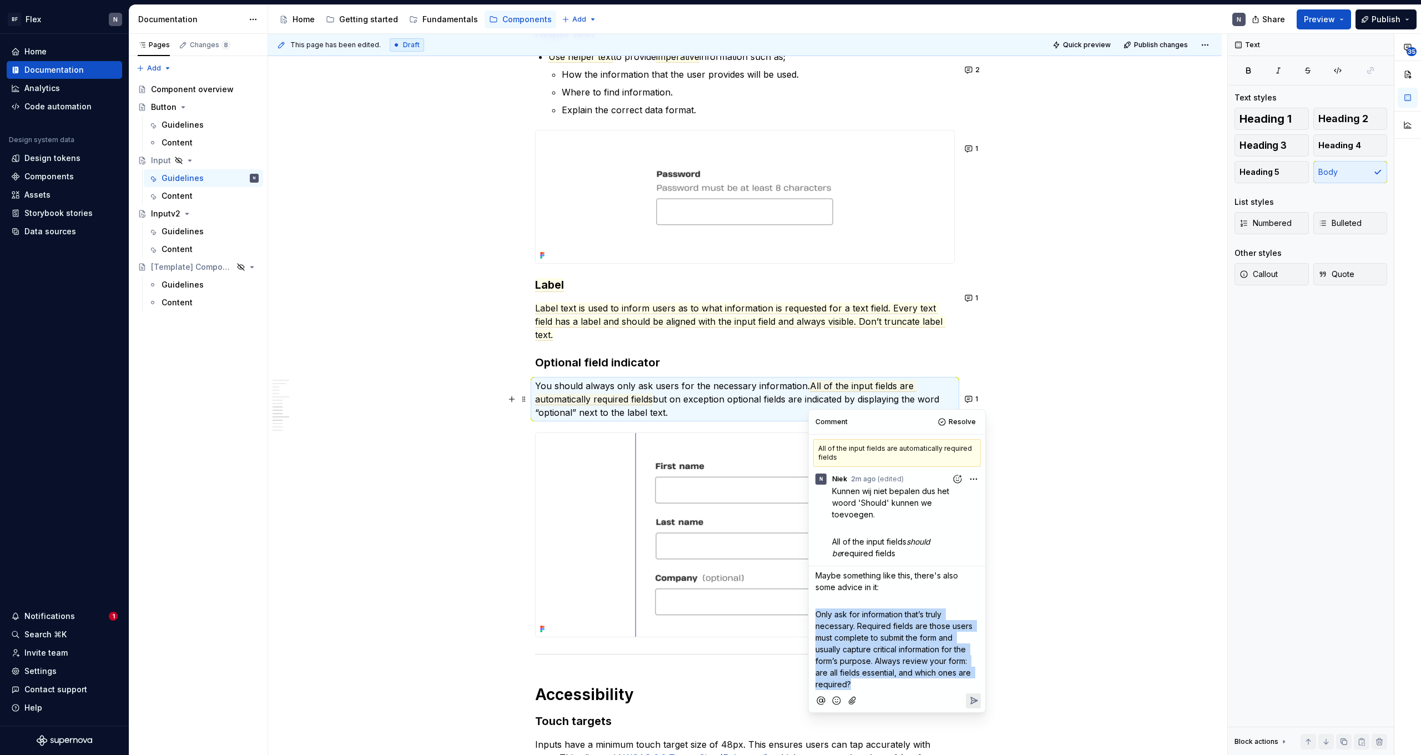
click at [893, 679] on p "Only ask for information that’s truly necessary. Required fields are those user…" at bounding box center [896, 649] width 163 height 82
click at [885, 678] on p "Only ask for information that’s truly necessary. Required fields are those user…" at bounding box center [896, 649] width 163 height 82
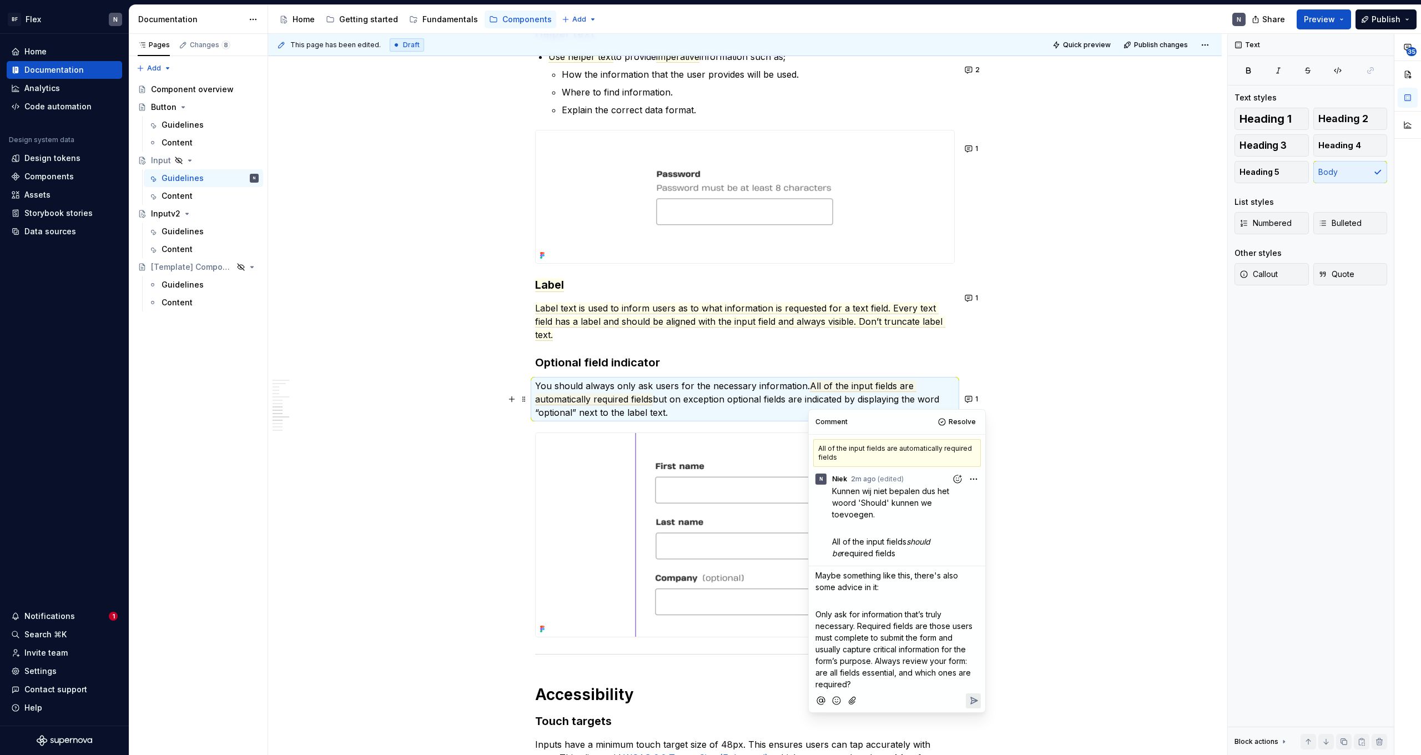
click at [881, 679] on p "Only ask for information that’s truly necessary. Required fields are those user…" at bounding box center [896, 649] width 163 height 82
click at [869, 641] on span "Only ask for information that’s truly necessary. Required fields are those user…" at bounding box center [894, 648] width 159 height 79
click at [876, 663] on span "Only ask for information that’s truly necessary. Required fields are those user…" at bounding box center [894, 648] width 159 height 79
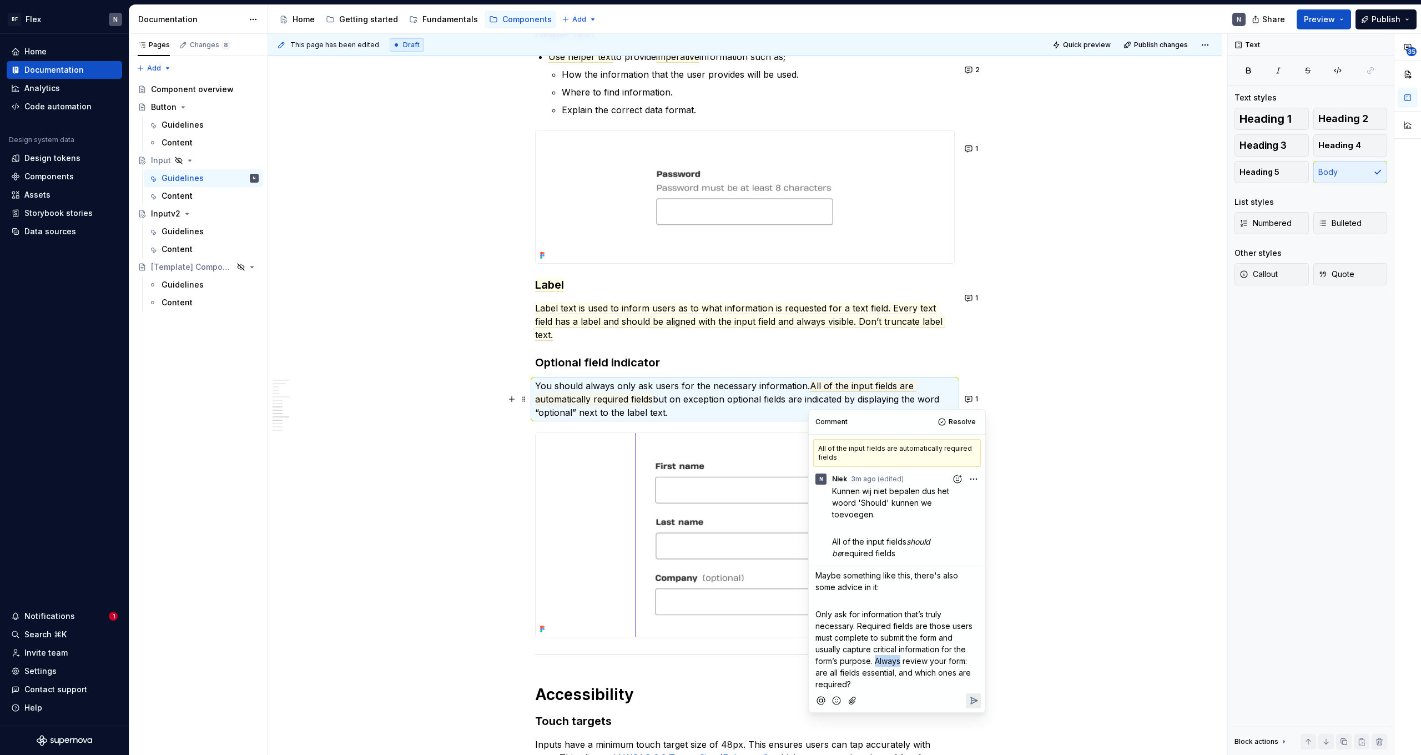
click at [876, 663] on span "Only ask for information that’s truly necessary. Required fields are those user…" at bounding box center [894, 648] width 159 height 79
click at [864, 674] on span "Only ask for information that’s truly necessary. Required fields are those user…" at bounding box center [894, 648] width 159 height 79
click at [862, 684] on p "Only ask for information that’s truly necessary. Required fields are those user…" at bounding box center [896, 649] width 163 height 82
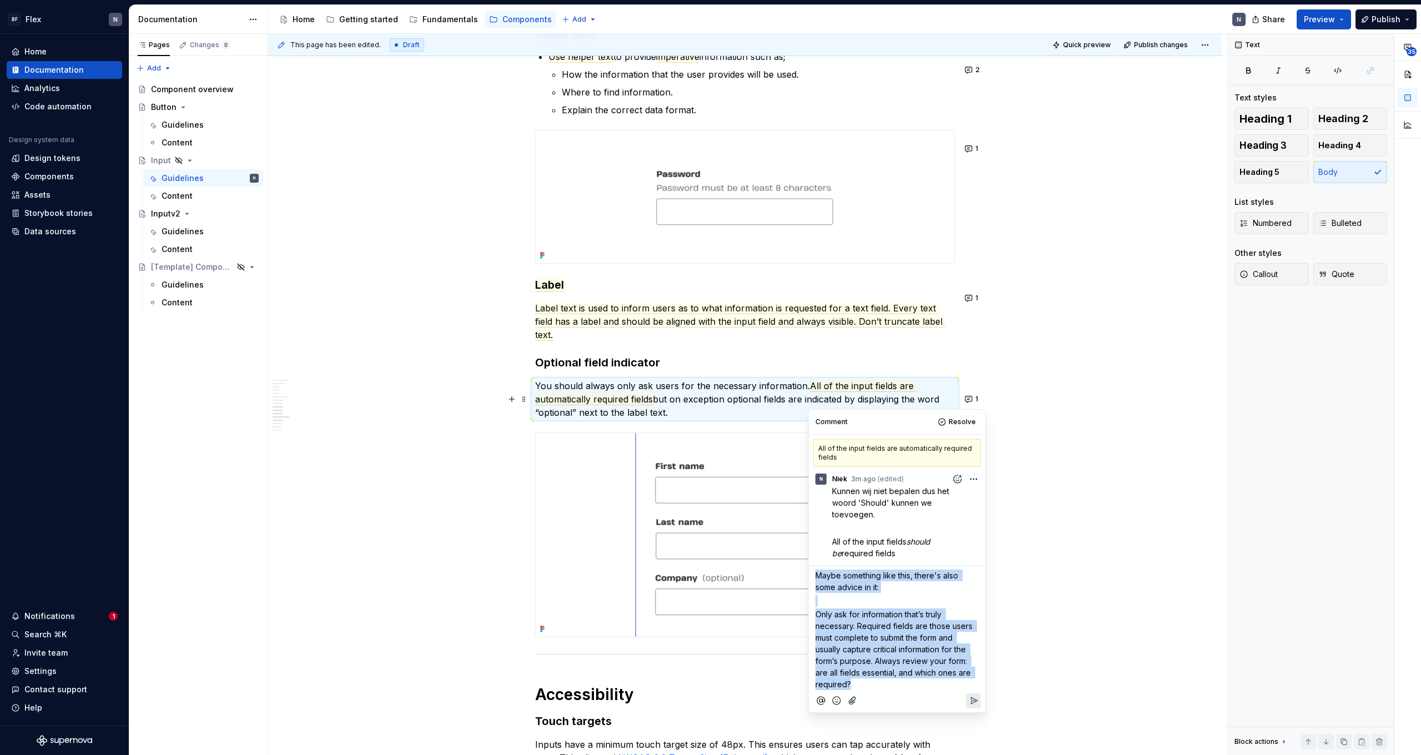
drag, startPoint x: 818, startPoint y: 576, endPoint x: 911, endPoint y: 682, distance: 141.2
click at [911, 682] on div "Maybe something like this, there's also some advice in it: ﻿ Only ask for infor…" at bounding box center [897, 628] width 168 height 124
copy div "Maybe something like this, there's also some advice in it: ﻿ Only ask for infor…"
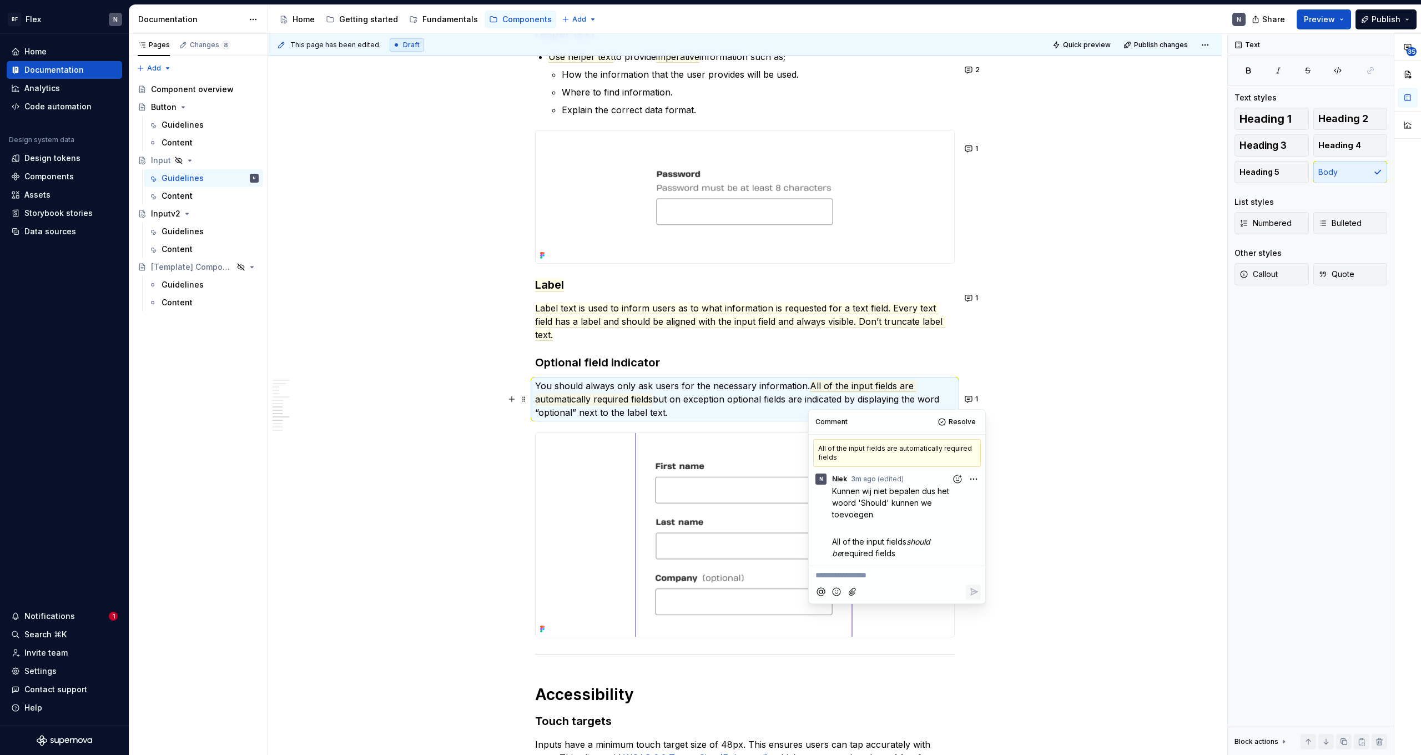
click at [1007, 439] on div "This page has been edited. Draft Quick preview Publish changes Hidden page Inpu…" at bounding box center [747, 395] width 959 height 722
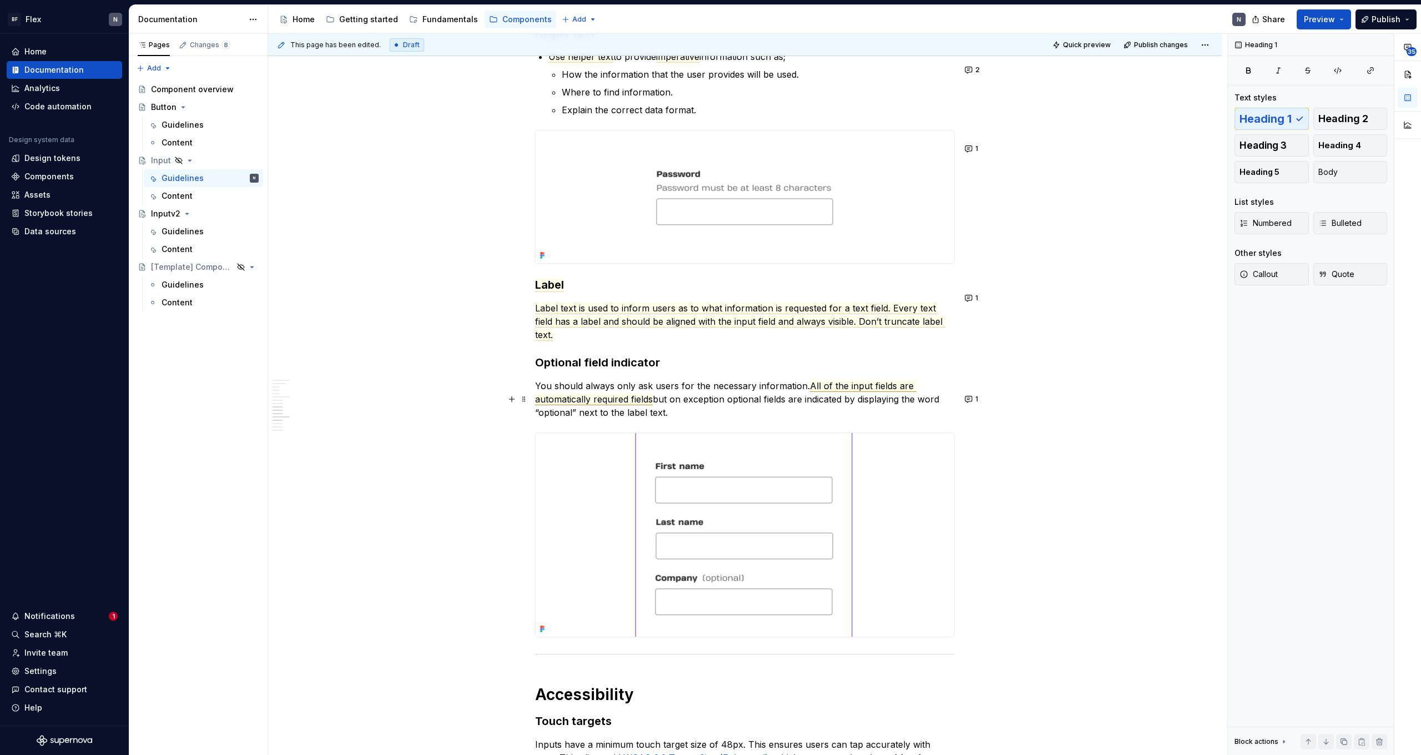
click at [844, 401] on span "All of the input fields are automatically required fields" at bounding box center [725, 392] width 381 height 25
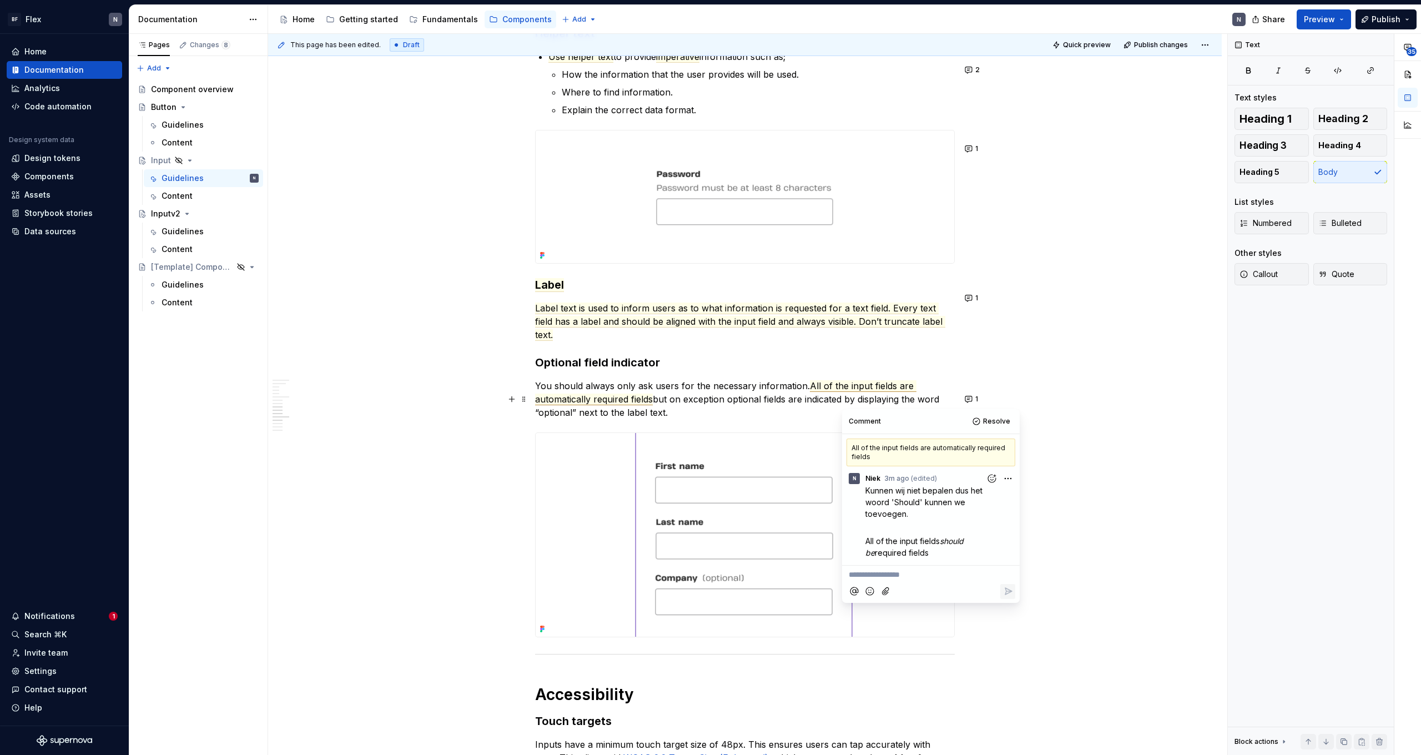
click at [638, 419] on p "You should always only ask users for the necessary information. All of the inpu…" at bounding box center [745, 399] width 420 height 40
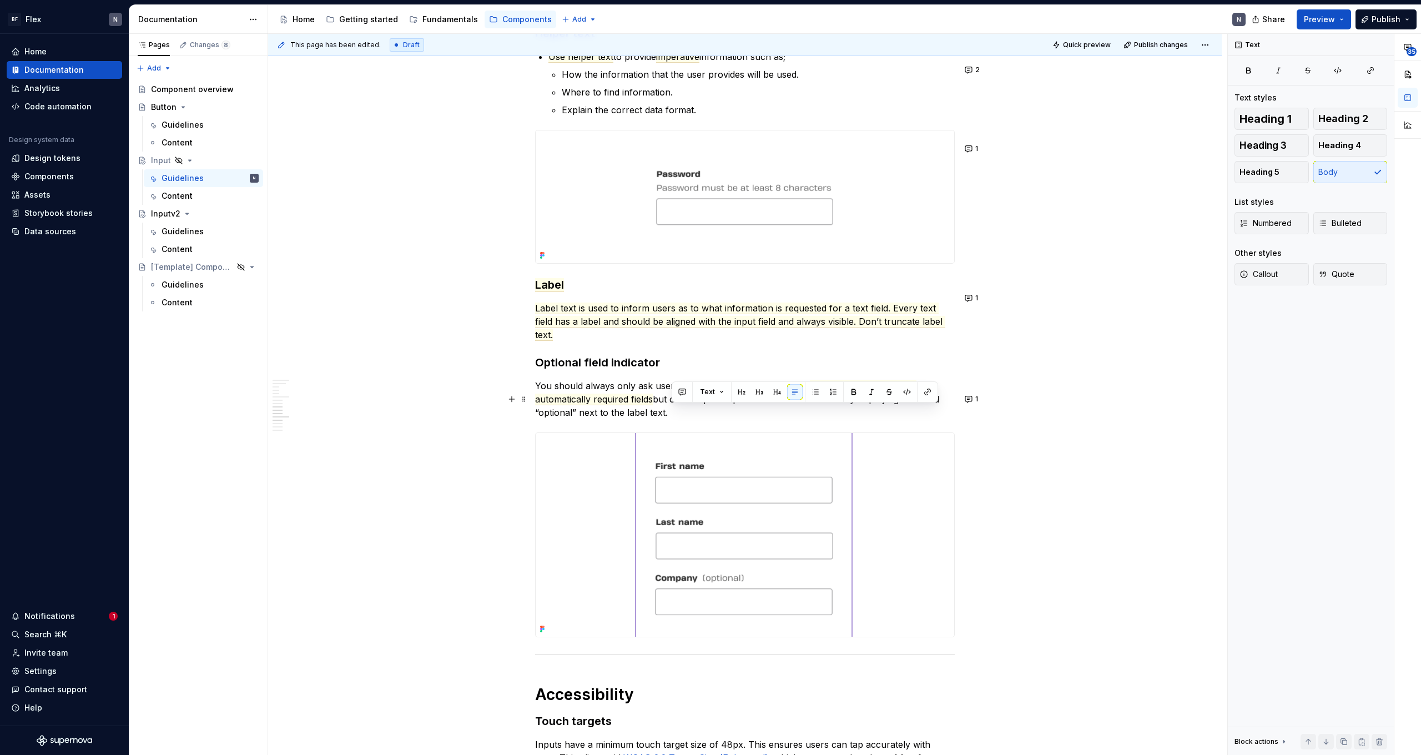
drag, startPoint x: 677, startPoint y: 413, endPoint x: 683, endPoint y: 428, distance: 16.0
click at [683, 419] on p "You should always only ask users for the necessary information. All of the inpu…" at bounding box center [745, 399] width 420 height 40
click at [969, 402] on button "1" at bounding box center [972, 399] width 22 height 16
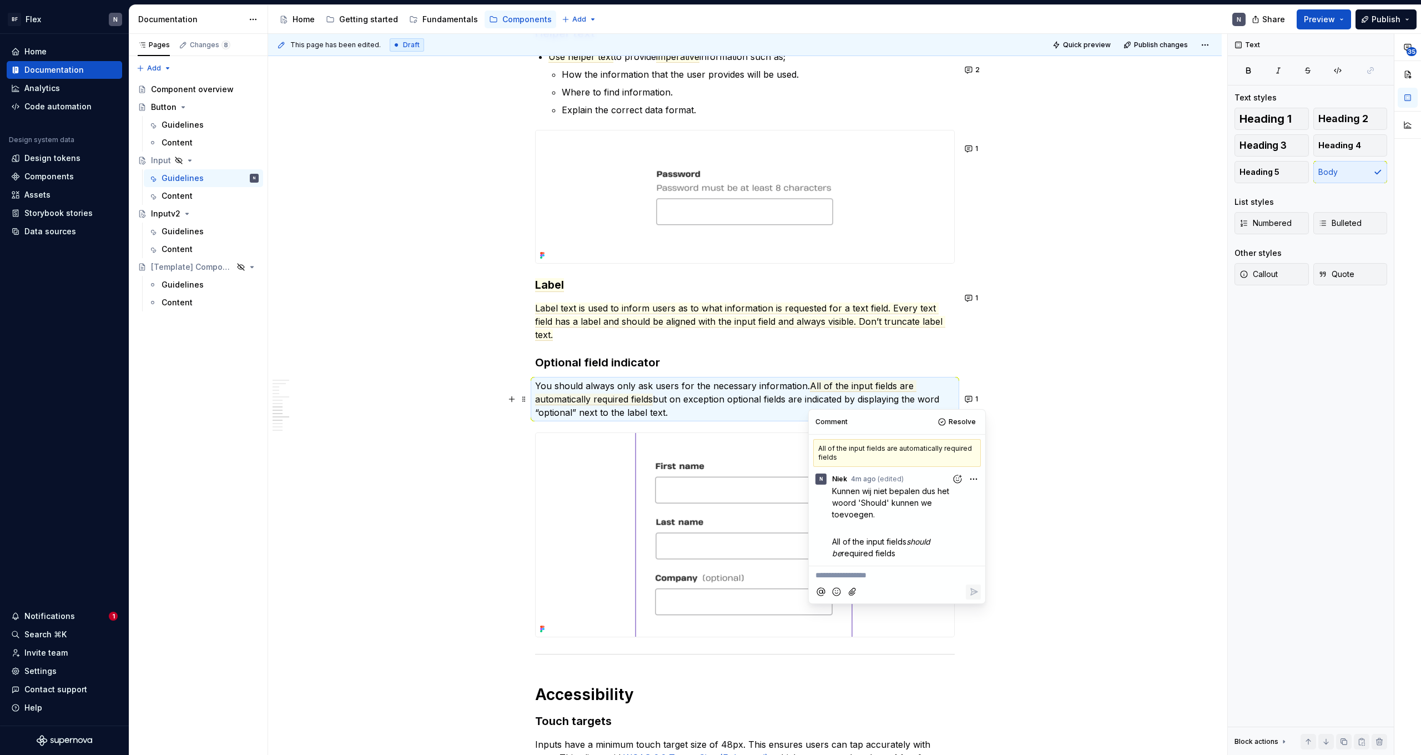
click at [880, 576] on p "**********" at bounding box center [896, 575] width 163 height 12
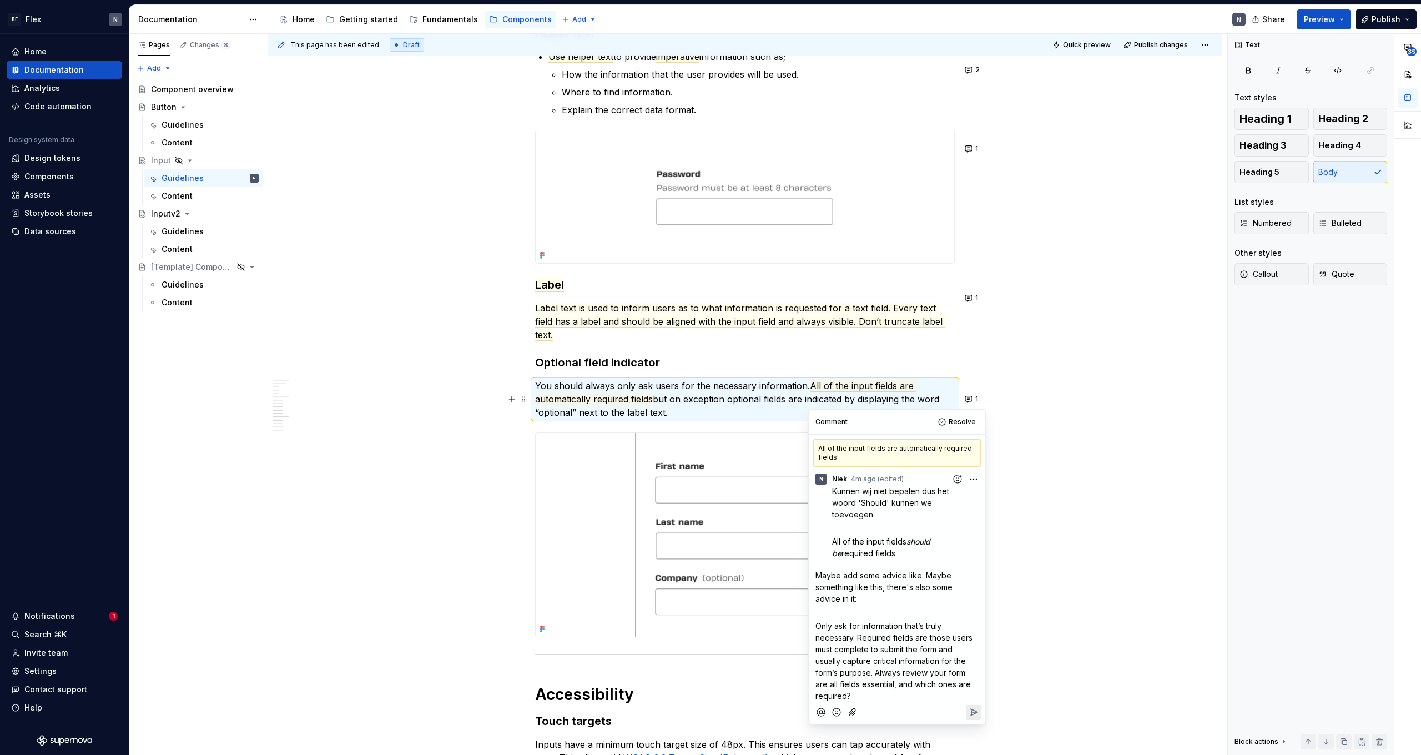
drag, startPoint x: 924, startPoint y: 577, endPoint x: 924, endPoint y: 592, distance: 15.0
click at [924, 592] on p "Maybe add some advice like: Maybe something like this, there's also some advice…" at bounding box center [896, 586] width 163 height 35
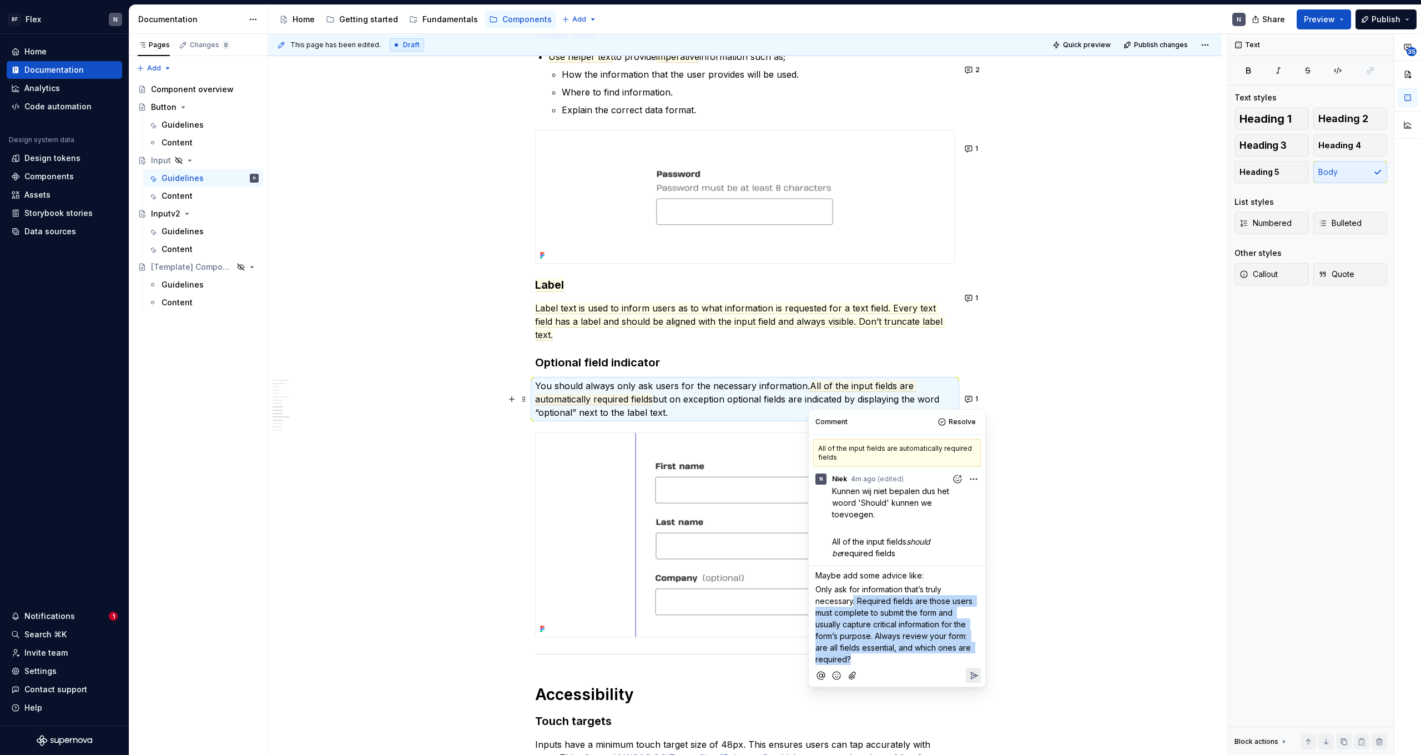
drag, startPoint x: 854, startPoint y: 602, endPoint x: 876, endPoint y: 659, distance: 61.8
click at [876, 659] on p "Only ask for information that’s truly necessary. Required fields are those user…" at bounding box center [896, 624] width 163 height 82
click at [837, 588] on span "Only ask for information that’s truly necessary. Required fields are those user…" at bounding box center [894, 623] width 159 height 79
drag, startPoint x: 856, startPoint y: 599, endPoint x: 793, endPoint y: 589, distance: 63.4
click at [793, 589] on body "BF Flex N Home Documentation Analytics Code automation Design system data Desig…" at bounding box center [710, 377] width 1421 height 755
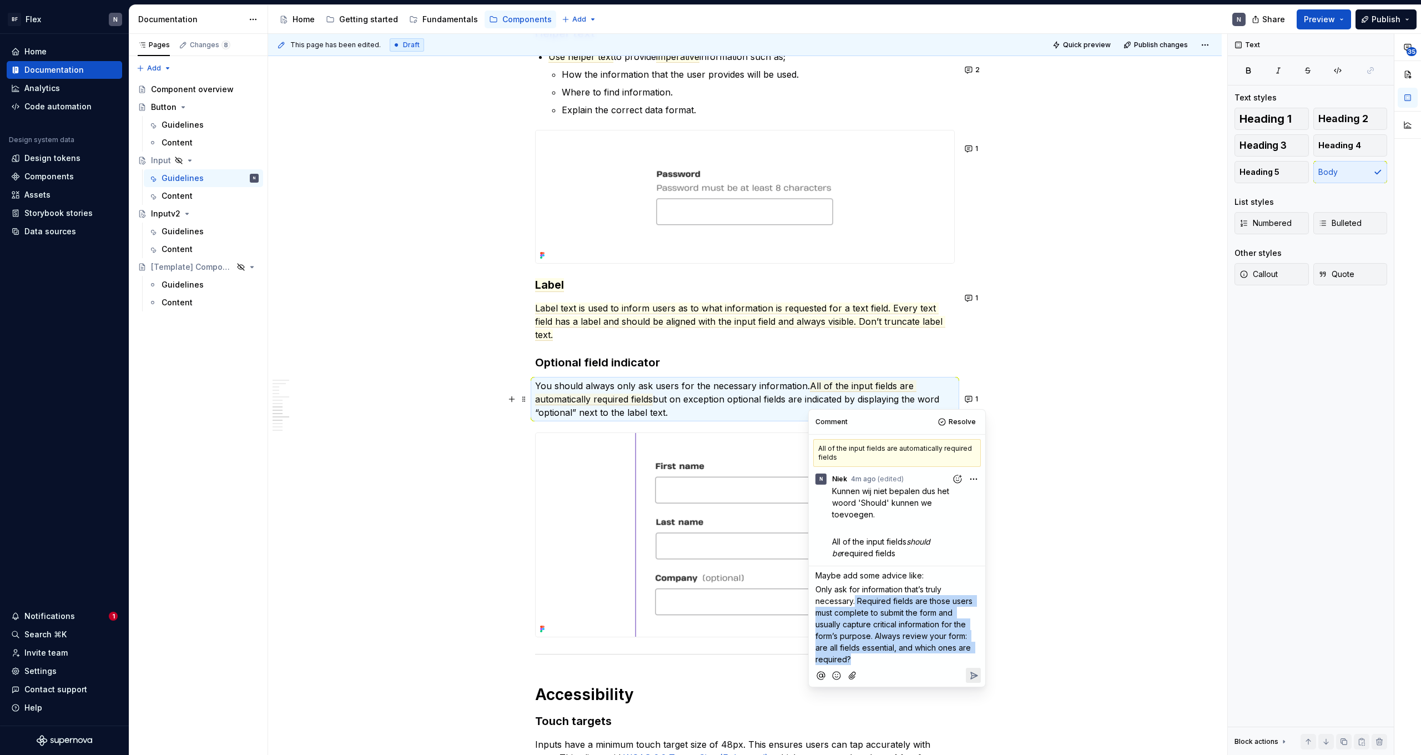
click at [858, 595] on p "Only ask for information that’s truly necessary. Required fields are those user…" at bounding box center [896, 624] width 163 height 82
click at [974, 679] on icon "Reply" at bounding box center [973, 675] width 11 height 11
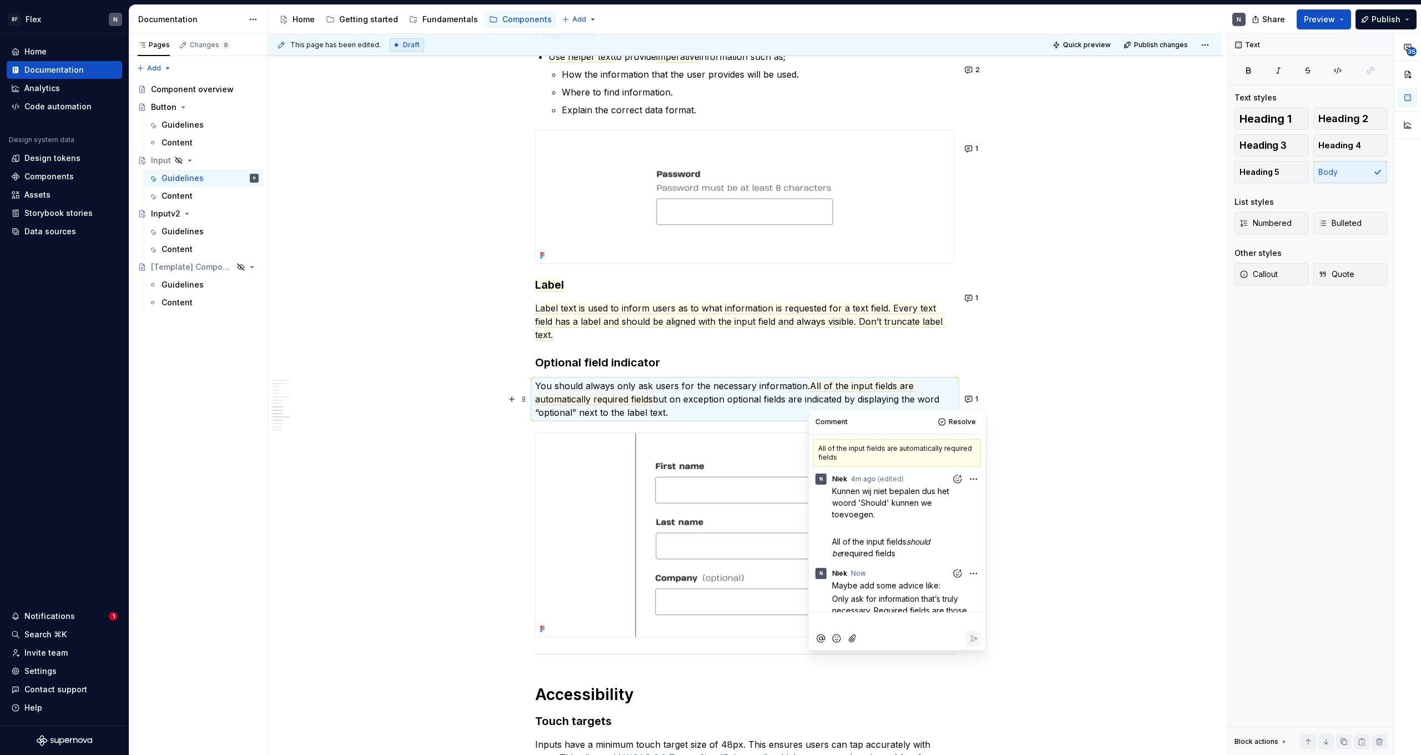
scroll to position [68, 0]
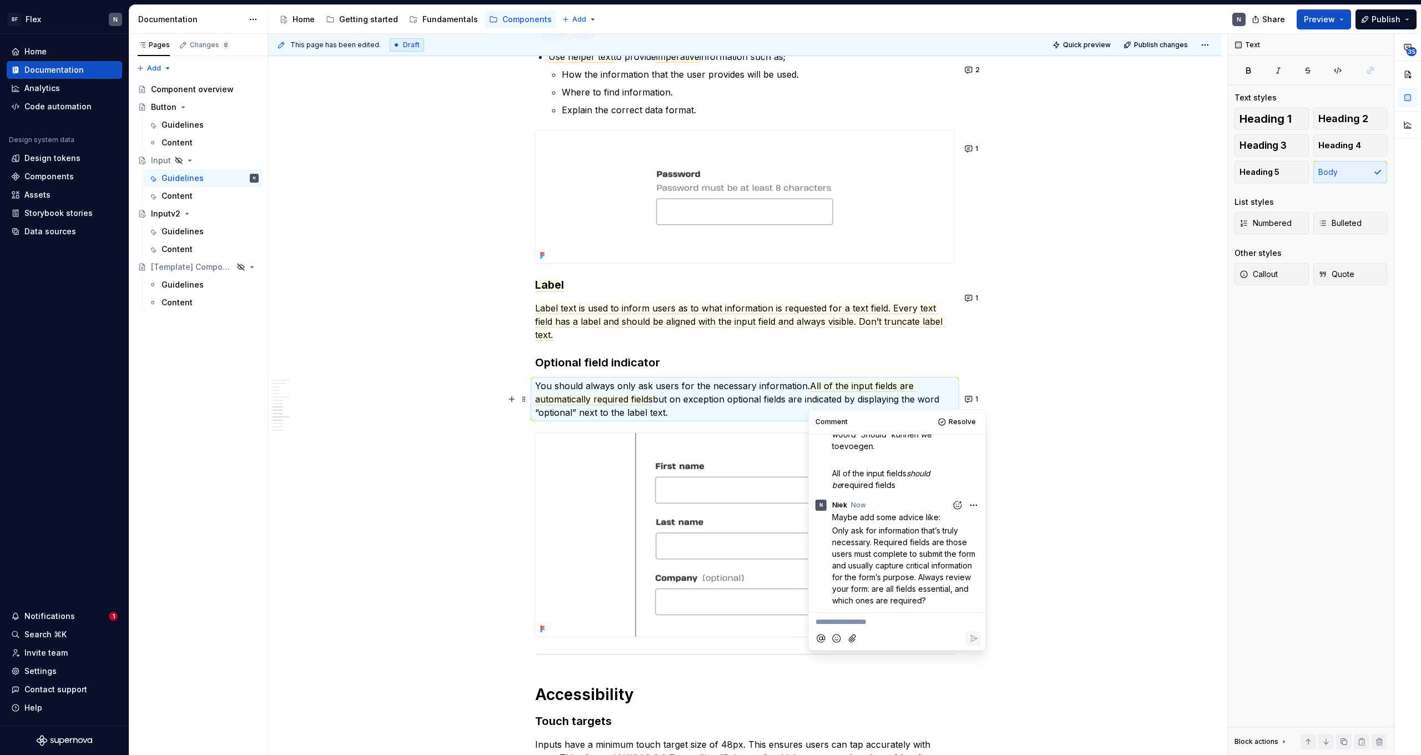
click at [1056, 573] on div "Usage Use the appropriate input type for the expected data. Variant Purpose Beh…" at bounding box center [745, 149] width 954 height 2931
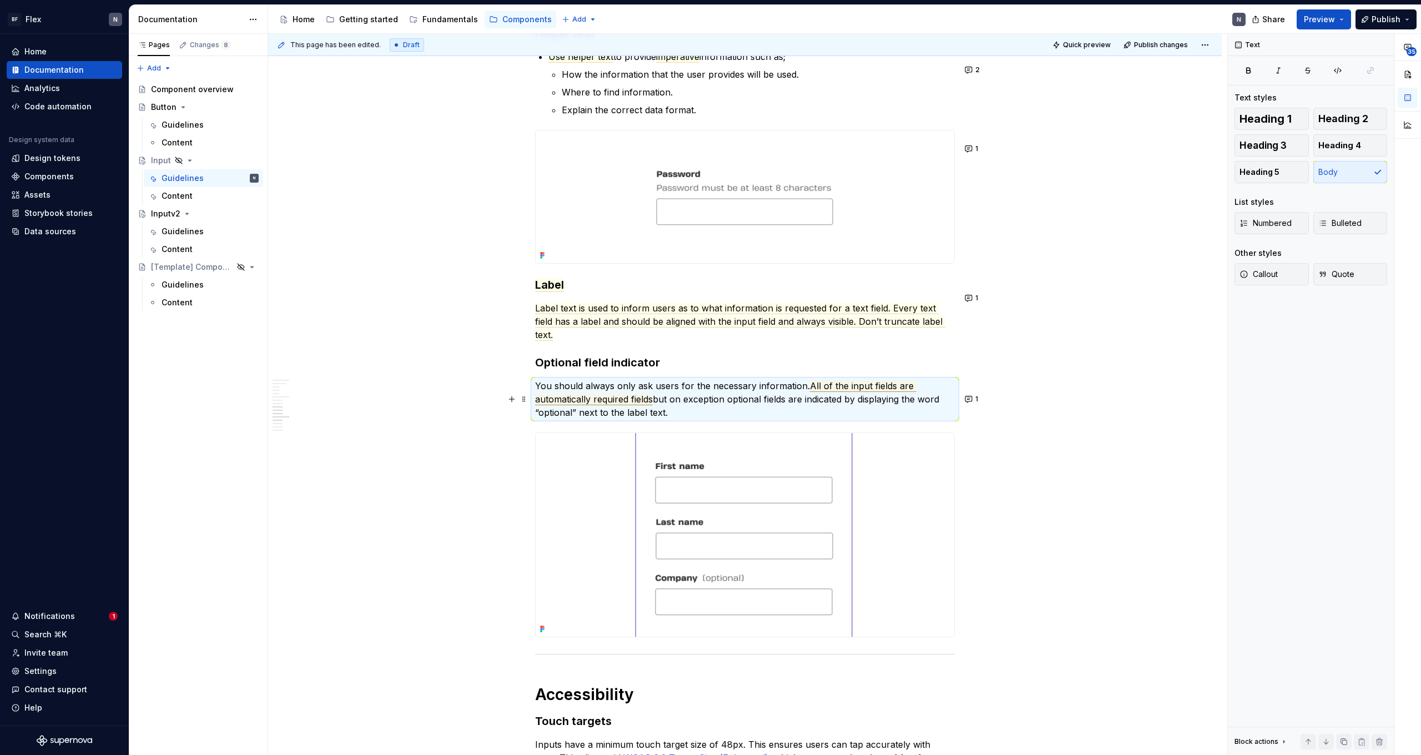
click at [838, 396] on span "All of the input fields are automatically required fields" at bounding box center [725, 392] width 381 height 25
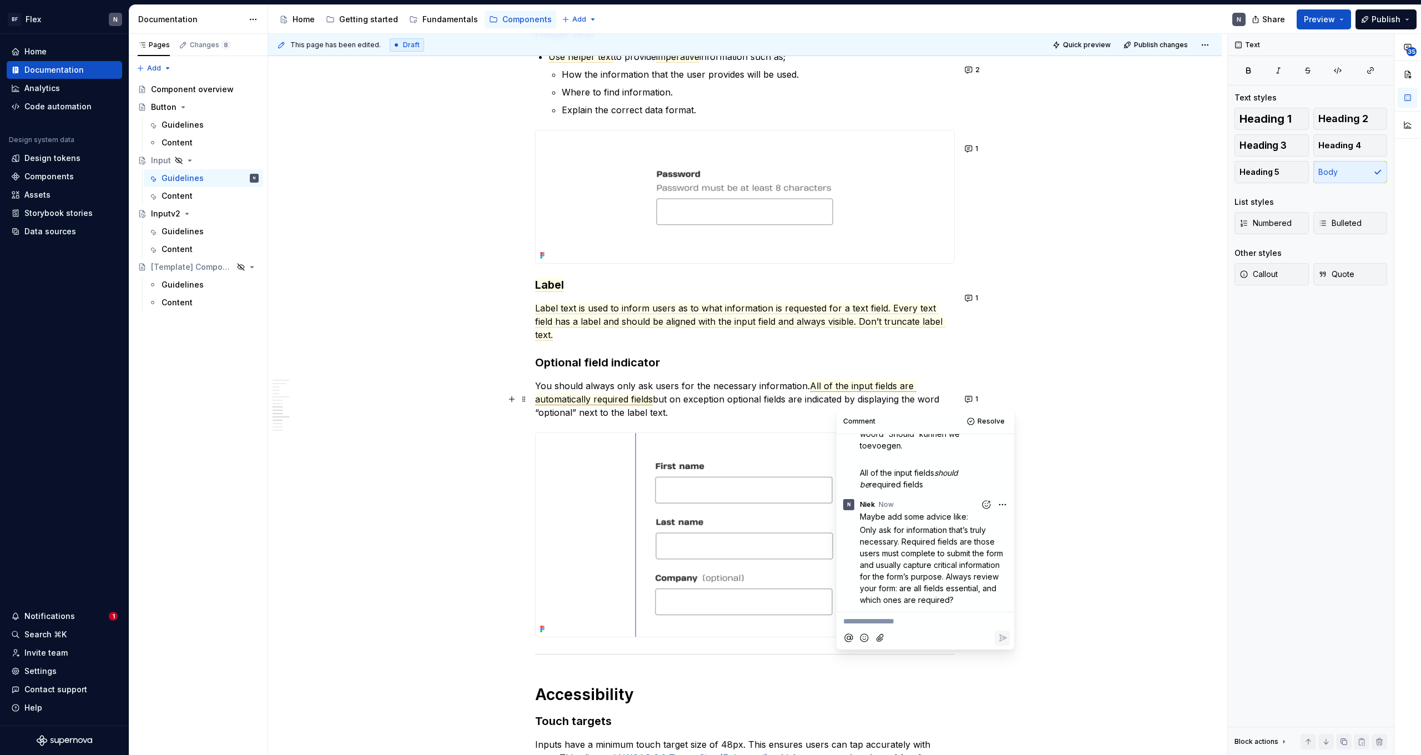
click at [782, 409] on p "You should always only ask users for the necessary information. All of the inpu…" at bounding box center [745, 399] width 420 height 40
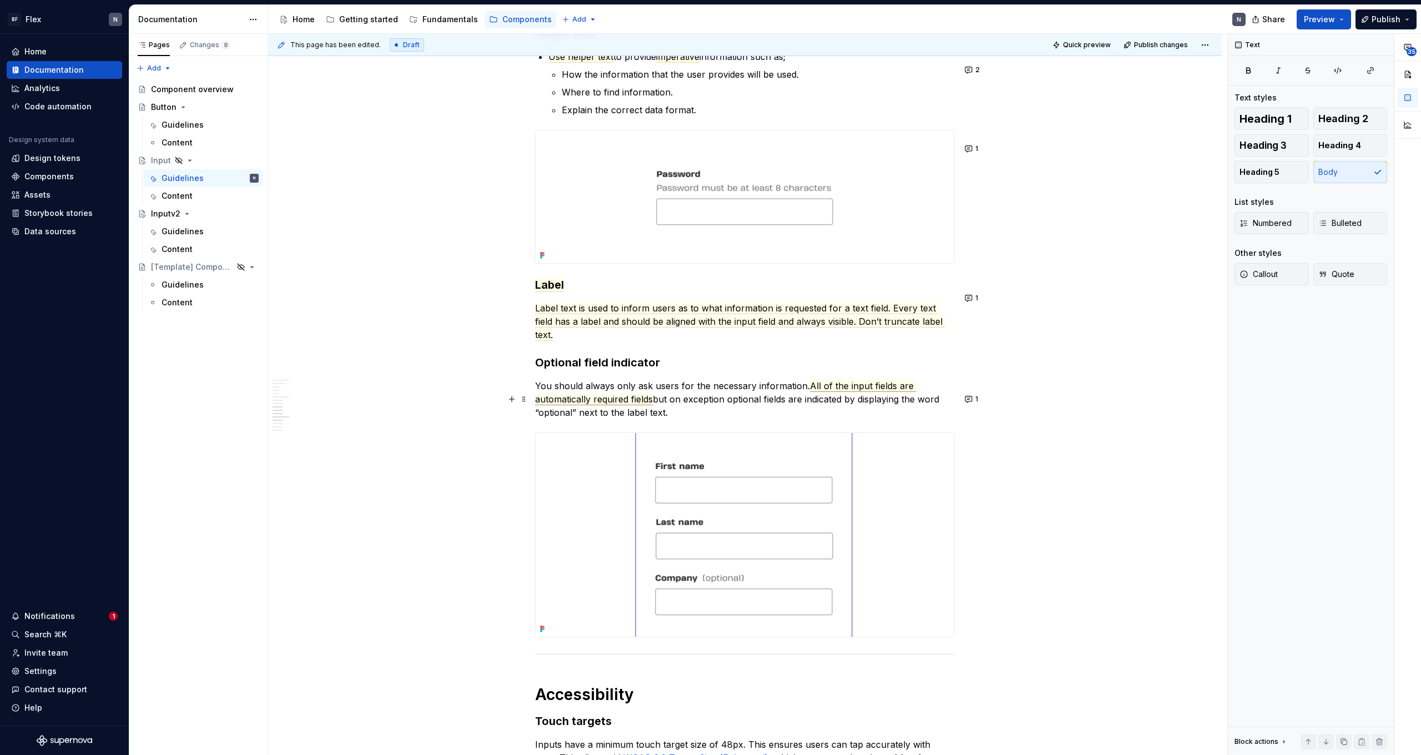
click at [848, 402] on span "All of the input fields are automatically required fields" at bounding box center [725, 392] width 381 height 25
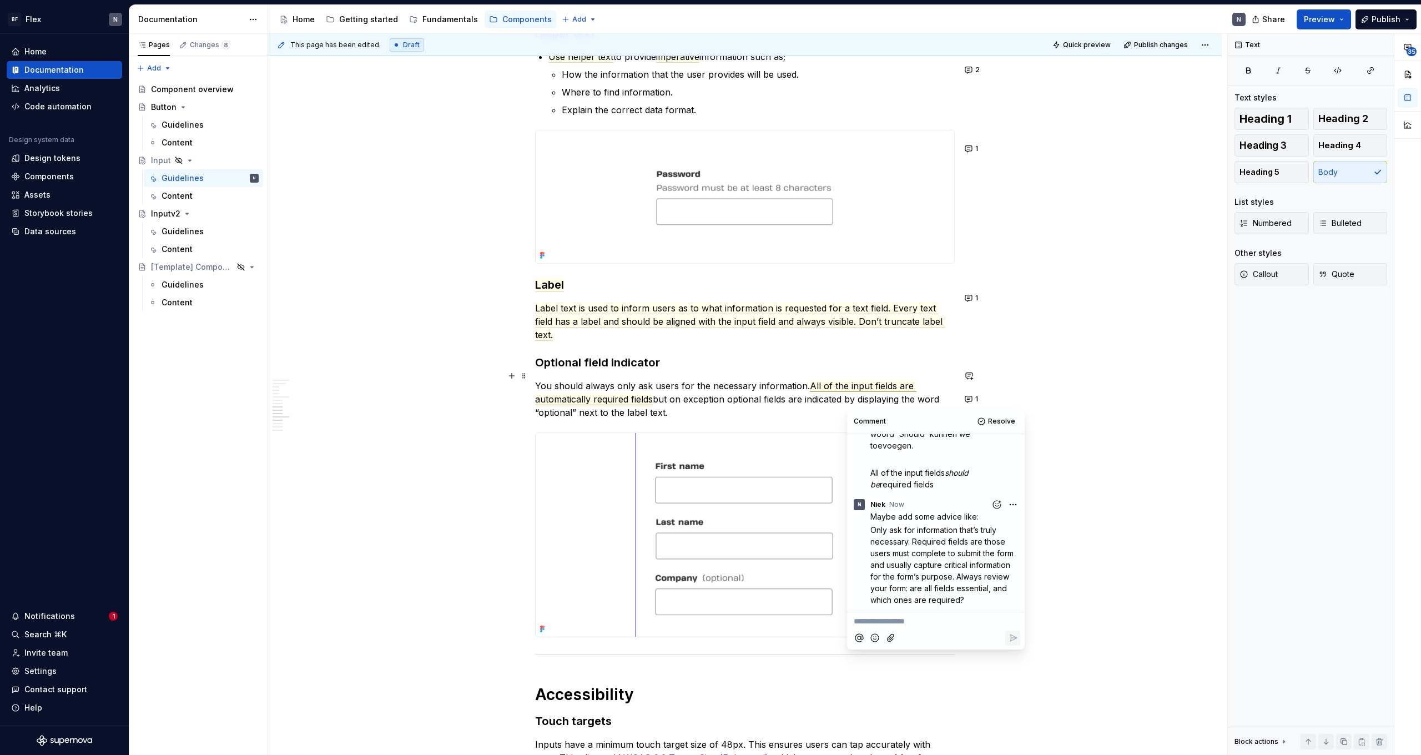
click at [805, 370] on h3 "Optional field indicator" at bounding box center [745, 363] width 420 height 16
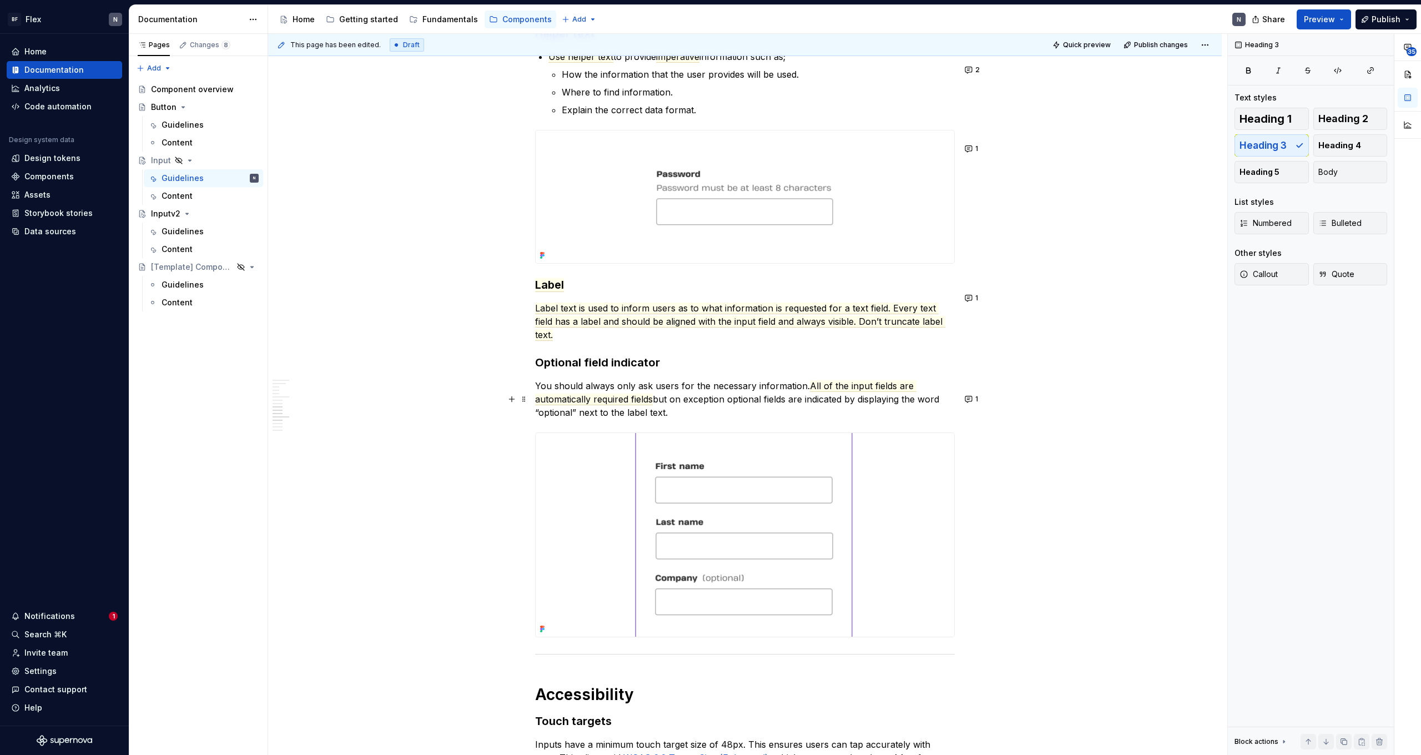
click at [785, 407] on p "You should always only ask users for the necessary information. All of the inpu…" at bounding box center [745, 399] width 420 height 40
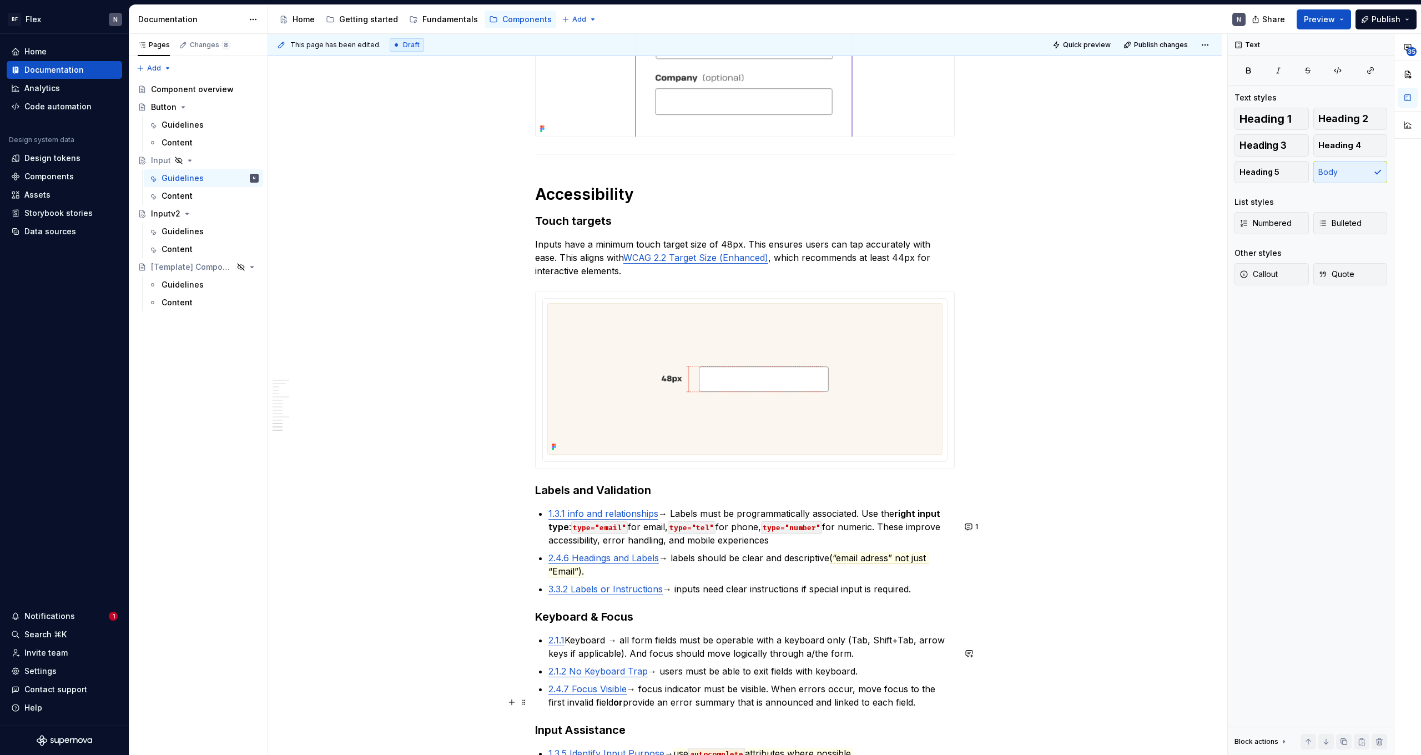
scroll to position [2343, 0]
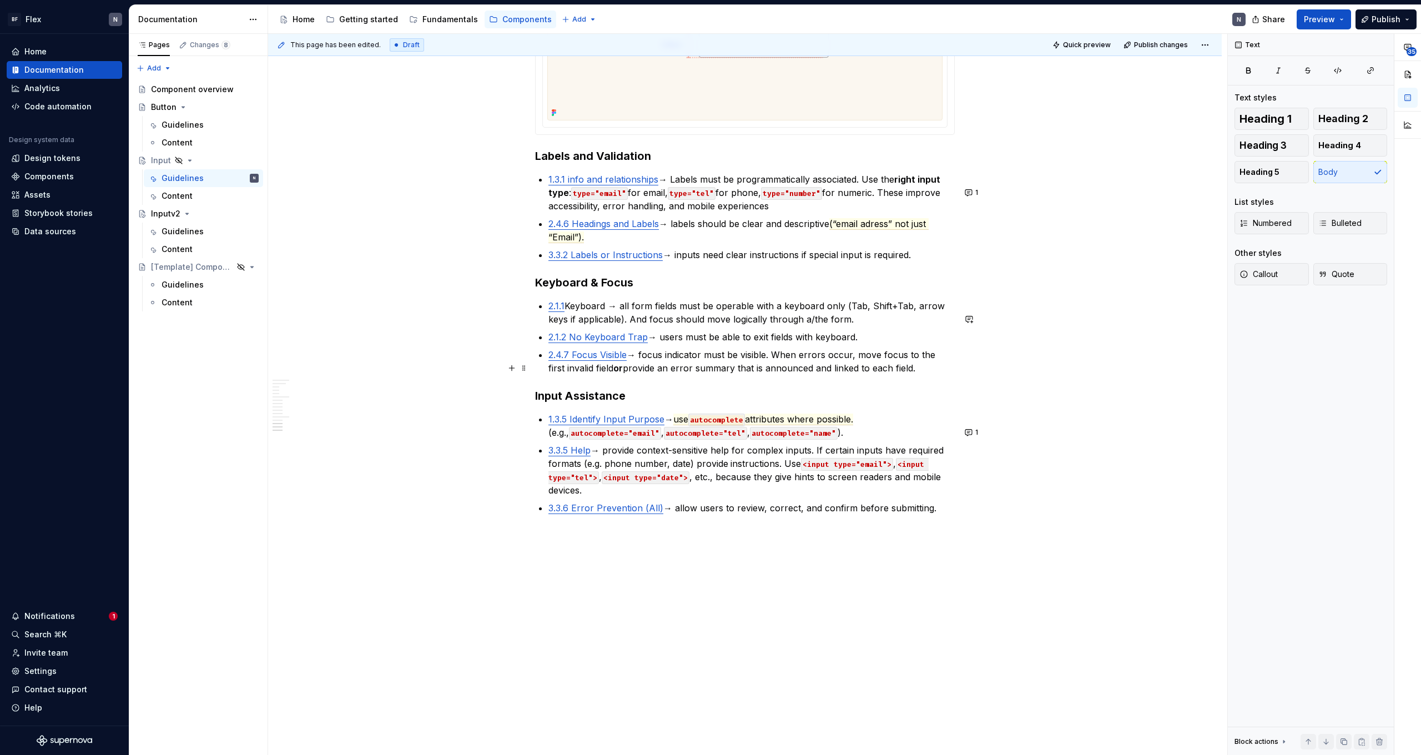
click at [672, 365] on commenthighlight "→ focus indicator must be visible. When errors occur, move focus to the first i…" at bounding box center [743, 361] width 390 height 24
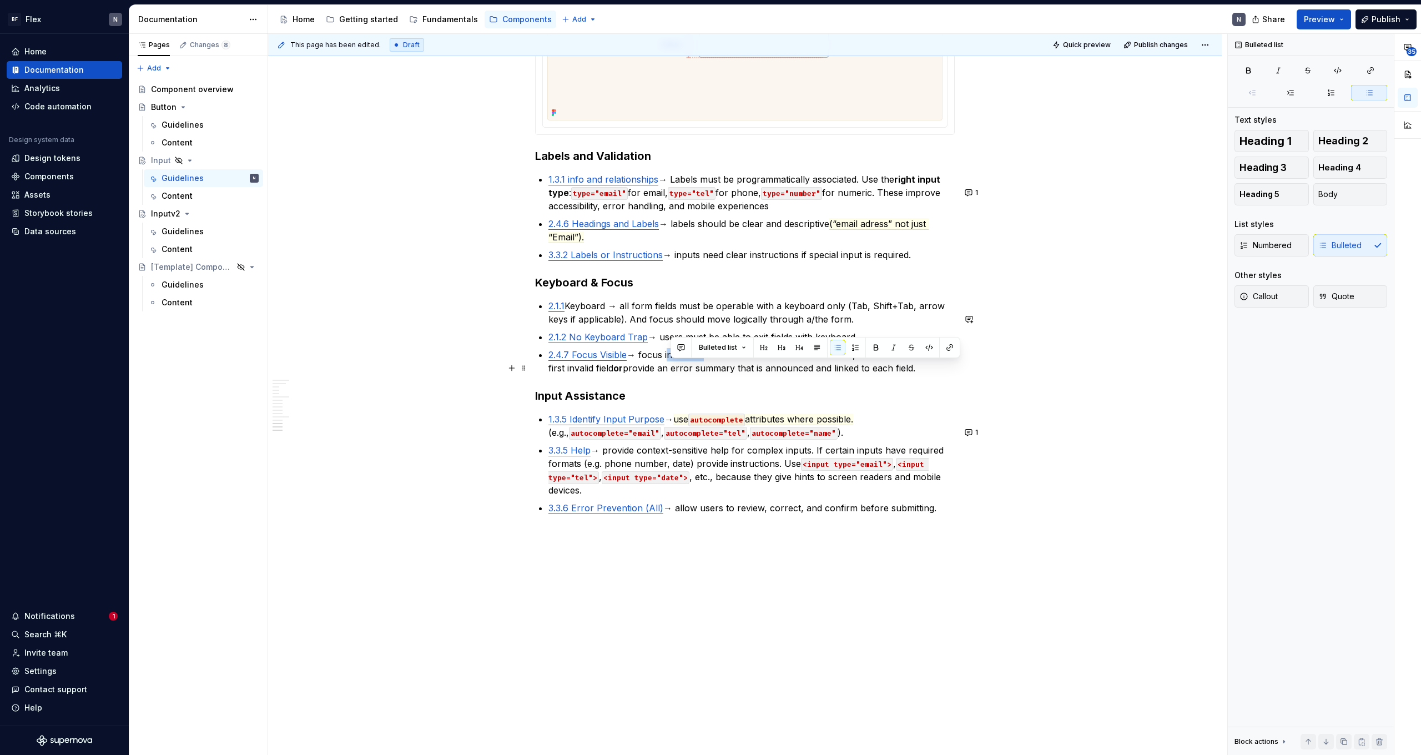
click at [672, 365] on commenthighlight "→ focus indicator must be visible. When errors occur, move focus to the first i…" at bounding box center [743, 361] width 390 height 24
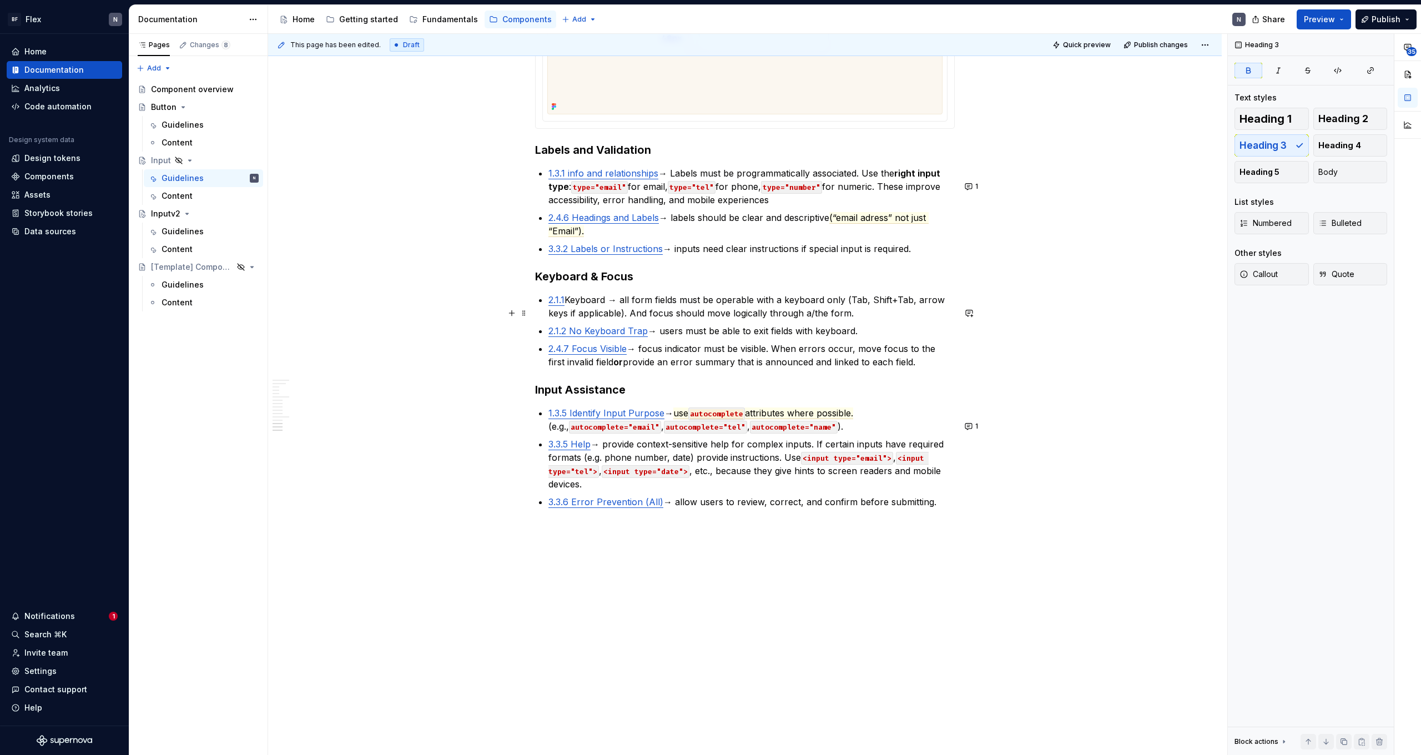
scroll to position [2346, 0]
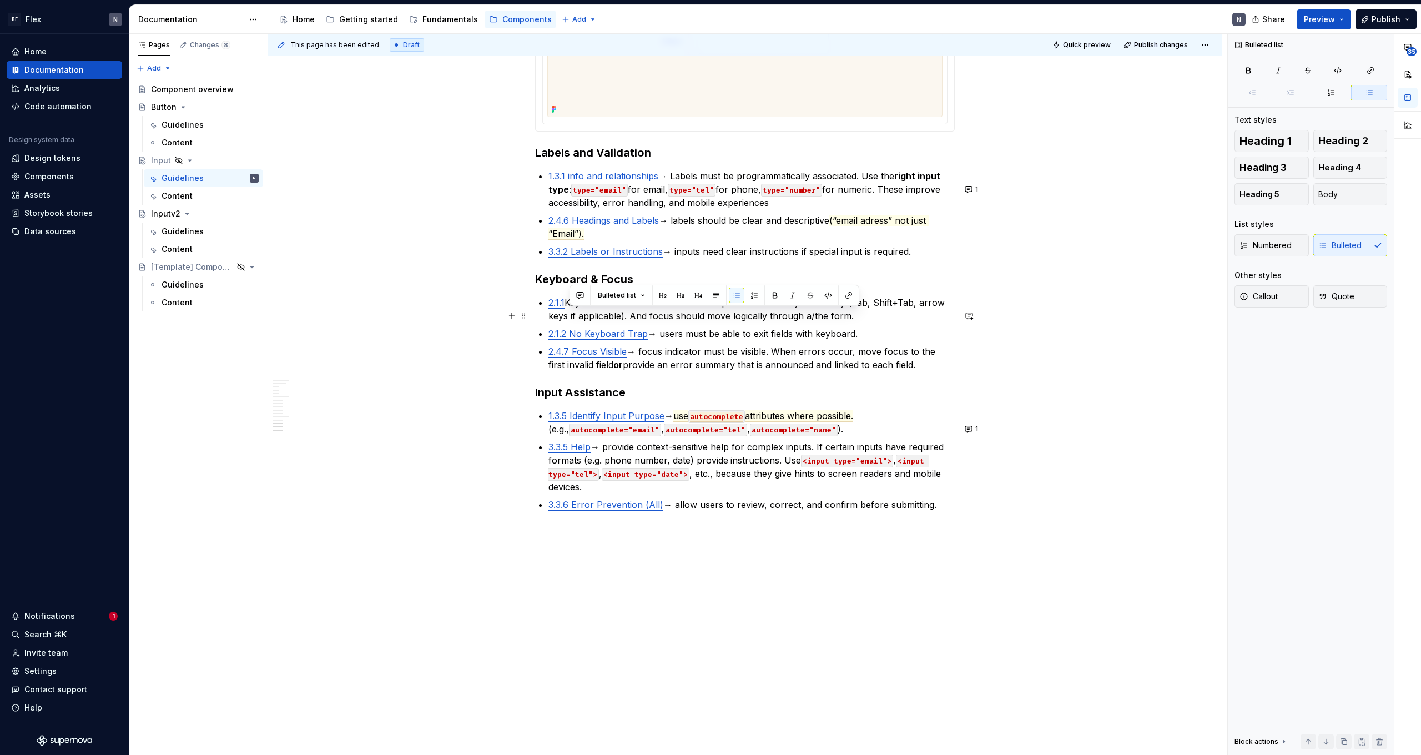
drag, startPoint x: 608, startPoint y: 315, endPoint x: 571, endPoint y: 318, distance: 37.3
click at [571, 318] on commenthighlight "Keyboard → all form fields must be operable with a keyboard only (Tab, Shift+Ta…" at bounding box center [747, 309] width 399 height 24
click at [584, 294] on button "button" at bounding box center [580, 292] width 16 height 16
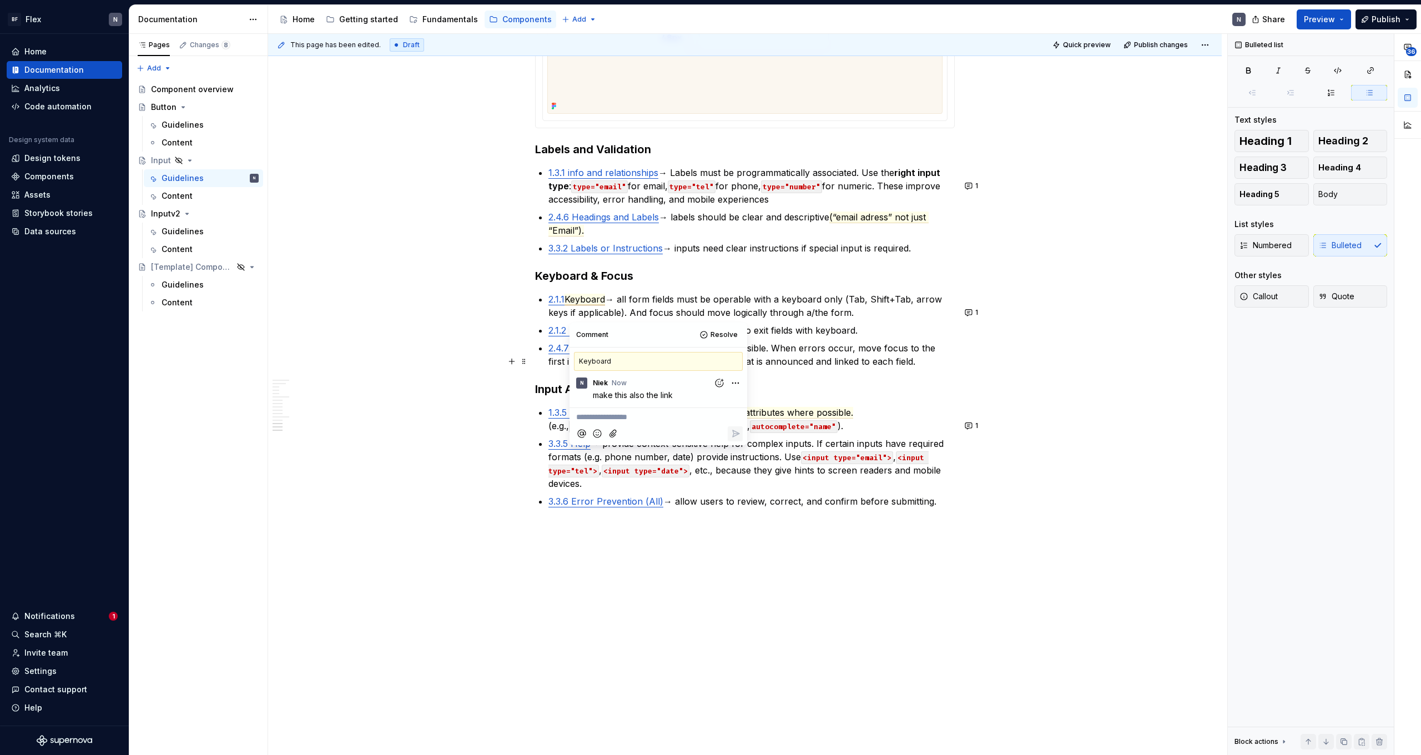
click at [886, 367] on commenthighlight "→ focus indicator must be visible. When errors occur, move focus to the first i…" at bounding box center [743, 354] width 390 height 24
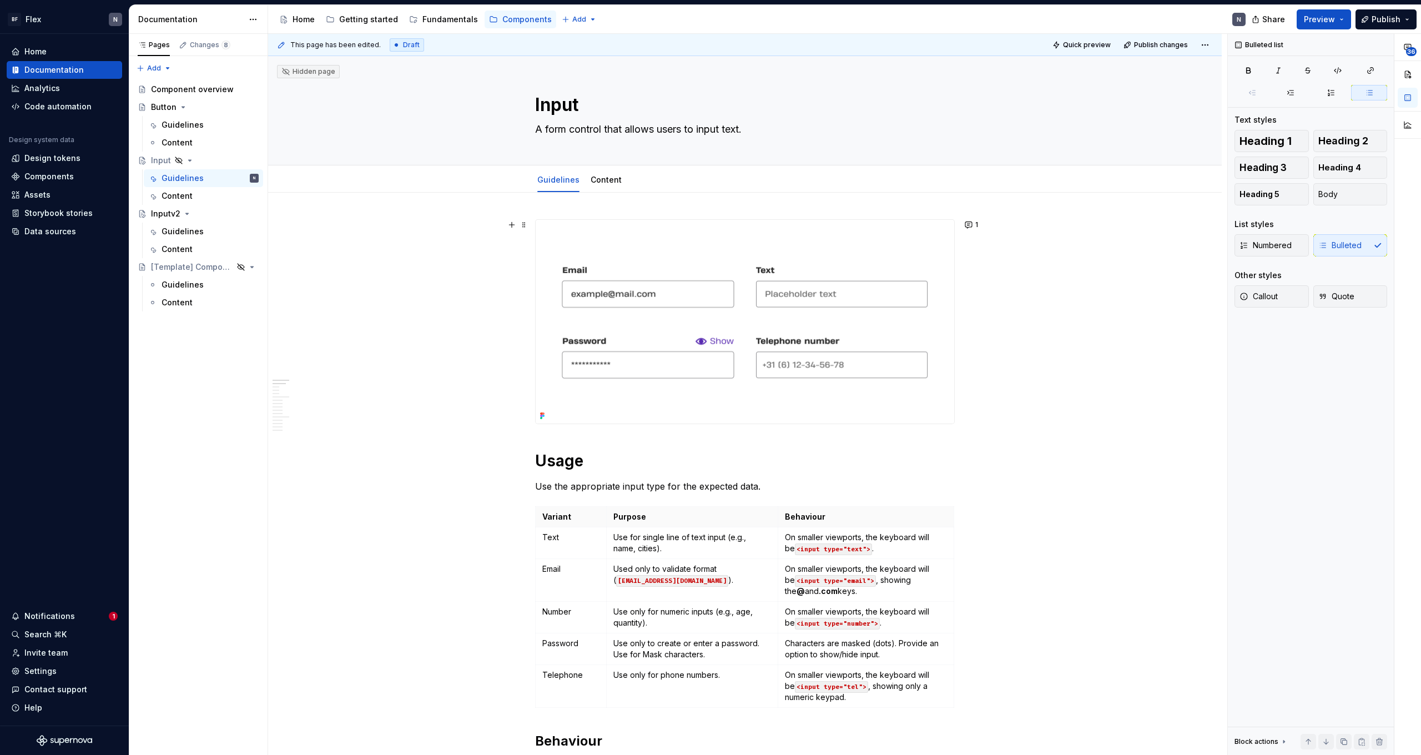
scroll to position [0, 0]
click at [189, 275] on div "[Template] Component name" at bounding box center [198, 267] width 130 height 18
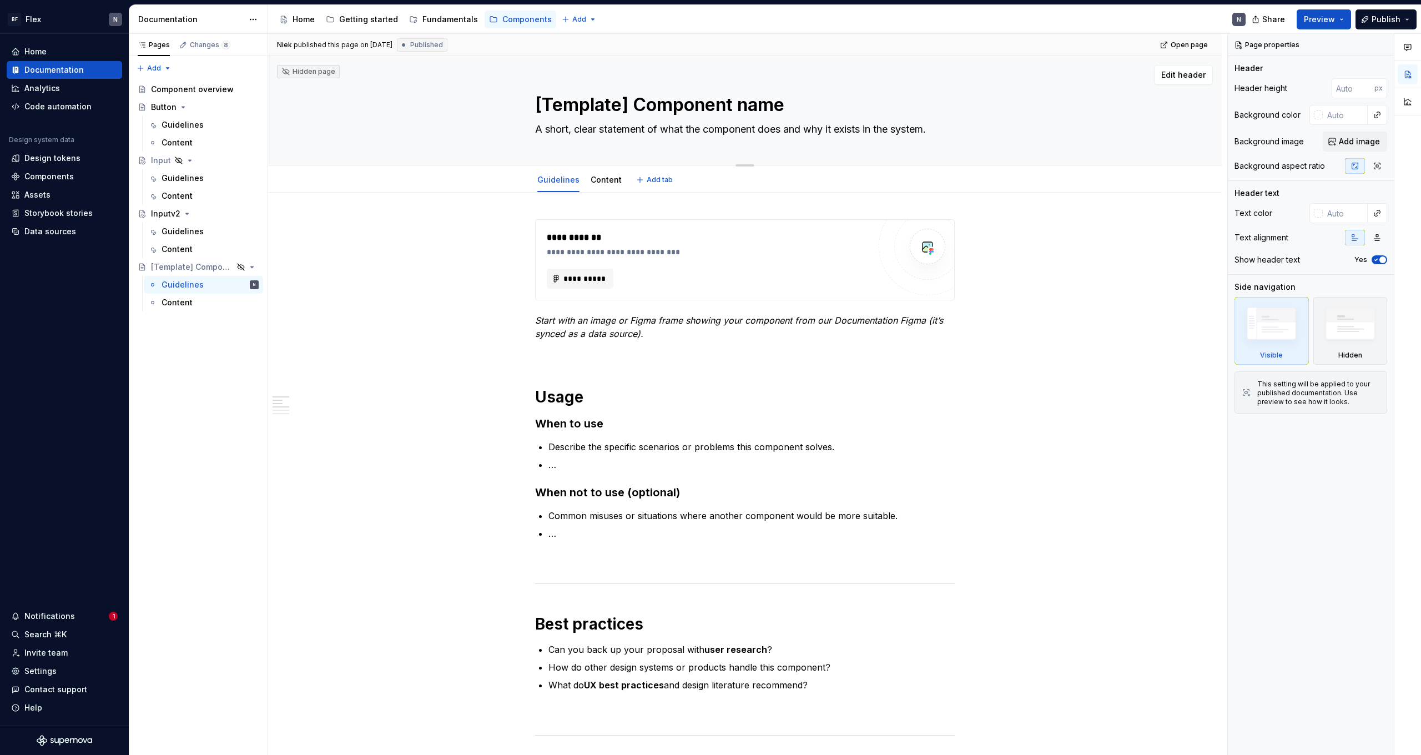
drag, startPoint x: 550, startPoint y: 107, endPoint x: 818, endPoint y: 106, distance: 267.5
click at [818, 106] on textarea "[Template] Component name" at bounding box center [743, 105] width 420 height 27
click at [627, 130] on textarea "A short, clear statement of what the component does and why it exists in the sy…" at bounding box center [743, 129] width 420 height 18
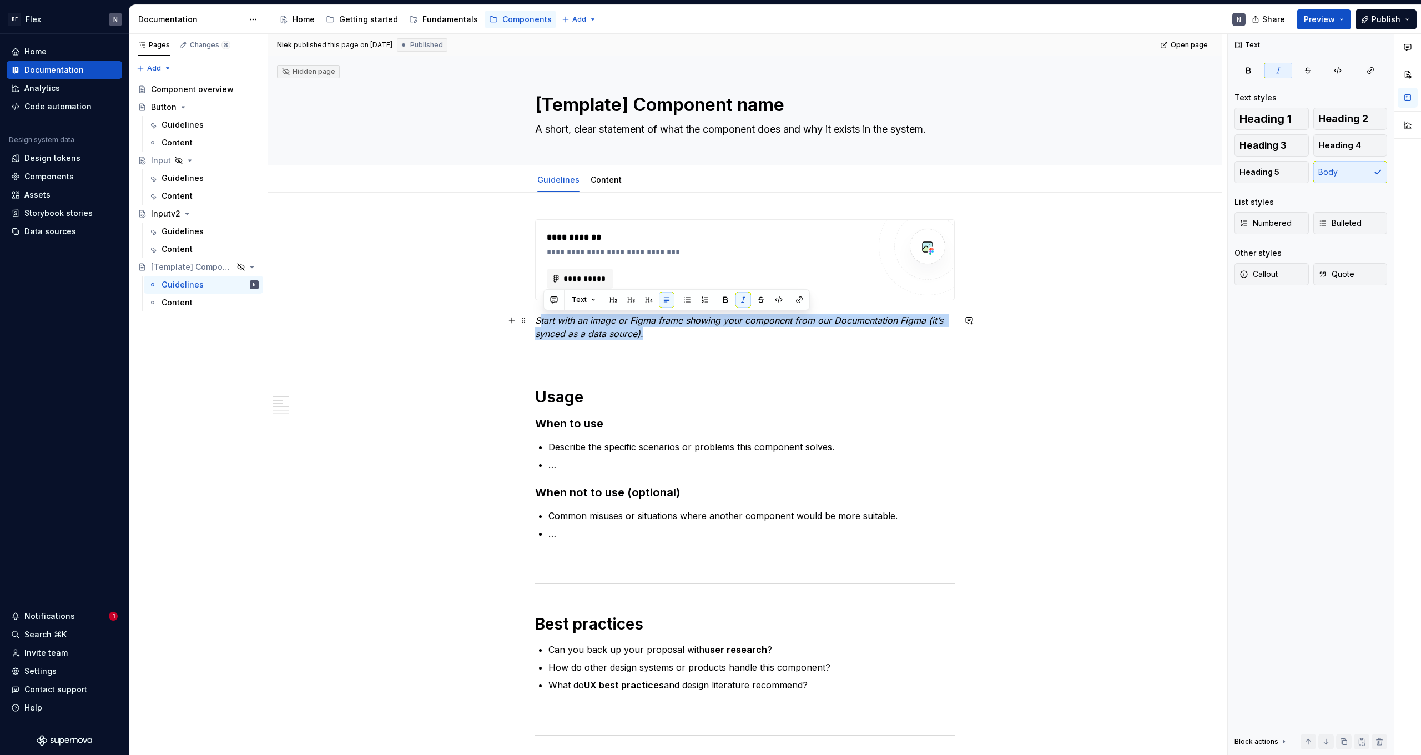
drag, startPoint x: 542, startPoint y: 319, endPoint x: 691, endPoint y: 332, distance: 149.4
click at [691, 332] on p "Start with an image or Figma frame showing your component from our Documentatio…" at bounding box center [745, 327] width 420 height 27
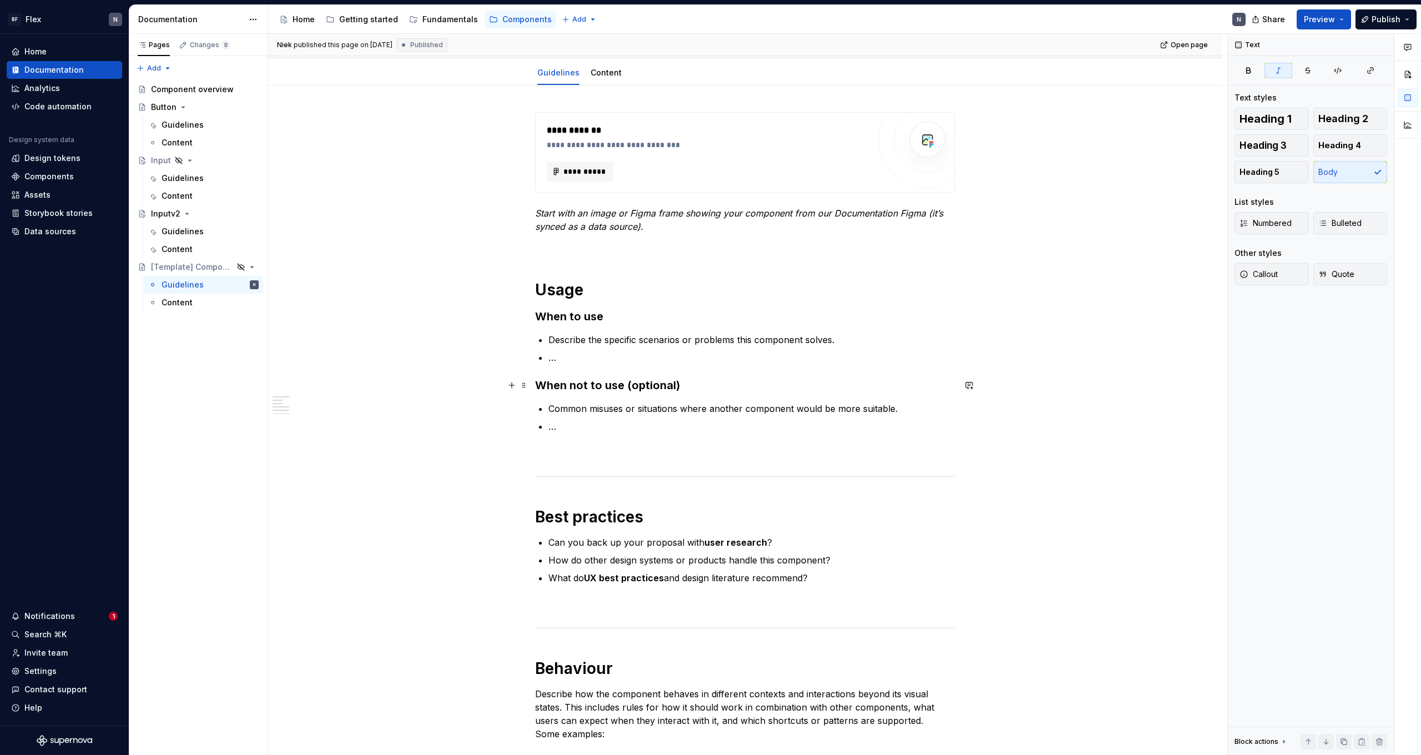
scroll to position [109, 0]
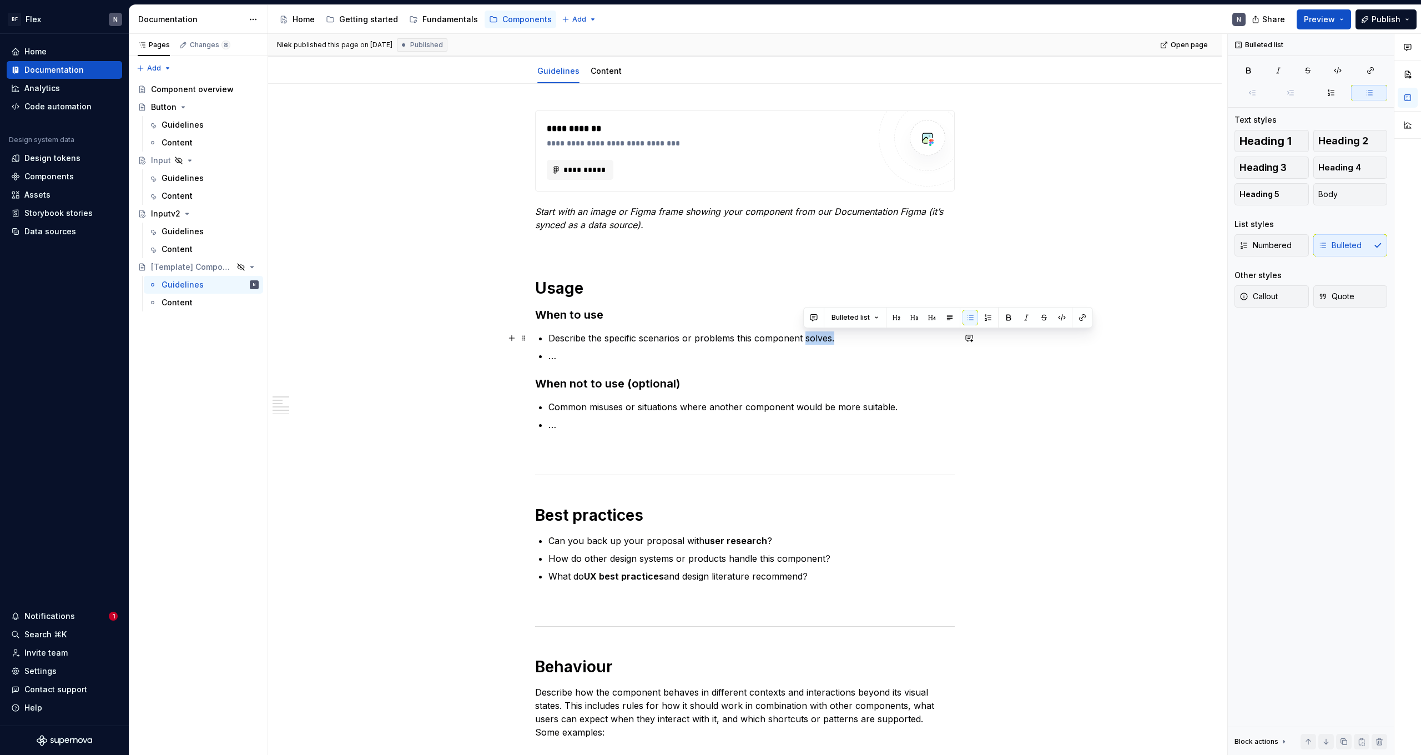
drag, startPoint x: 553, startPoint y: 344, endPoint x: 807, endPoint y: 342, distance: 253.7
click at [807, 342] on p "Describe the specific scenarios or problems this component solves." at bounding box center [751, 337] width 406 height 13
click at [796, 341] on p "Describe the specific scenarios or problems this component solves." at bounding box center [751, 337] width 406 height 13
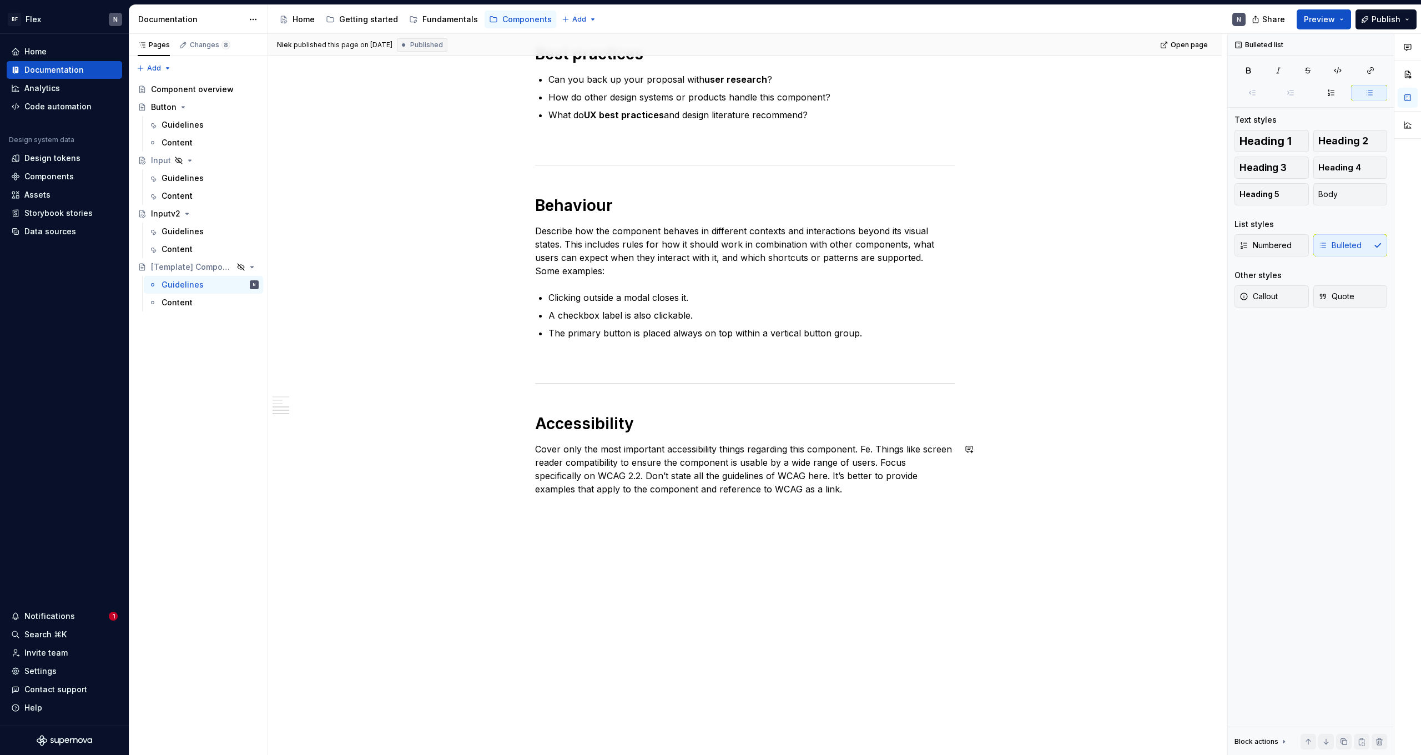
scroll to position [570, 0]
click at [155, 106] on div "Button" at bounding box center [164, 107] width 26 height 11
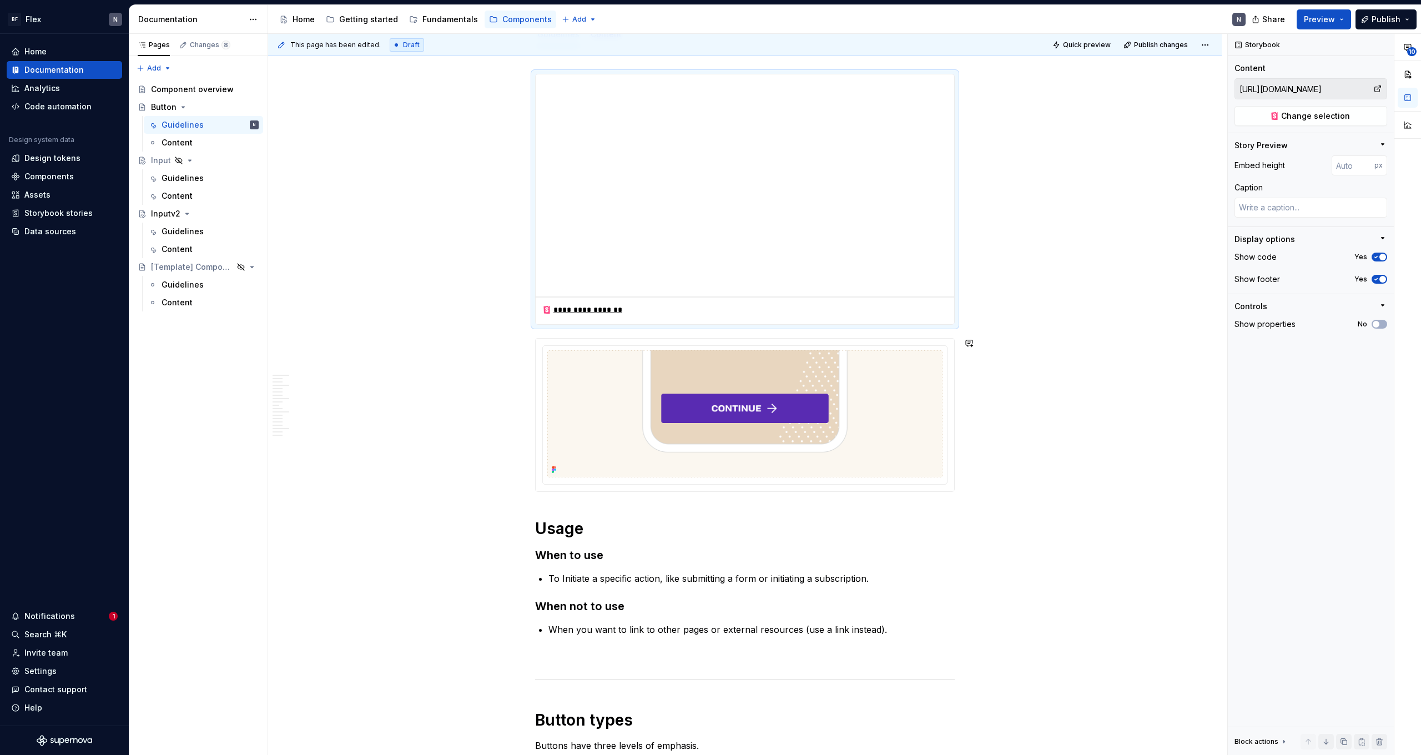
scroll to position [146, 0]
click at [54, 233] on div "Data sources" at bounding box center [50, 231] width 52 height 11
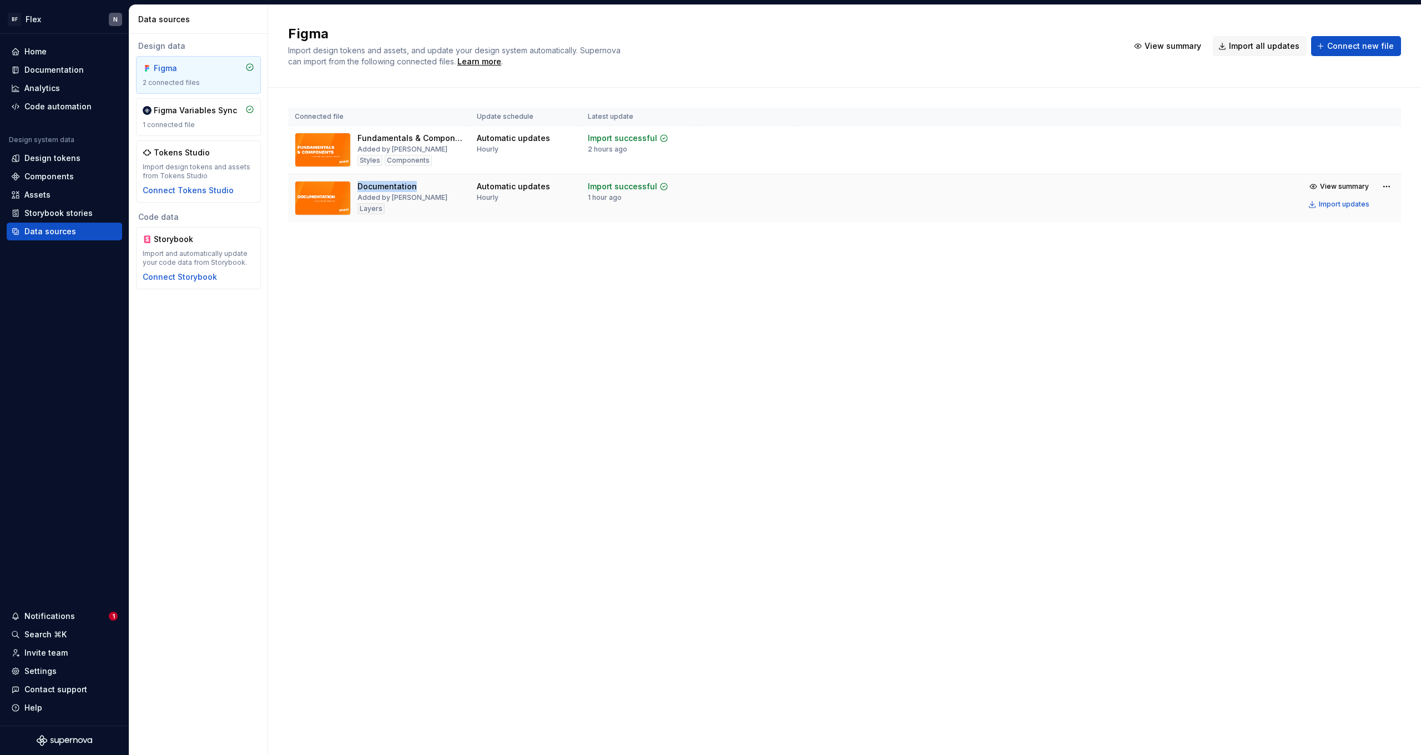
drag, startPoint x: 375, startPoint y: 186, endPoint x: 431, endPoint y: 186, distance: 56.1
click at [431, 186] on div "Documentation Added by [PERSON_NAME]" at bounding box center [379, 198] width 169 height 34
click at [399, 185] on div "Documentation" at bounding box center [386, 186] width 59 height 11
click at [53, 66] on div "Documentation" at bounding box center [53, 69] width 59 height 11
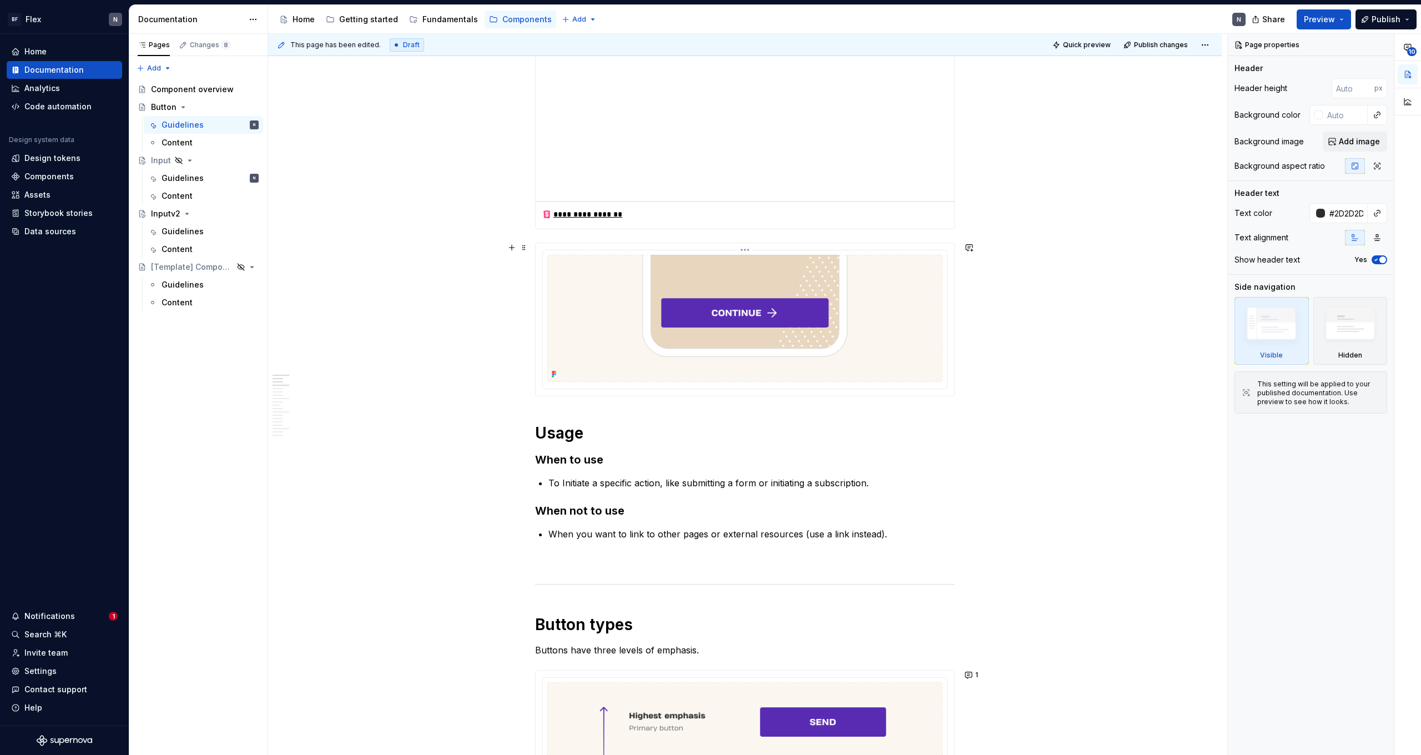
scroll to position [244, 0]
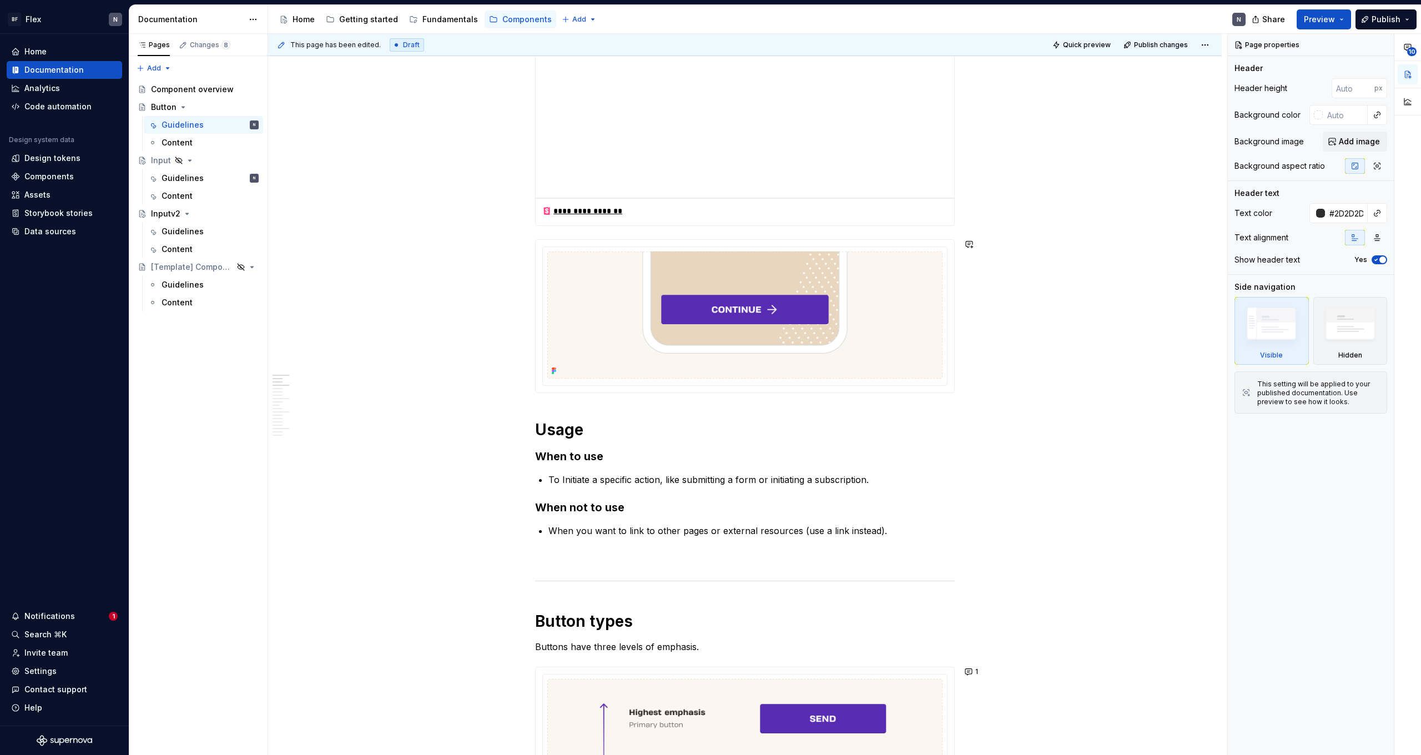
type textarea "*"
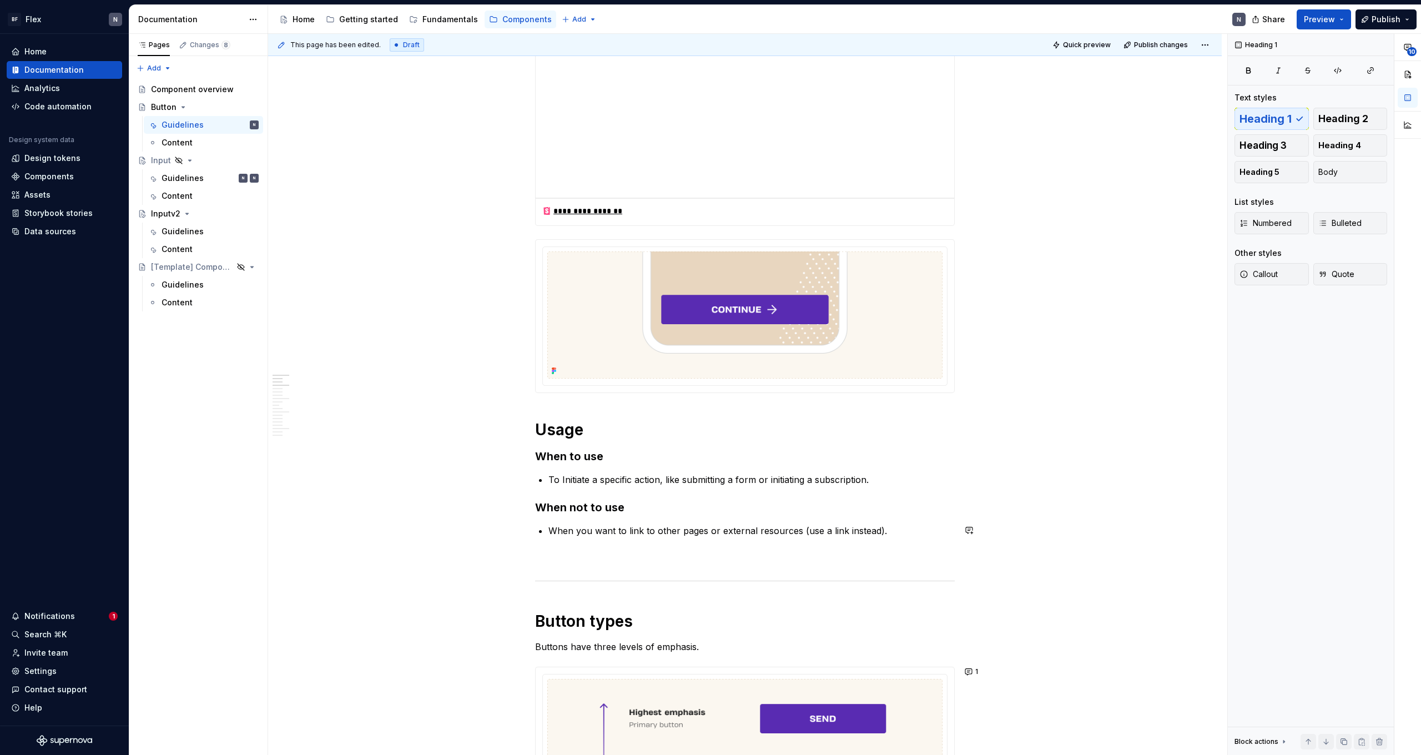
click at [571, 558] on p at bounding box center [745, 557] width 420 height 13
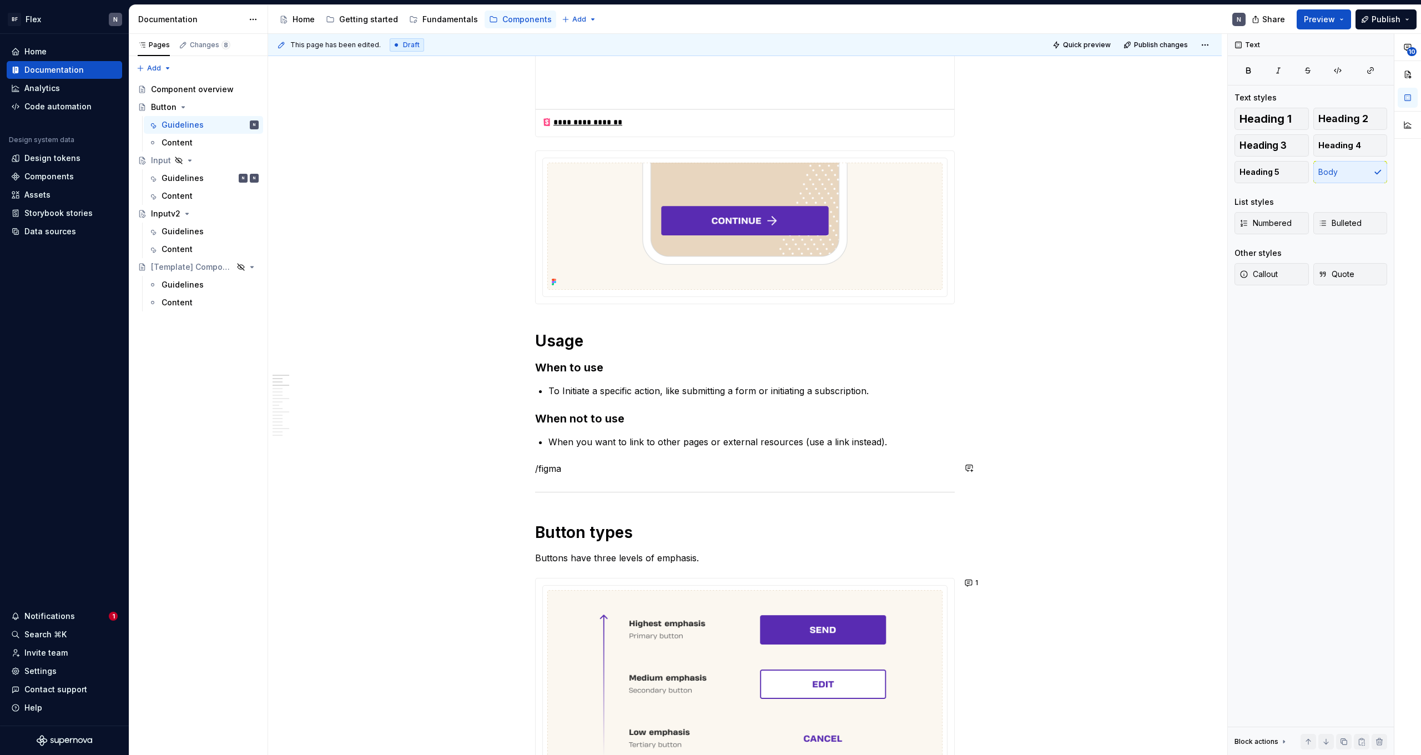
scroll to position [339, 0]
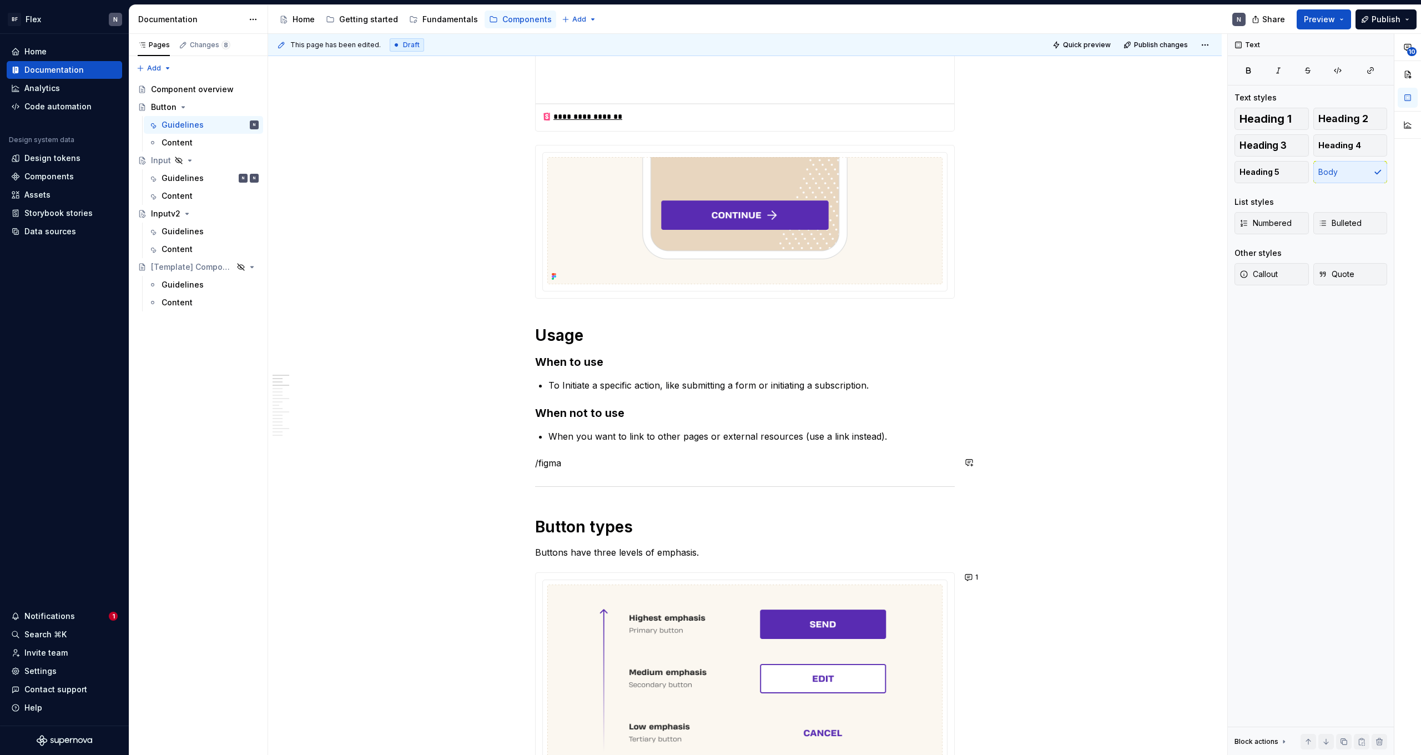
click at [598, 457] on p "/figma" at bounding box center [745, 462] width 420 height 13
click at [589, 581] on div "Figma images" at bounding box center [631, 579] width 119 height 11
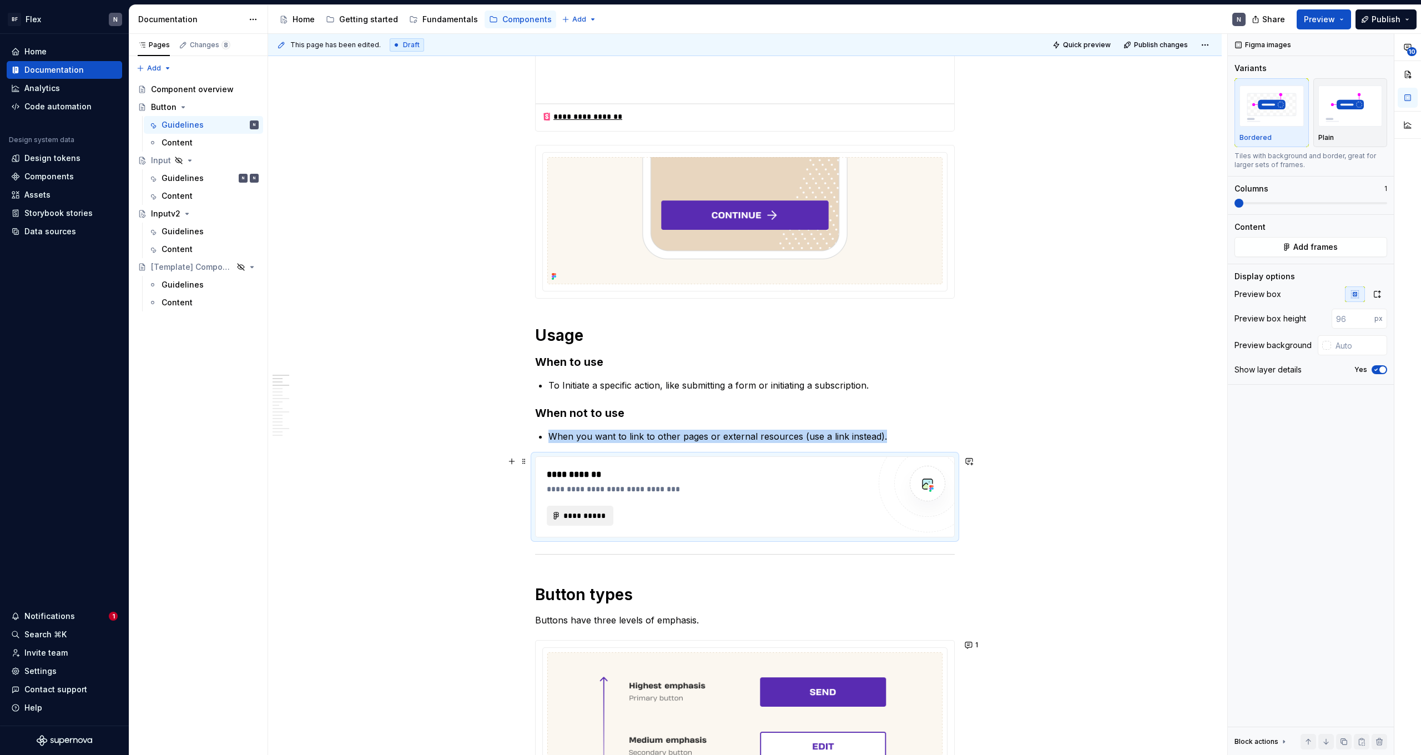
click at [562, 511] on button "**********" at bounding box center [580, 516] width 67 height 20
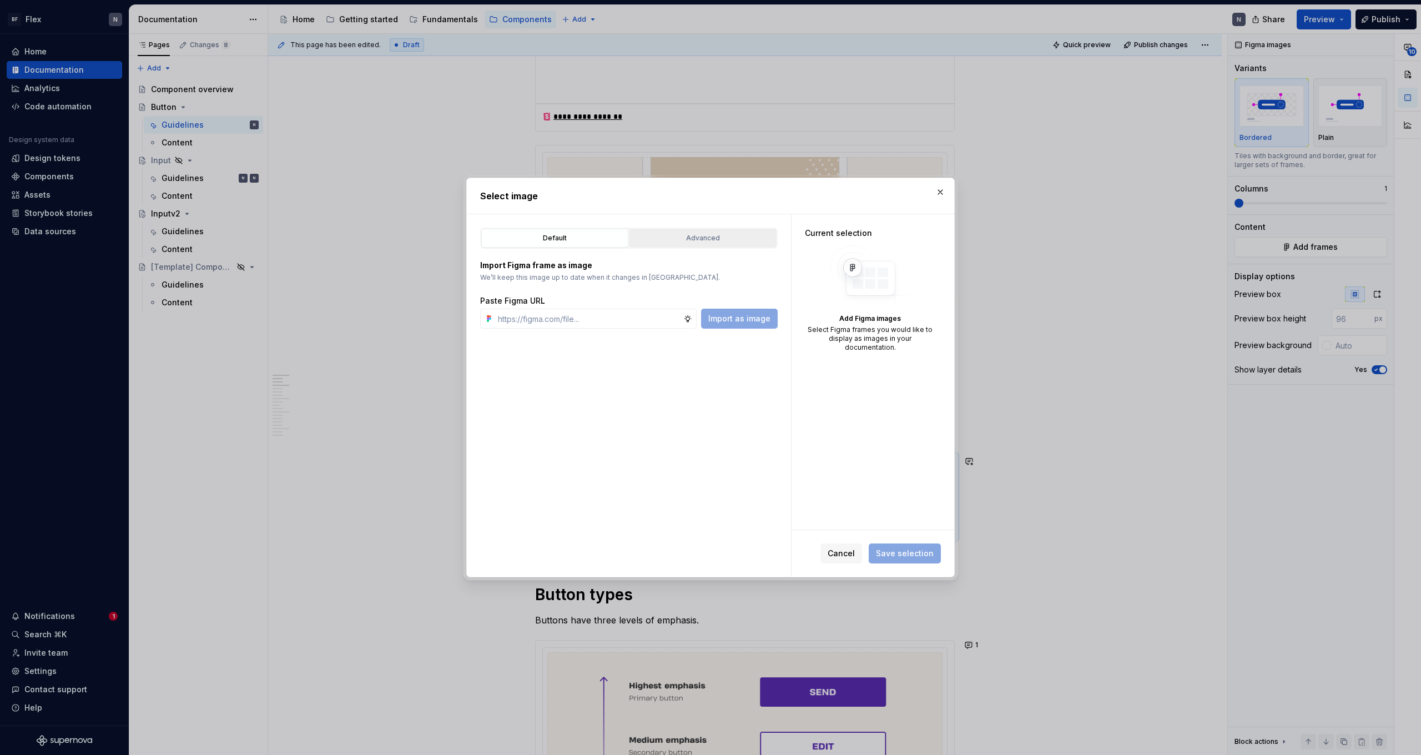
click at [677, 238] on div "Advanced" at bounding box center [702, 238] width 139 height 11
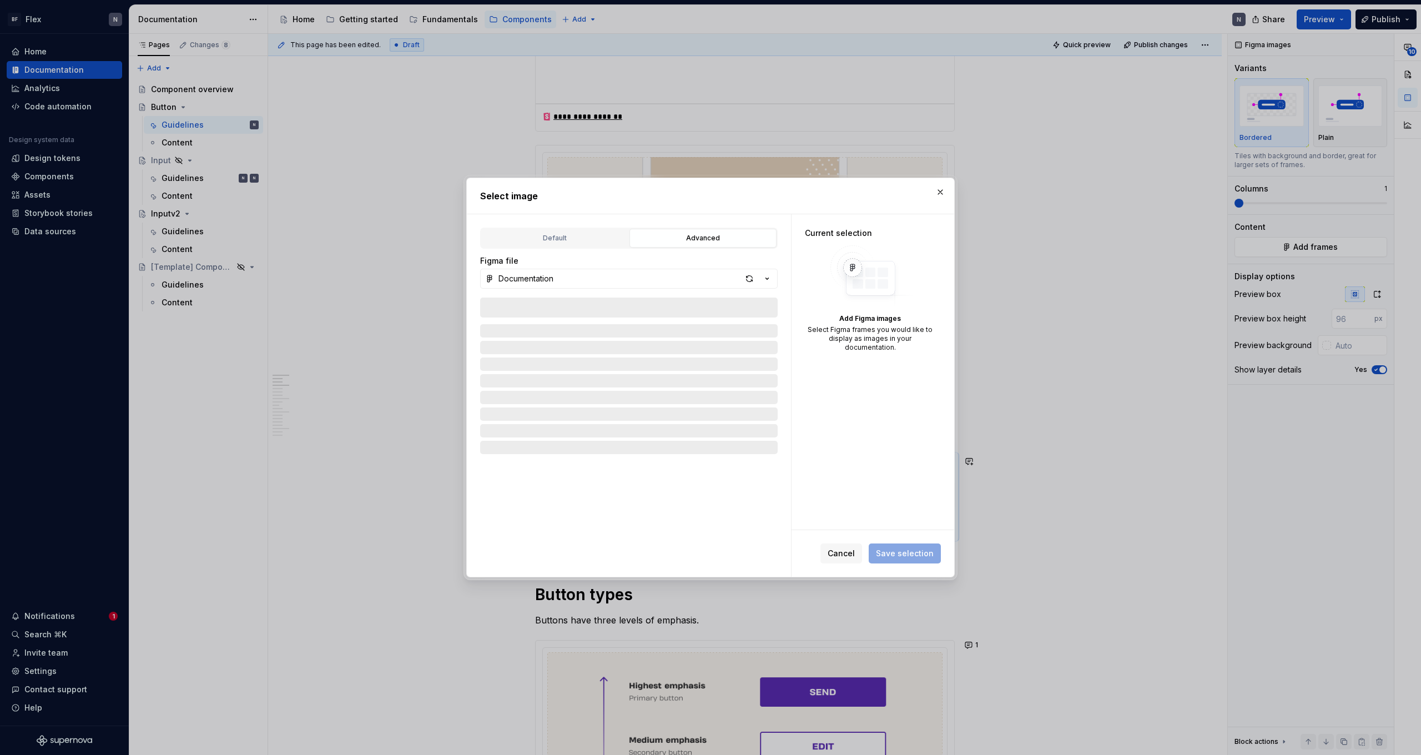
click at [859, 552] on button "Cancel" at bounding box center [841, 553] width 42 height 20
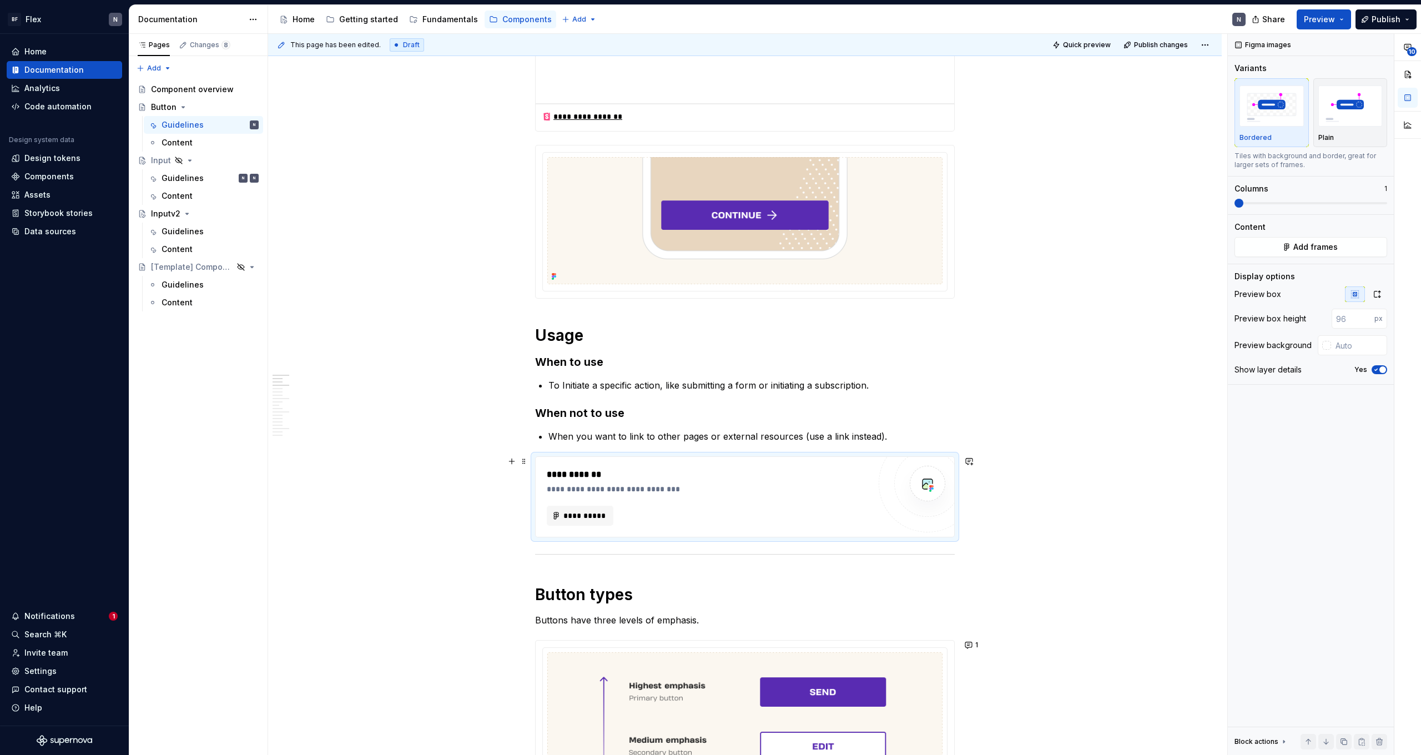
click at [870, 475] on div "**********" at bounding box center [708, 474] width 323 height 13
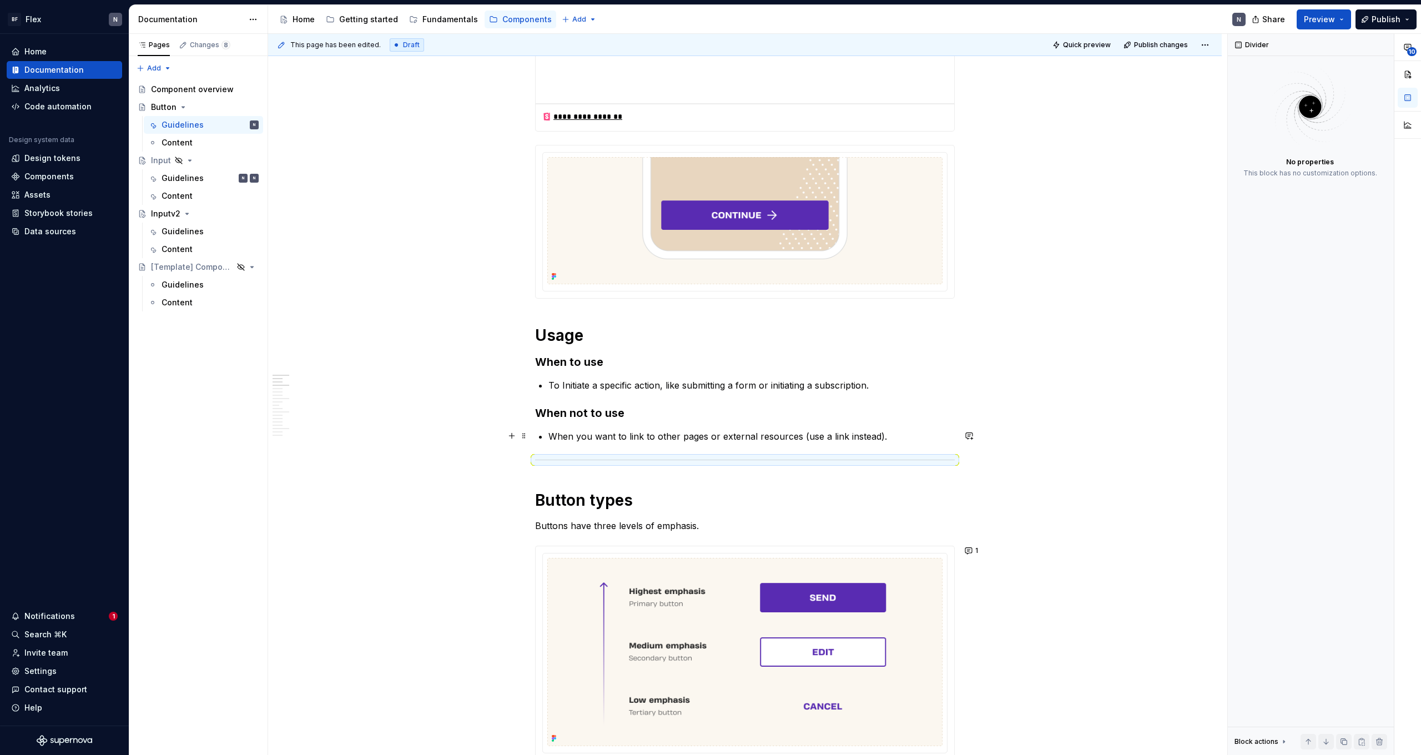
click at [730, 436] on p "When you want to link to other pages or external resources (use a link instead)." at bounding box center [751, 436] width 406 height 13
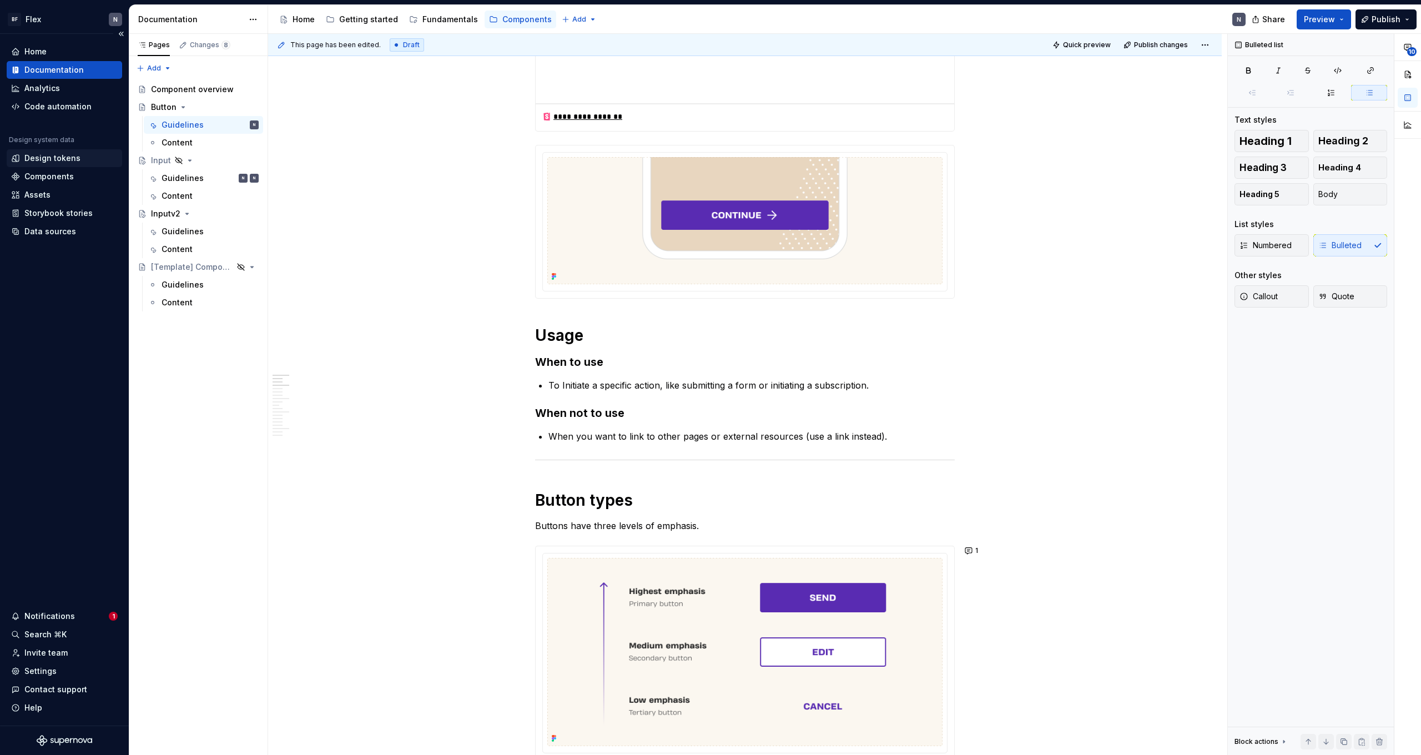
click at [52, 162] on div "Design tokens" at bounding box center [52, 158] width 56 height 11
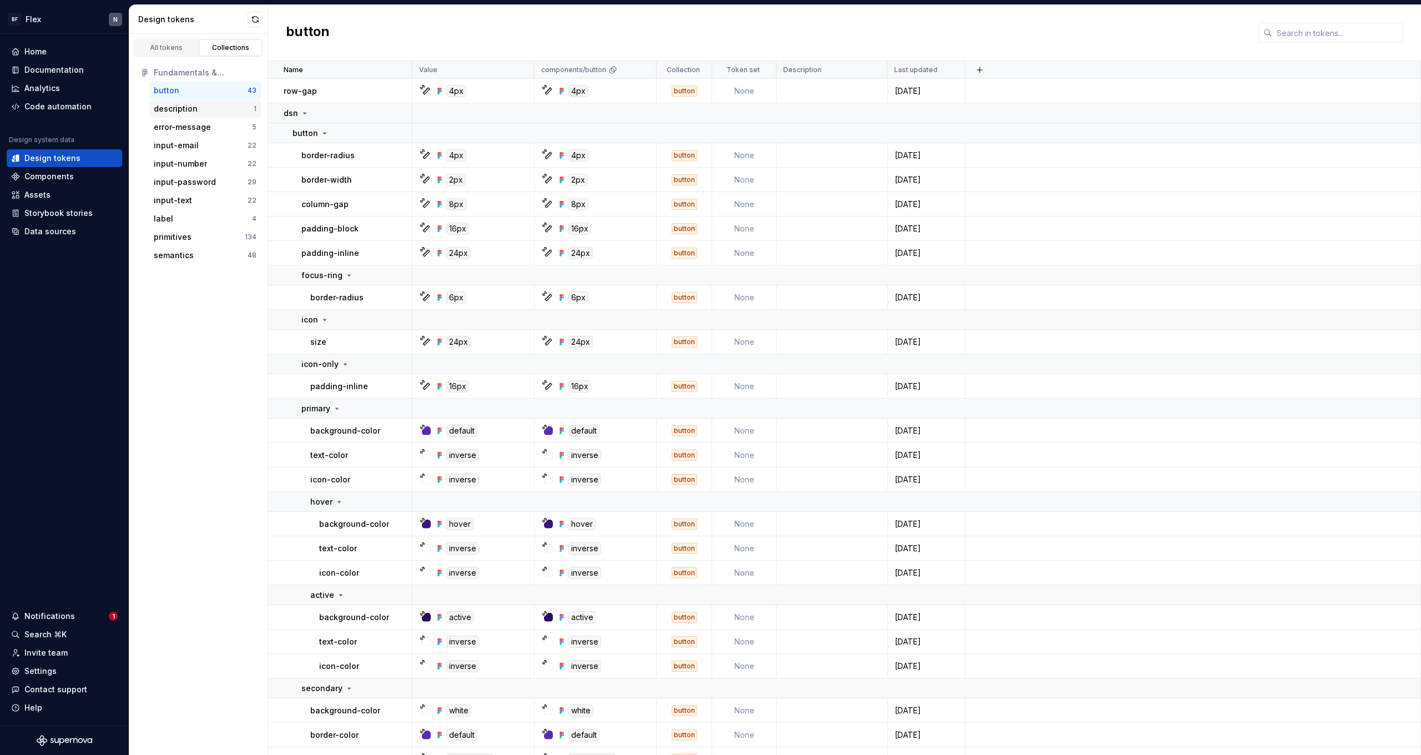
click at [201, 110] on div "description" at bounding box center [204, 108] width 100 height 11
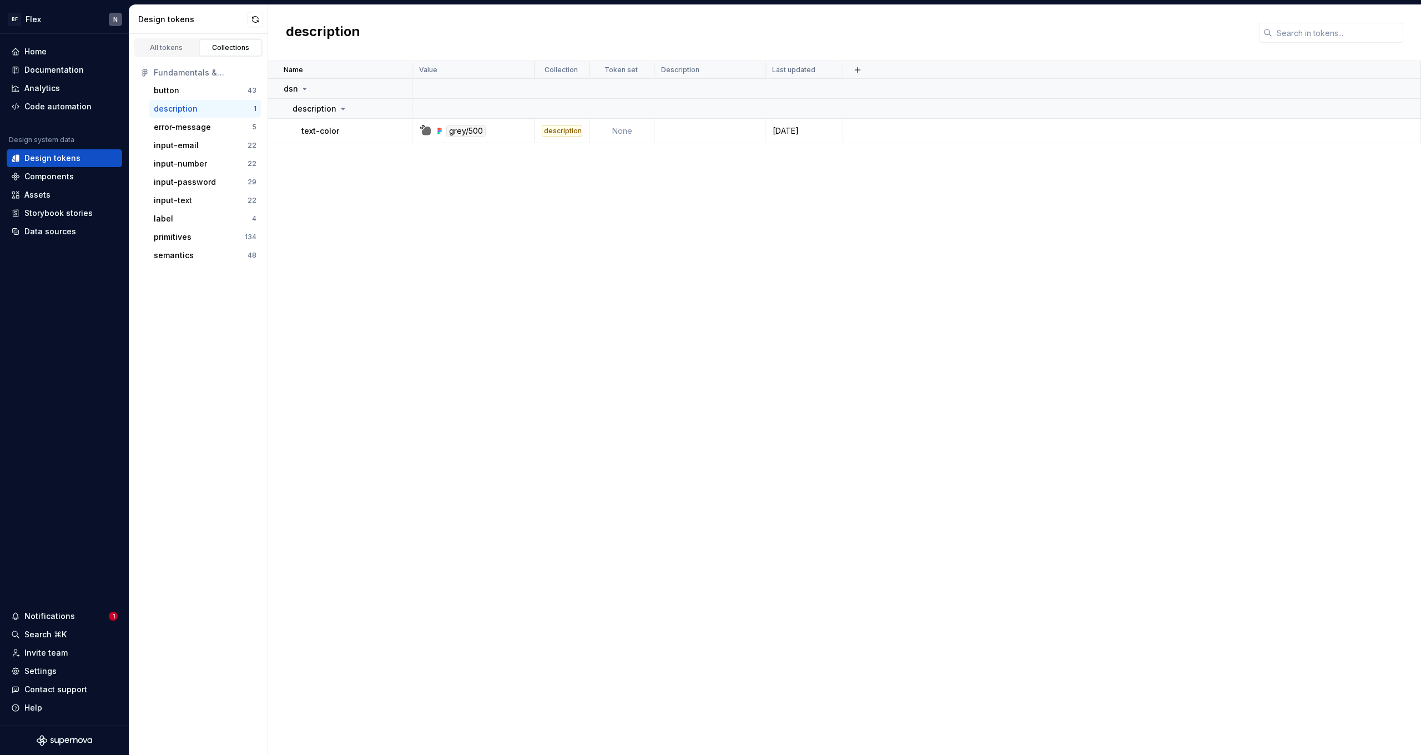
click at [203, 118] on div "button 43 description 1 error-message 5 input-email 22 input-number 22 input-pa…" at bounding box center [198, 173] width 125 height 183
click at [195, 132] on div "error-message" at bounding box center [182, 127] width 57 height 11
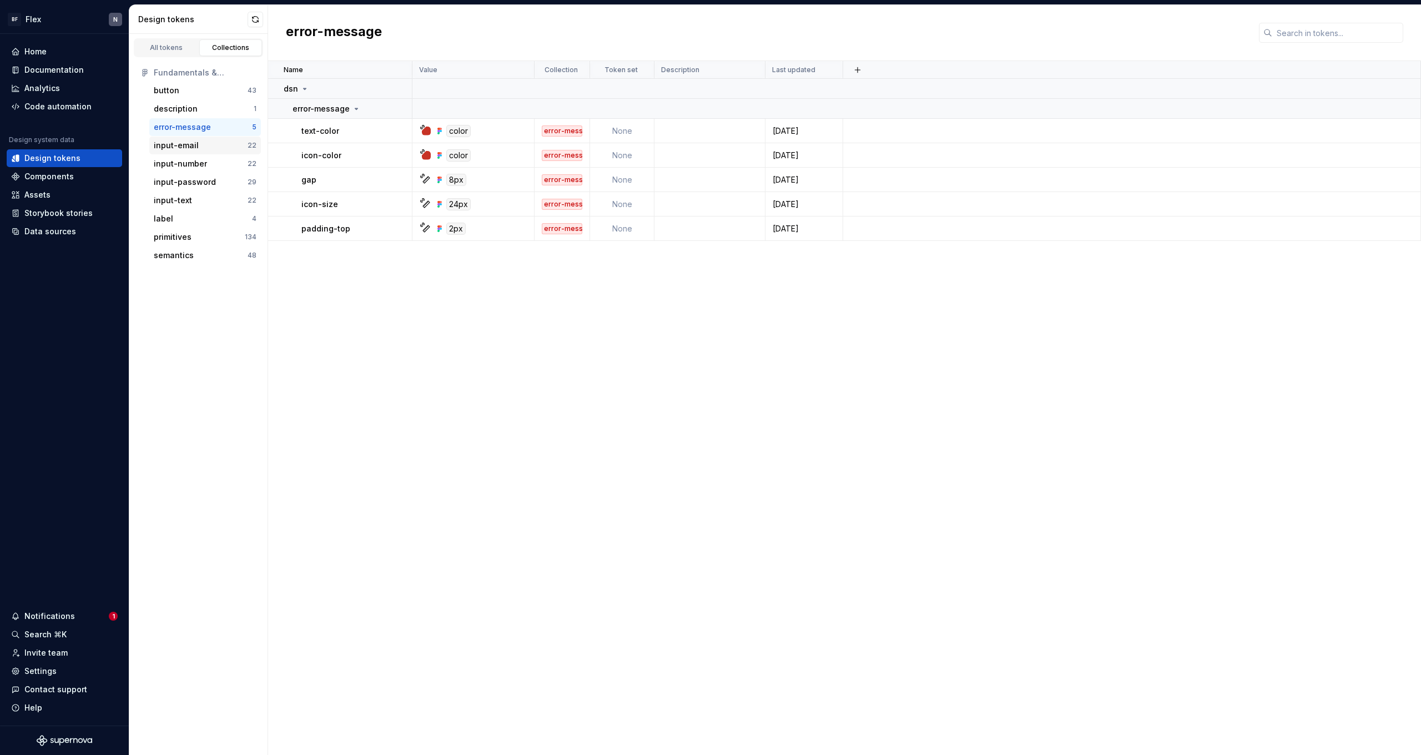
click at [194, 148] on div "input-email" at bounding box center [176, 145] width 45 height 11
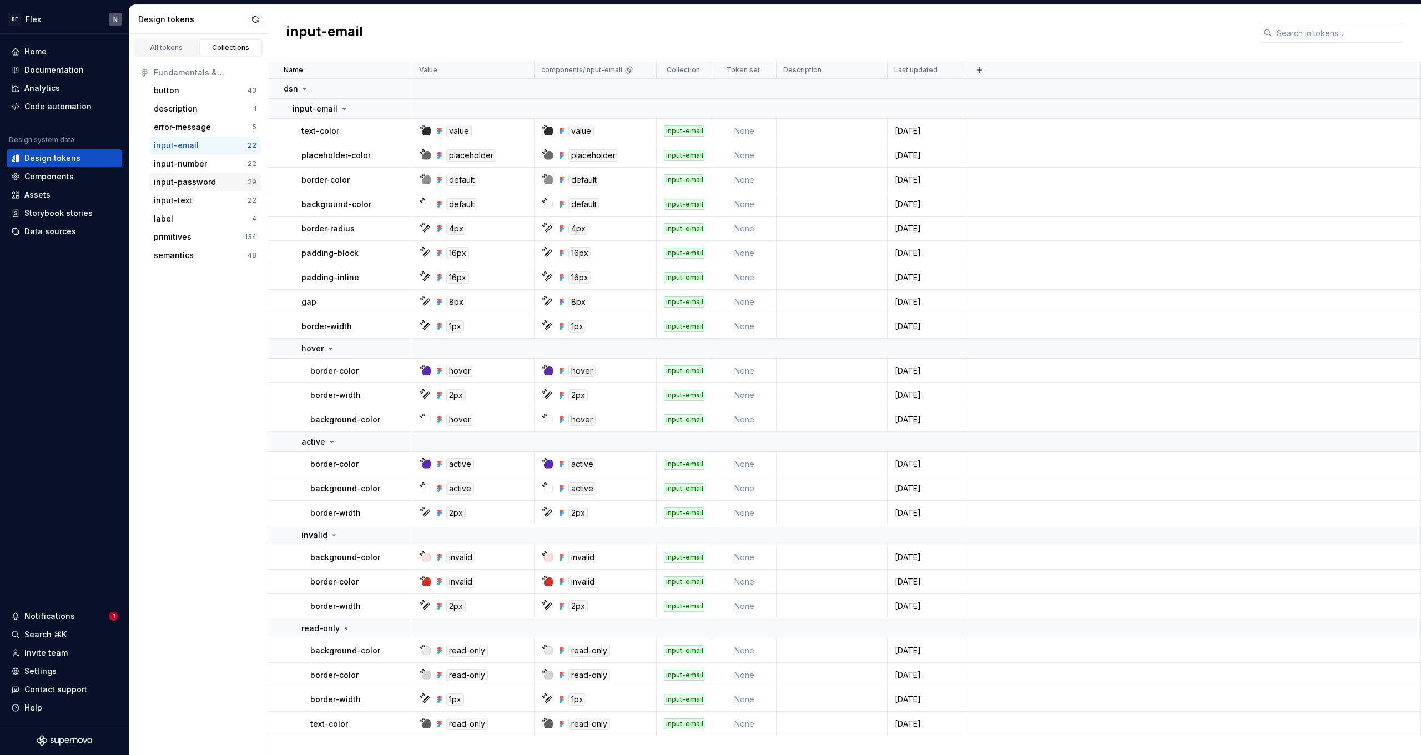
click at [190, 175] on div "input-password 29" at bounding box center [205, 182] width 112 height 18
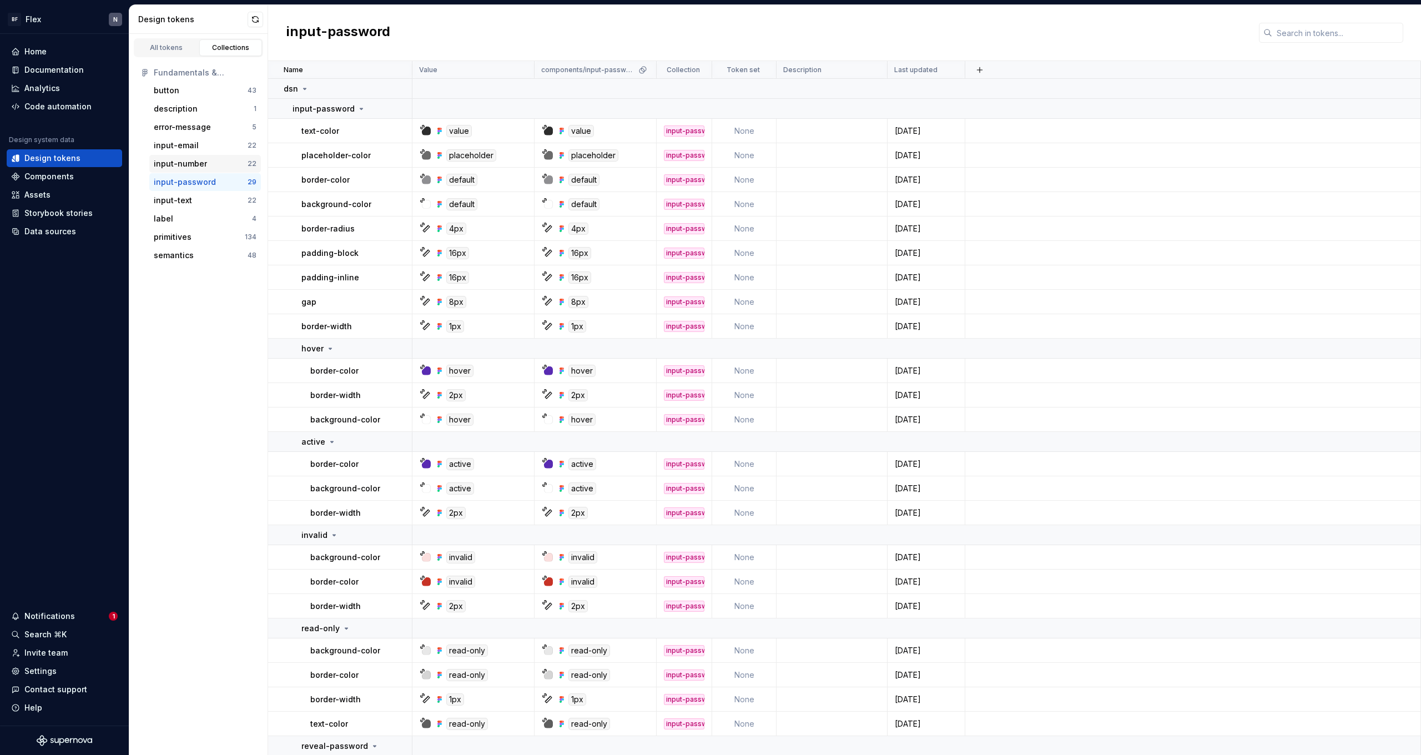
click at [191, 167] on div "input-number" at bounding box center [180, 163] width 53 height 11
click at [36, 94] on div "Analytics" at bounding box center [64, 88] width 115 height 18
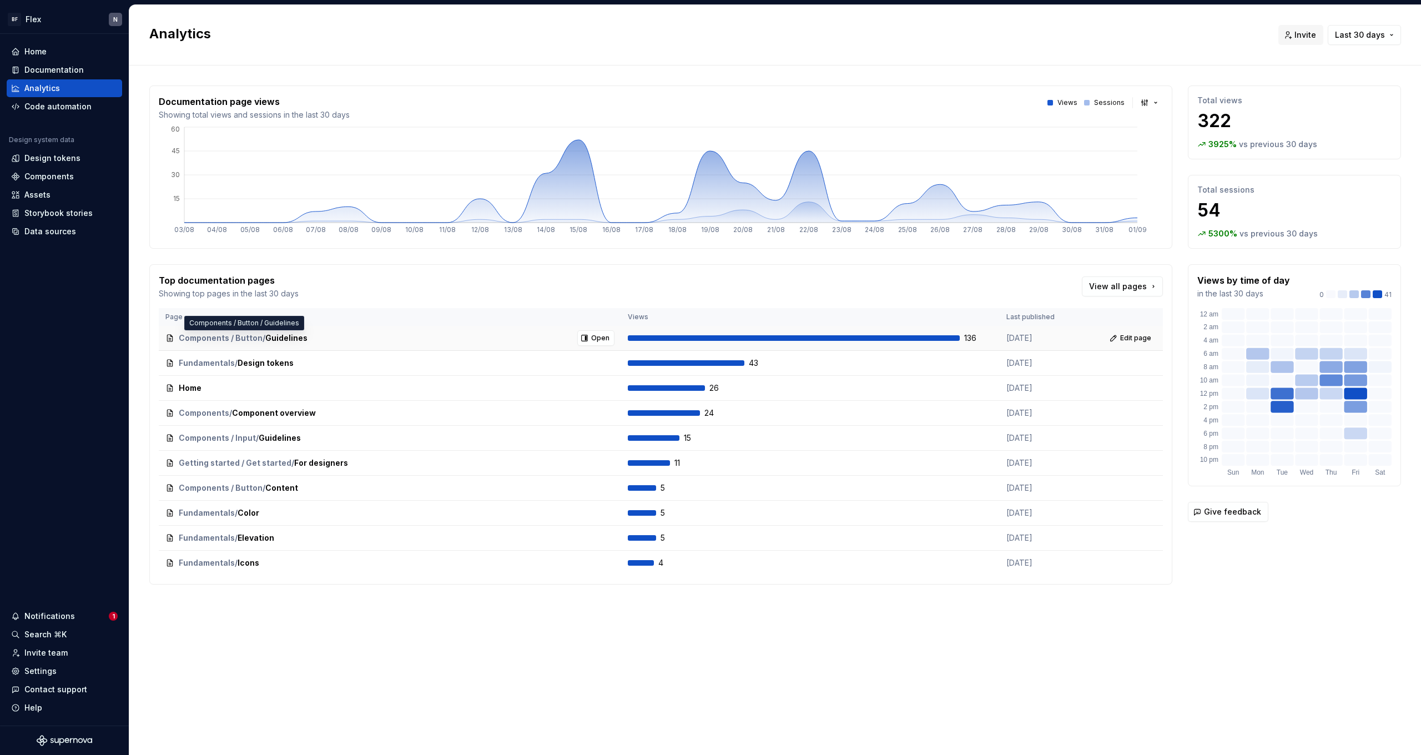
click at [238, 336] on span "Components / Button" at bounding box center [221, 337] width 84 height 11
click at [610, 338] on button "Open" at bounding box center [595, 338] width 37 height 16
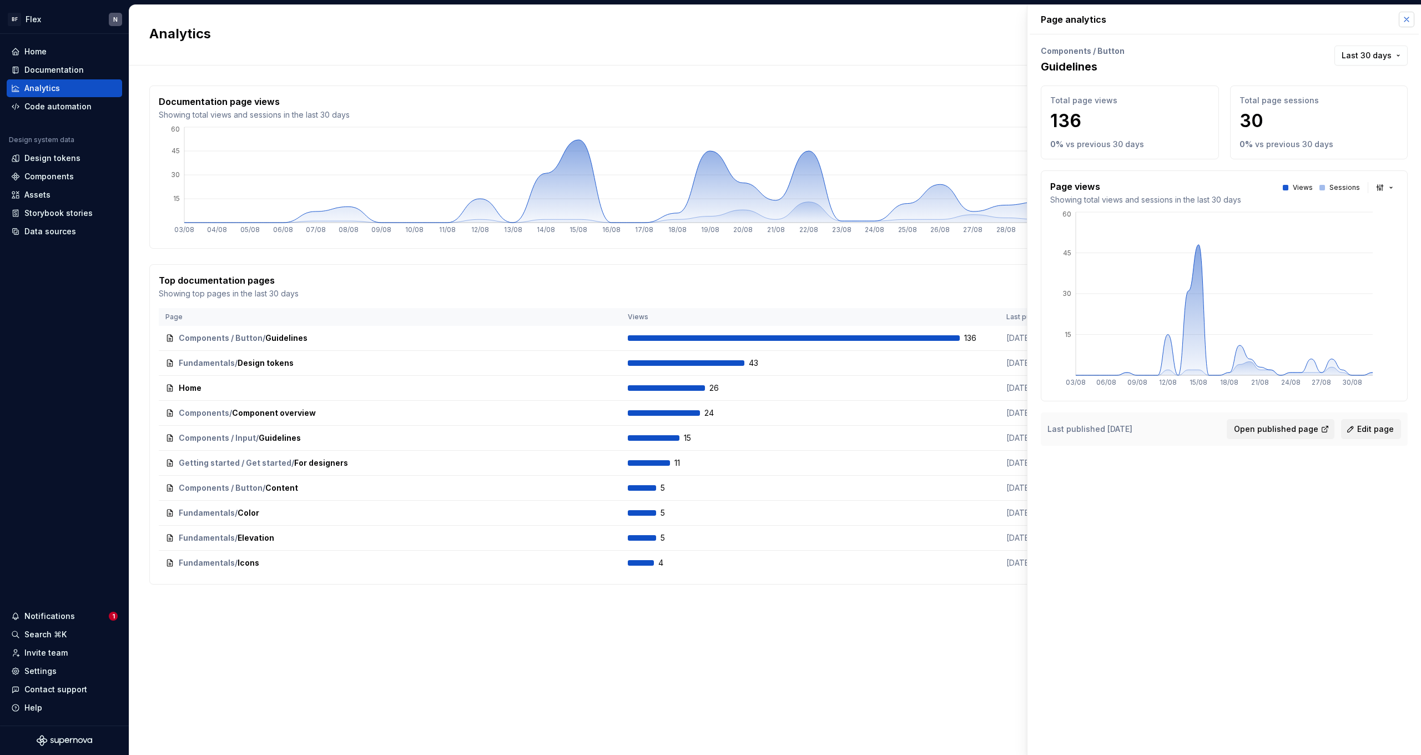
click at [1414, 20] on div "Page analytics Components / Button Guidelines Last 30 days Total page views 136…" at bounding box center [1224, 232] width 394 height 454
click at [1402, 18] on button "button" at bounding box center [1407, 20] width 16 height 16
